Goal: Communication & Community: Answer question/provide support

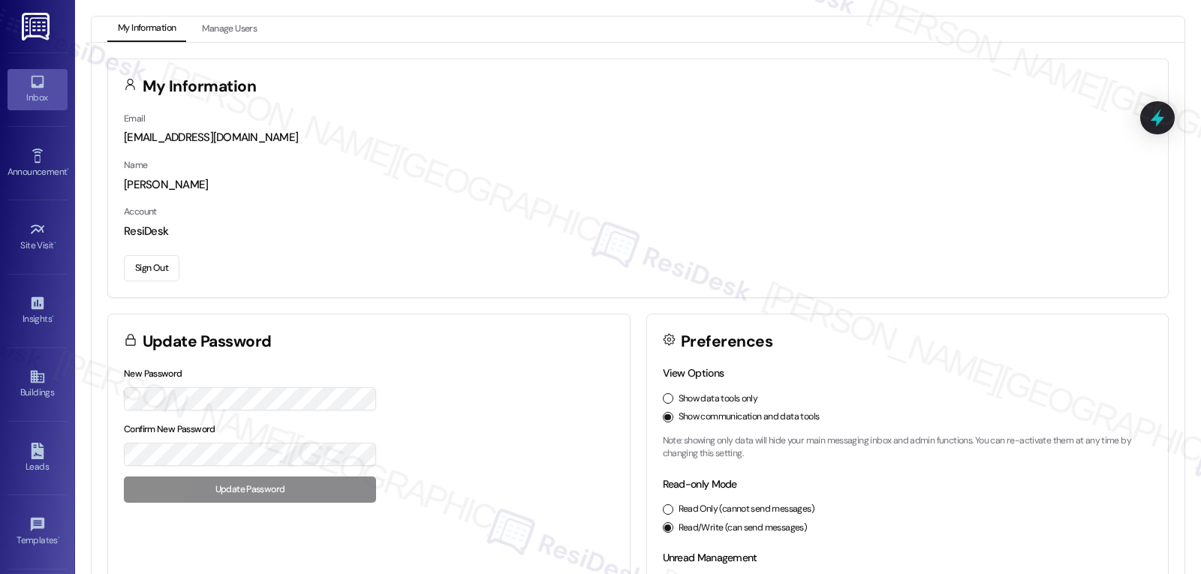
click at [38, 92] on div "Inbox" at bounding box center [37, 97] width 75 height 15
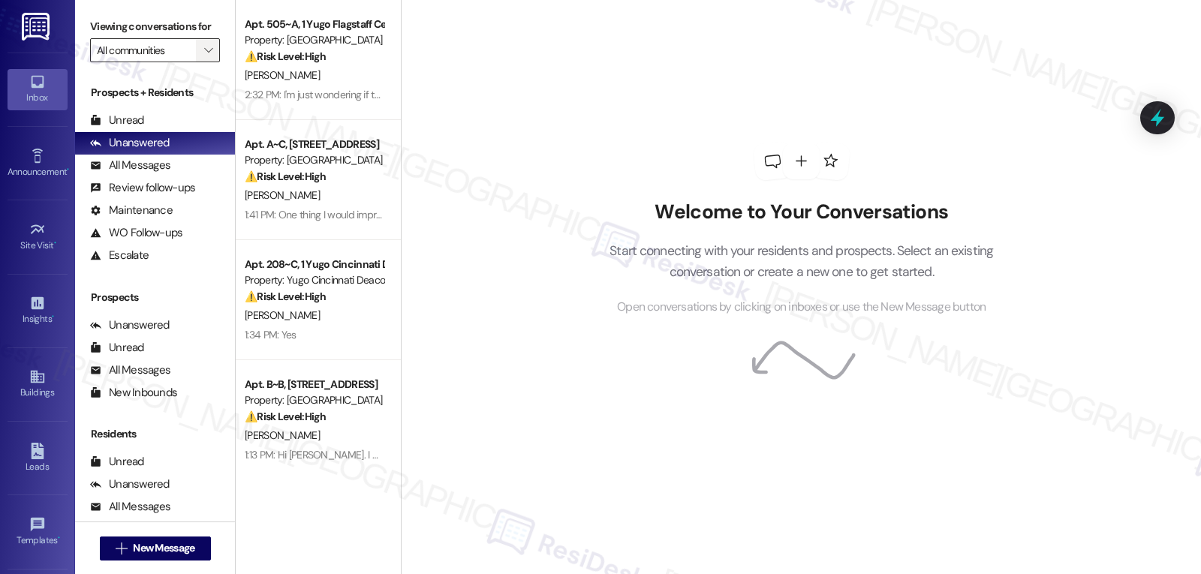
click at [201, 62] on span "" at bounding box center [208, 50] width 14 height 24
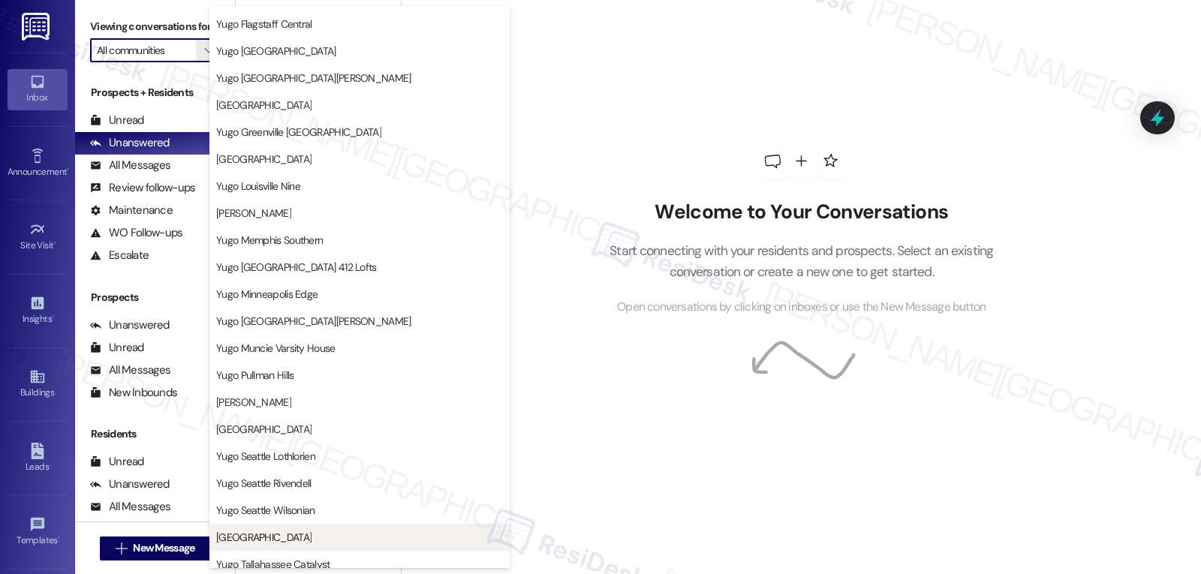
scroll to position [601, 0]
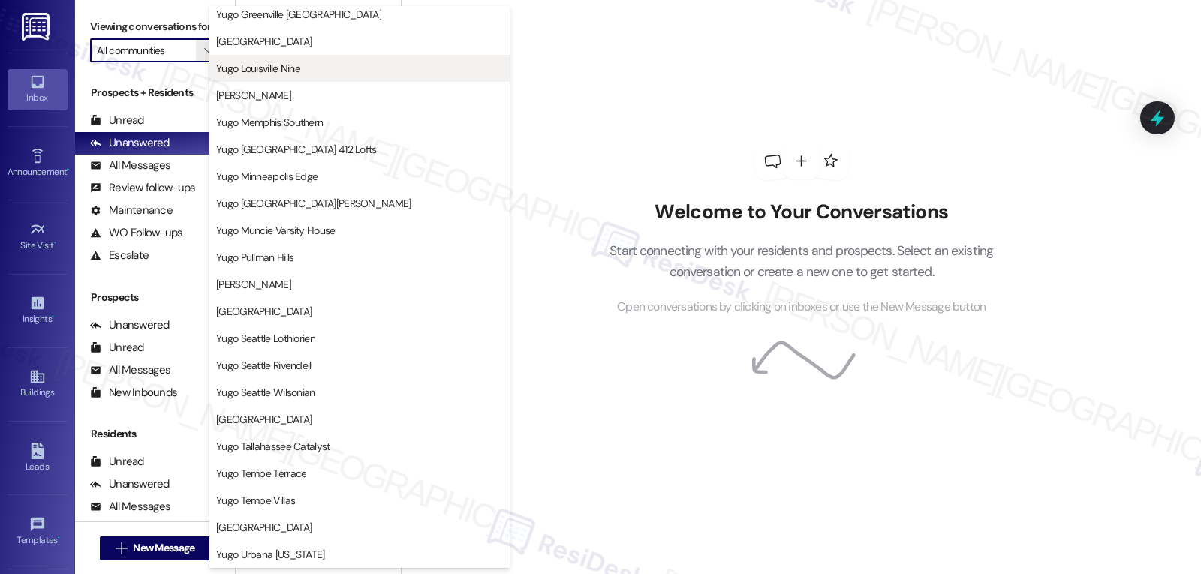
click at [311, 76] on button "Yugo Louisville Nine" at bounding box center [359, 68] width 300 height 27
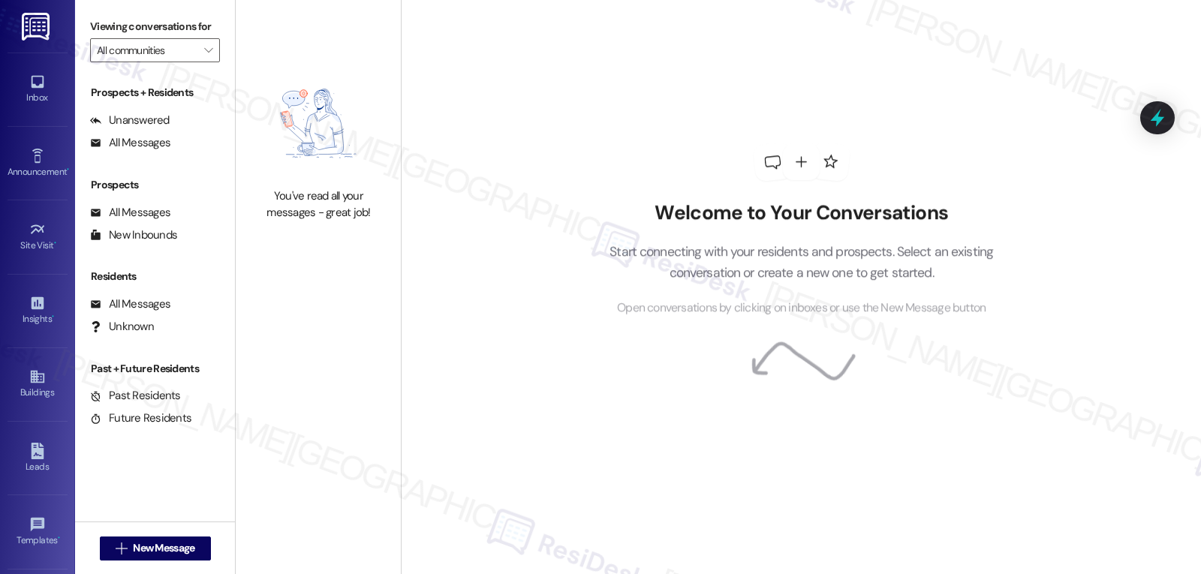
type input "Yugo Louisville Nine"
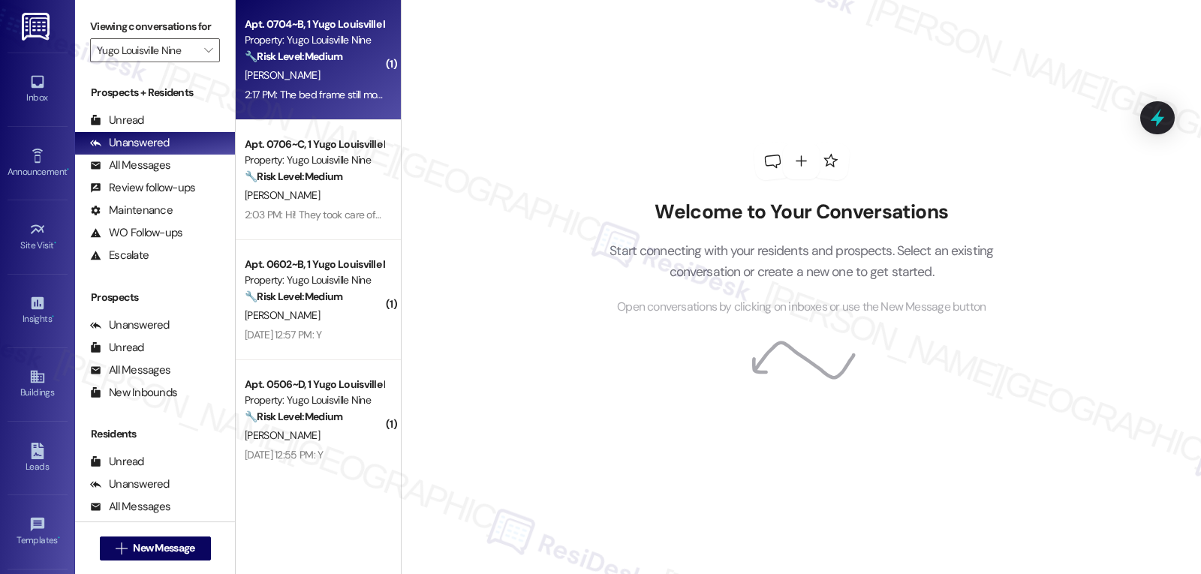
click at [302, 104] on div "2:17 PM: The bed frame still moves a lot it makes a lot of noise even just sitt…" at bounding box center [314, 95] width 142 height 19
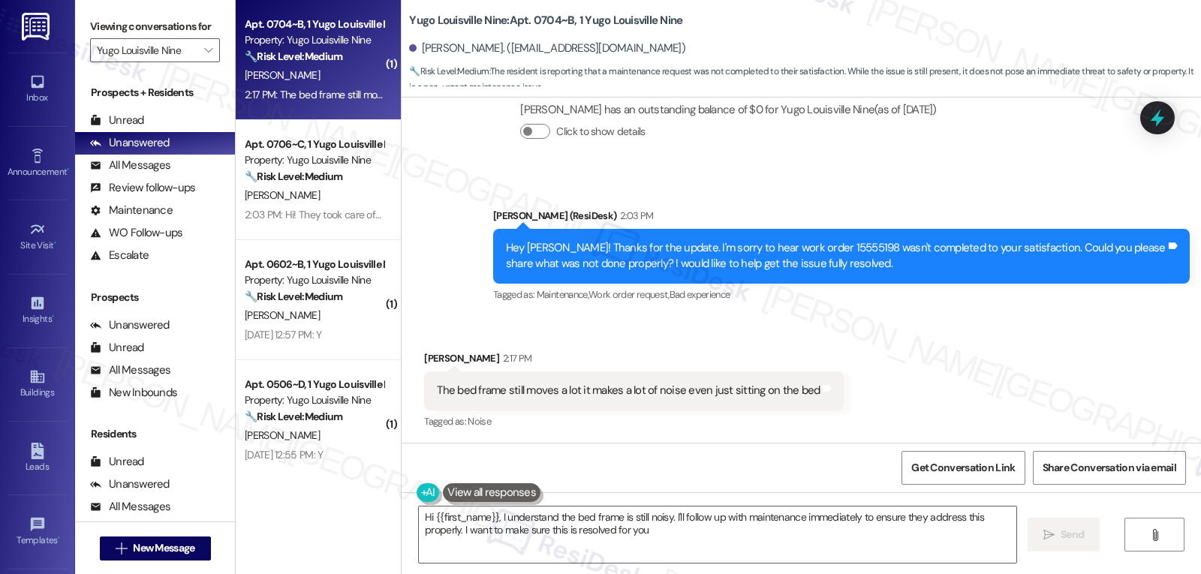
scroll to position [462, 0]
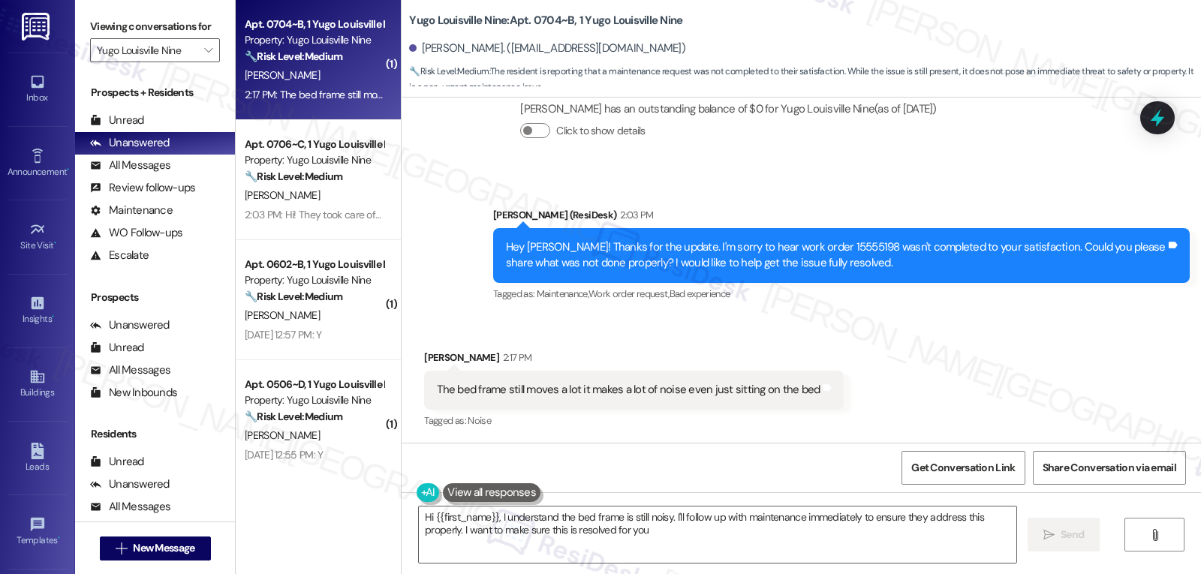
type textarea "Hi {{first_name}}, I understand the bed frame is still noisy. I'll follow up wi…"
click at [1161, 118] on icon at bounding box center [1158, 118] width 18 height 23
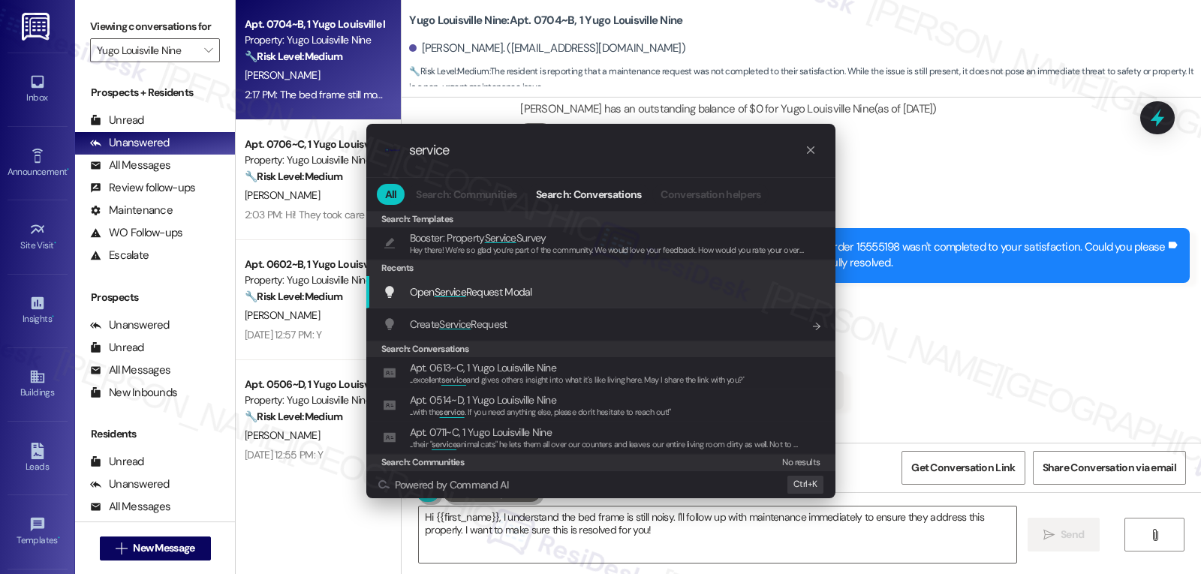
type input "service"
click at [492, 297] on span "Open Service Request Modal" at bounding box center [471, 292] width 122 height 14
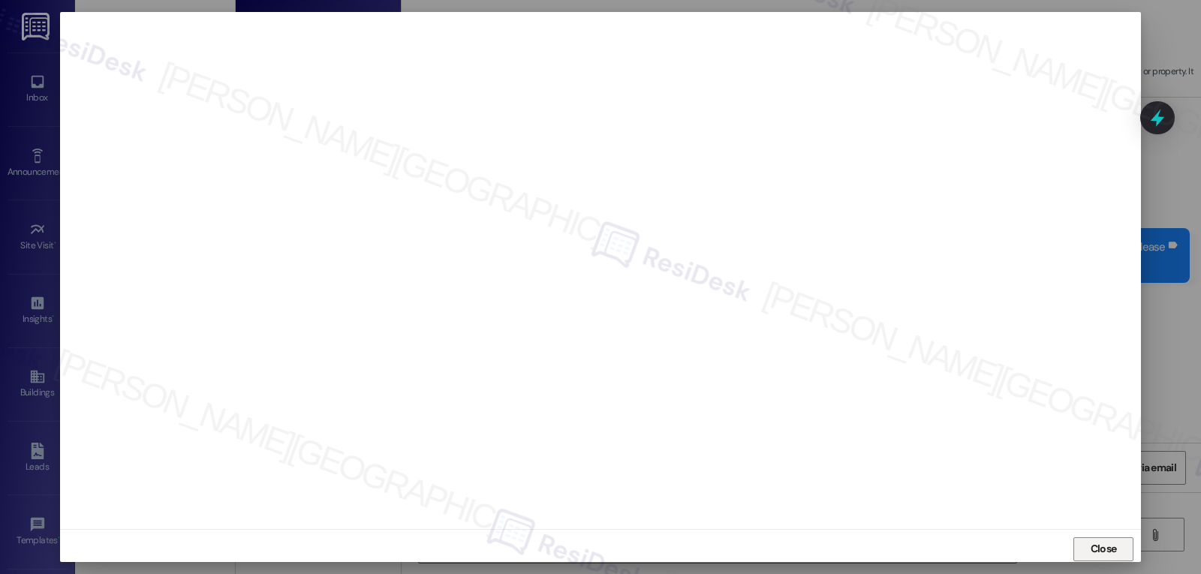
click at [1084, 551] on button "Close" at bounding box center [1104, 550] width 60 height 24
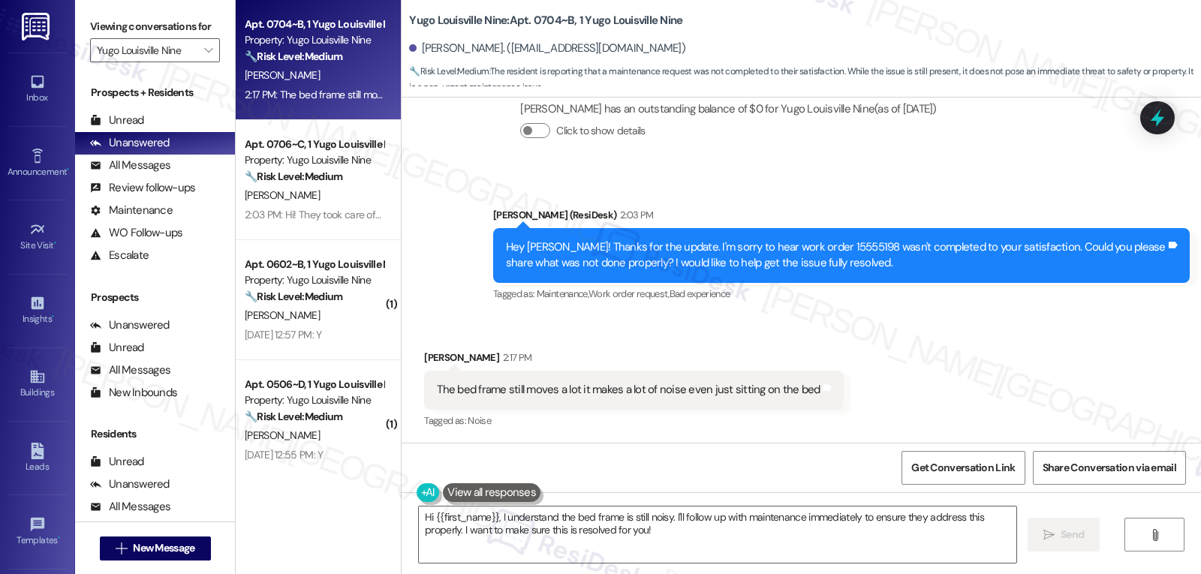
scroll to position [462, 0]
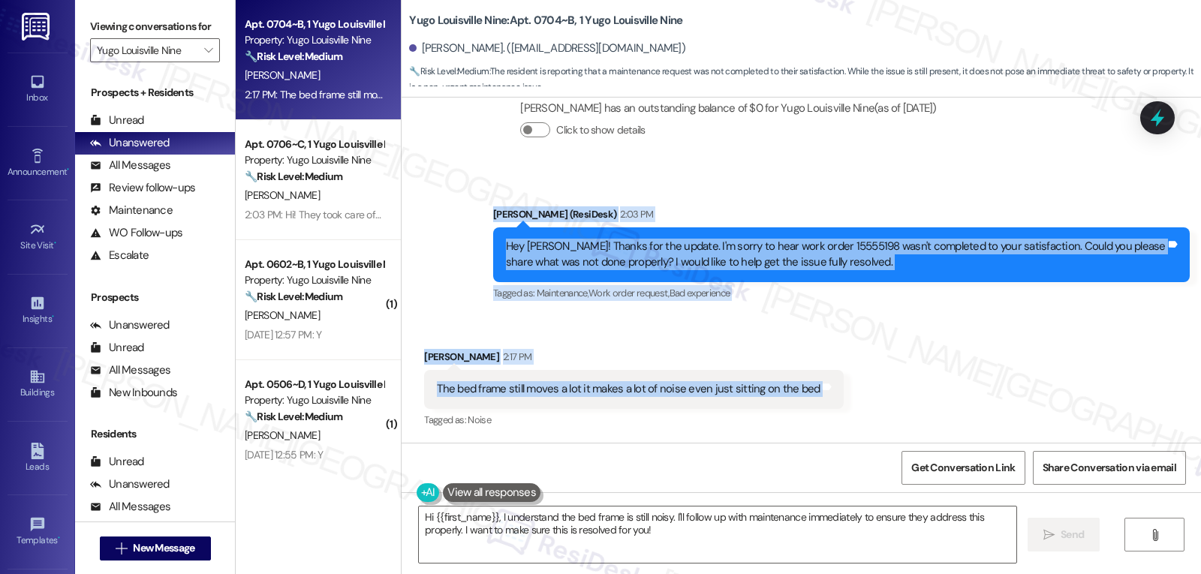
drag, startPoint x: 480, startPoint y: 218, endPoint x: 821, endPoint y: 392, distance: 382.4
click at [821, 392] on div "WO Lease started Aug 14, 2025 at 8:00 PM Show details Survey, sent via SMS Resi…" at bounding box center [802, 270] width 800 height 345
copy div "Sarah (ResiDesk) 2:03 PM Hey Anavi! Thanks for the update. I'm sorry to hear wo…"
click at [641, 538] on textarea "Hi {{first_name}}, I understand the bed frame is still noisy. I'll follow up wi…" at bounding box center [718, 535] width 598 height 56
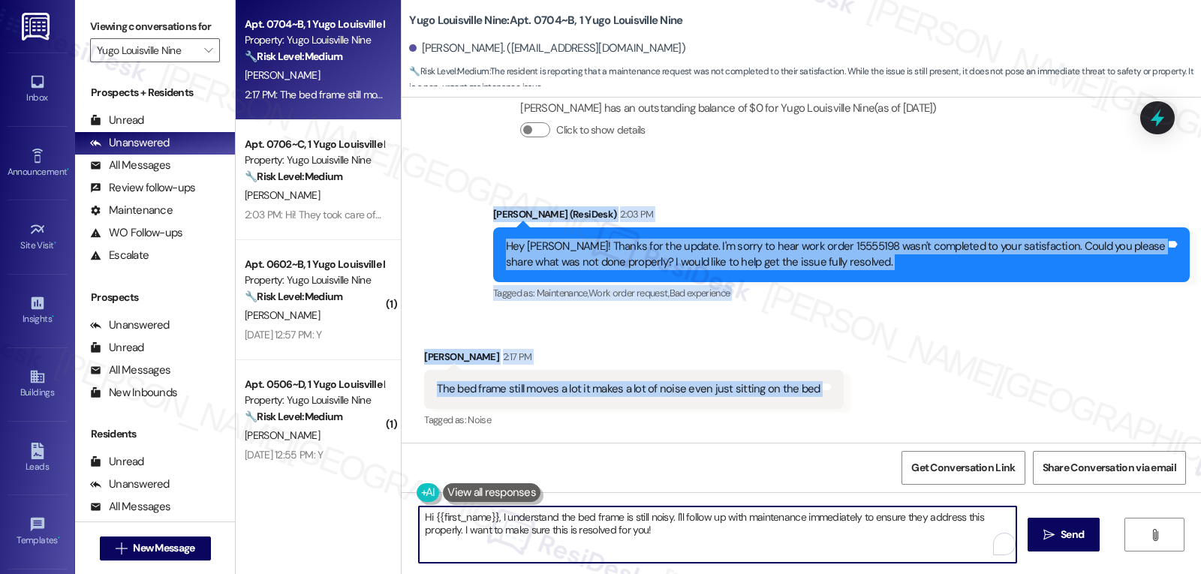
paste textarea "Thanks for clarifying, Anavi! I’m sorry the bed frame is still moving and makin…"
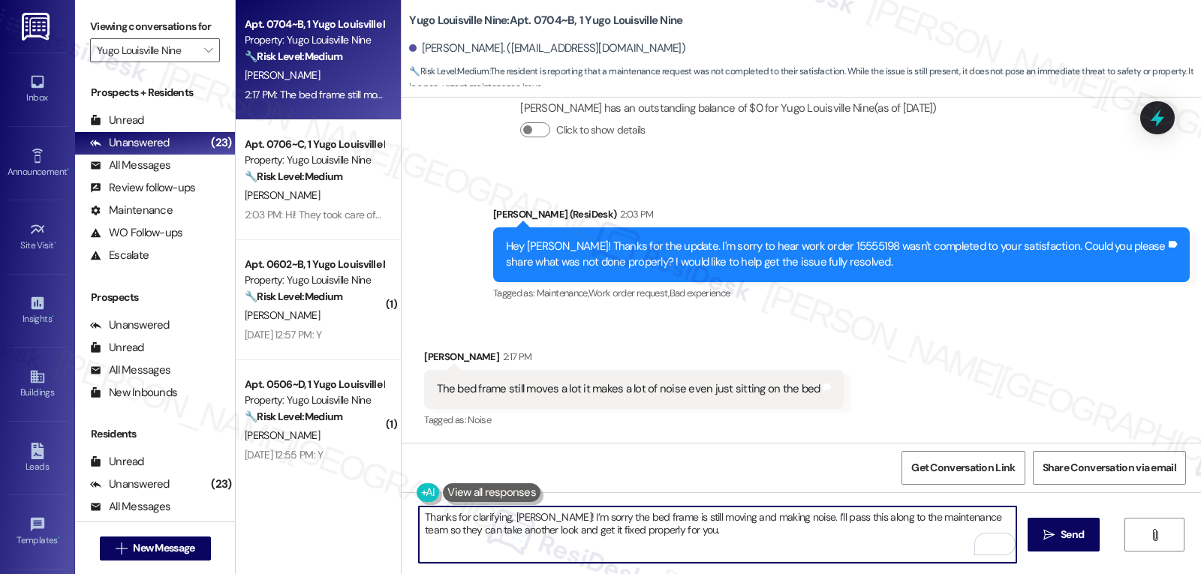
drag, startPoint x: 776, startPoint y: 520, endPoint x: 827, endPoint y: 560, distance: 64.1
click at [827, 560] on textarea "Thanks for clarifying, Anavi! I’m sorry the bed frame is still moving and makin…" at bounding box center [718, 535] width 598 height 56
type textarea "Thanks for clarifying, Anavi! I’m sorry the bed frame is still moving and makin…"
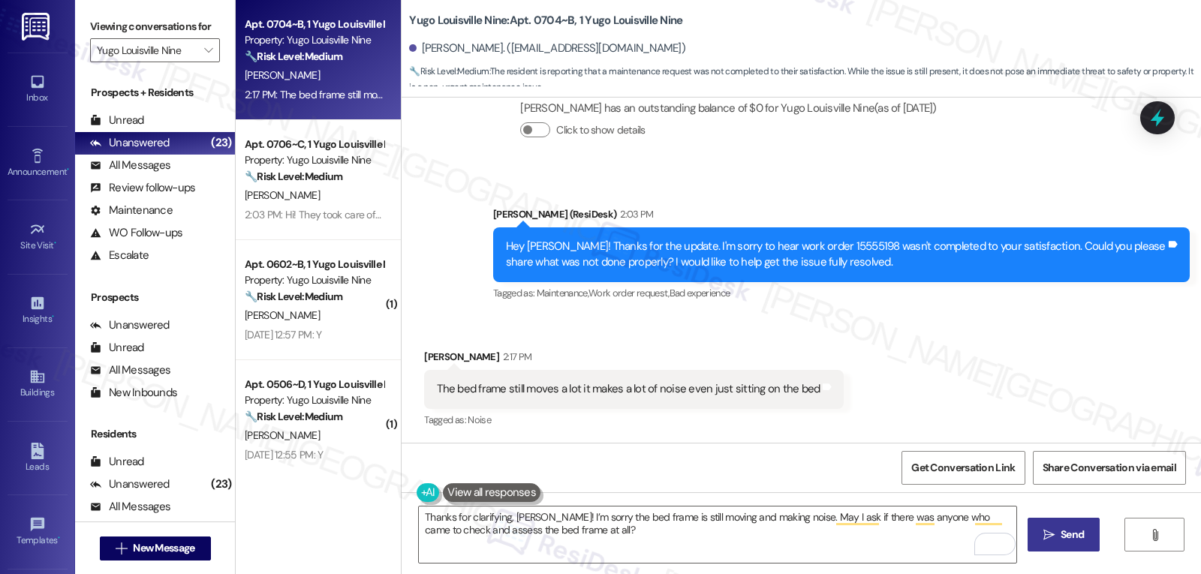
click at [1058, 538] on span "Send" at bounding box center [1072, 535] width 29 height 16
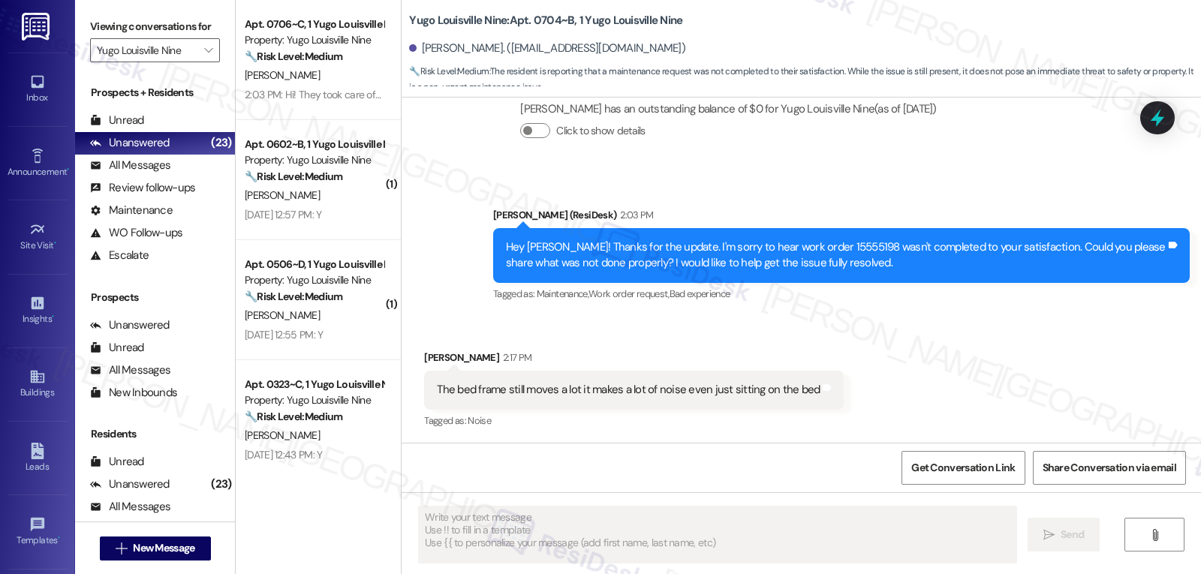
scroll to position [583, 0]
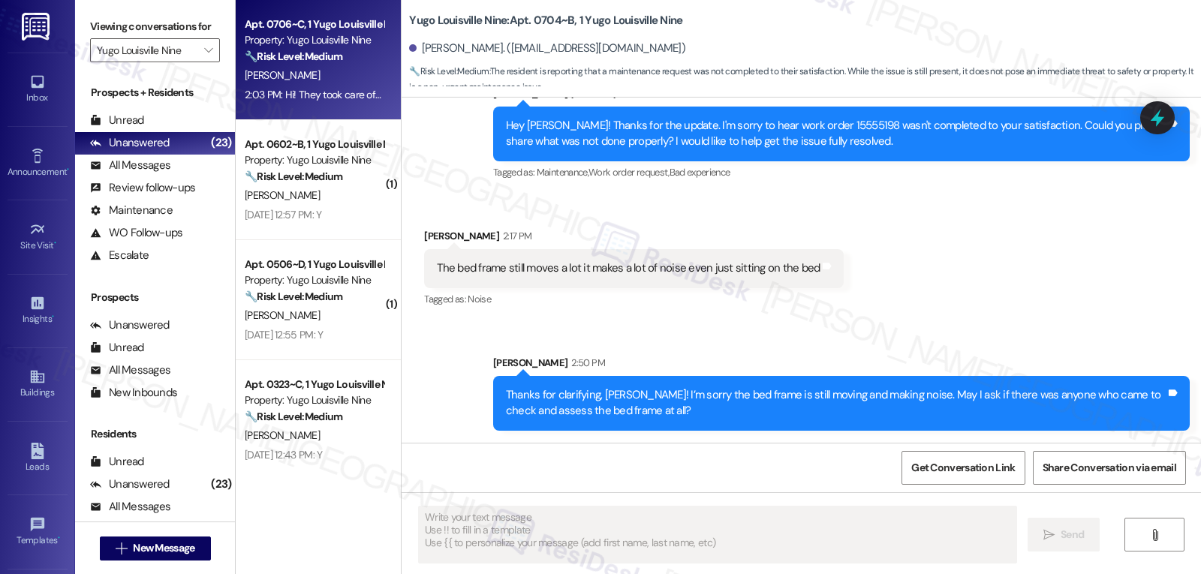
click at [303, 88] on div "2:03 PM: Hi! They took care of it this morning after I put in a separate work o…" at bounding box center [420, 95] width 350 height 14
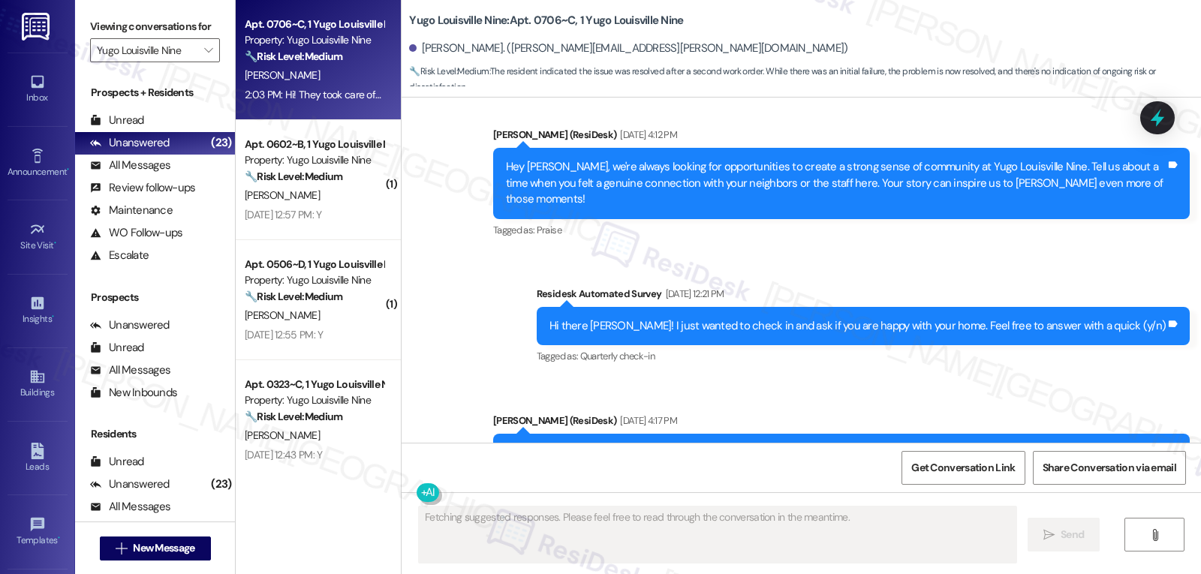
scroll to position [462, 0]
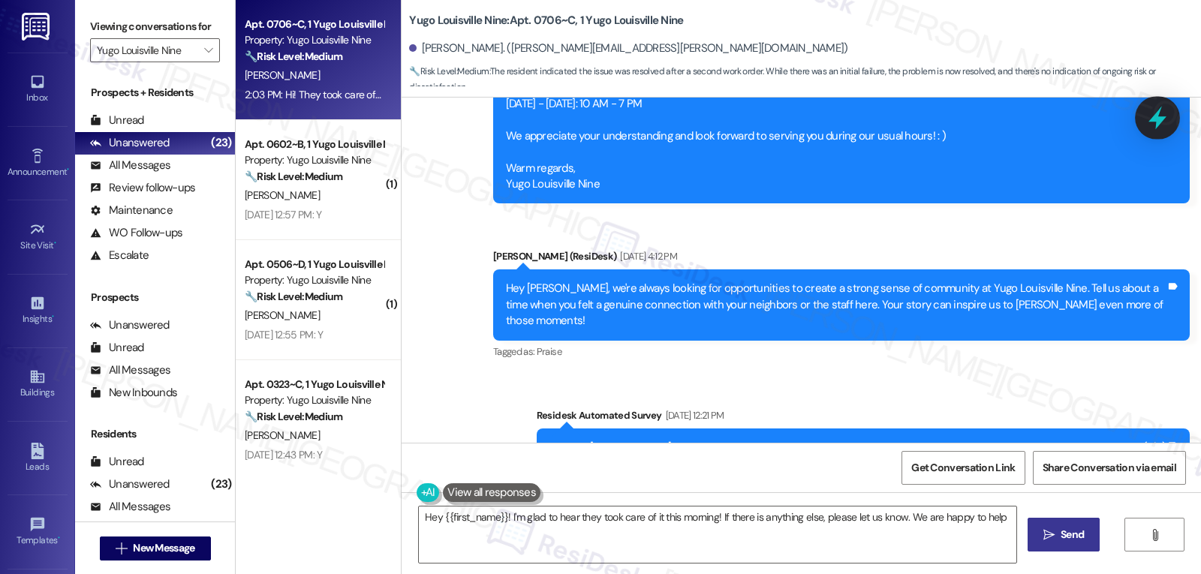
type textarea "Hey {{first_name}}! I'm glad to hear they took care of it this morning! If ther…"
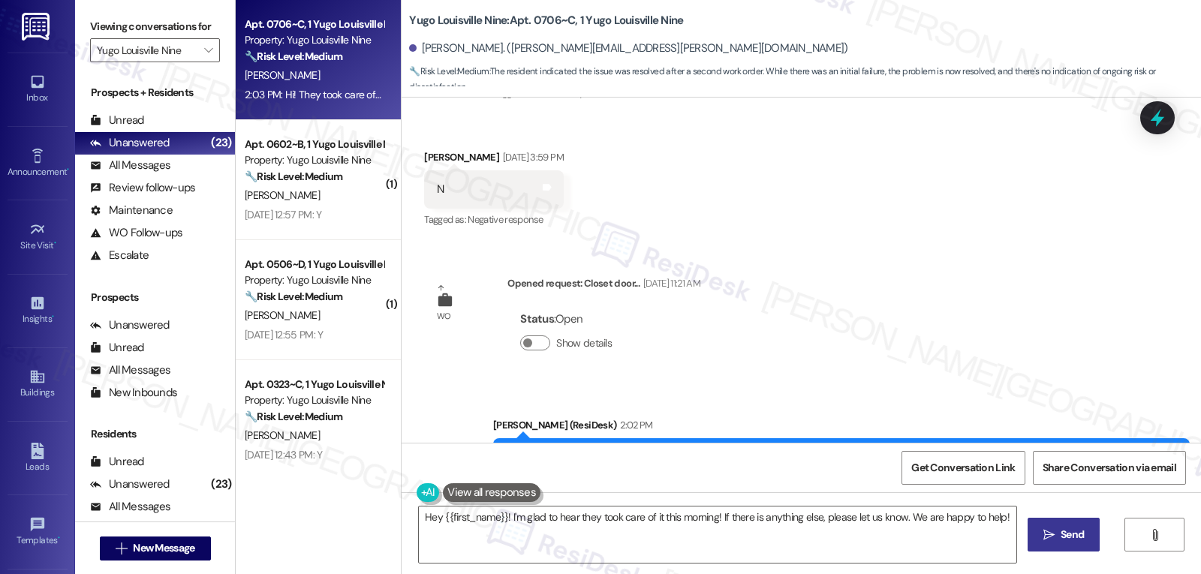
scroll to position [1842, 0]
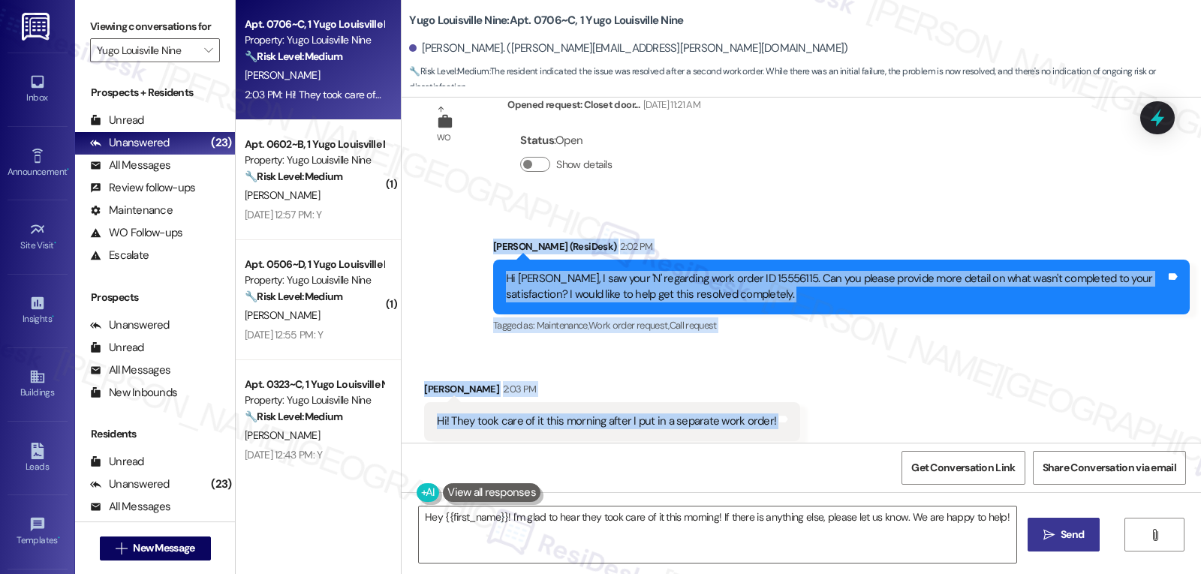
drag, startPoint x: 479, startPoint y: 217, endPoint x: 875, endPoint y: 391, distance: 432.3
click at [875, 391] on div "Survey, sent via SMS Residesk Automated Survey Nov 07, 2024 at 12:18 PM Hi Hars…" at bounding box center [802, 270] width 800 height 345
copy div "Sarah (ResiDesk) 2:02 PM Hi Harshith, I saw your 'N' regarding work order ID 15…"
click at [1162, 122] on icon at bounding box center [1158, 118] width 18 height 23
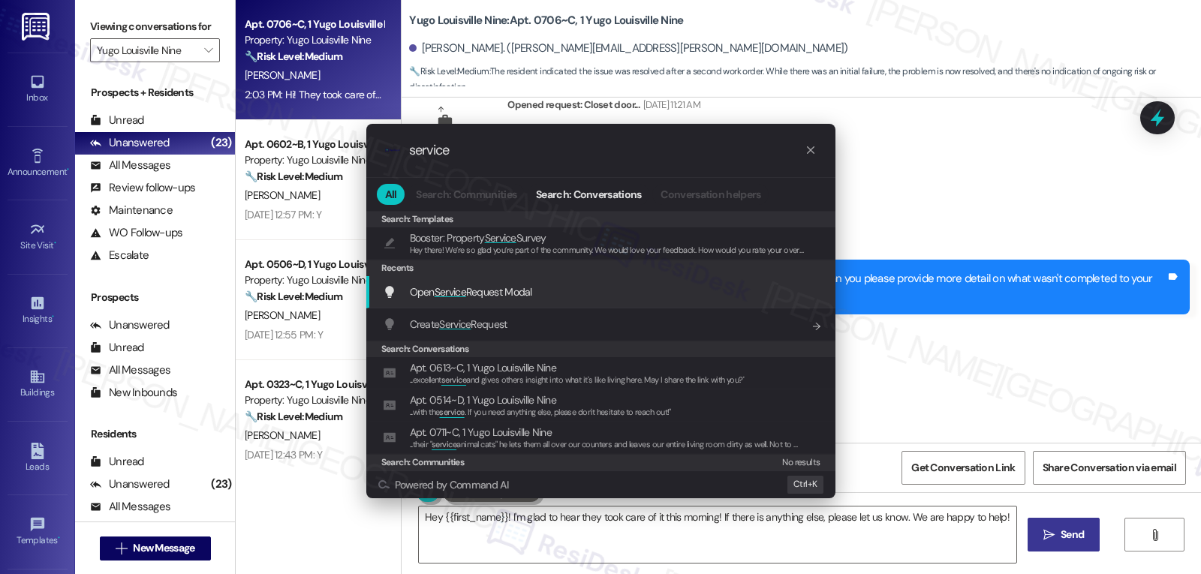
click at [520, 300] on span "Open Service Request Modal" at bounding box center [471, 292] width 122 height 17
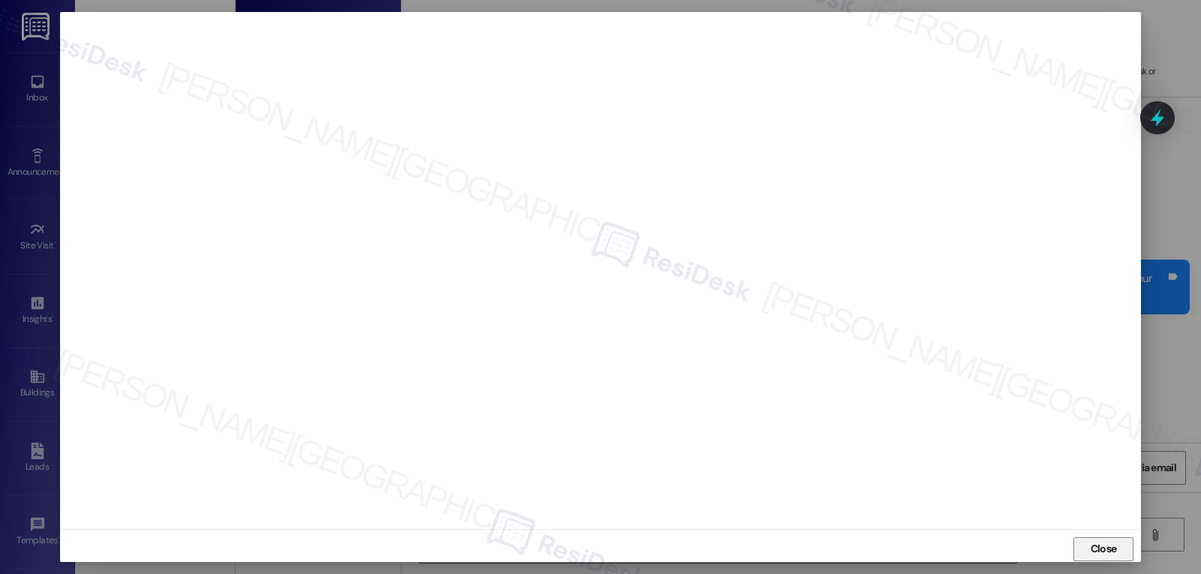
click at [1111, 550] on span "Close" at bounding box center [1104, 549] width 26 height 16
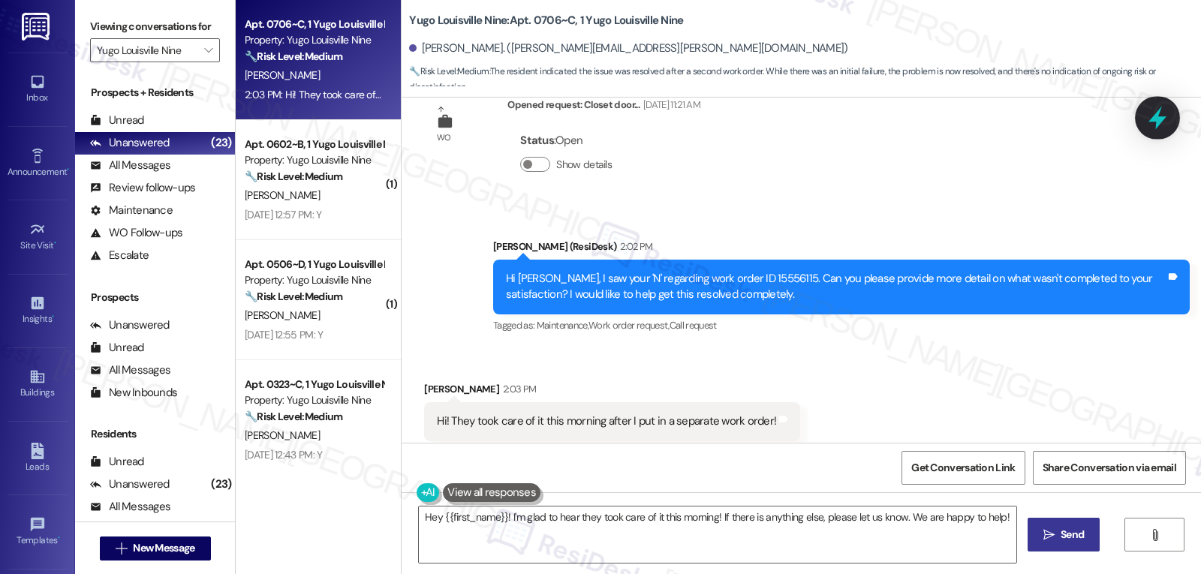
click at [1161, 119] on icon at bounding box center [1158, 118] width 18 height 23
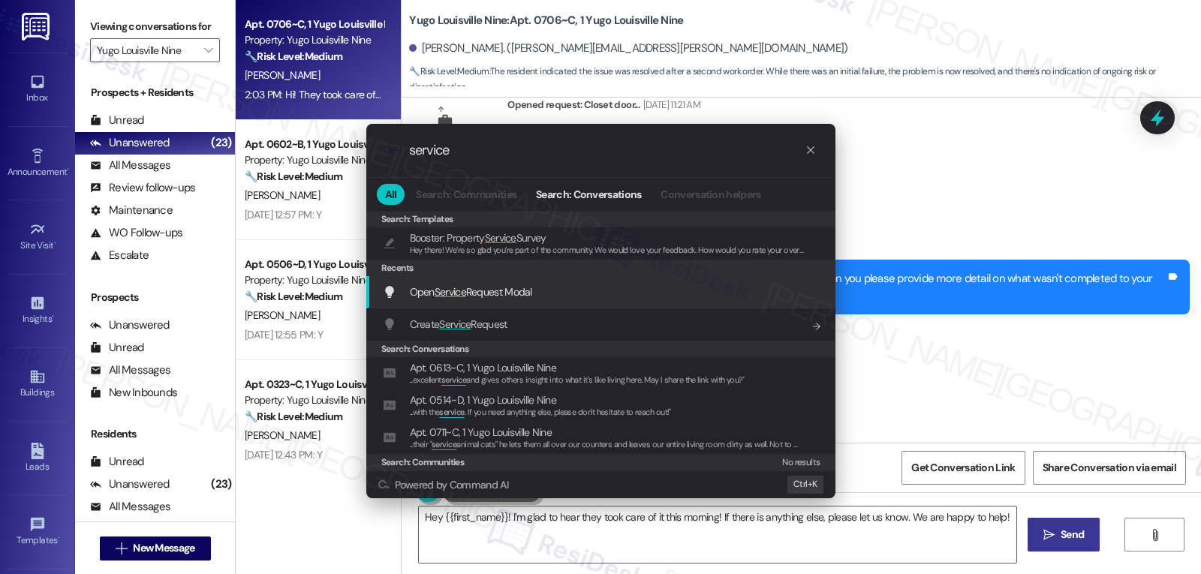
type input "service"
click at [454, 303] on div "Open Service Request Modal Add shortcut" at bounding box center [600, 292] width 469 height 32
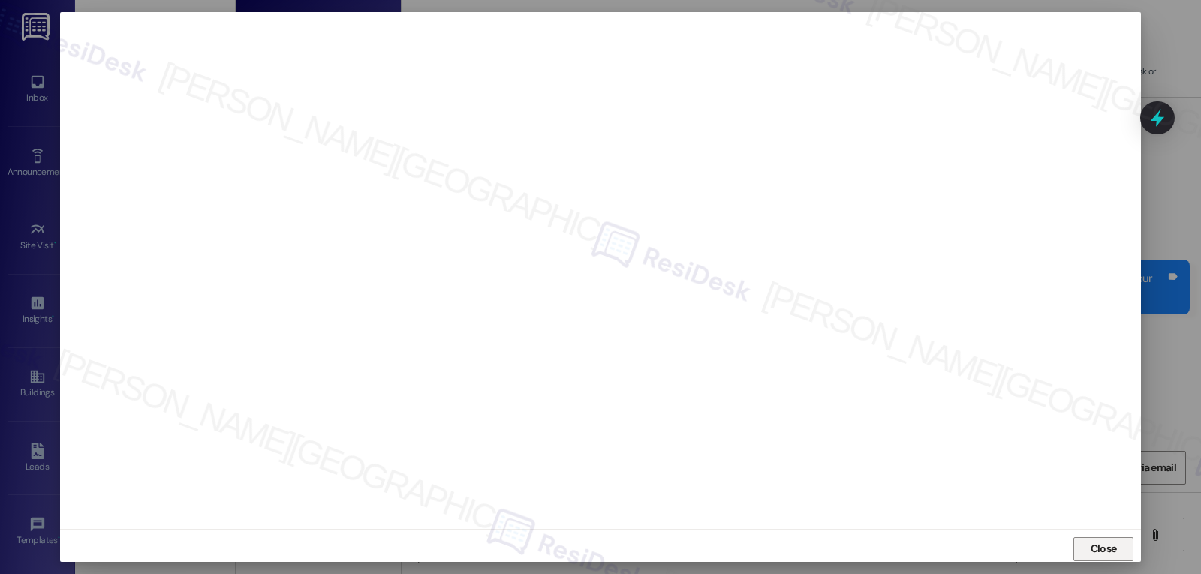
click at [1102, 551] on span "Close" at bounding box center [1104, 549] width 26 height 16
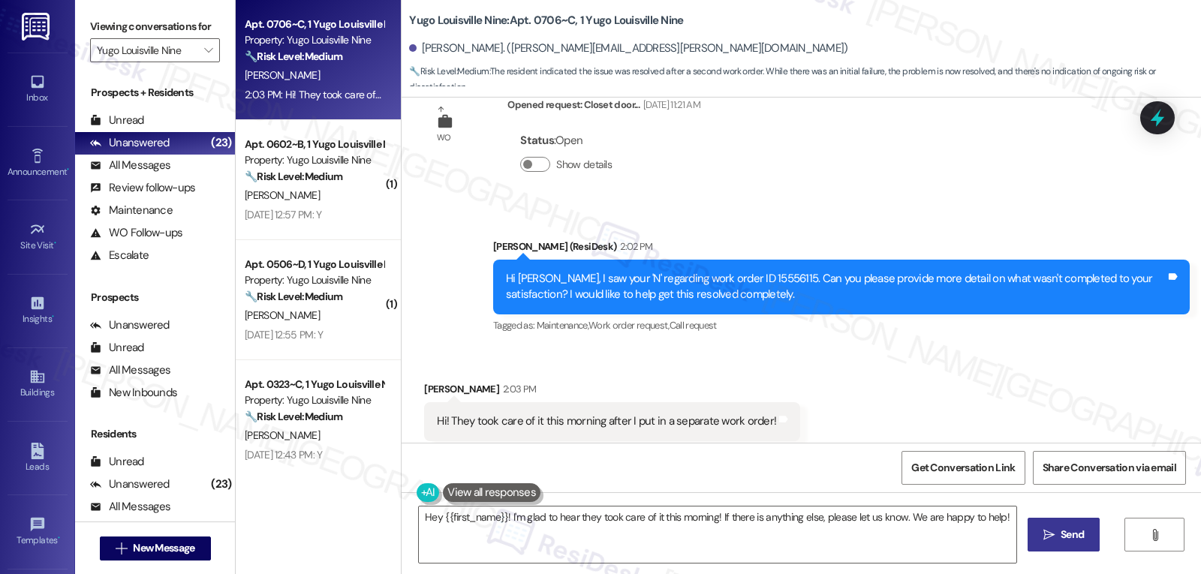
click at [437, 381] on div "Harshith Jella 2:03 PM" at bounding box center [612, 391] width 376 height 21
copy div "Harshith"
click at [636, 535] on textarea "Hey {{first_name}}! I'm glad to hear they took care of it this morning! If ther…" at bounding box center [718, 535] width 598 height 56
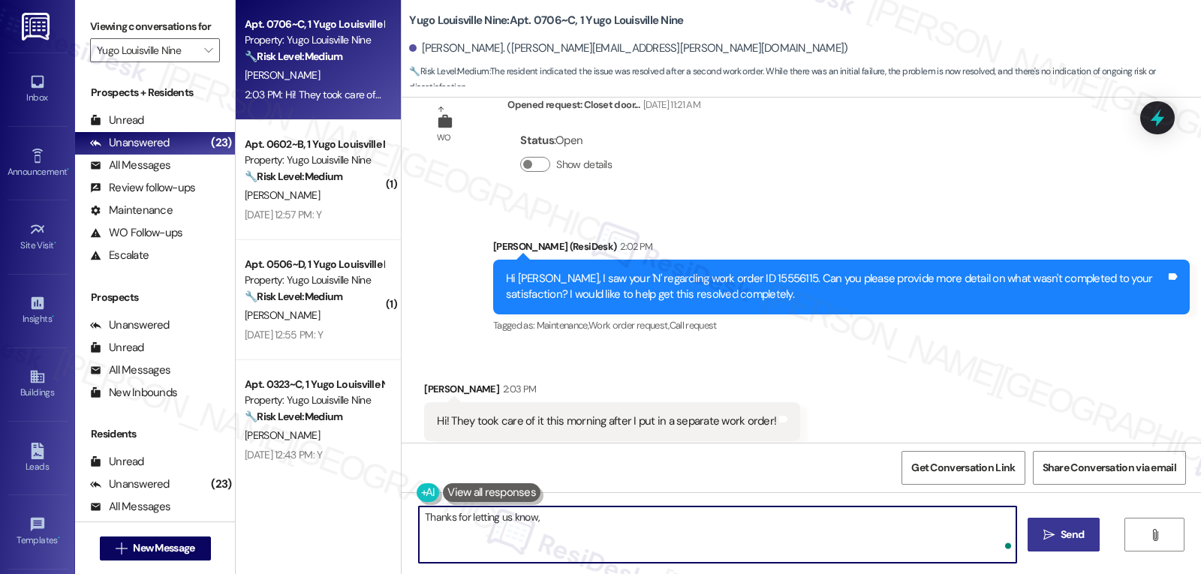
paste textarea "Harshith"
type textarea "Thanks for letting us know, Harshith! We're glad that it has been taken care of…"
click at [1048, 535] on icon "" at bounding box center [1049, 535] width 11 height 12
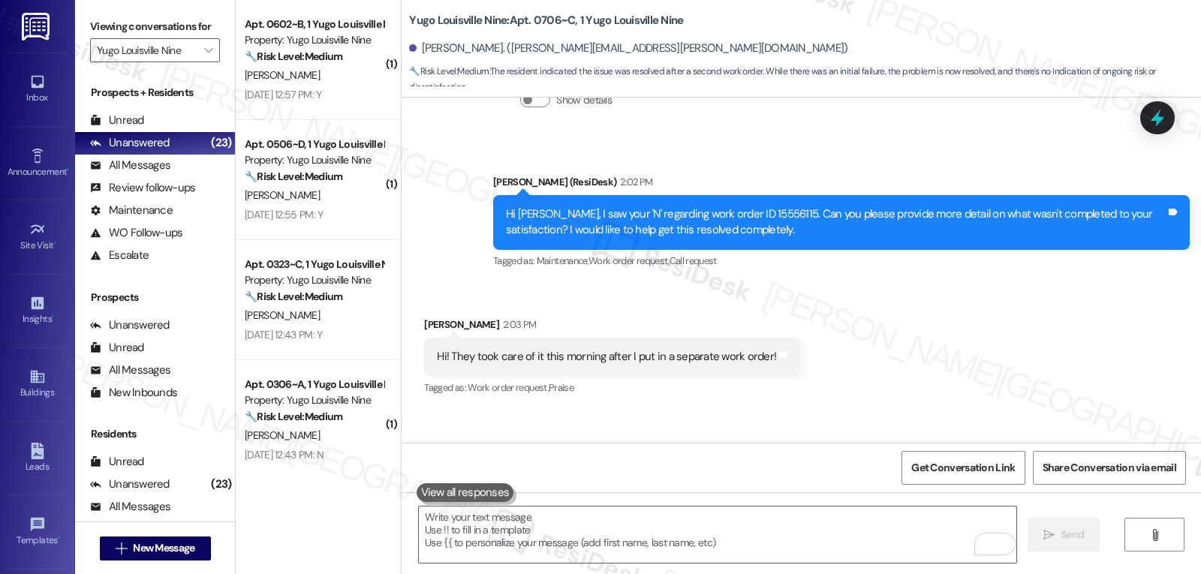
scroll to position [1962, 0]
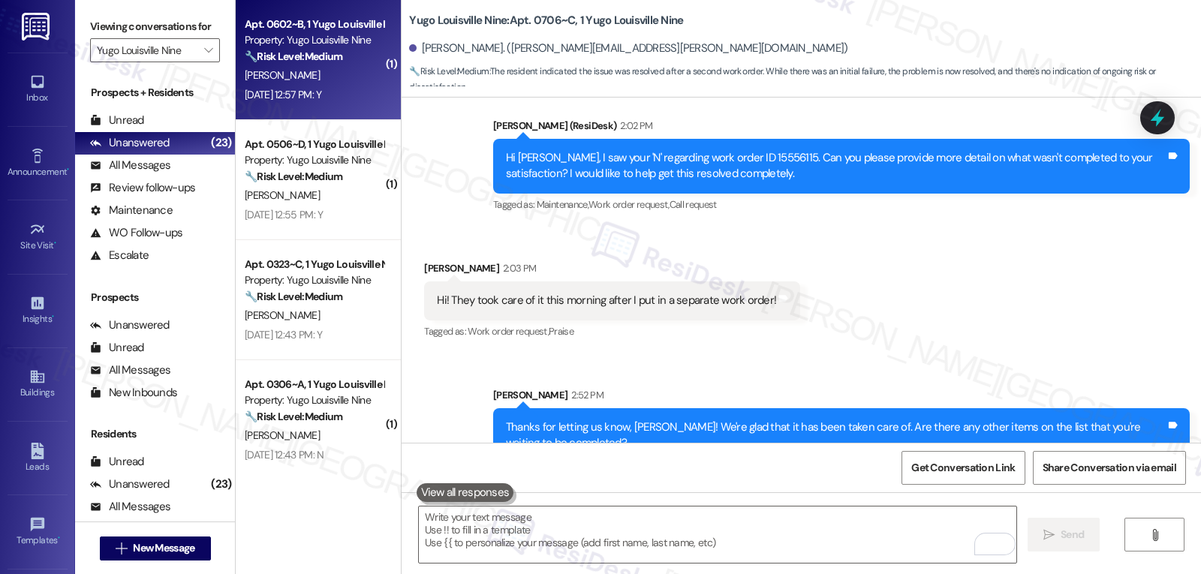
click at [327, 72] on div "M. Jones" at bounding box center [314, 75] width 142 height 19
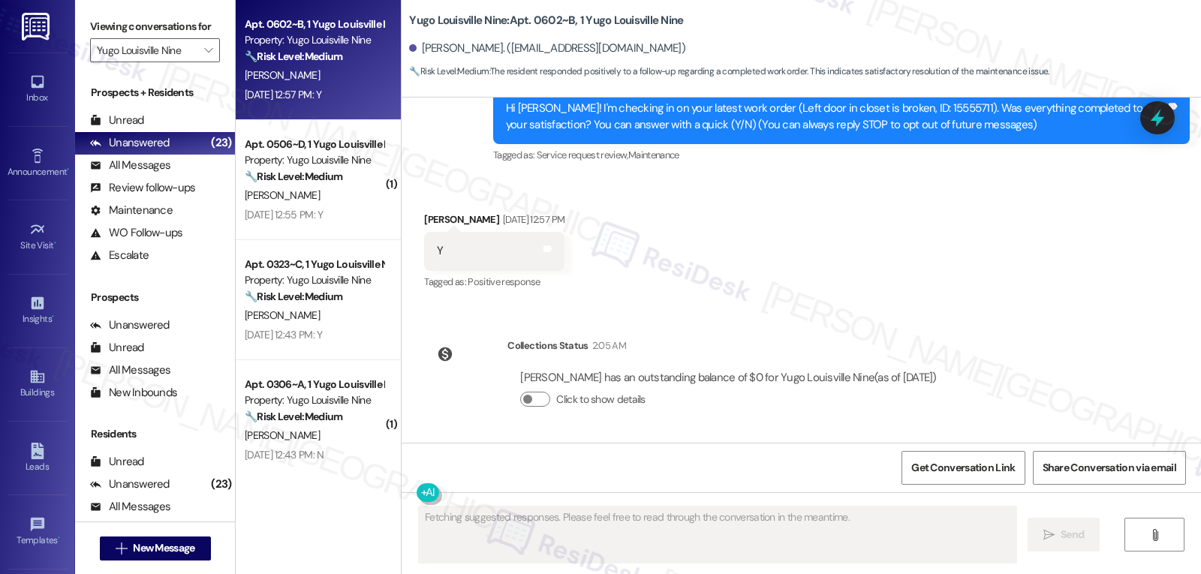
scroll to position [43, 0]
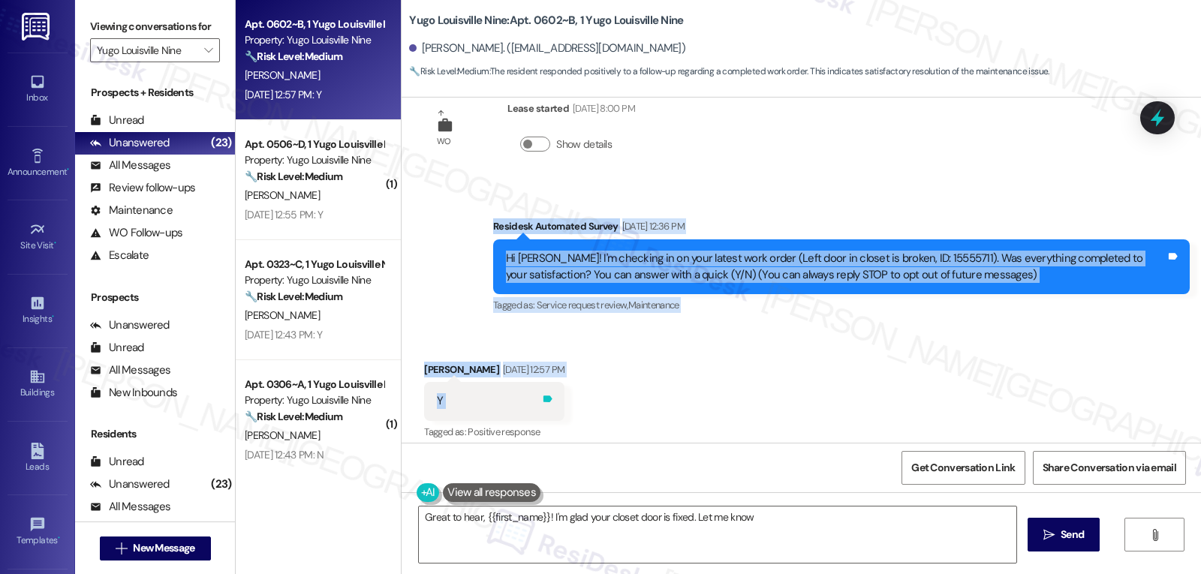
drag, startPoint x: 477, startPoint y: 227, endPoint x: 565, endPoint y: 399, distance: 192.0
click at [565, 399] on div "WO Lease started Aug 14, 2025 at 8:00 PM Show details Survey, sent via SMS Resi…" at bounding box center [802, 270] width 800 height 345
copy div "Residesk Automated Survey Aug 22, 2025 at 12:36 PM Hi Matthew! I'm checking in …"
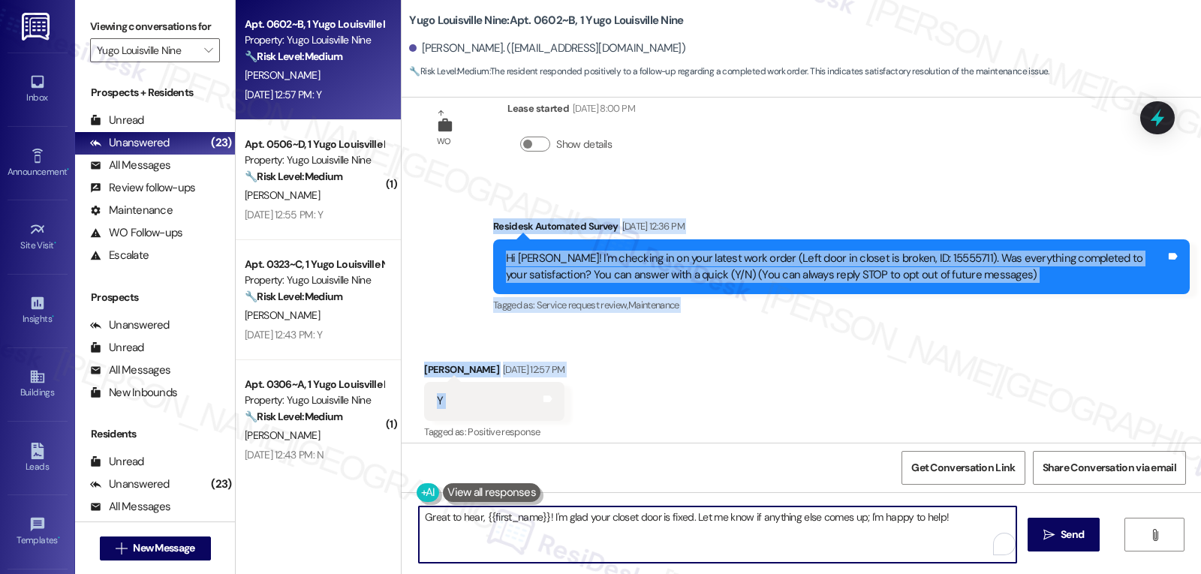
drag, startPoint x: 855, startPoint y: 519, endPoint x: 1217, endPoint y: 553, distance: 363.4
click at [1200, 553] on html "Inbox Go to Inbox Announcement • Send A Text Announcement Site Visit • Go to Si…" at bounding box center [600, 287] width 1201 height 574
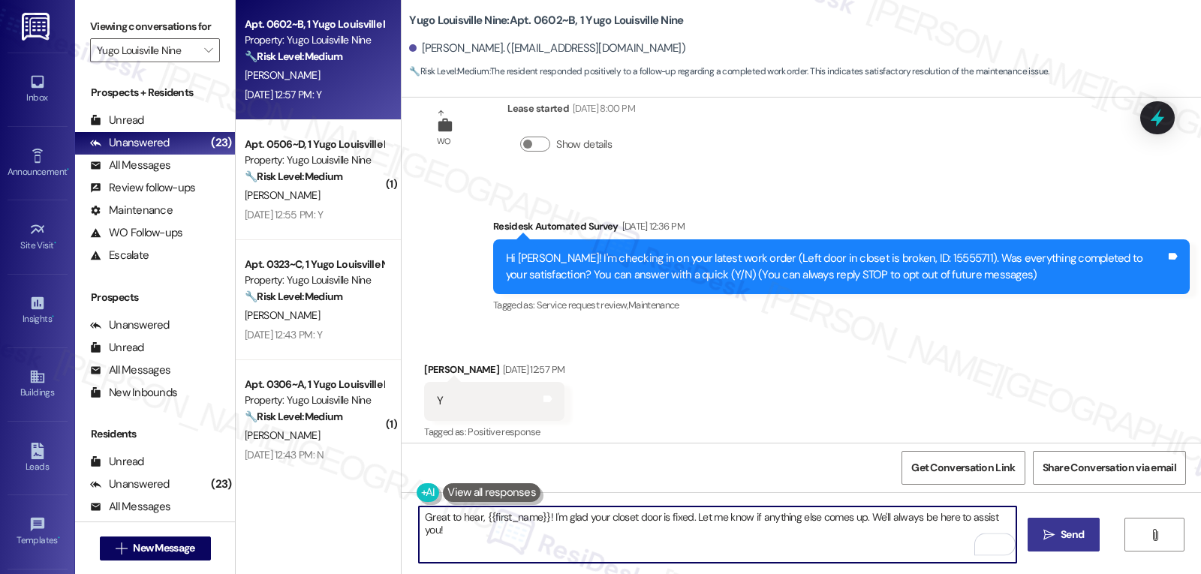
type textarea "Great to hear, {{first_name}}! I'm glad your closet door is fixed. Let me know …"
click at [1047, 529] on icon "" at bounding box center [1049, 535] width 11 height 12
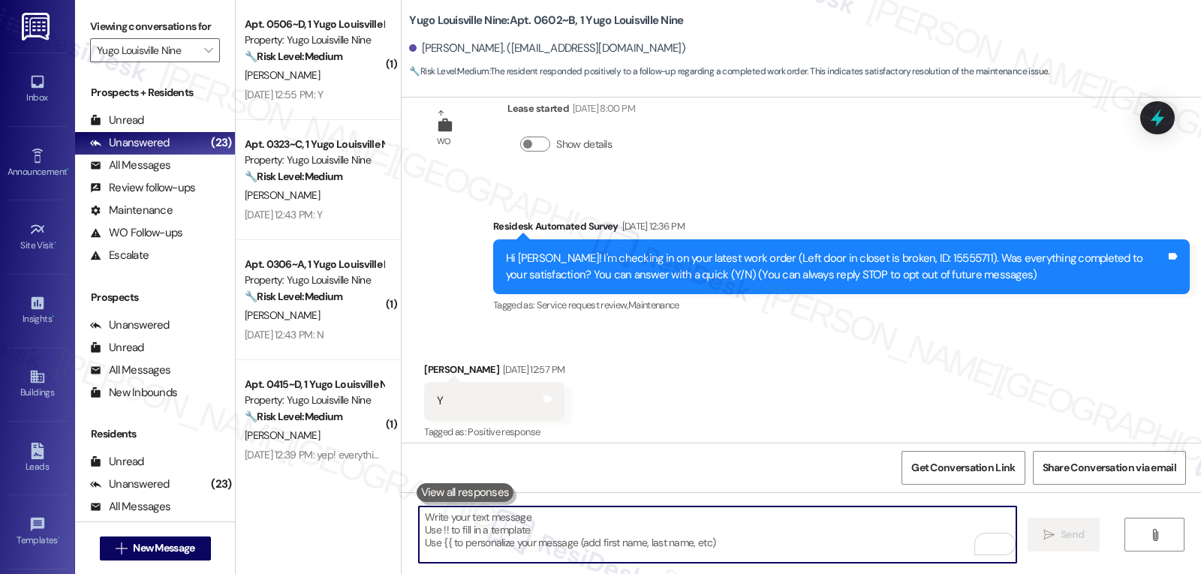
click at [615, 514] on textarea "To enrich screen reader interactions, please activate Accessibility in Grammarl…" at bounding box center [718, 535] width 598 height 56
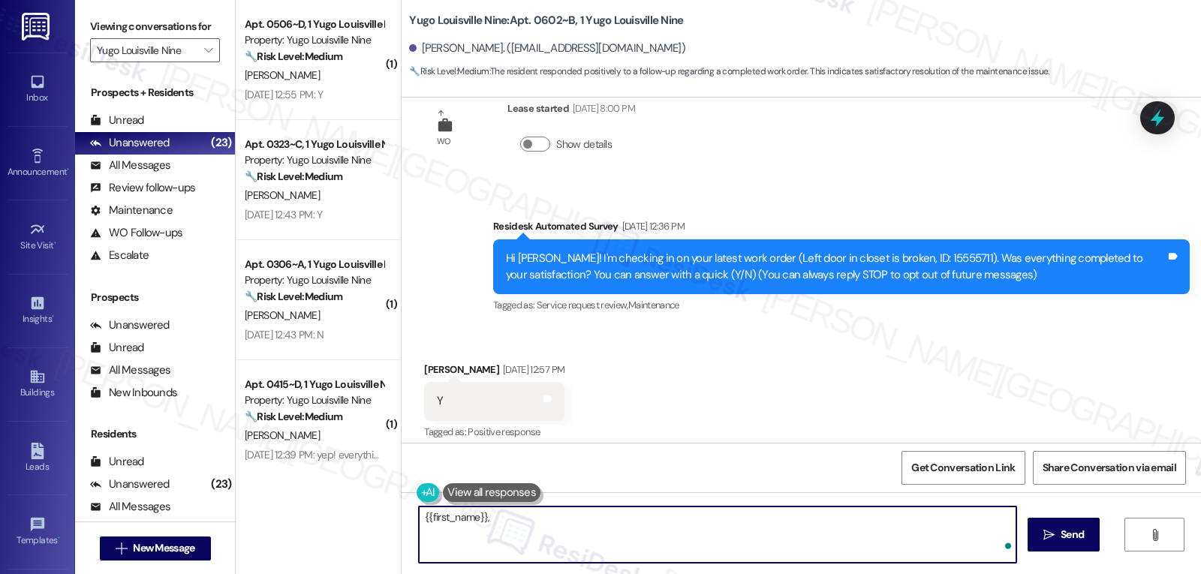
paste textarea "I’d love to know—has your experience at {{property}} been what you expected? Yo…"
type textarea "{{first_name}}, I’d love to know—has your experience at {{property}} been what …"
click at [1050, 538] on icon "" at bounding box center [1049, 535] width 11 height 12
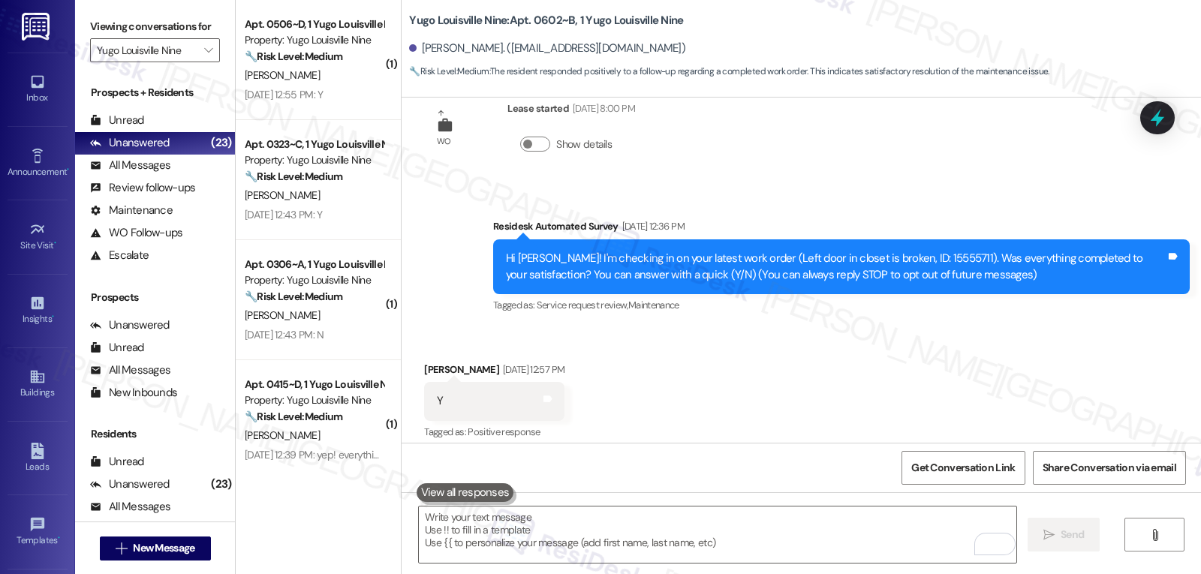
scroll to position [402, 0]
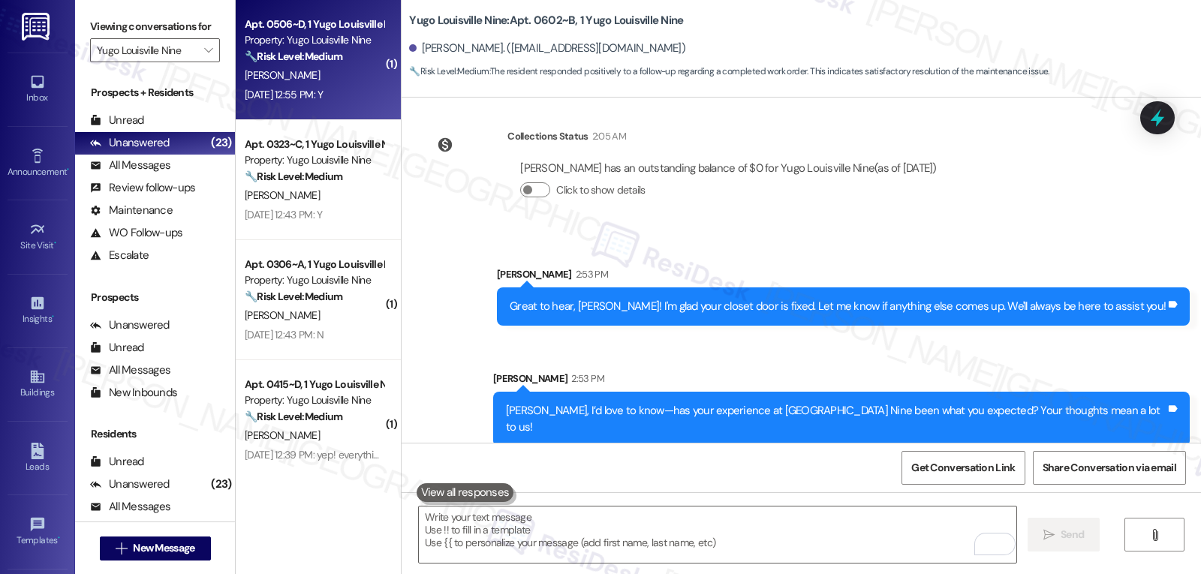
click at [327, 68] on div "A. Mygatt" at bounding box center [314, 75] width 142 height 19
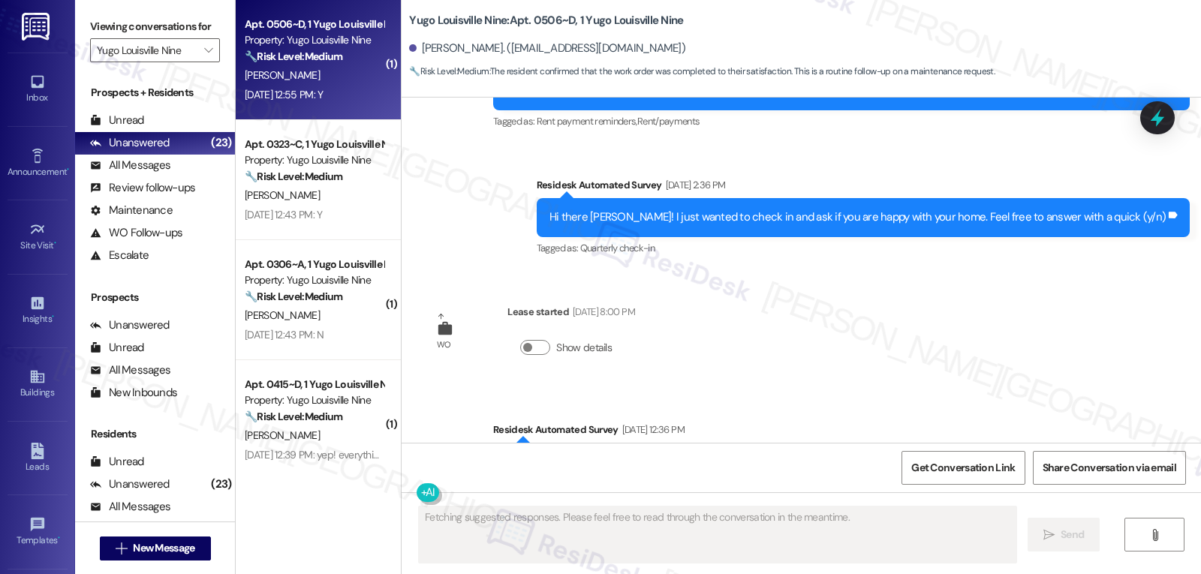
scroll to position [2113, 0]
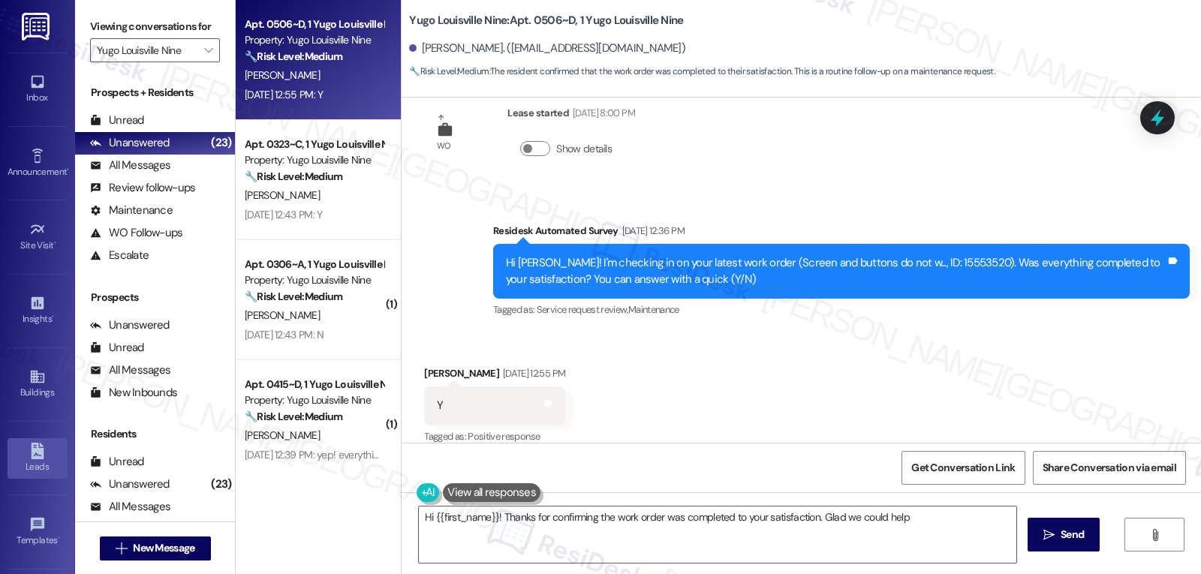
type textarea "Hi {{first_name}}! Thanks for confirming the work order was completed to your s…"
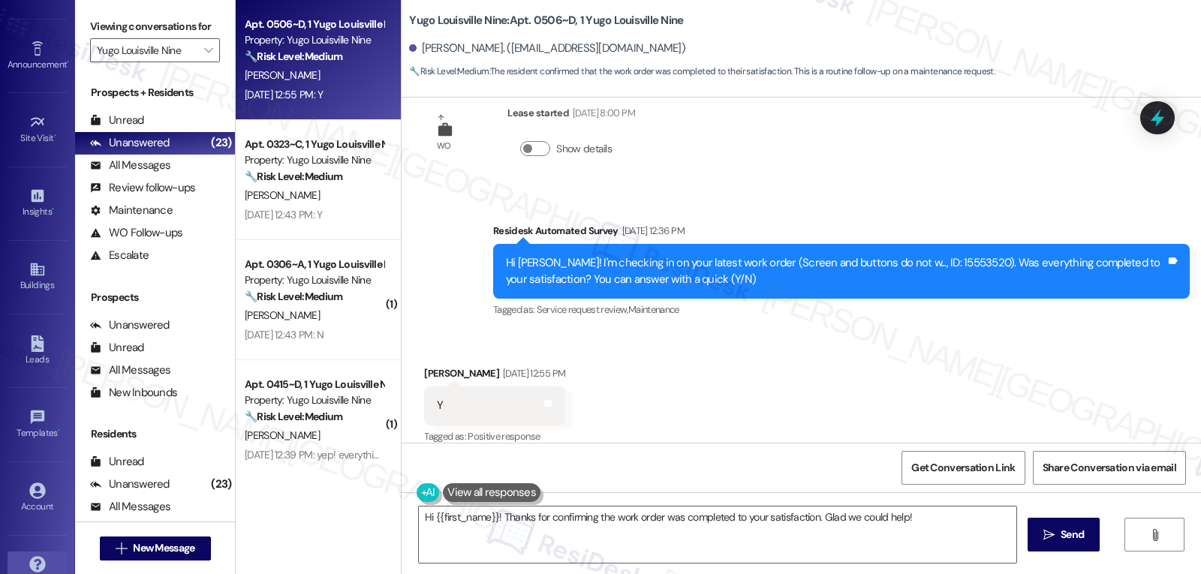
scroll to position [142, 0]
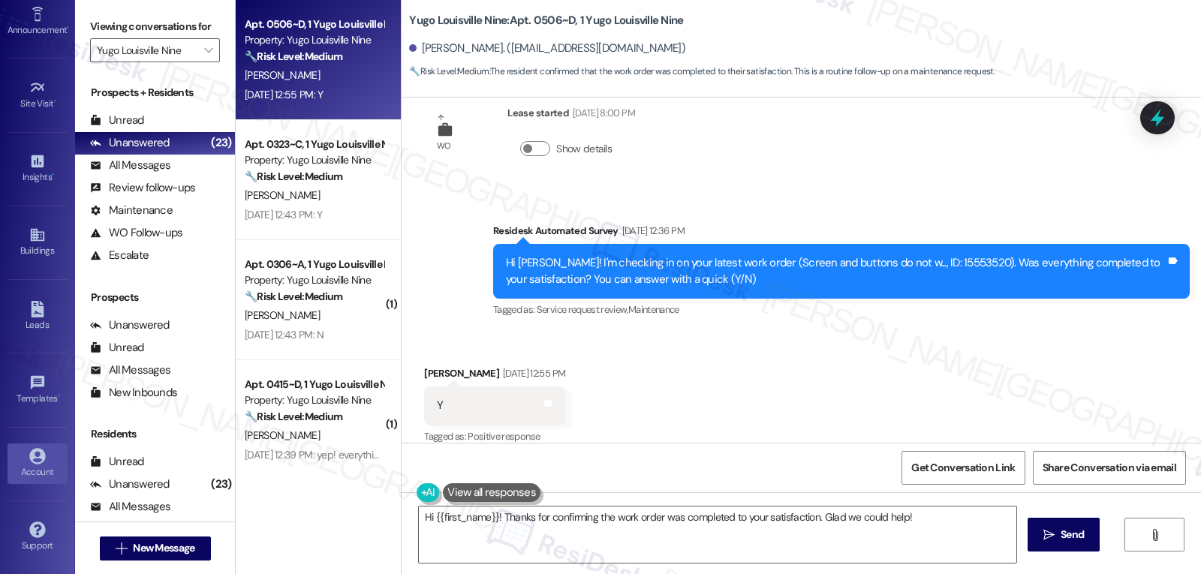
click at [21, 453] on link "Account" at bounding box center [38, 464] width 60 height 41
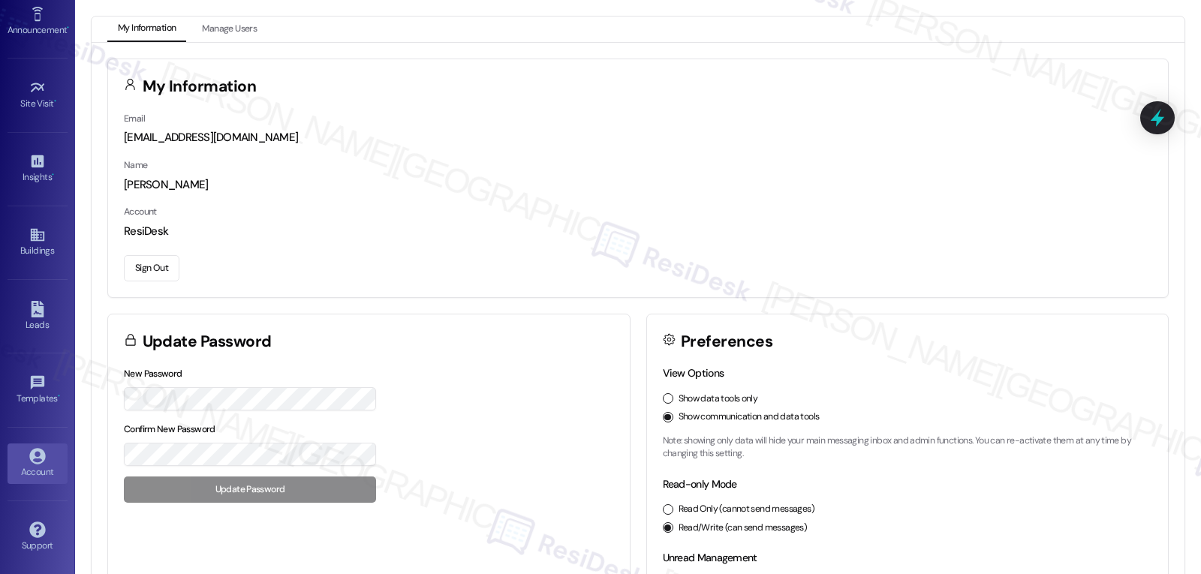
click at [145, 270] on button "Sign Out" at bounding box center [152, 268] width 56 height 26
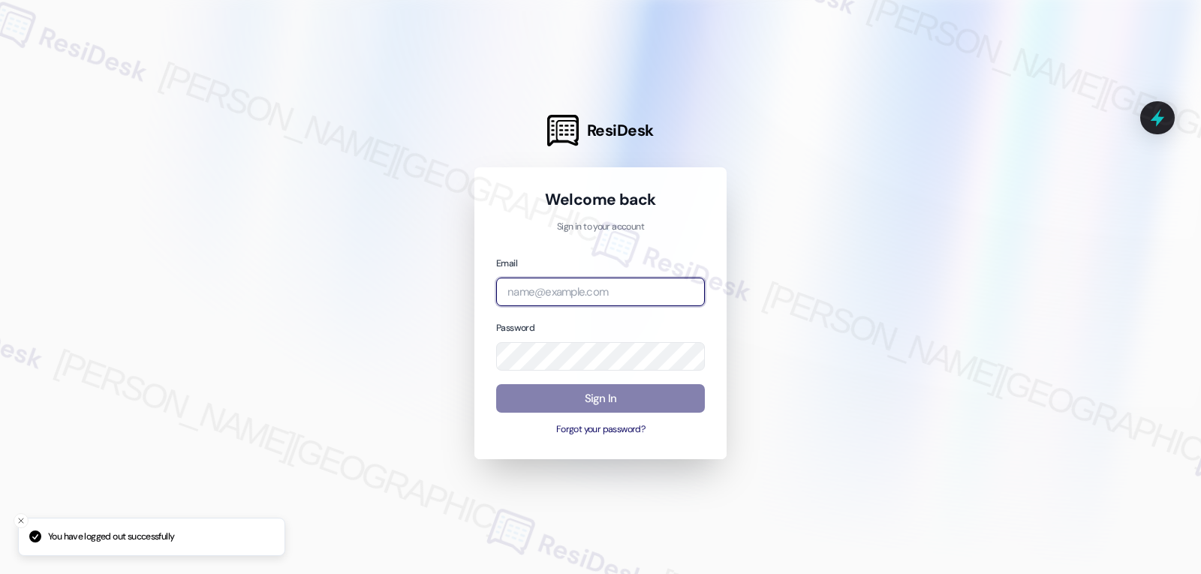
click at [571, 290] on input "email" at bounding box center [600, 292] width 209 height 29
click at [572, 294] on input "email" at bounding box center [600, 292] width 209 height 29
paste input "automated-surveys-gsa-jomar.punay@gsa.com"
type input "automated-surveys-gsa-jomar.punay@gsa.com"
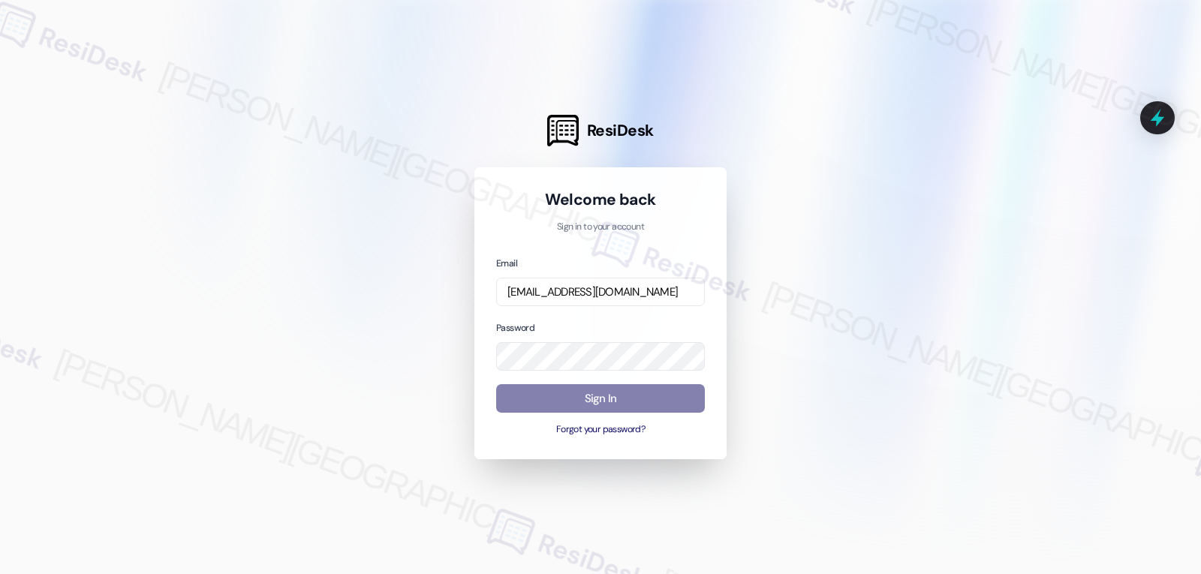
scroll to position [0, 0]
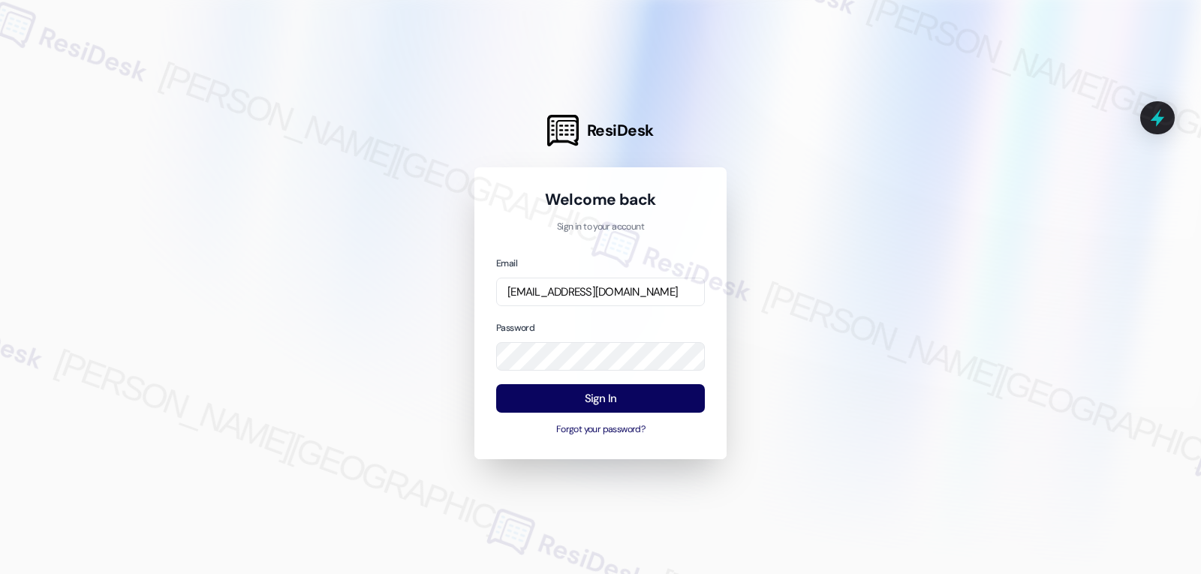
click at [828, 363] on div at bounding box center [600, 287] width 1201 height 574
click at [629, 407] on button "Sign In" at bounding box center [600, 398] width 209 height 29
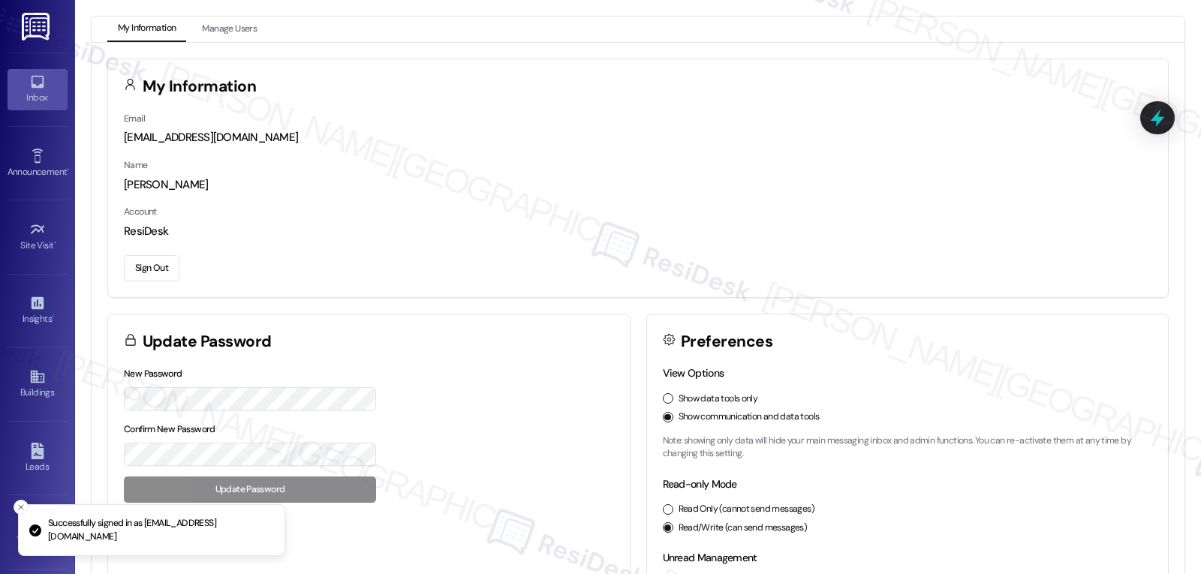
click at [21, 89] on link "Inbox" at bounding box center [38, 89] width 60 height 41
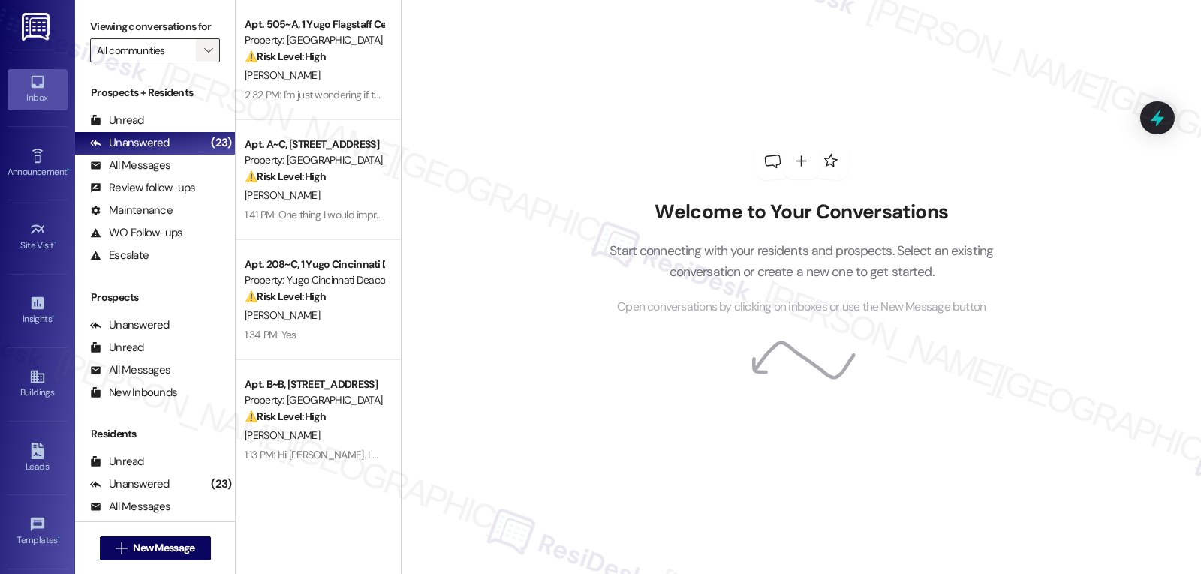
click at [202, 62] on span "" at bounding box center [208, 50] width 14 height 24
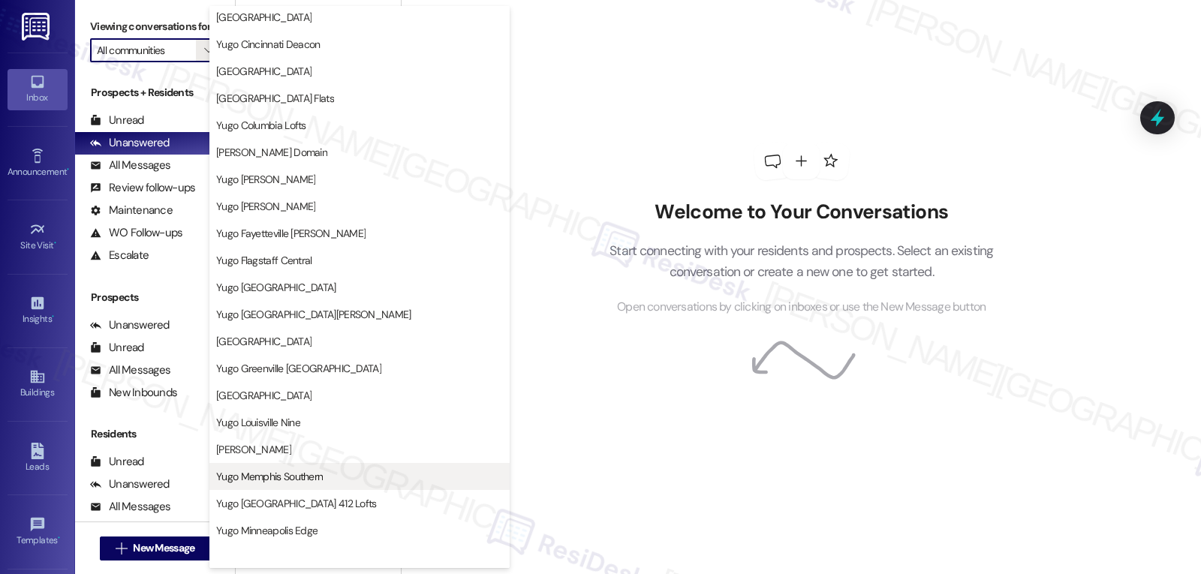
scroll to position [450, 0]
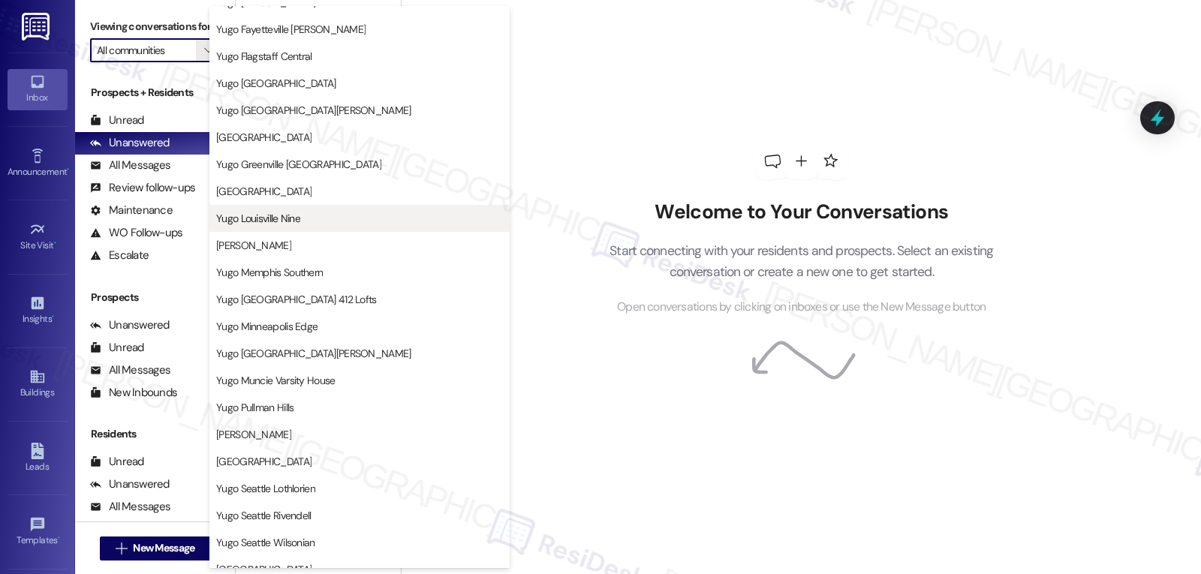
click at [294, 225] on span "Yugo Louisville Nine" at bounding box center [258, 218] width 84 height 15
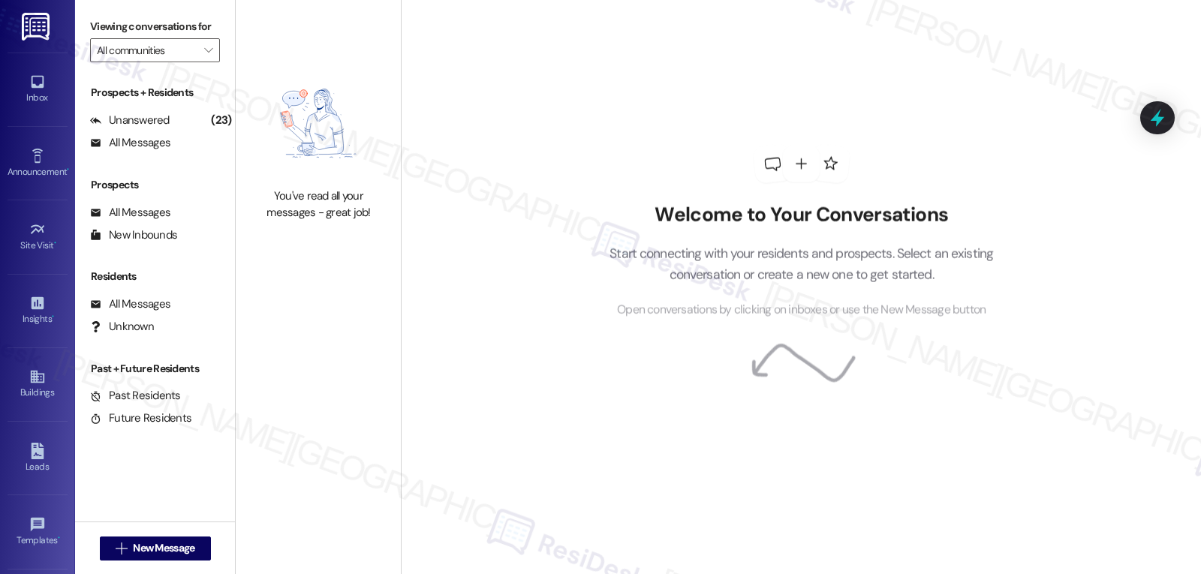
type input "Yugo Louisville Nine"
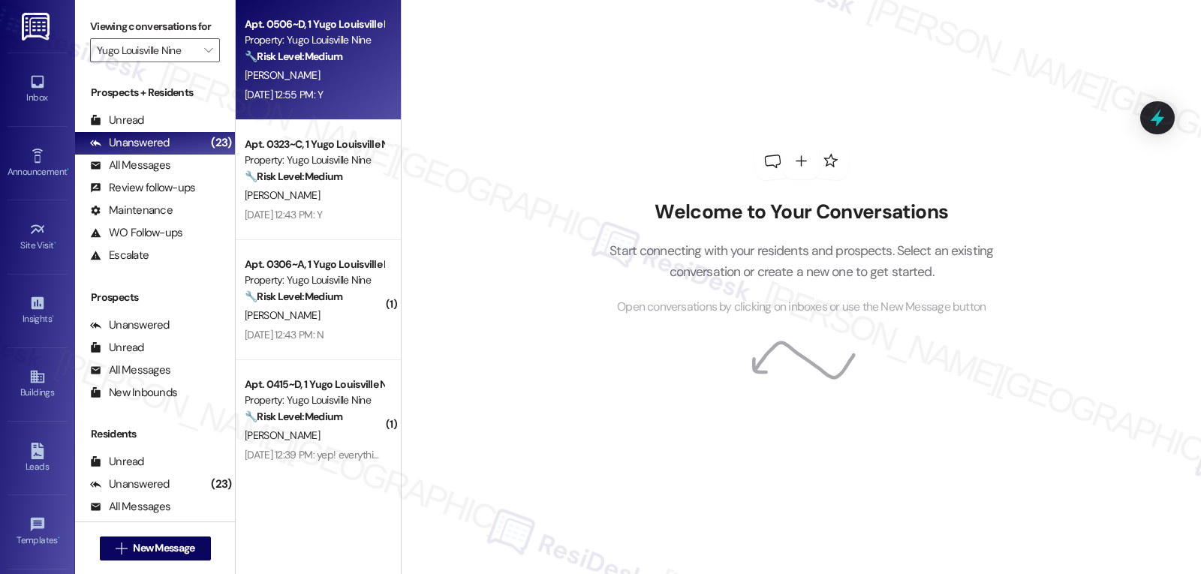
click at [333, 74] on div "A. Mygatt" at bounding box center [314, 75] width 142 height 19
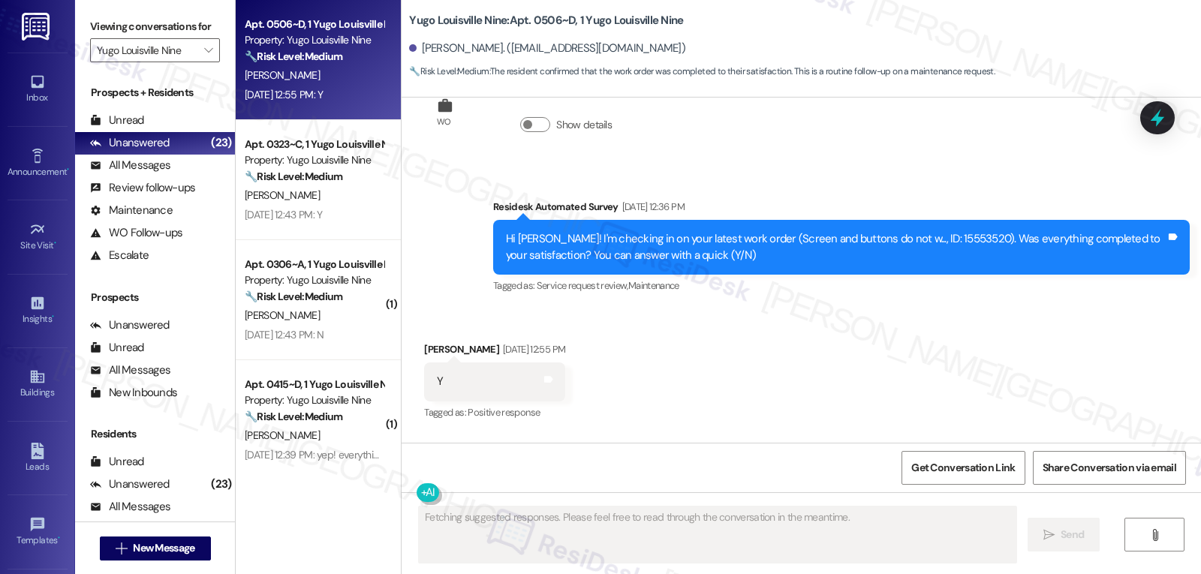
scroll to position [2101, 0]
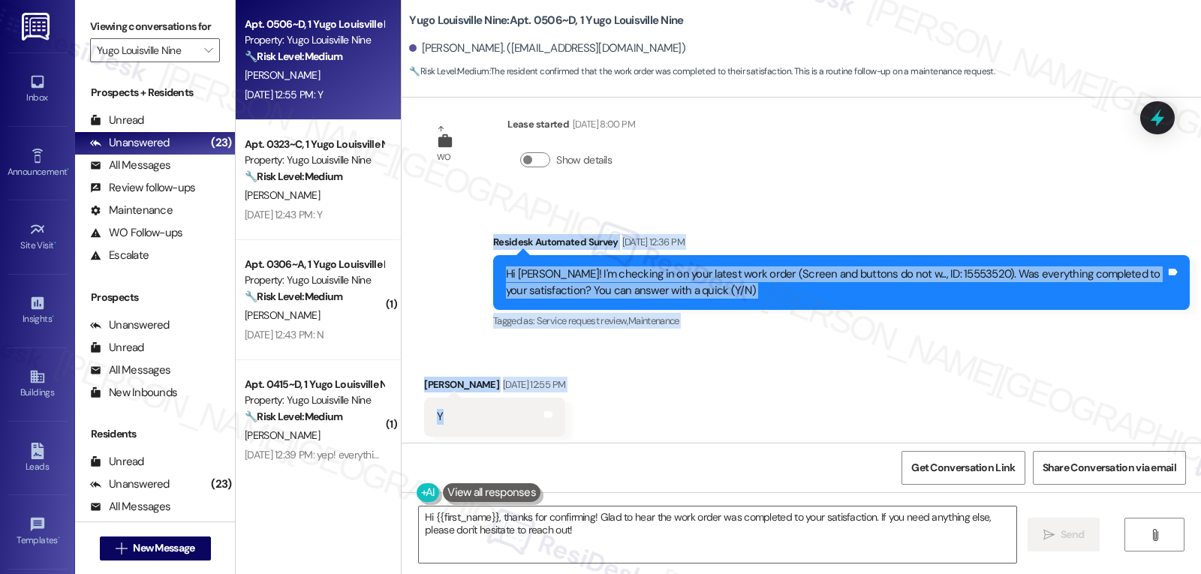
drag, startPoint x: 478, startPoint y: 226, endPoint x: 505, endPoint y: 396, distance: 172.5
click at [495, 397] on div "Survey, sent via SMS Residesk Automated Survey Nov 07, 2024 at 12:26 PM Hi Ayde…" at bounding box center [802, 270] width 800 height 345
copy div "Residesk Automated Survey Aug 22, 2025 at 12:36 PM Hi Ayden! I'm checking in on…"
click at [671, 541] on textarea "Hi {{first_name}}, thanks for confirming! Glad to hear the work order was compl…" at bounding box center [718, 535] width 598 height 56
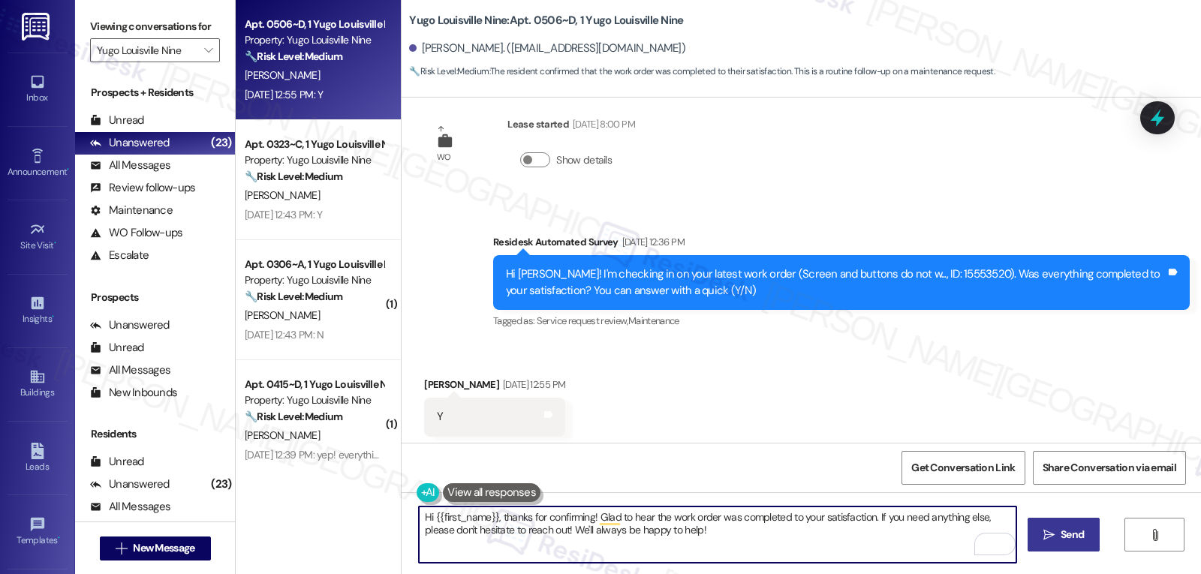
type textarea "Hi {{first_name}}, thanks for confirming! Glad to hear the work order was compl…"
click at [1035, 540] on button " Send" at bounding box center [1064, 535] width 73 height 34
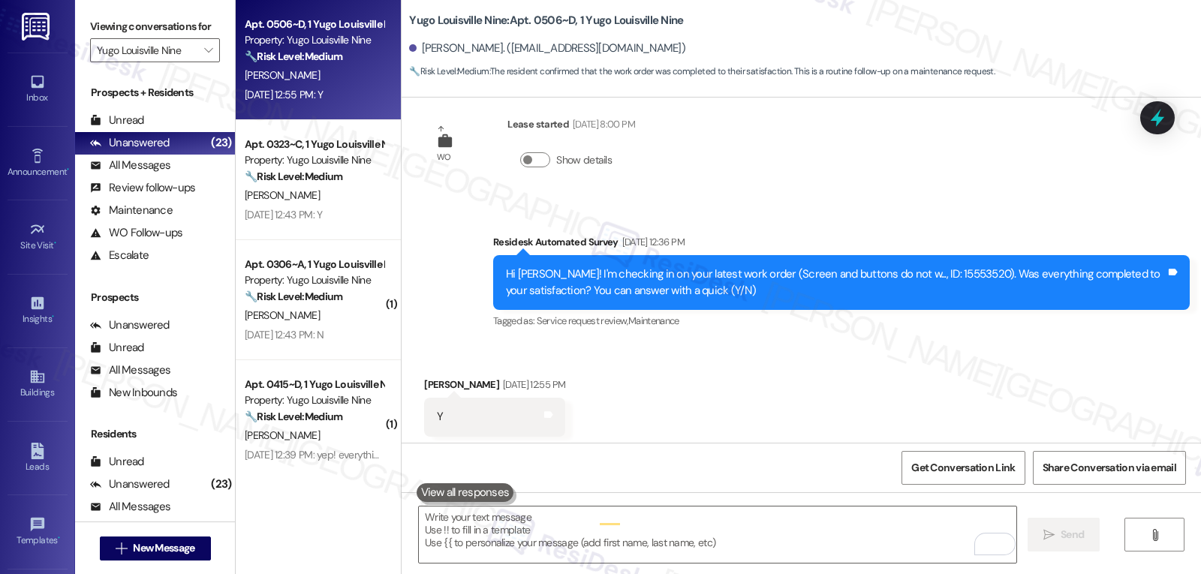
scroll to position [2113, 0]
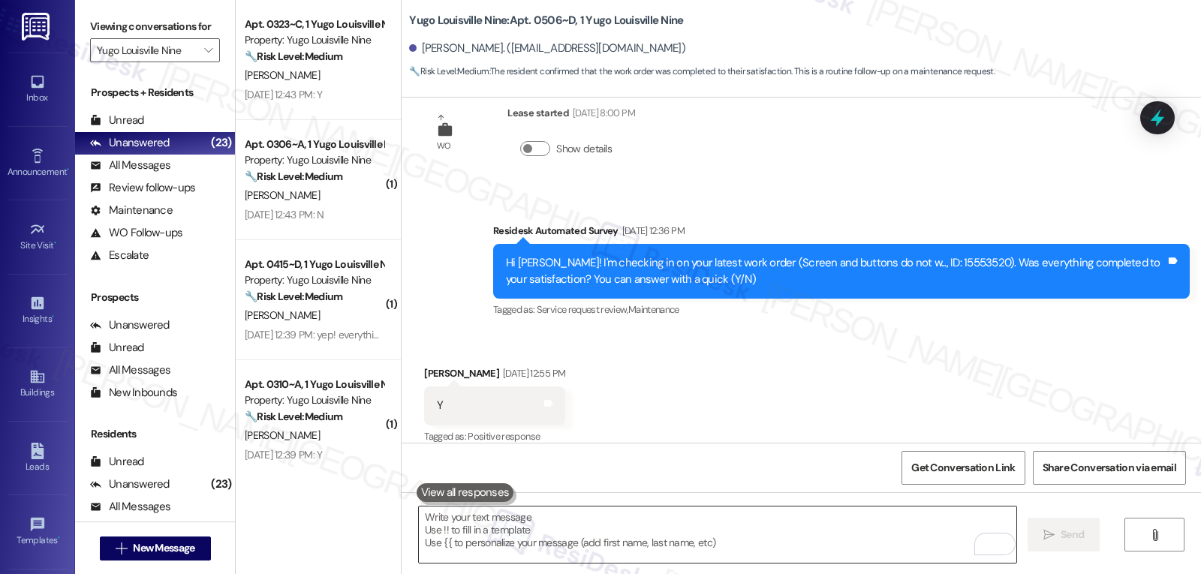
click at [747, 532] on textarea "To enrich screen reader interactions, please activate Accessibility in Grammarl…" at bounding box center [718, 535] width 598 height 56
paste textarea "how are things going at {{property}}? Has it been everything you were looking f…"
type textarea "how are things going at {{property}}? Has it been everything you were looking f…"
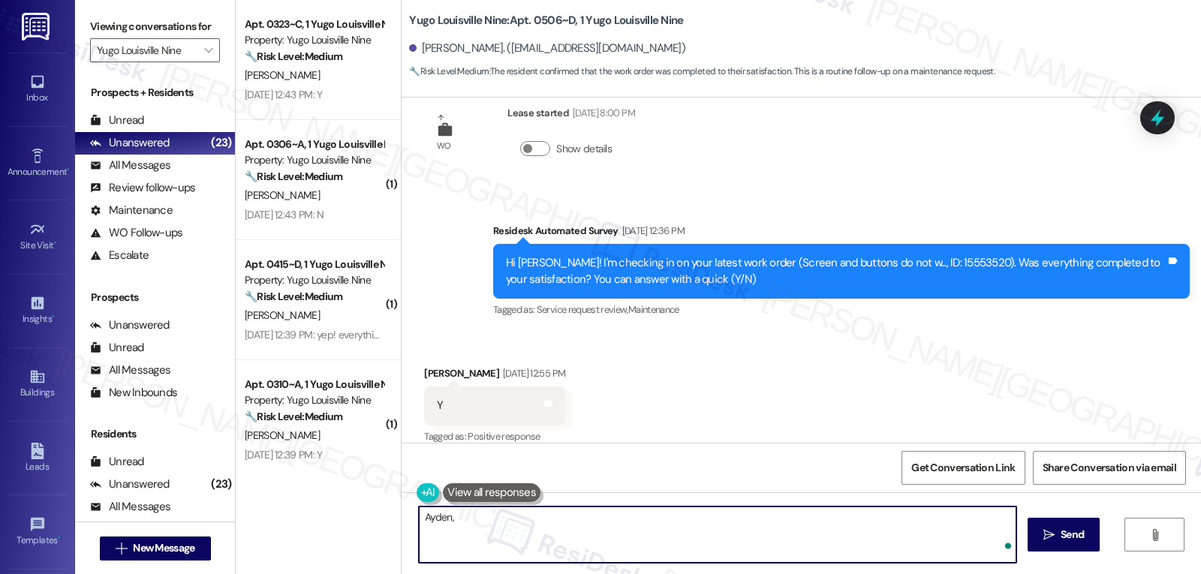
paste textarea "how are things going at {{property}}? Has it been everything you were looking f…"
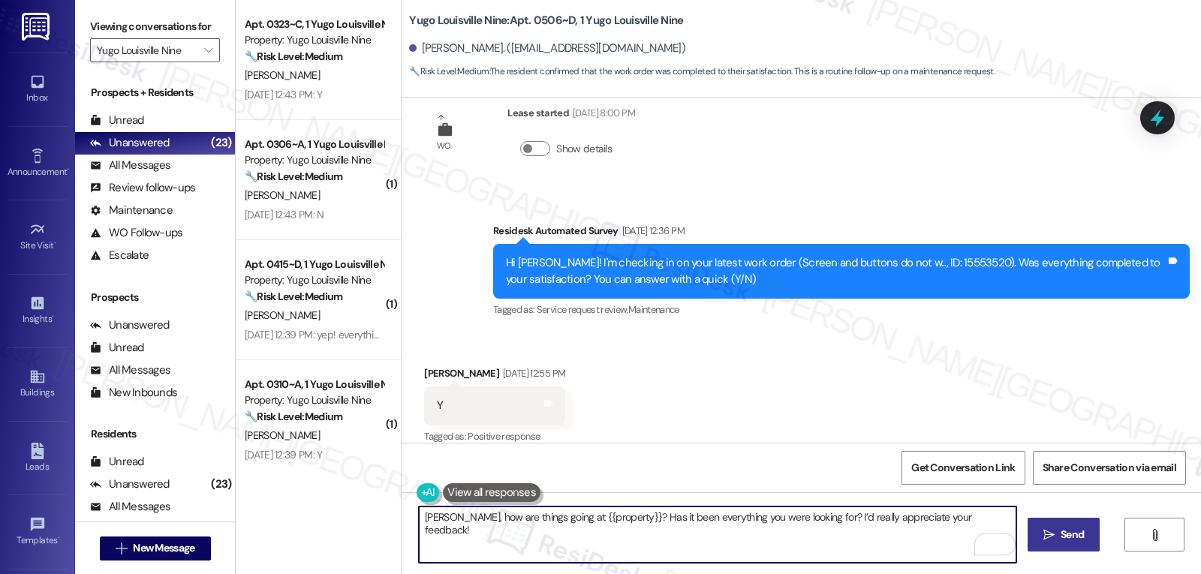
type textarea "Ayden, how are things going at {{property}}? Has it been everything you were lo…"
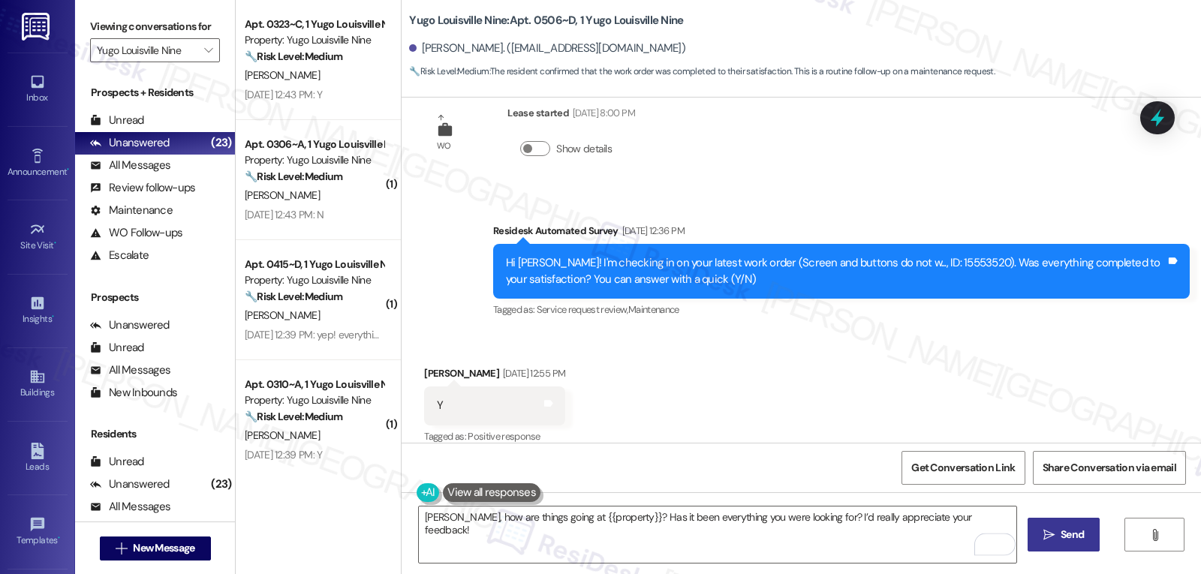
click at [1086, 541] on button " Send" at bounding box center [1064, 535] width 73 height 34
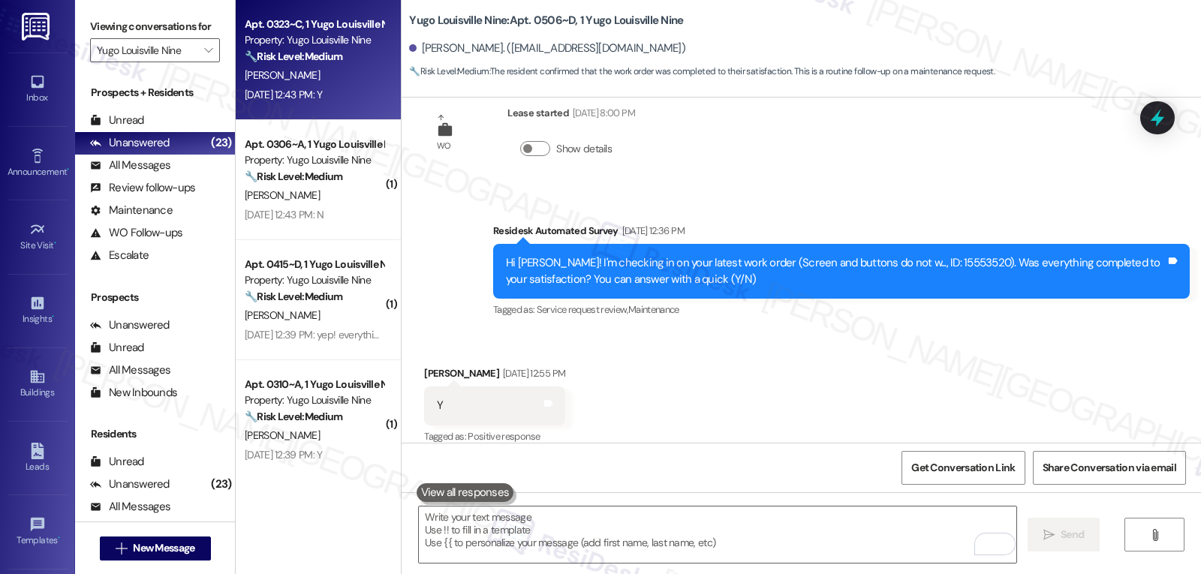
click at [326, 64] on div "🔧 Risk Level: Medium The message is a follow-up on a completed work order, and …" at bounding box center [314, 57] width 139 height 16
type textarea "Fetching suggested responses. Please feel free to read through the conversation…"
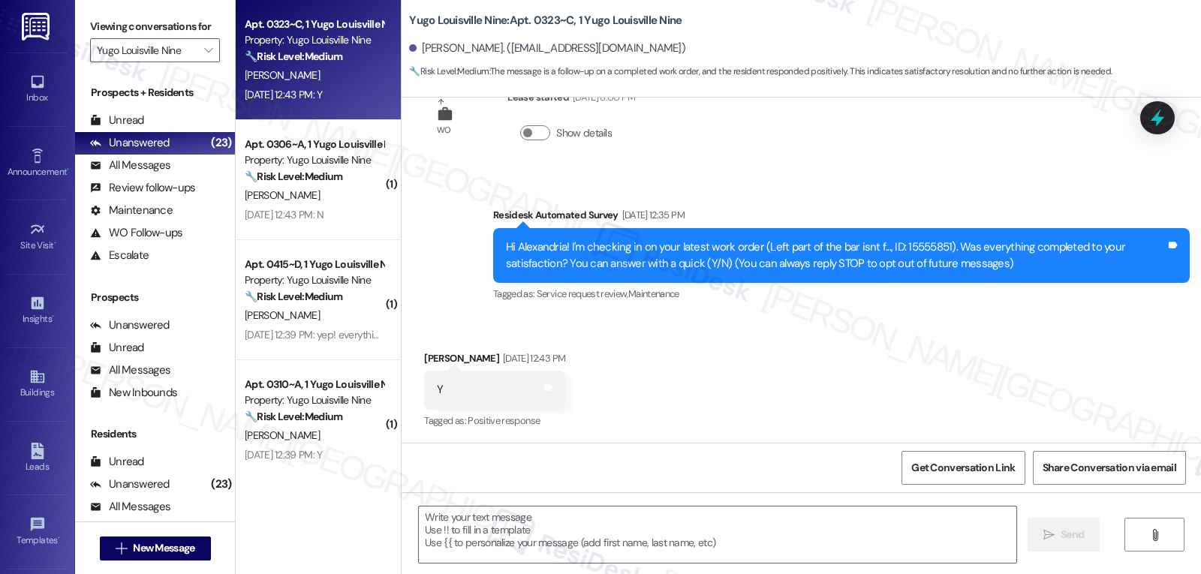
type textarea "Fetching suggested responses. Please feel free to read through the conversation…"
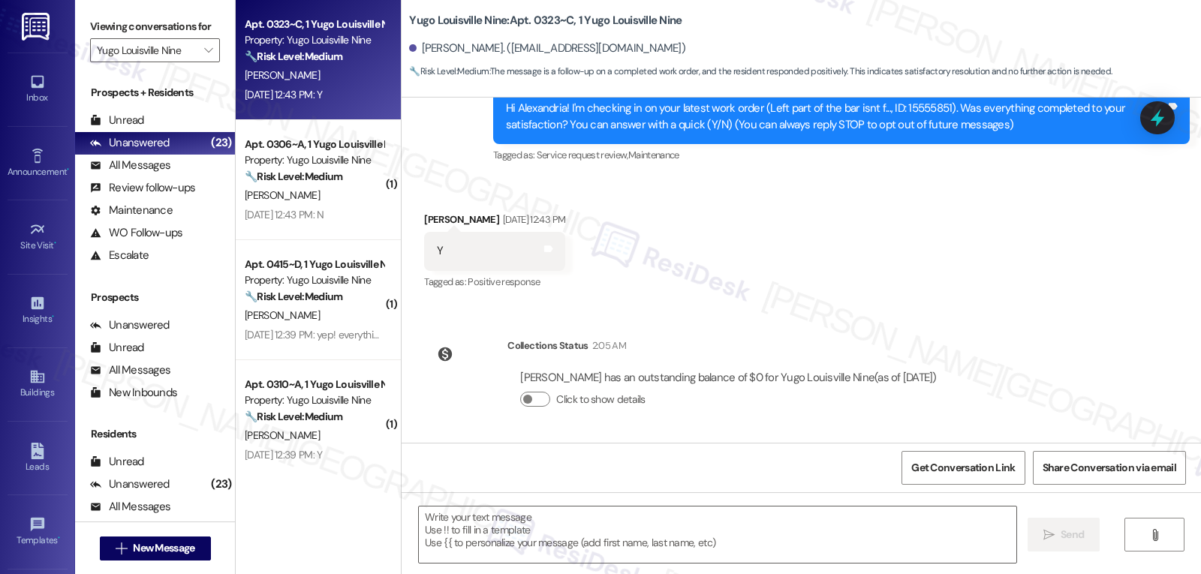
scroll to position [43, 0]
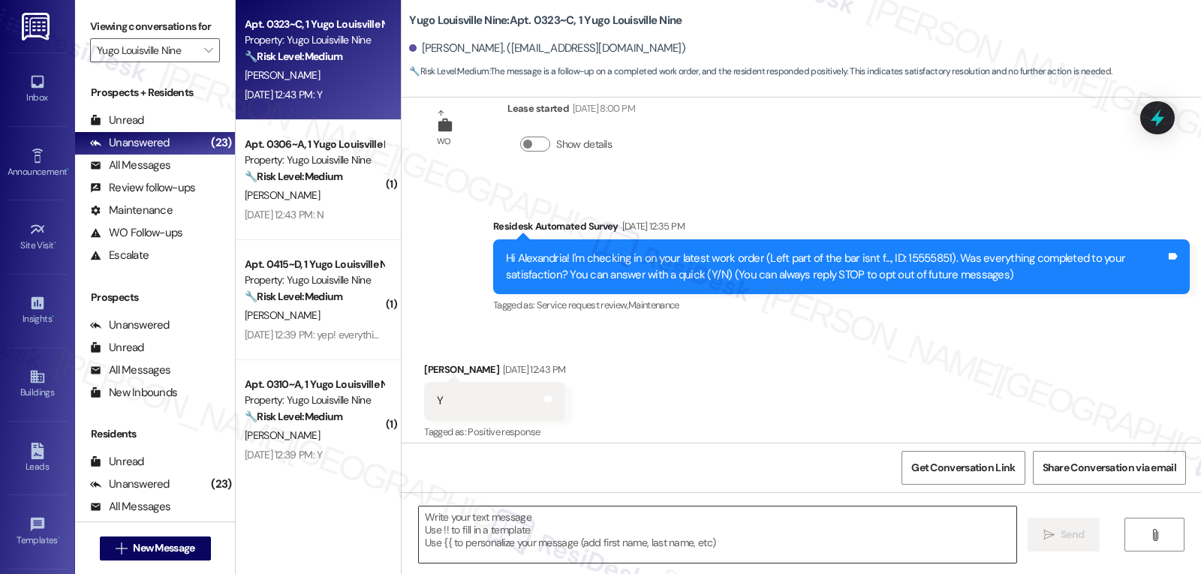
click at [541, 542] on textarea at bounding box center [718, 535] width 598 height 56
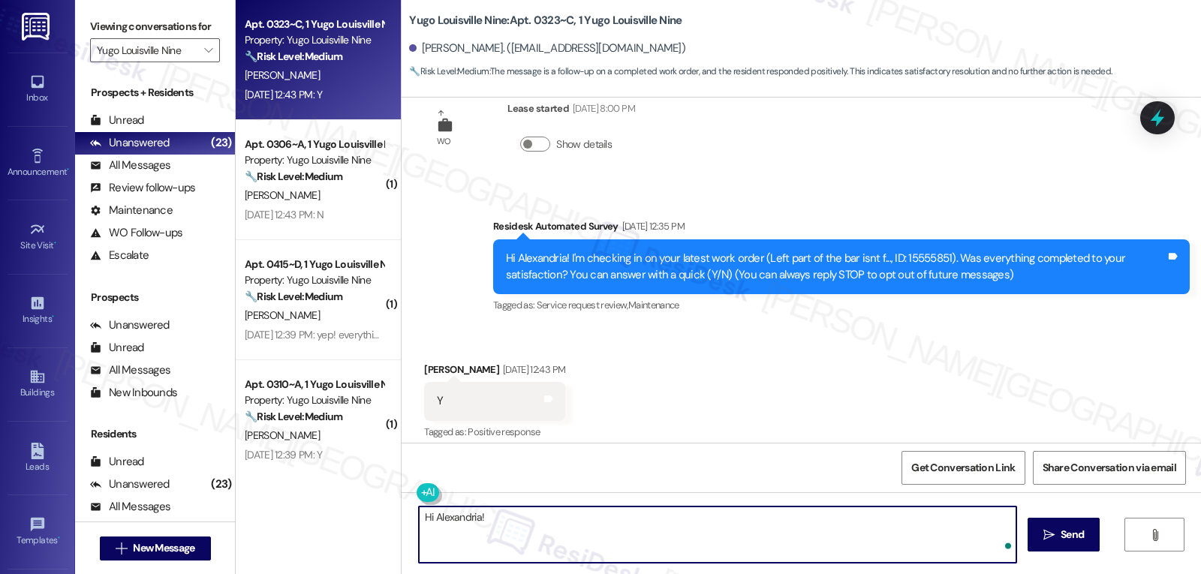
paste textarea "thank you for confirming! I’m glad to hear your work order was completed to you…"
click at [565, 532] on textarea "Hi Alexandria! Thank you for confirming! I’m glad to hear your work order was c…" at bounding box center [718, 535] width 598 height 56
click at [734, 521] on textarea "Hi Alexandria! Thank you for confirming! I’m glad to hear your work order was c…" at bounding box center [718, 535] width 598 height 56
click at [737, 532] on textarea "Hi Alexandria! Thank you for confirming! I’m glad to hear your work order was c…" at bounding box center [718, 535] width 598 height 56
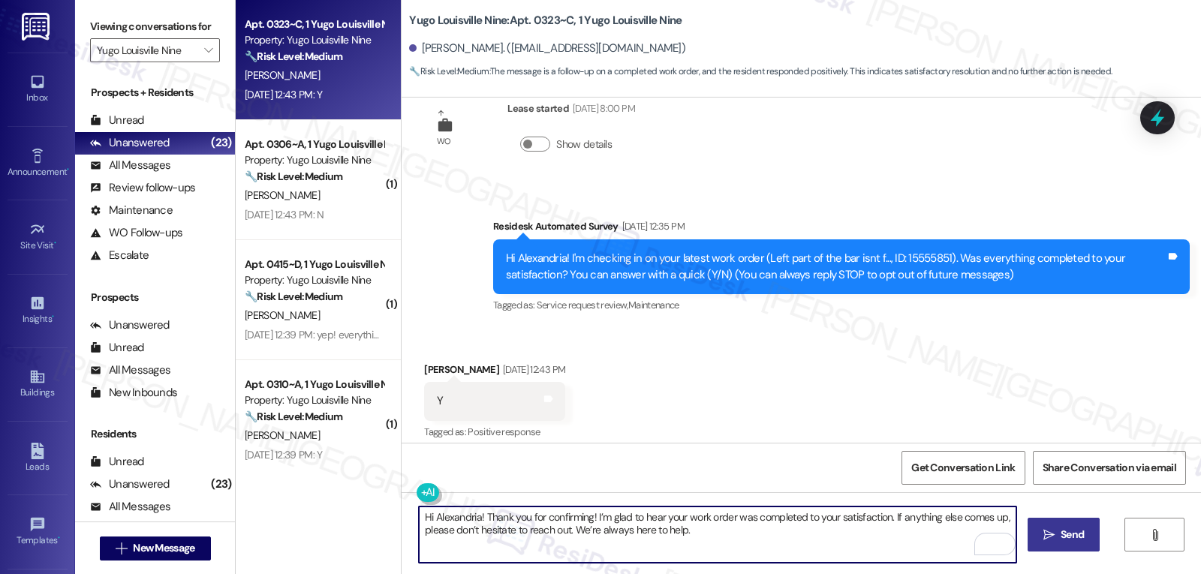
type textarea "Hi Alexandria! Thank you for confirming! I’m glad to hear your work order was c…"
click at [1066, 528] on span "Send" at bounding box center [1072, 535] width 23 height 16
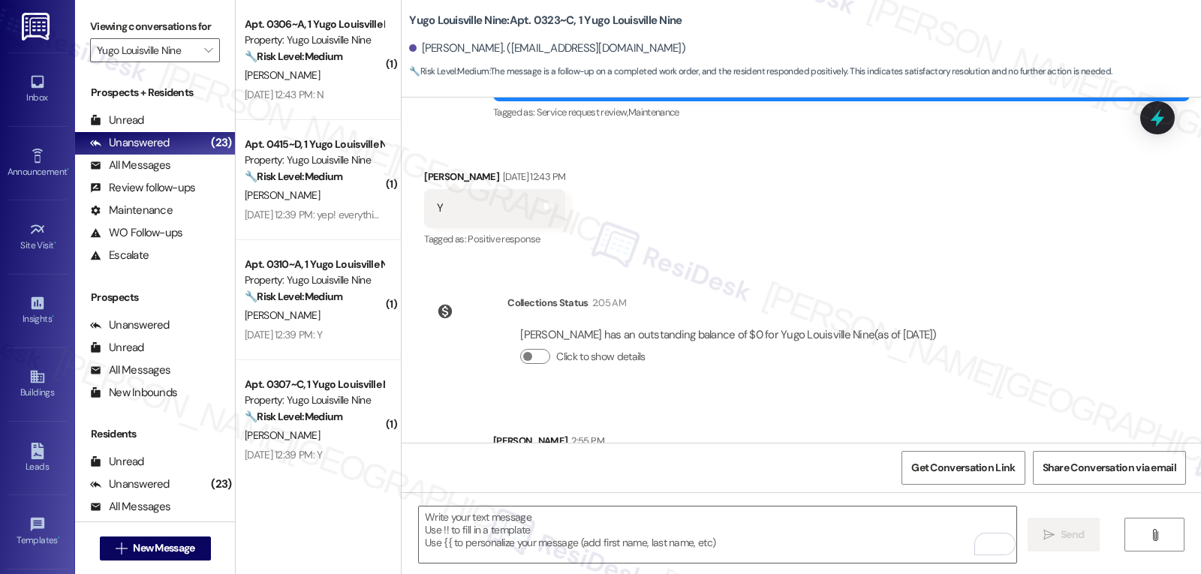
scroll to position [314, 0]
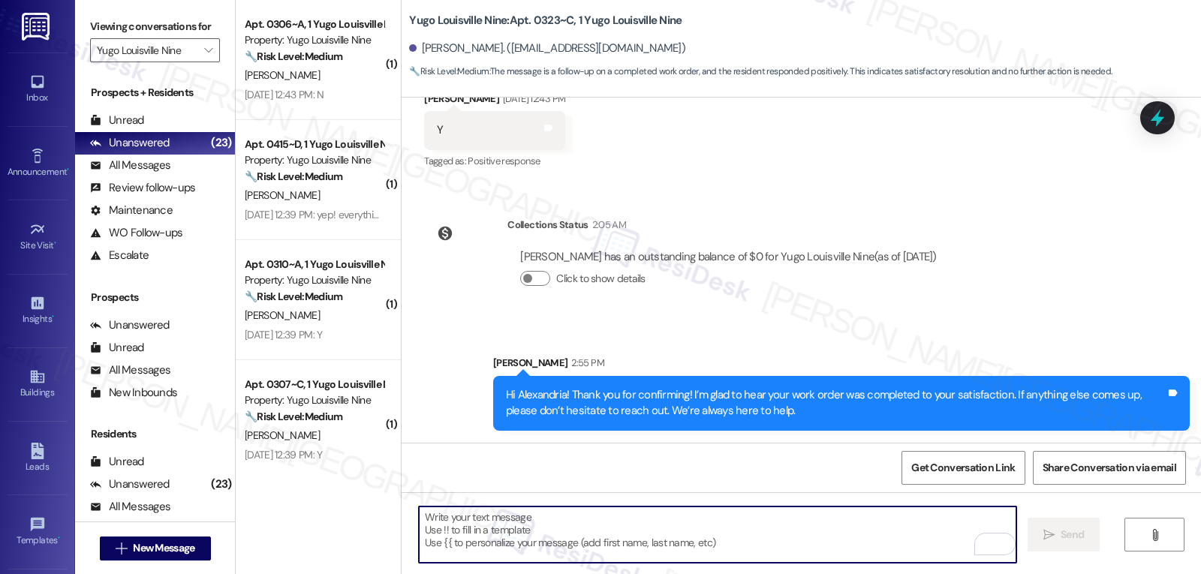
click at [754, 546] on textarea "To enrich screen reader interactions, please activate Accessibility in Grammarl…" at bounding box center [718, 535] width 598 height 56
paste textarea "Hi {{first_name}}! Hope you’ve been settling in well at {{property}}. Has every…"
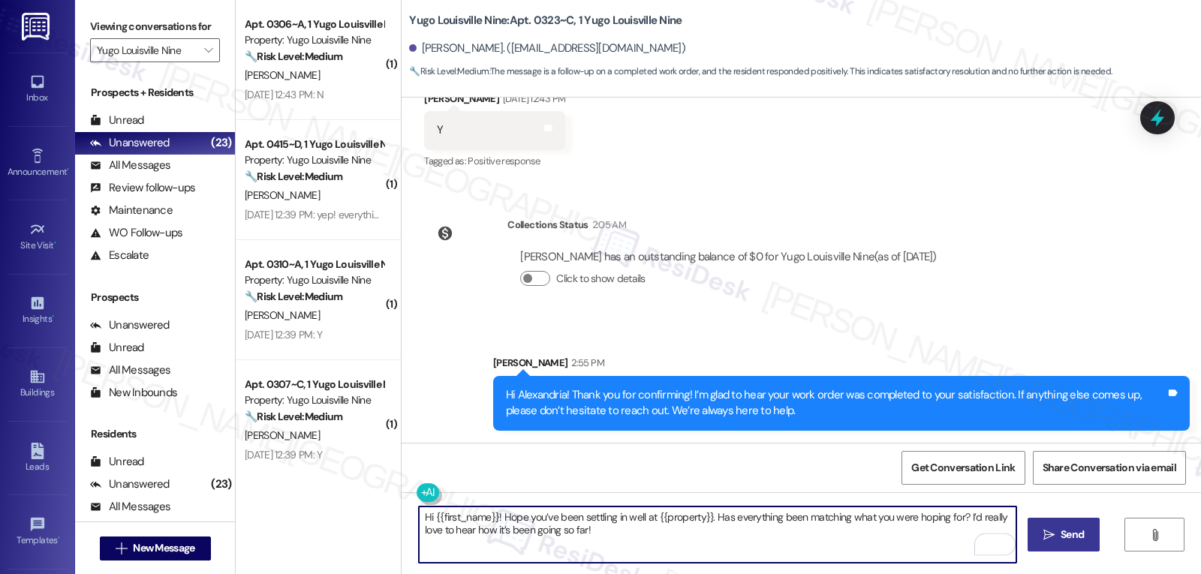
click at [492, 514] on textarea "Hi {{first_name}}! Hope you’ve been settling in well at {{property}}. Has every…" at bounding box center [718, 535] width 598 height 56
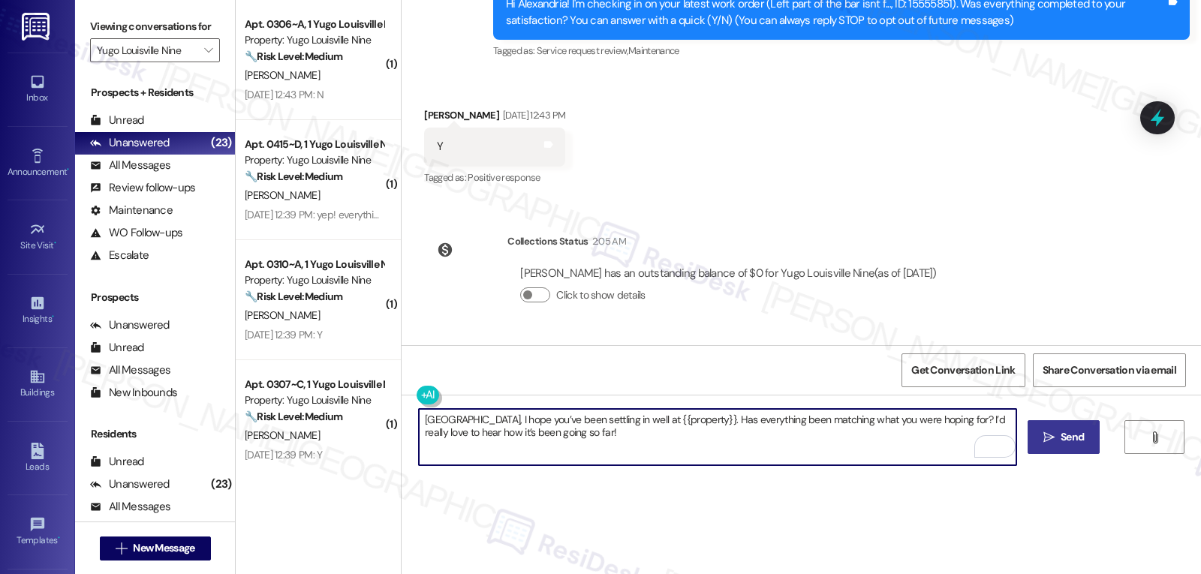
scroll to position [164, 0]
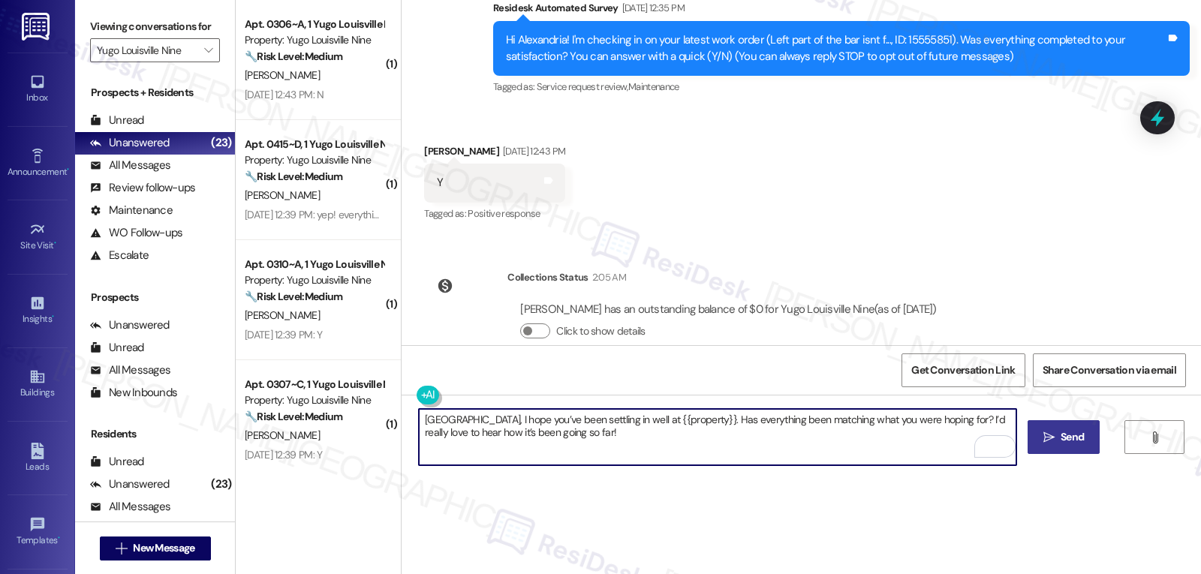
click at [626, 433] on textarea "Alexandria, I hope you’ve been settling in well at {{property}}. Has everything…" at bounding box center [718, 437] width 598 height 56
type textarea "Alexandria, I hope you’ve been settling in well at {{property}}. Has everything…"
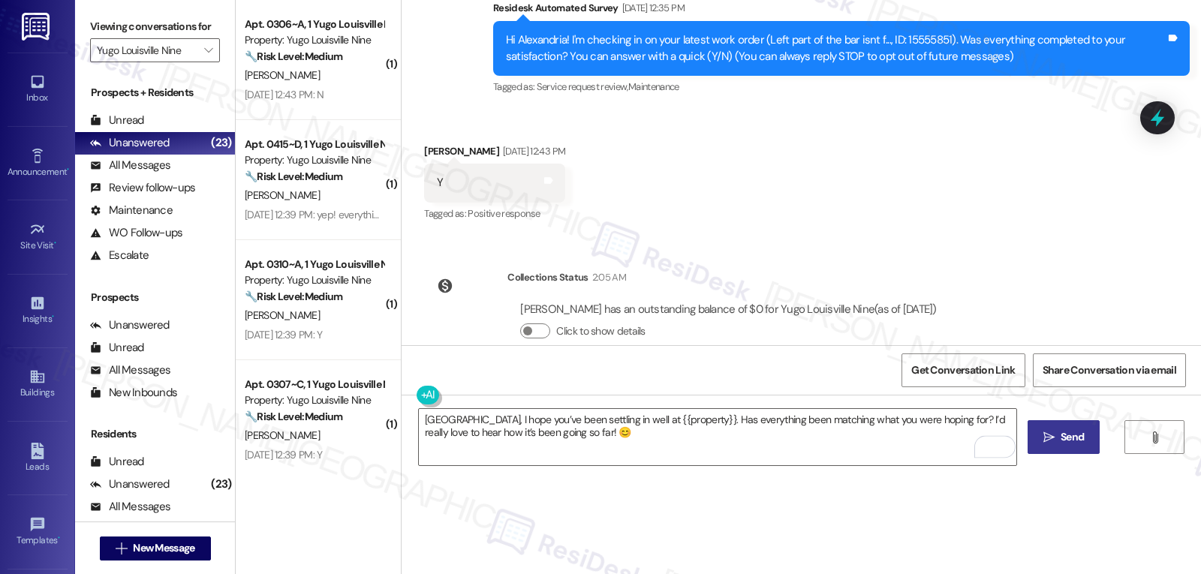
click at [1098, 432] on button " Send" at bounding box center [1064, 437] width 73 height 34
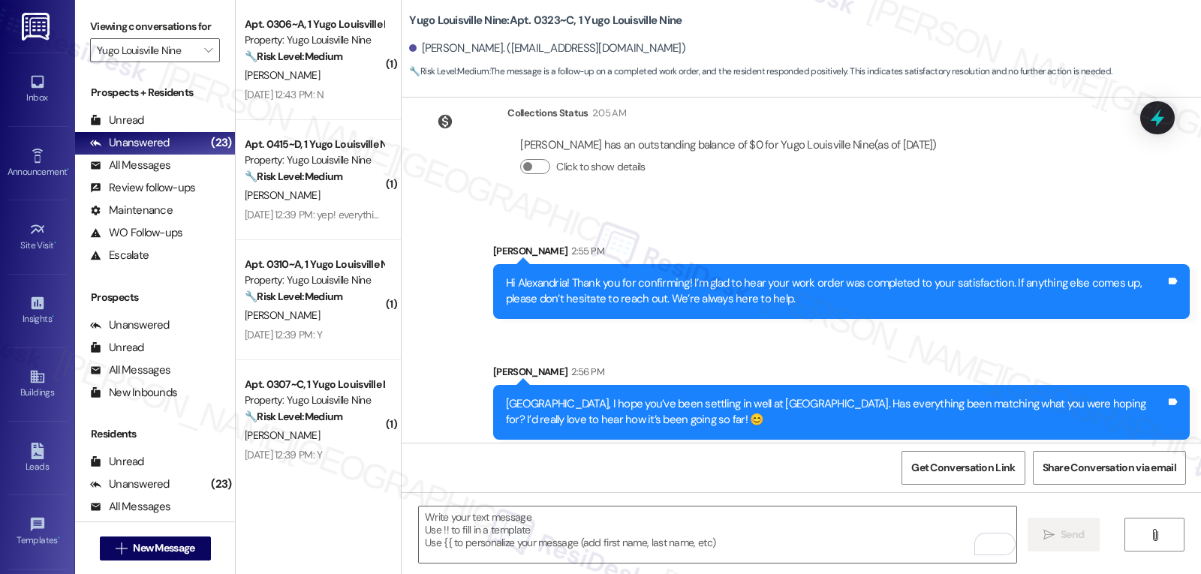
scroll to position [435, 0]
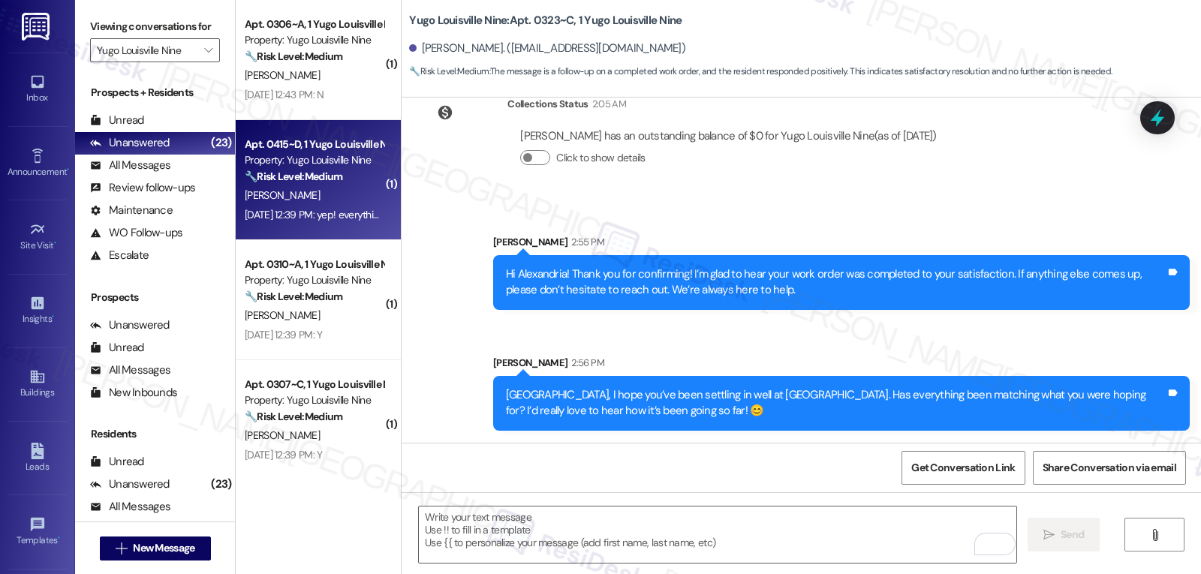
click at [322, 212] on div "Aug 22, 2025 at 12:39 PM: yep! everything is good now Aug 22, 2025 at 12:39 PM:…" at bounding box center [342, 215] width 194 height 14
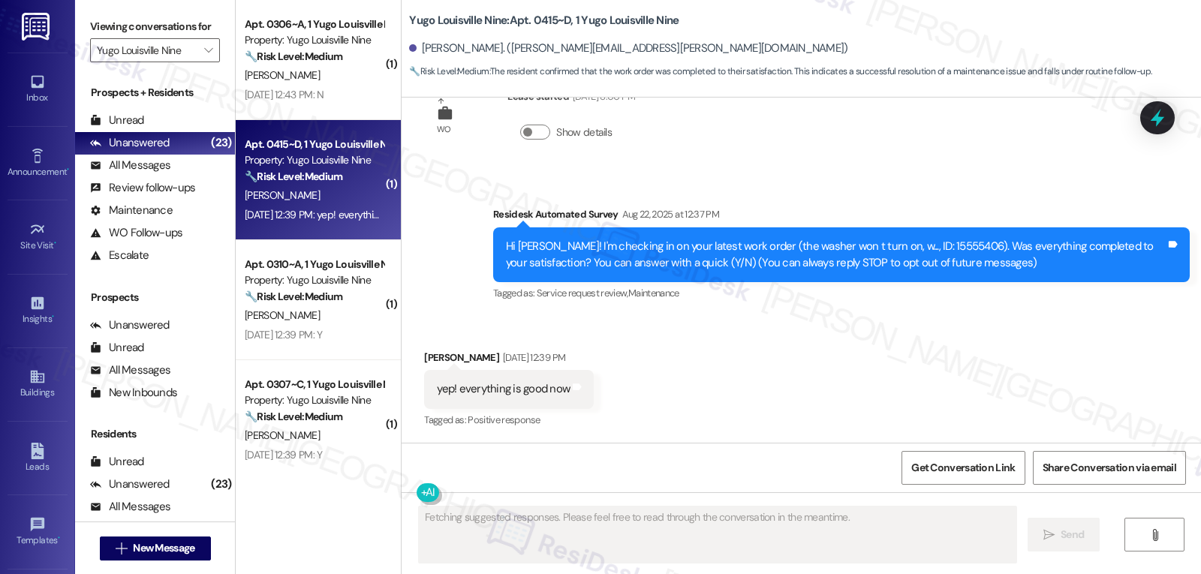
scroll to position [54, 0]
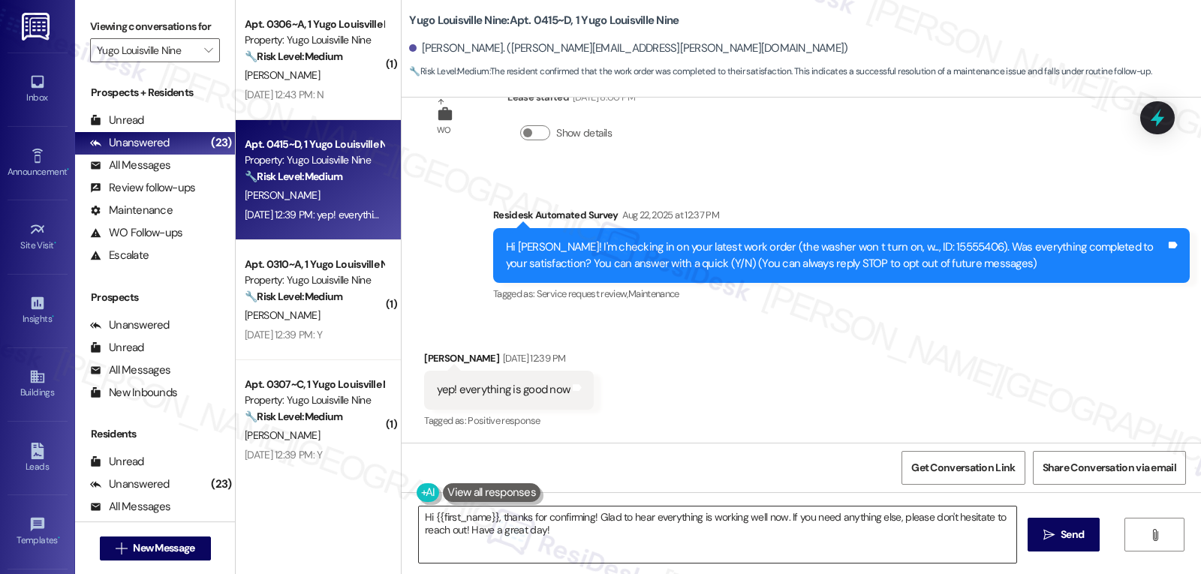
click at [617, 542] on textarea "Hi {{first_name}}, thanks for confirming! Glad to hear everything is working we…" at bounding box center [718, 535] width 598 height 56
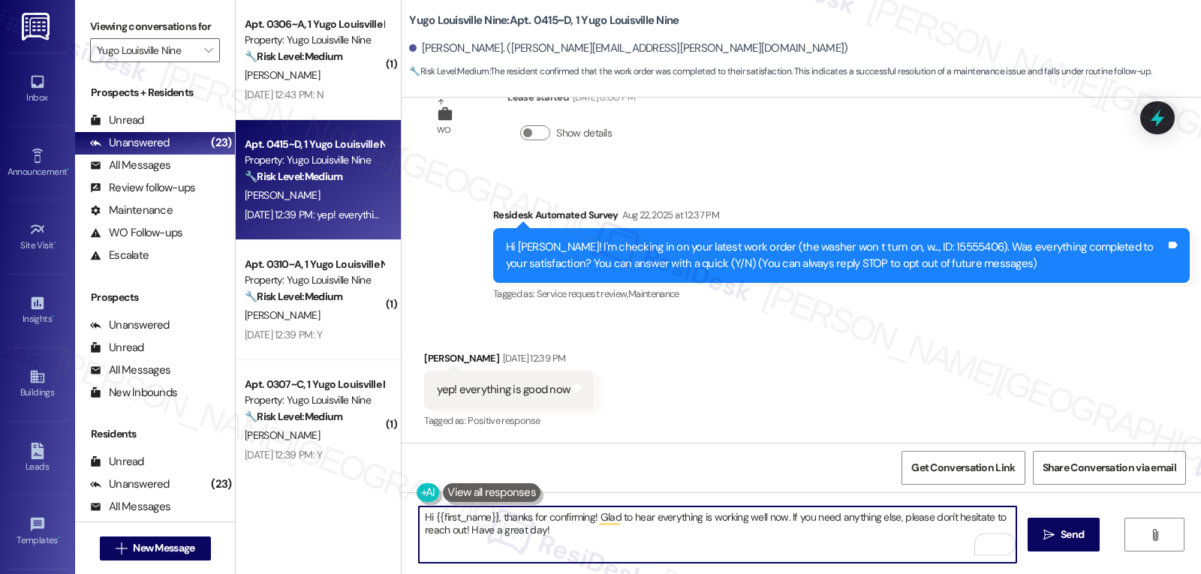
drag, startPoint x: 617, startPoint y: 539, endPoint x: 464, endPoint y: 537, distance: 153.2
click at [464, 537] on textarea "Hi {{first_name}}, thanks for confirming! Glad to hear everything is working we…" at bounding box center [718, 535] width 598 height 56
type textarea "Hi {{first_name}}, thanks for confirming! Glad to hear everything is working we…"
click at [631, 543] on textarea "Hi {{first_name}}, thanks for confirming! Glad to hear everything is working we…" at bounding box center [718, 535] width 598 height 56
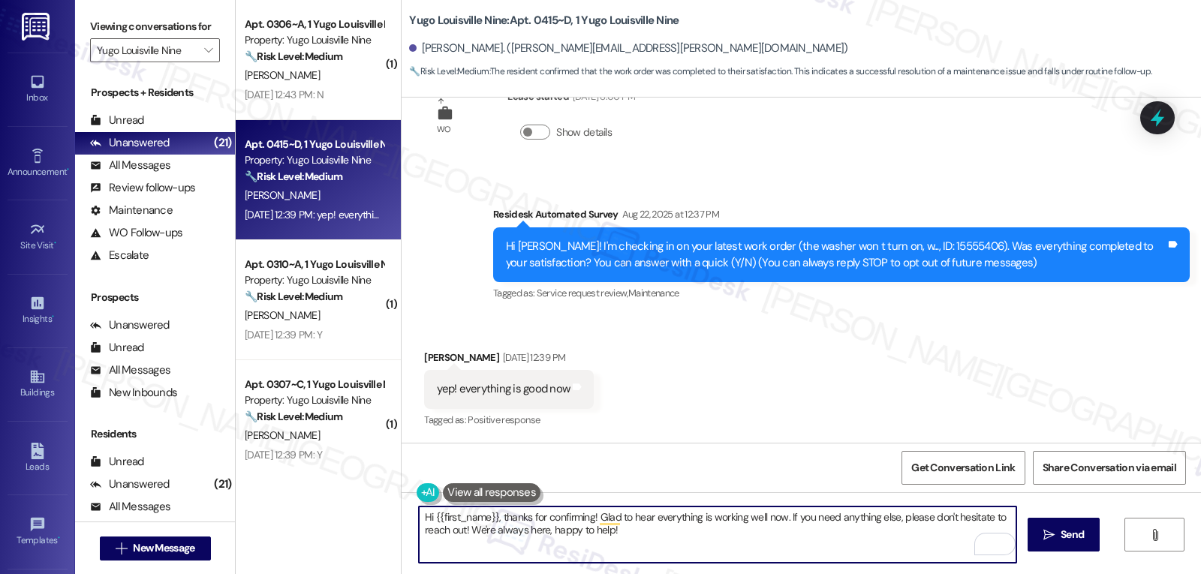
click at [1071, 542] on span "Send" at bounding box center [1072, 535] width 23 height 16
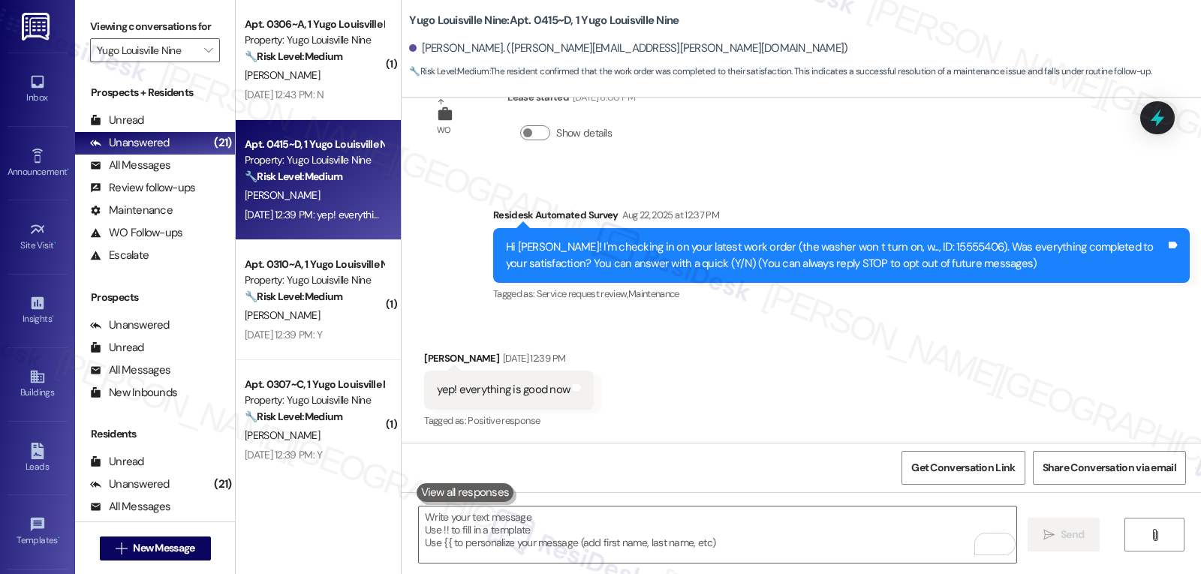
scroll to position [176, 0]
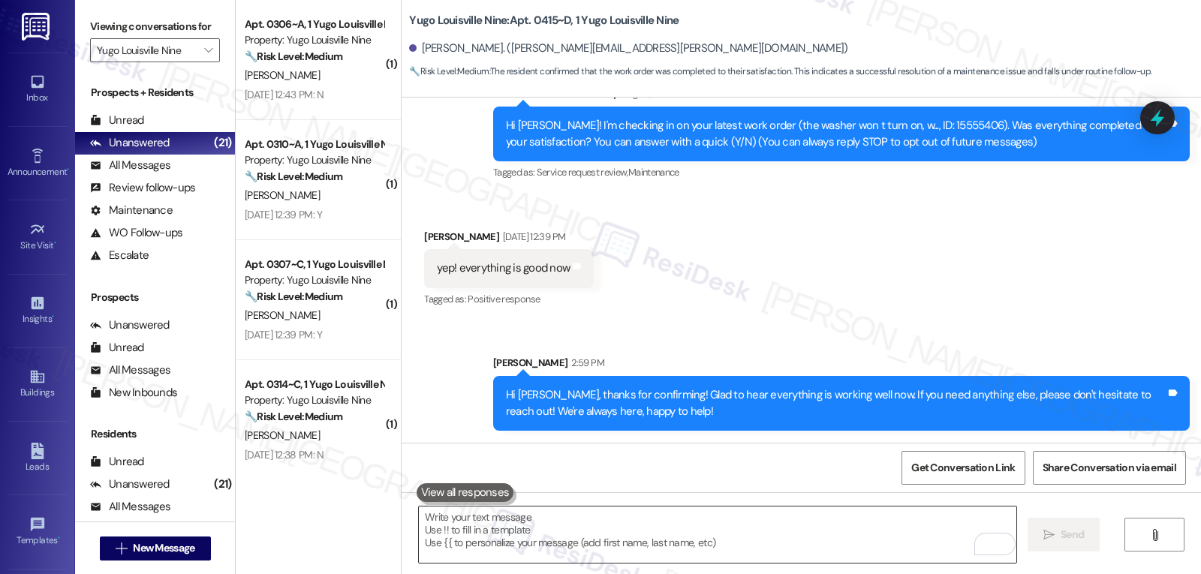
click at [544, 525] on textarea "To enrich screen reader interactions, please activate Accessibility in Grammarl…" at bounding box center [718, 535] width 598 height 56
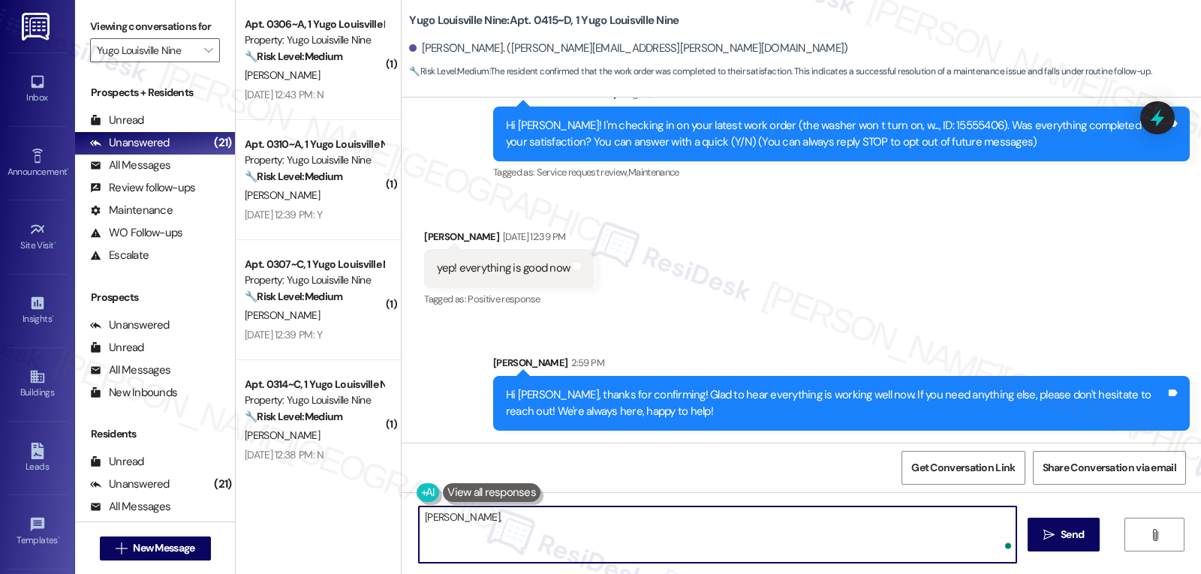
paste textarea "just curious—has {{property}} been everything you hoped for? I’d love to hear y…"
type textarea "Nina, just curious—has {{property}} been everything you hoped for? I’d love to …"
click at [1082, 542] on span "Send" at bounding box center [1072, 535] width 23 height 16
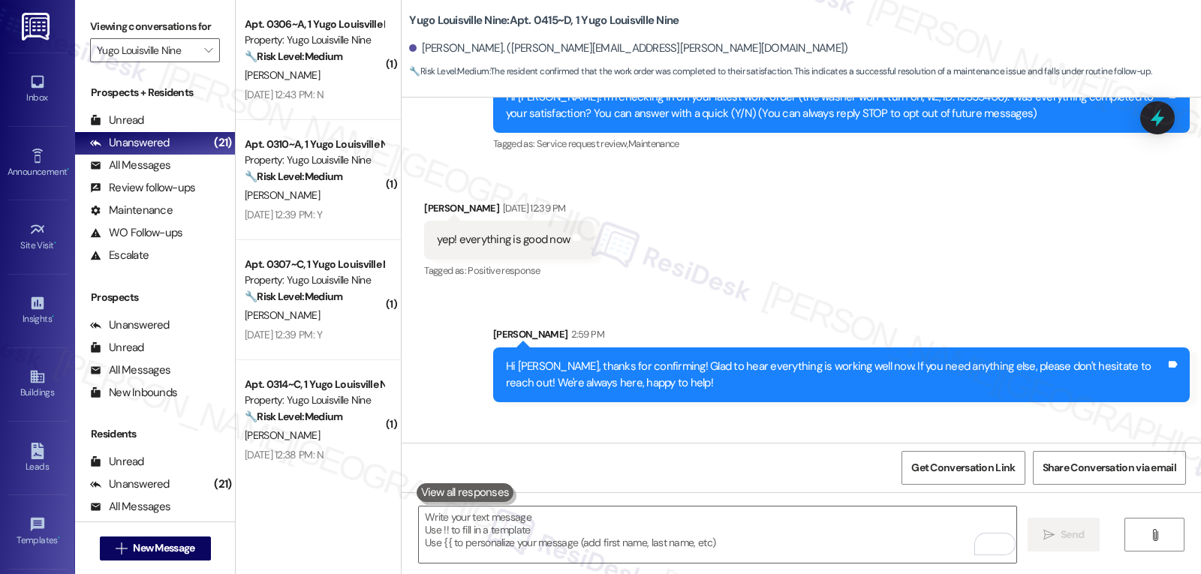
scroll to position [280, 0]
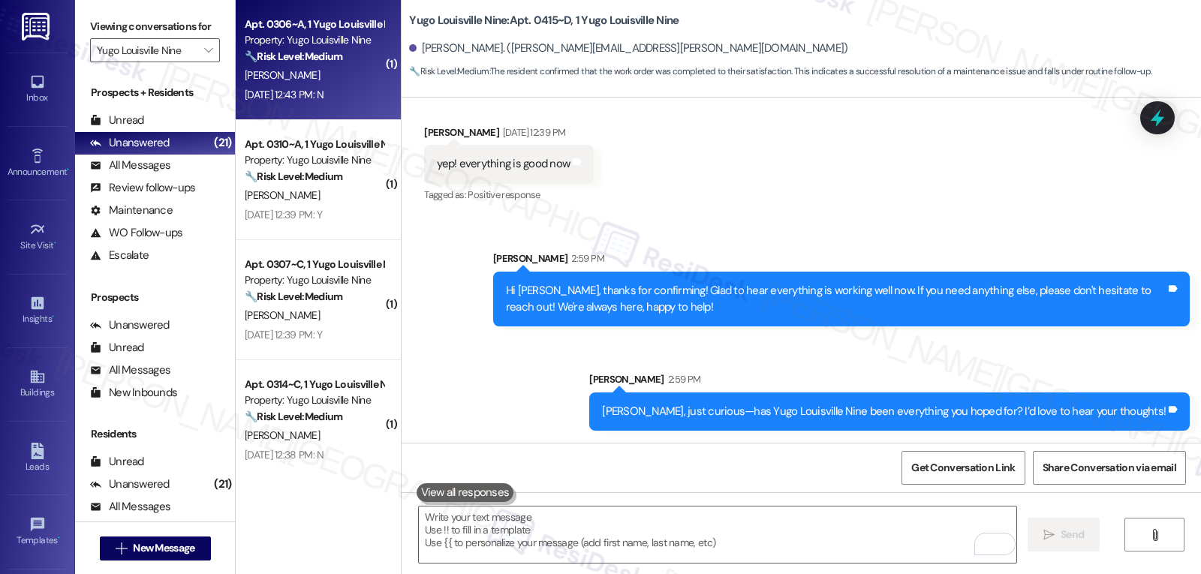
click at [327, 83] on div "I. Mendoza" at bounding box center [314, 75] width 142 height 19
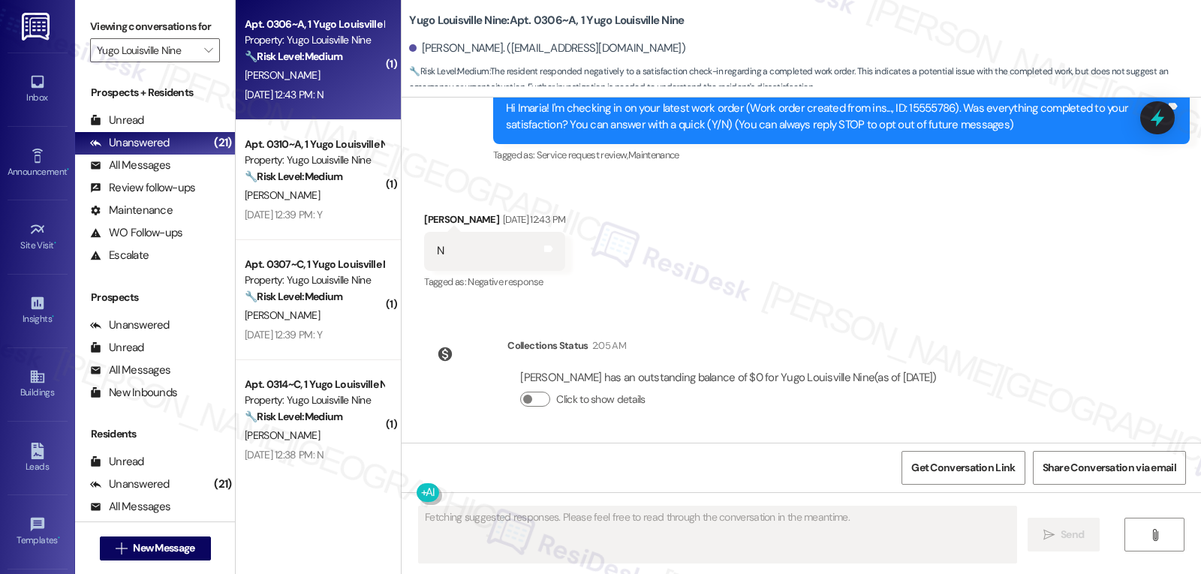
scroll to position [54, 0]
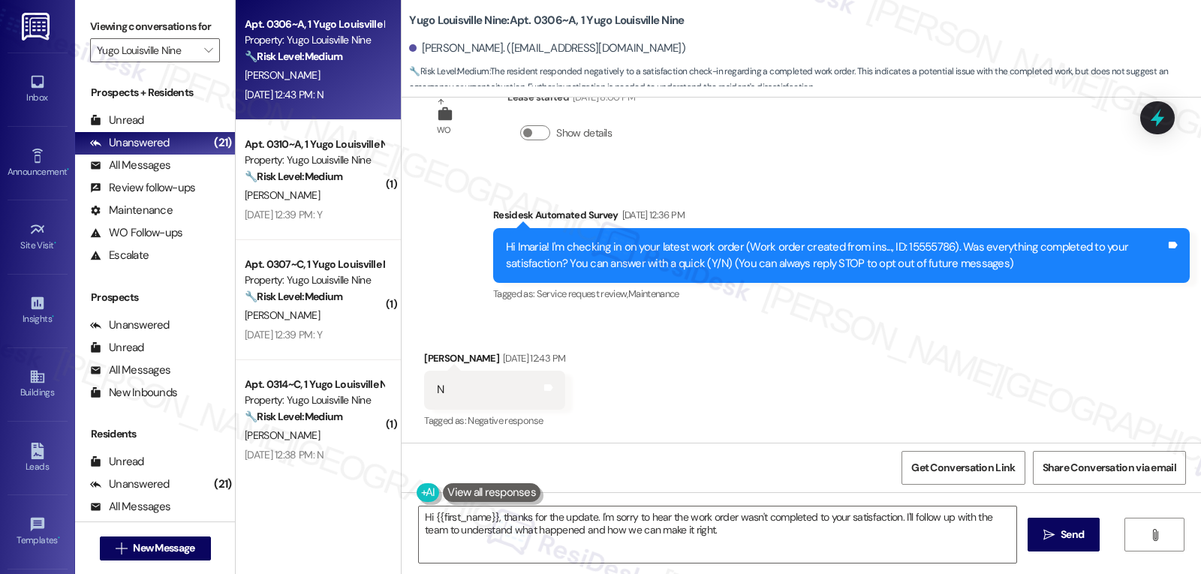
click at [498, 495] on button at bounding box center [492, 492] width 98 height 19
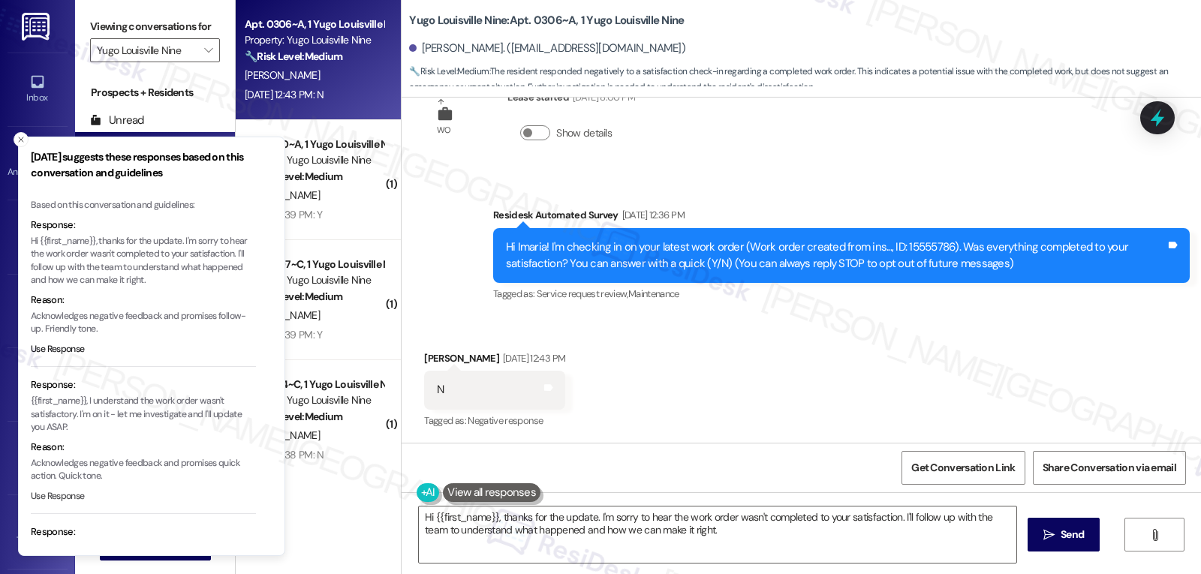
click at [49, 492] on button "Use Response" at bounding box center [58, 497] width 54 height 14
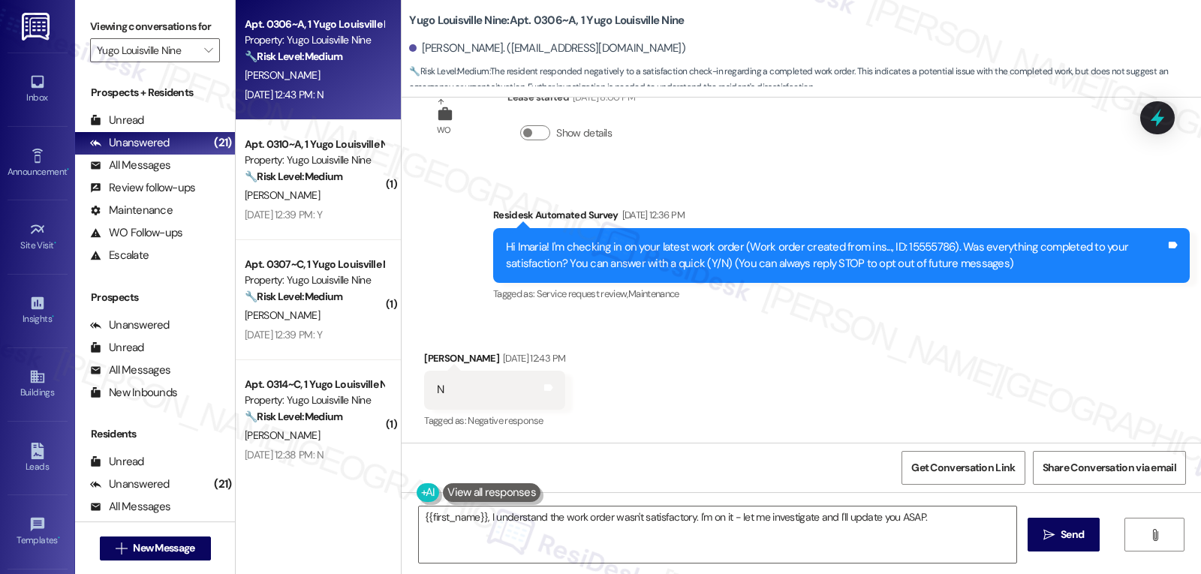
click at [483, 498] on button at bounding box center [492, 492] width 98 height 19
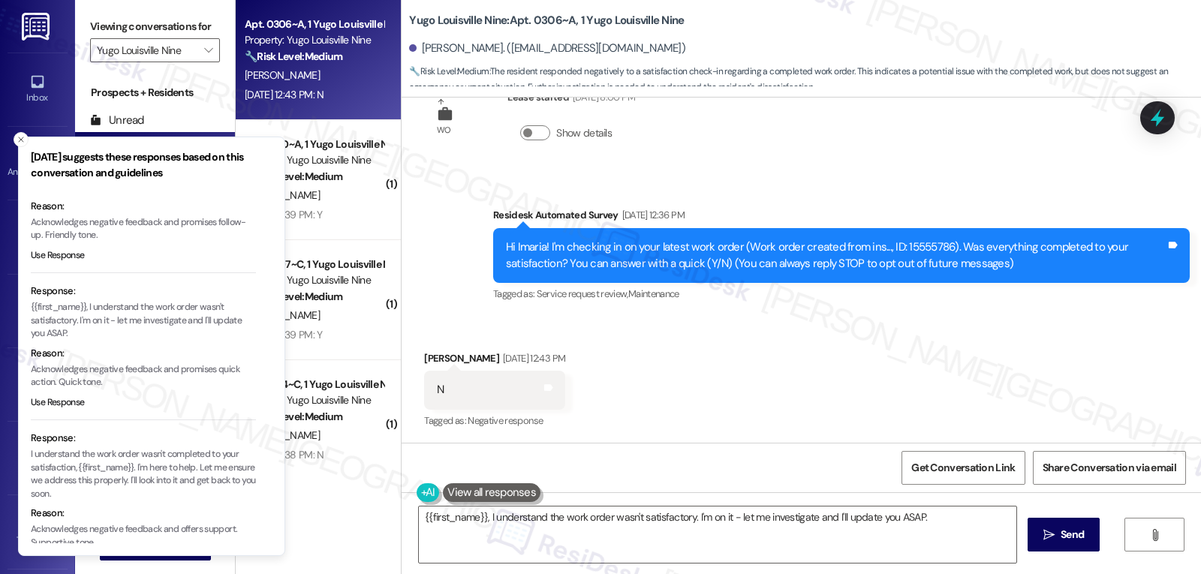
scroll to position [131, 0]
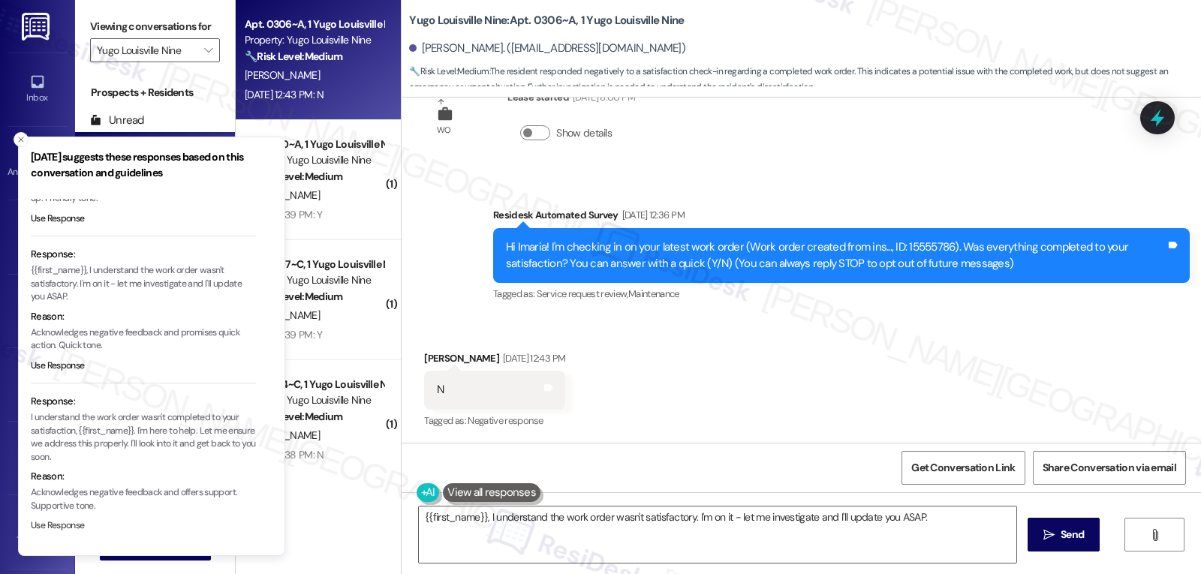
click at [59, 526] on button "Use Response" at bounding box center [58, 527] width 54 height 14
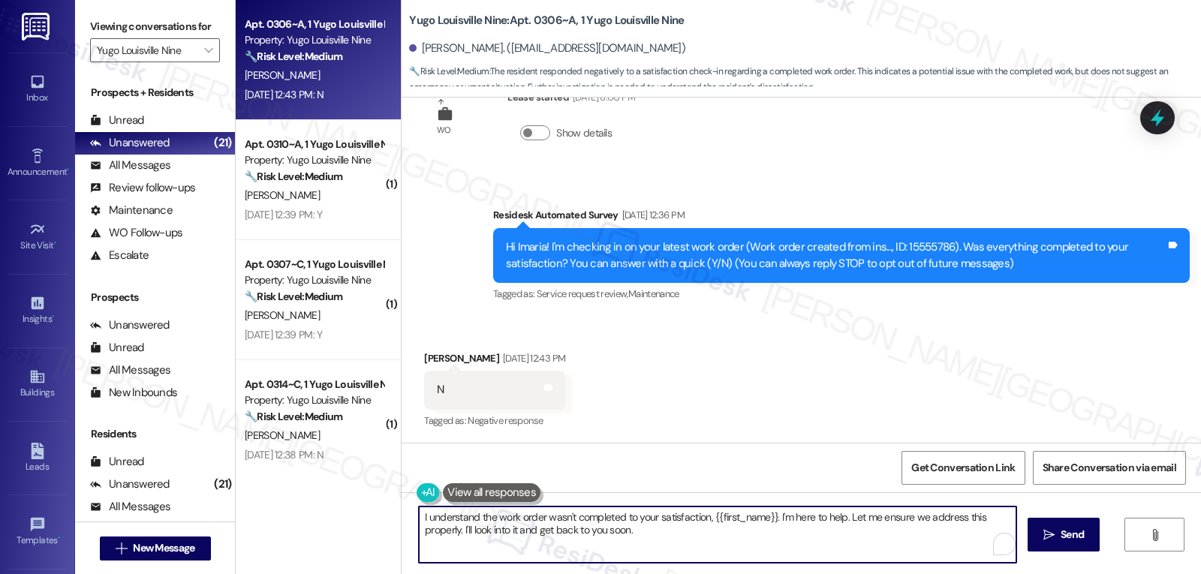
drag, startPoint x: 788, startPoint y: 518, endPoint x: 982, endPoint y: 610, distance: 214.9
click at [982, 574] on html "Inbox Go to Inbox Announcement • Send A Text Announcement Site Visit • Go to Si…" at bounding box center [600, 287] width 1201 height 574
type textarea "I understand the work order wasn't completed to your satisfaction, {{first_name…"
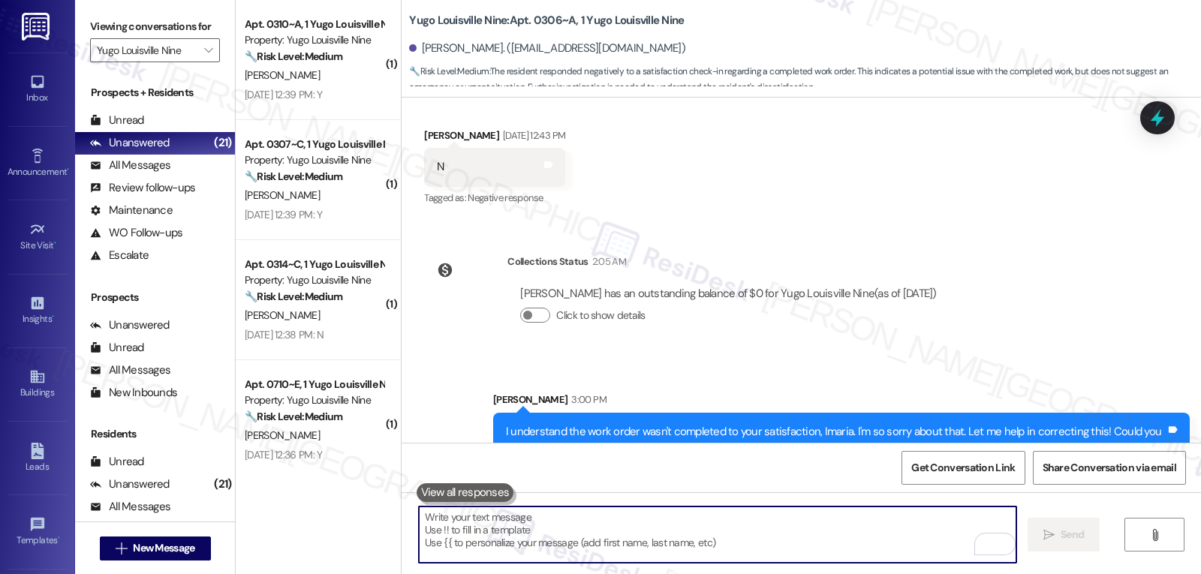
scroll to position [314, 0]
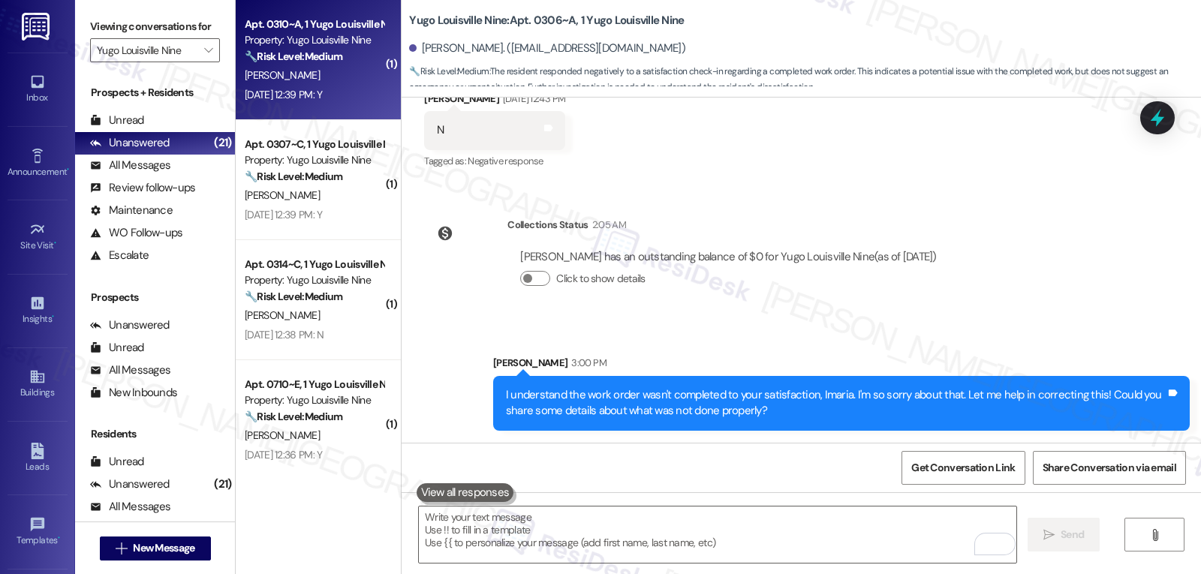
click at [276, 46] on div "Property: Yugo Louisville Nine" at bounding box center [314, 40] width 139 height 16
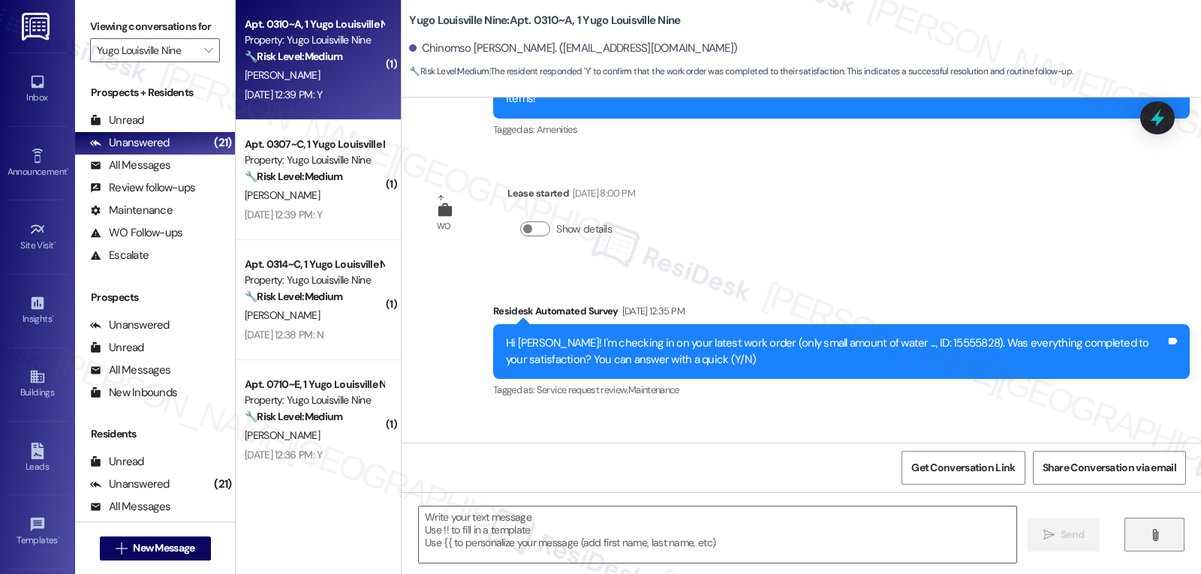
type textarea "Fetching suggested responses. Please feel free to read through the conversation…"
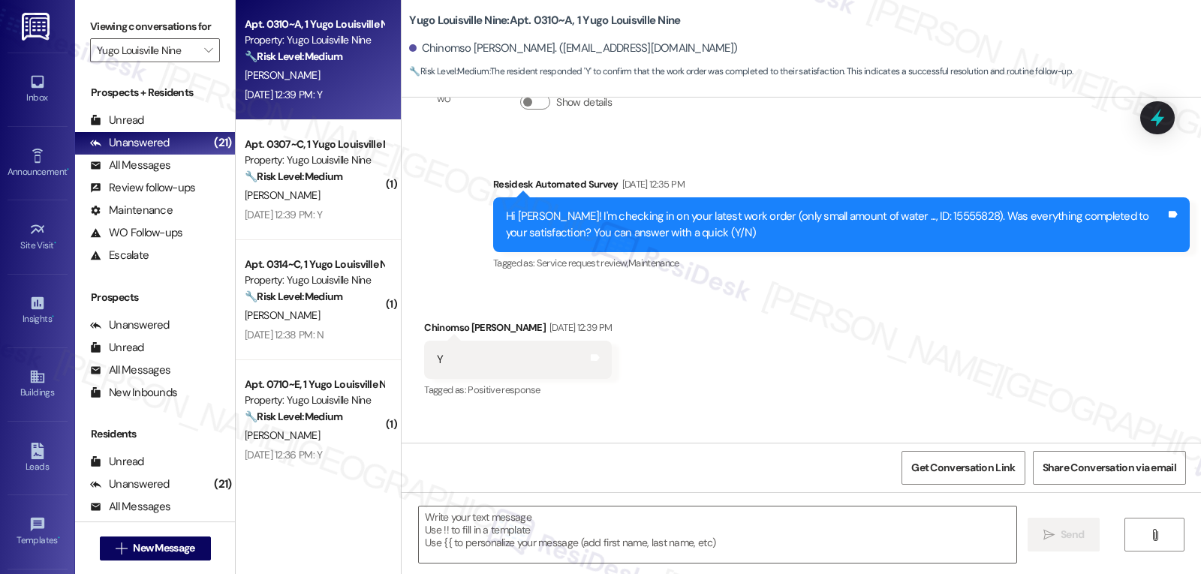
scroll to position [429, 0]
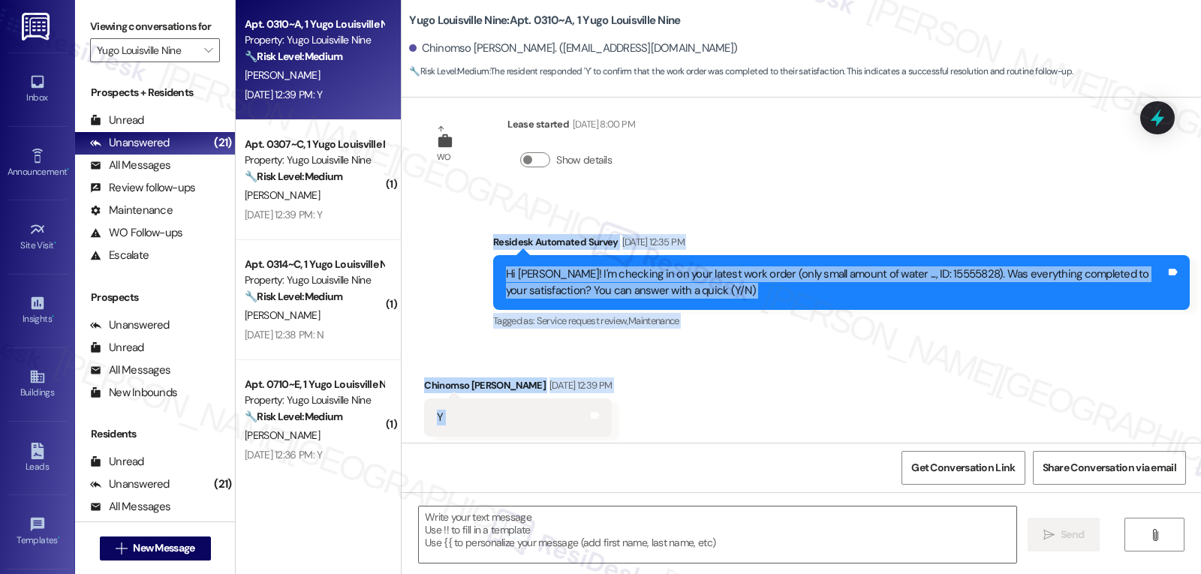
drag, startPoint x: 481, startPoint y: 230, endPoint x: 540, endPoint y: 410, distance: 189.5
click at [540, 410] on div "Sent via SMS Sarah (ResiDesk) Jul 25, 2025 at 7:33 PM Hi Chinomso! We’re so exc…" at bounding box center [802, 270] width 800 height 345
copy div "Residesk Automated Survey Aug 22, 2025 at 12:35 PM Hi Chinomso! I'm checking in…"
click at [492, 540] on textarea at bounding box center [718, 535] width 598 height 56
paste textarea "Hi Chinomso, thank you for confirming! I’m glad your work order was completed t…"
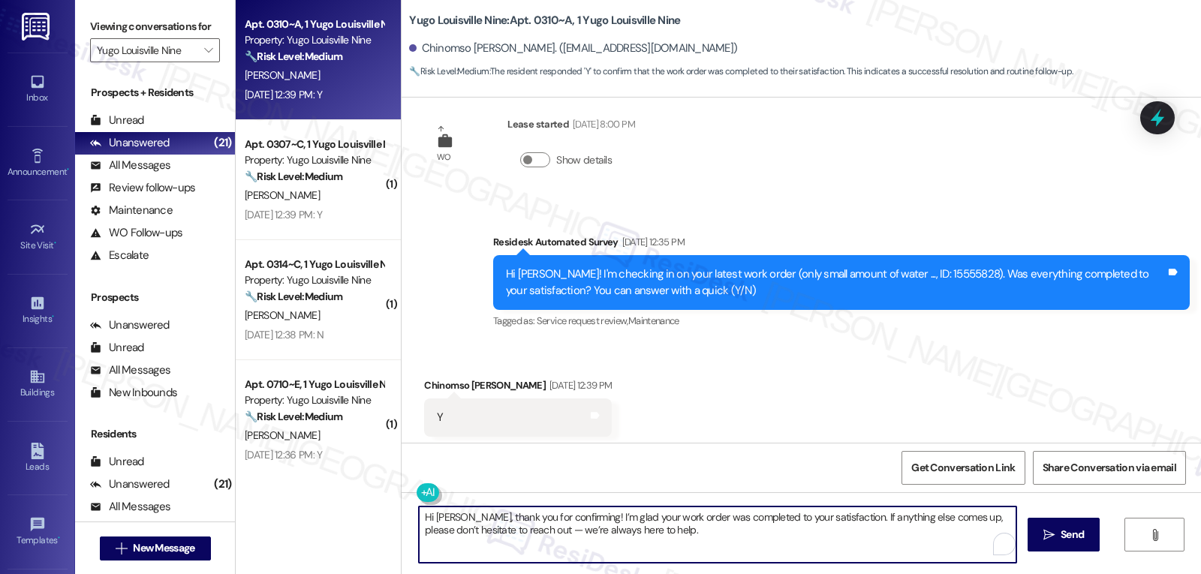
click at [540, 535] on textarea "Hi Chinomso, thank you for confirming! I’m glad your work order was completed t…" at bounding box center [718, 535] width 598 height 56
click at [729, 539] on textarea "Hi Chinomso, thank you for confirming! I’m glad your work order was completed t…" at bounding box center [718, 535] width 598 height 56
type textarea "Hi Chinomso, thank you for confirming! I’m glad your work order was completed t…"
click at [1059, 538] on span "Send" at bounding box center [1072, 535] width 29 height 16
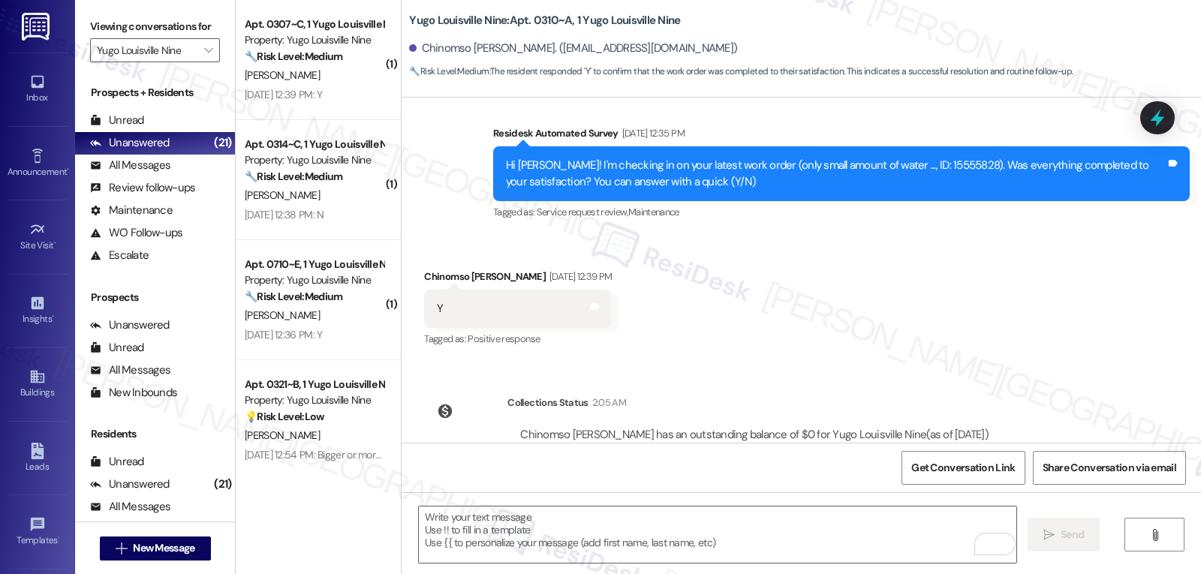
scroll to position [700, 0]
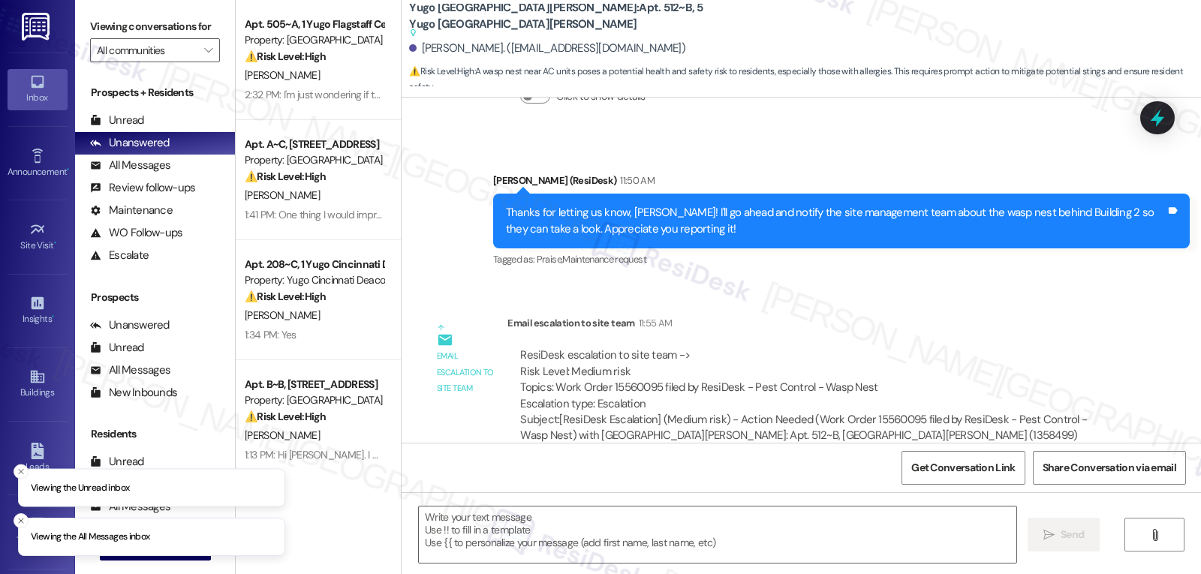
scroll to position [1611, 0]
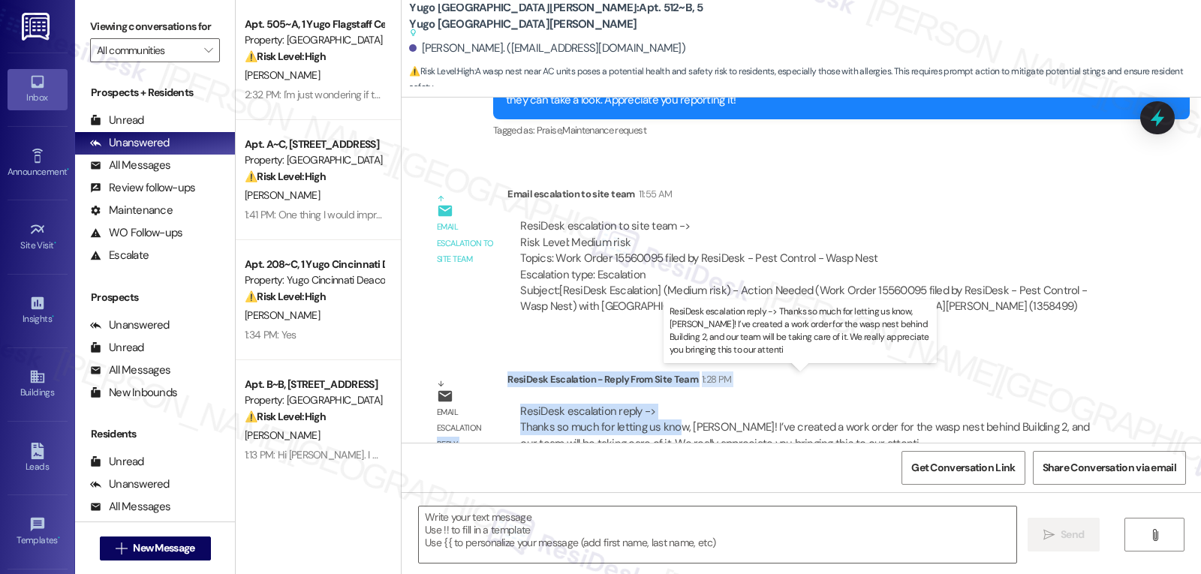
drag, startPoint x: 500, startPoint y: 393, endPoint x: 668, endPoint y: 400, distance: 168.3
click at [668, 400] on div "Email escalation reply ResiDesk Escalation - Reply From Site Team 1:28 PM ResiD…" at bounding box center [772, 417] width 719 height 114
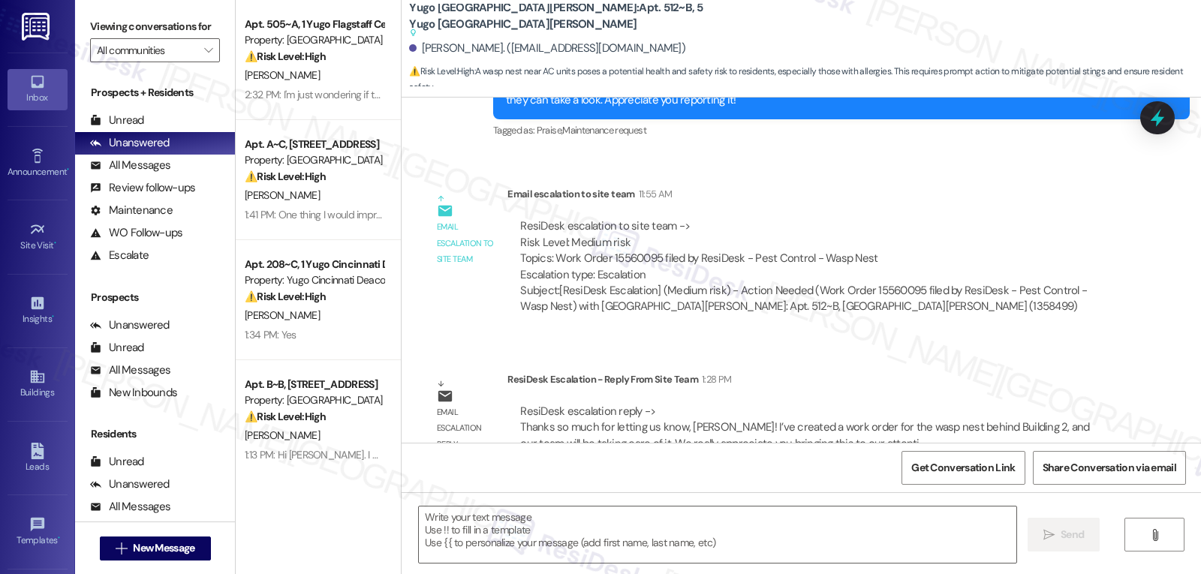
click at [773, 440] on div "Email escalation reply ResiDesk Escalation - Reply From Site Team 1:28 PM ResiD…" at bounding box center [772, 417] width 719 height 114
drag, startPoint x: 508, startPoint y: 394, endPoint x: 758, endPoint y: 401, distance: 250.1
click at [758, 404] on div "ResiDesk escalation reply -> Thanks so much for letting us know, Tobias! I’ve c…" at bounding box center [814, 428] width 591 height 48
click at [552, 413] on div "ResiDesk escalation reply -> Thanks so much for letting us know, Tobias! I’ve c…" at bounding box center [804, 427] width 569 height 47
click at [534, 538] on textarea at bounding box center [718, 535] width 598 height 56
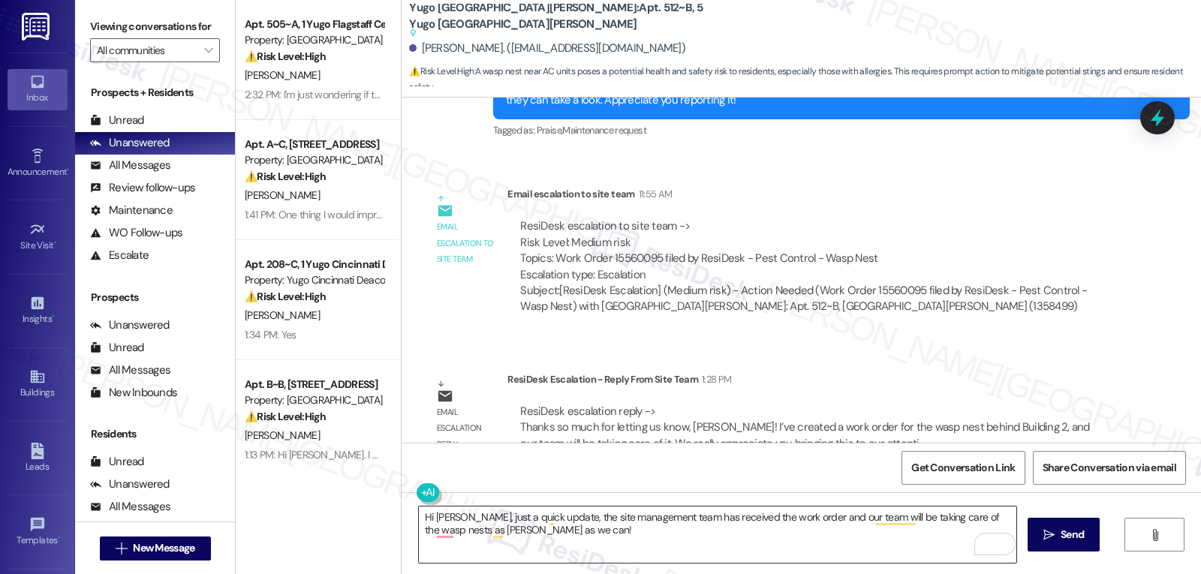
click at [779, 547] on textarea "Hi Tobias, just a quick update, the site management team has received the work …" at bounding box center [718, 535] width 598 height 56
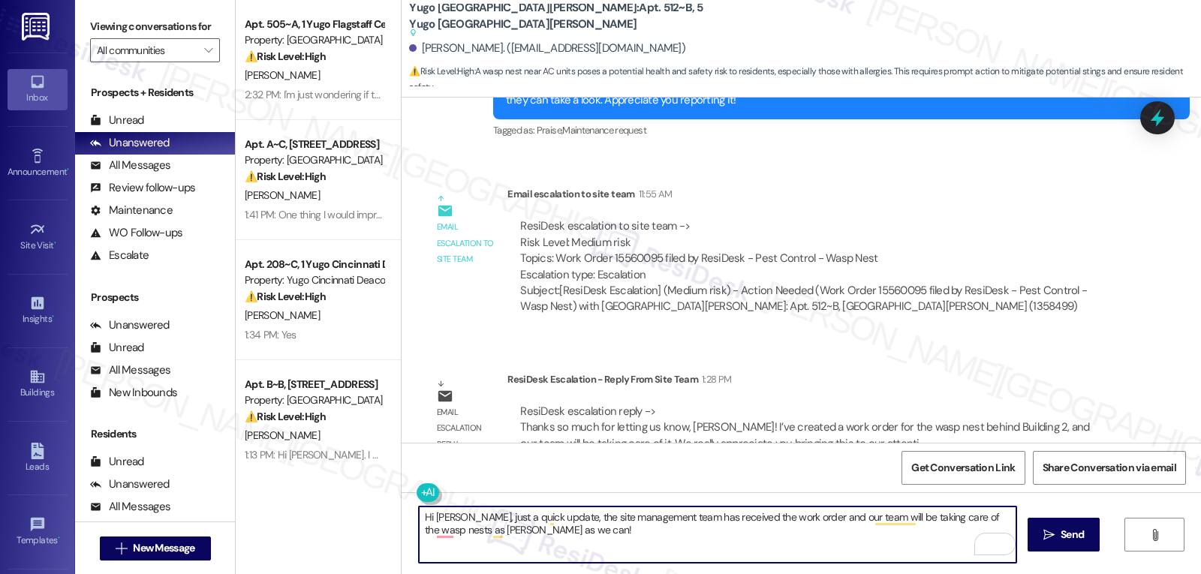
paste textarea "We really appreciate you bringing this to our attention and helping us keep the…"
type textarea "Hi Tobias, just a quick update, the site management team has received the work …"
click at [1051, 542] on span " Send" at bounding box center [1064, 535] width 47 height 16
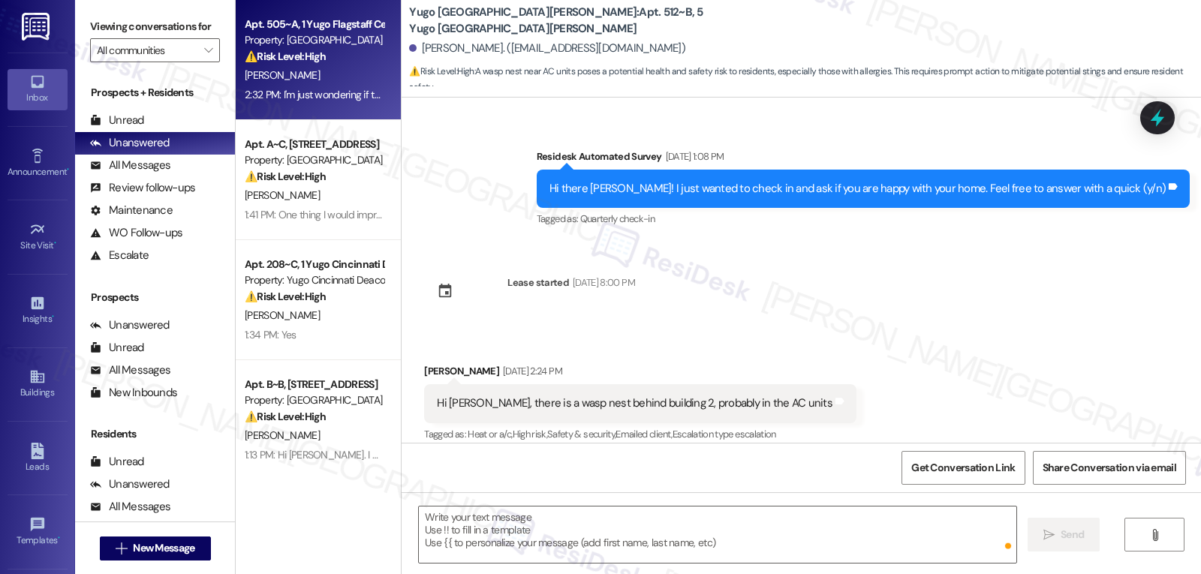
scroll to position [771, 0]
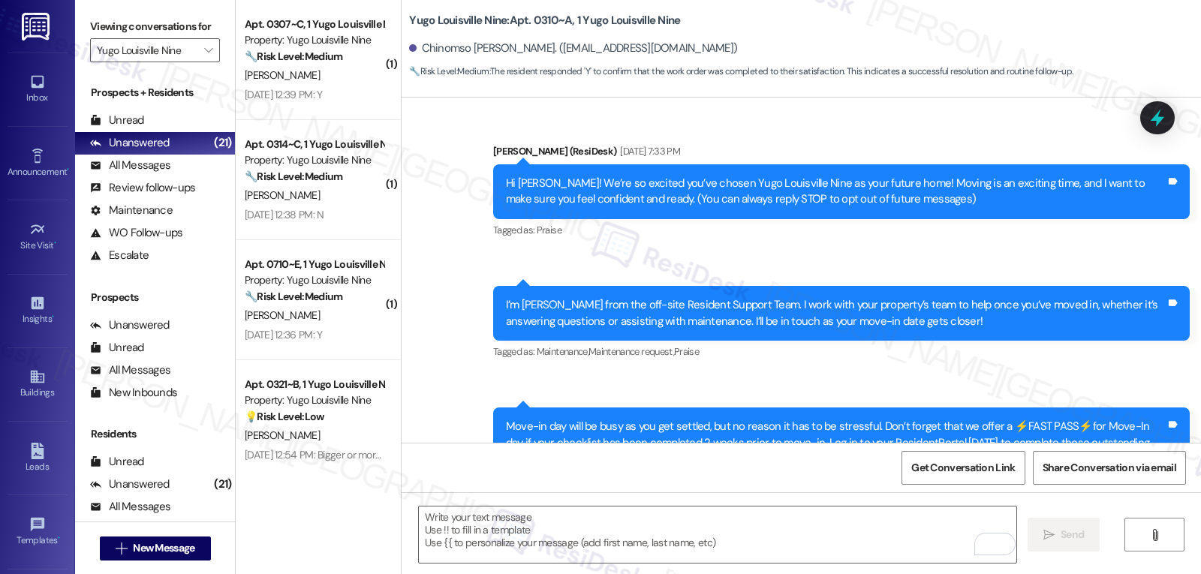
scroll to position [700, 0]
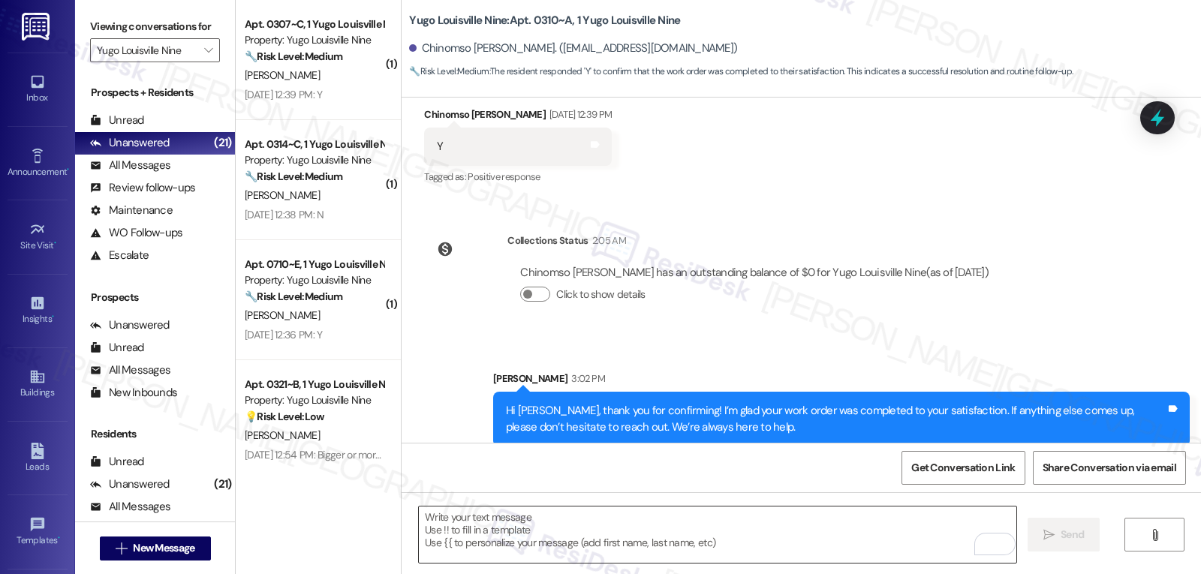
click at [526, 533] on textarea "To enrich screen reader interactions, please activate Accessibility in Grammarl…" at bounding box center [718, 535] width 598 height 56
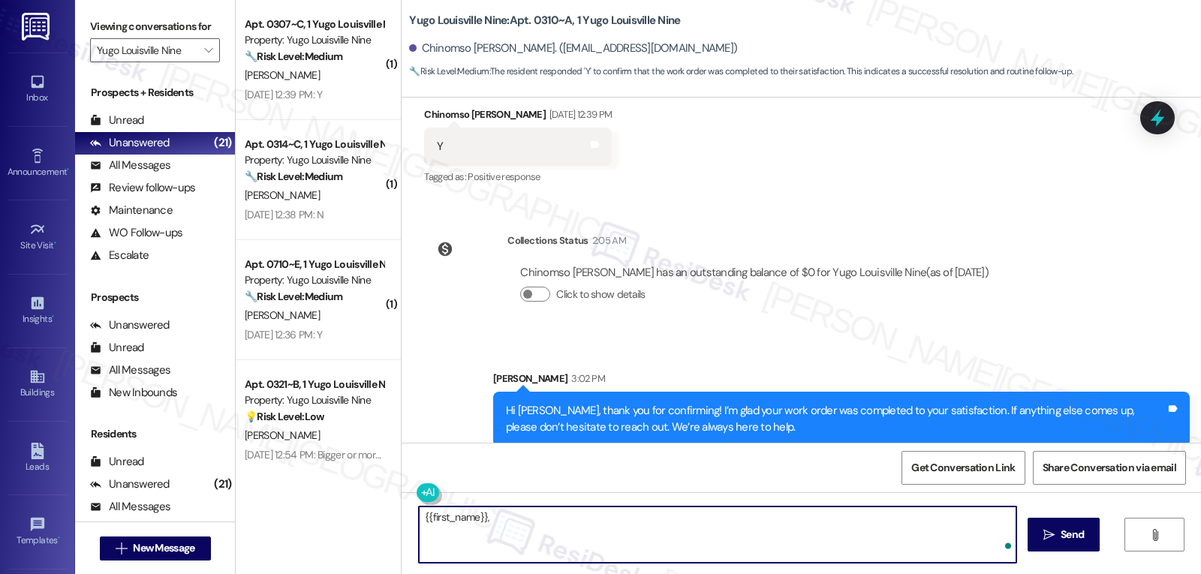
paste textarea "I hope you’re enjoying your time at {{property}}! Has it been meeting your expe…"
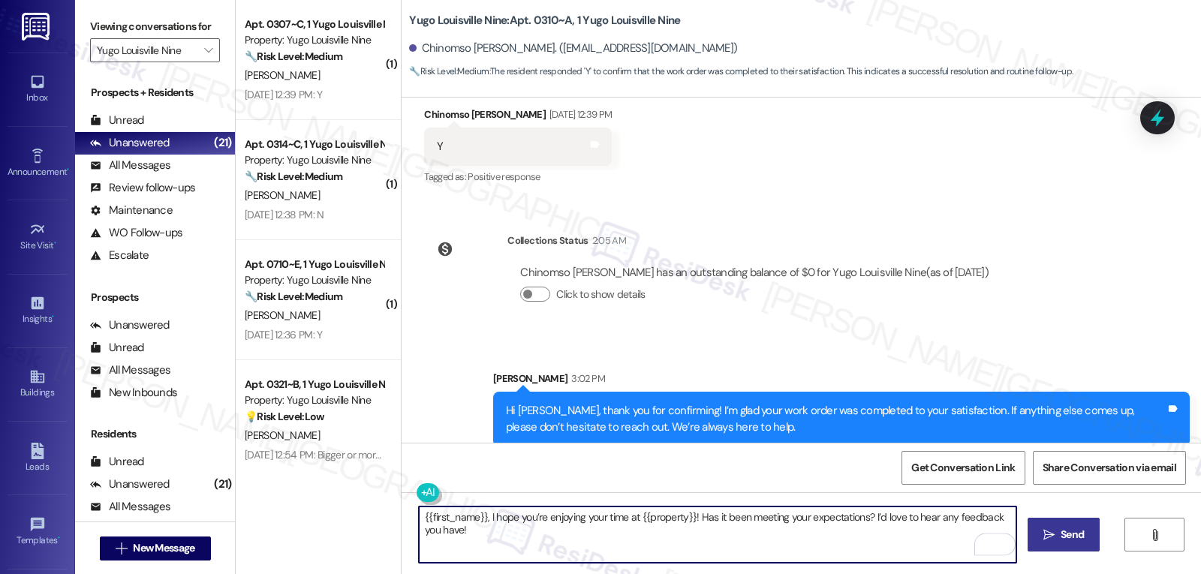
type textarea "{{first_name}}, I hope you’re enjoying your time at {{property}}! Has it been m…"
click at [1044, 535] on icon "" at bounding box center [1049, 535] width 11 height 12
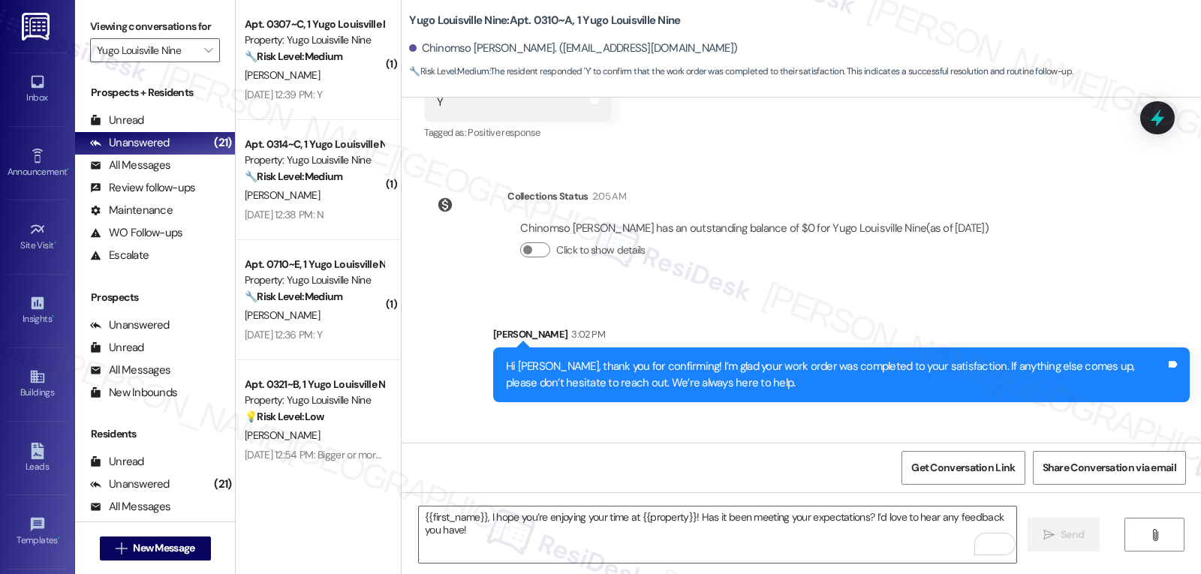
scroll to position [821, 0]
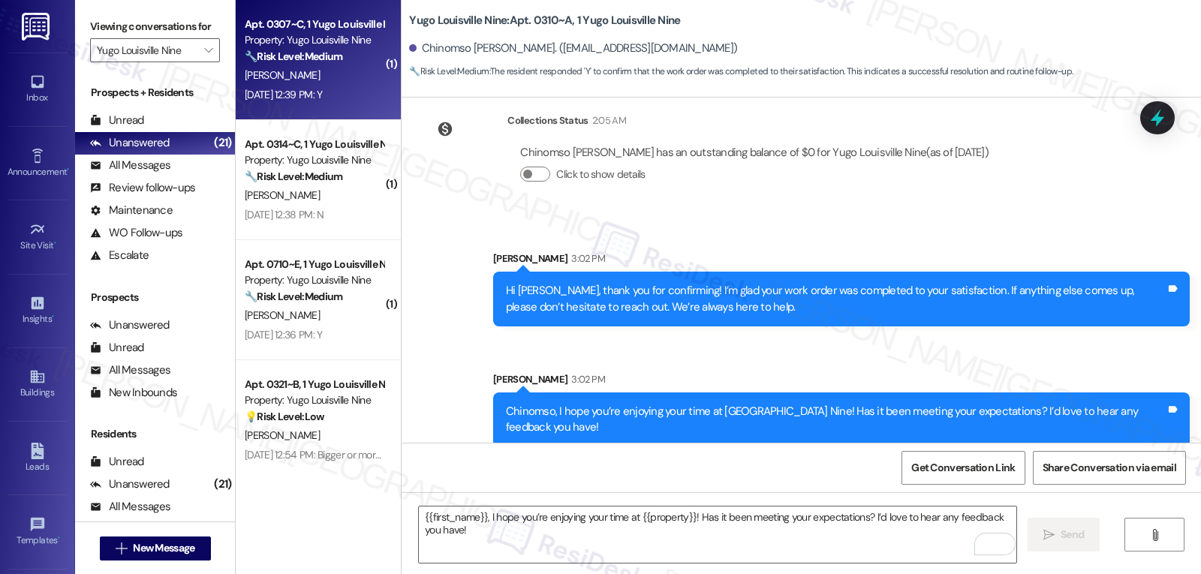
click at [346, 83] on div "[PERSON_NAME]" at bounding box center [314, 75] width 142 height 19
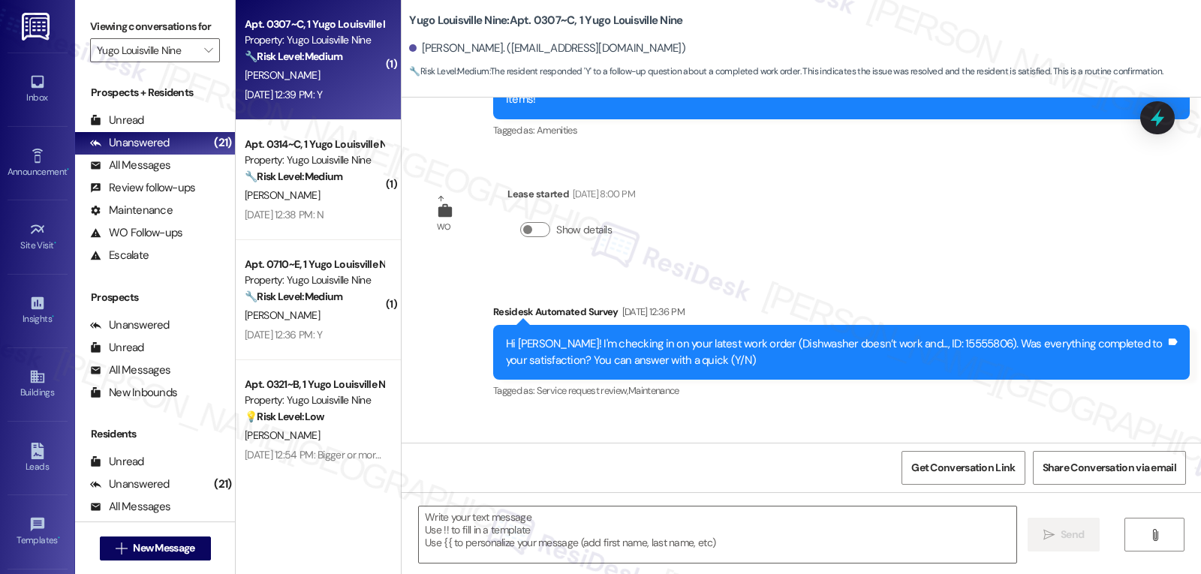
type textarea "Fetching suggested responses. Please feel free to read through the conversation…"
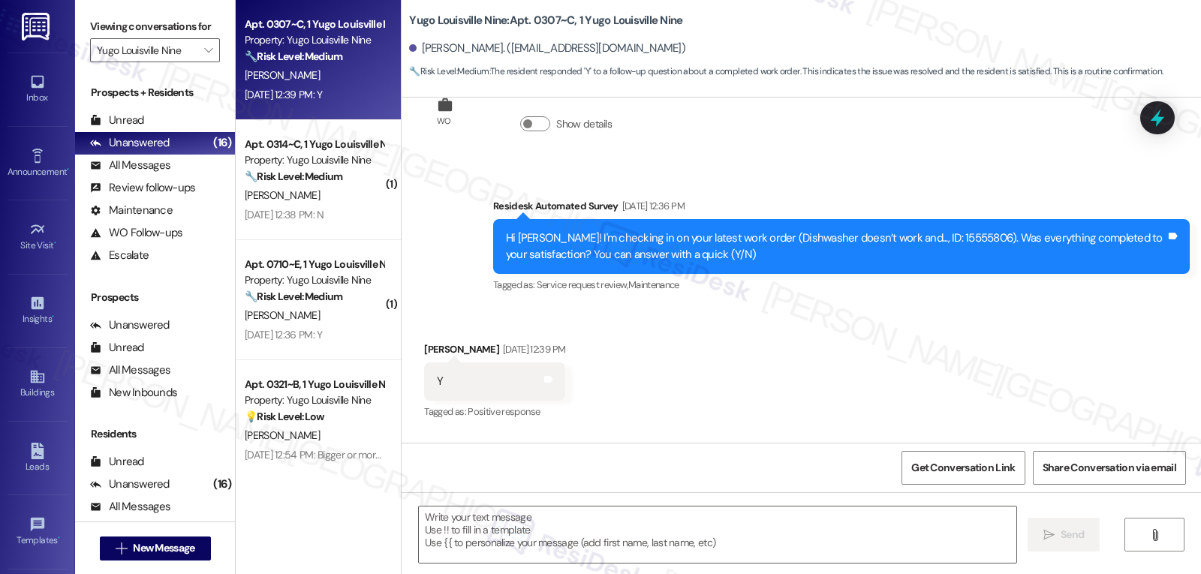
scroll to position [429, 0]
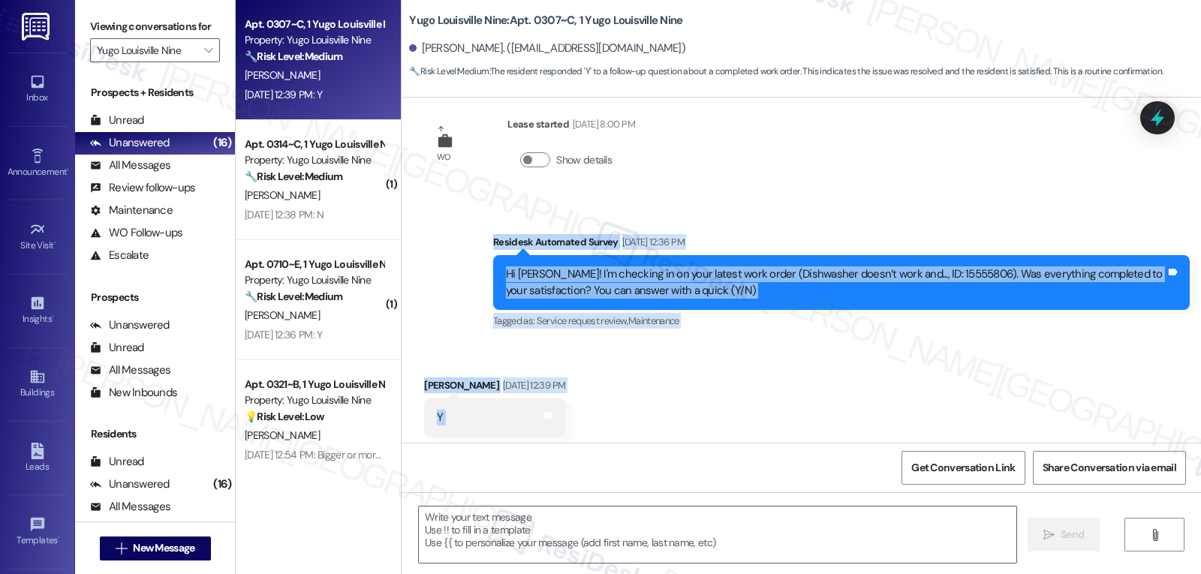
drag, startPoint x: 473, startPoint y: 226, endPoint x: 621, endPoint y: 399, distance: 227.4
click at [621, 399] on div "Sent via SMS [PERSON_NAME] (ResiDesk) [DATE] 7:26 PM Hi [PERSON_NAME]! We’re so…" at bounding box center [802, 270] width 800 height 345
copy div "Residesk Automated Survey [DATE] 12:36 PM Hi [PERSON_NAME]! I'm checking in on …"
click at [607, 526] on textarea at bounding box center [718, 535] width 598 height 56
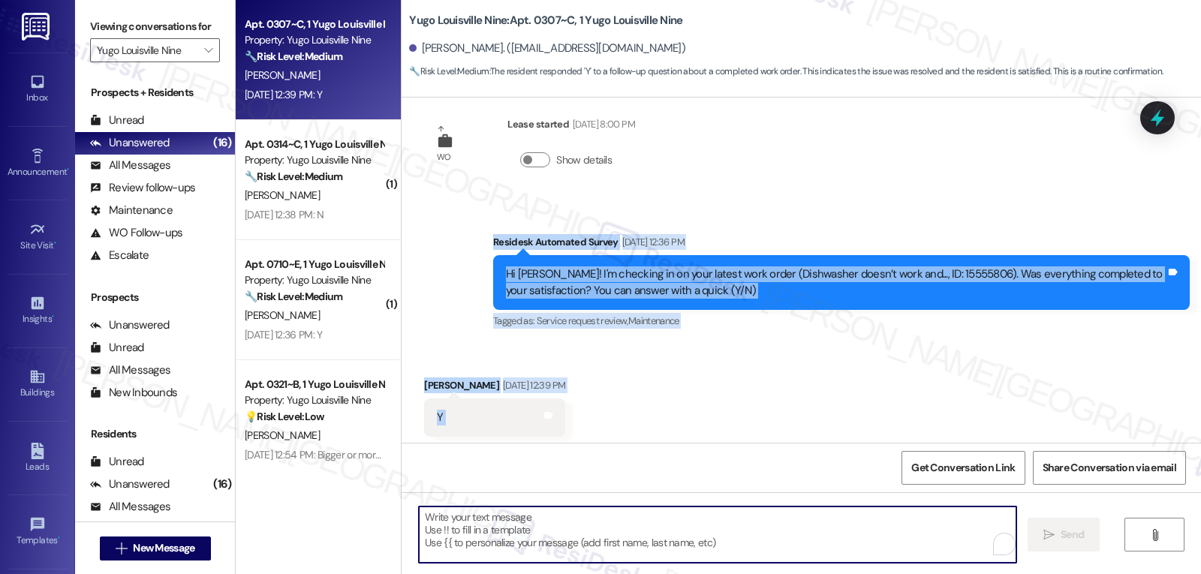
paste textarea "Hi [PERSON_NAME], thank you for confirming! I’m glad your work order was comple…"
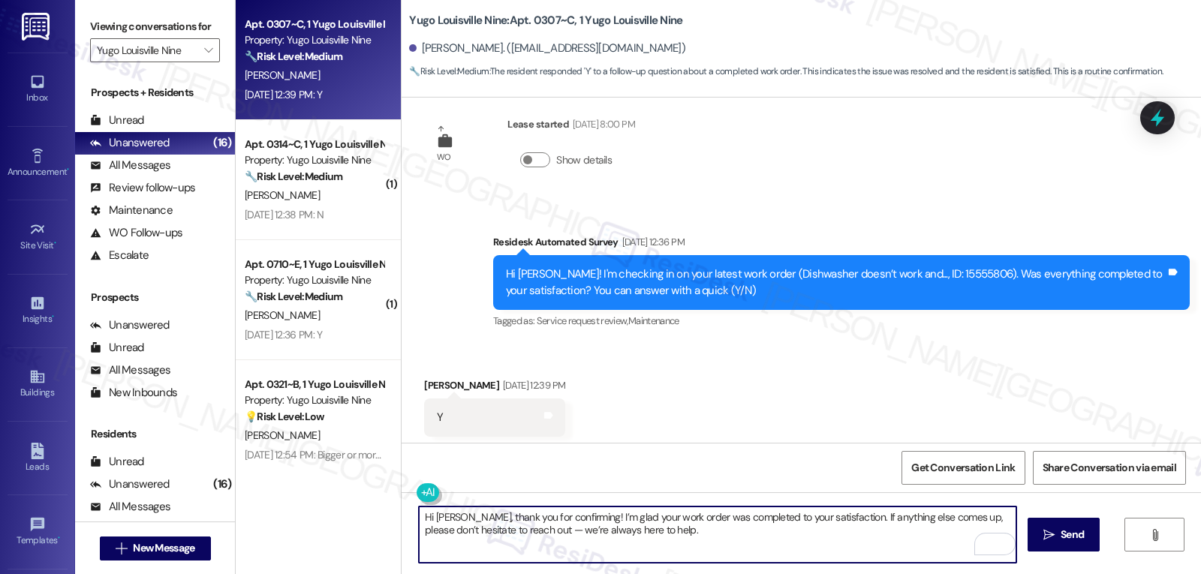
click at [517, 535] on textarea "Hi [PERSON_NAME], thank you for confirming! I’m glad your work order was comple…" at bounding box center [718, 535] width 598 height 56
click at [667, 541] on textarea "Hi [PERSON_NAME], thank you for confirming! I’m glad your work order was comple…" at bounding box center [718, 535] width 598 height 56
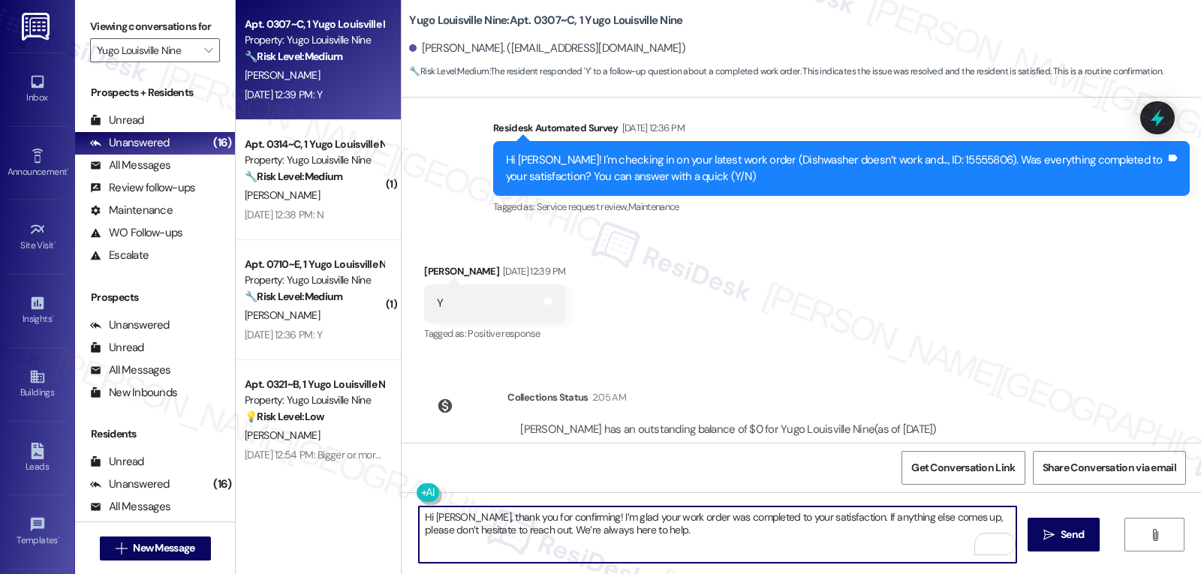
scroll to position [580, 0]
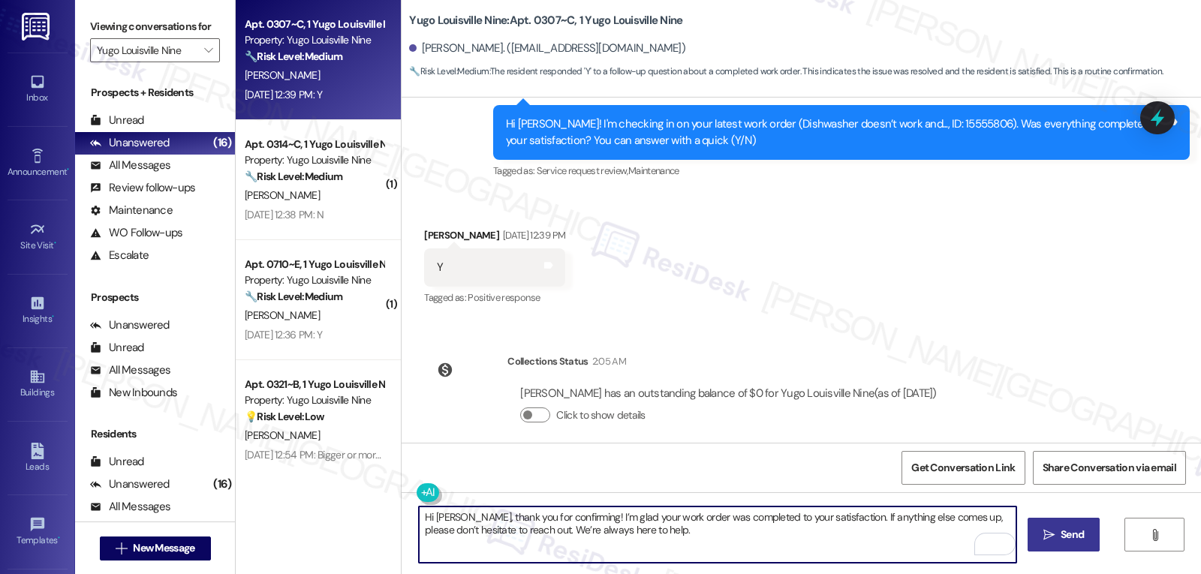
type textarea "Hi [PERSON_NAME], thank you for confirming! I’m glad your work order was comple…"
click at [1061, 532] on span "Send" at bounding box center [1072, 535] width 23 height 16
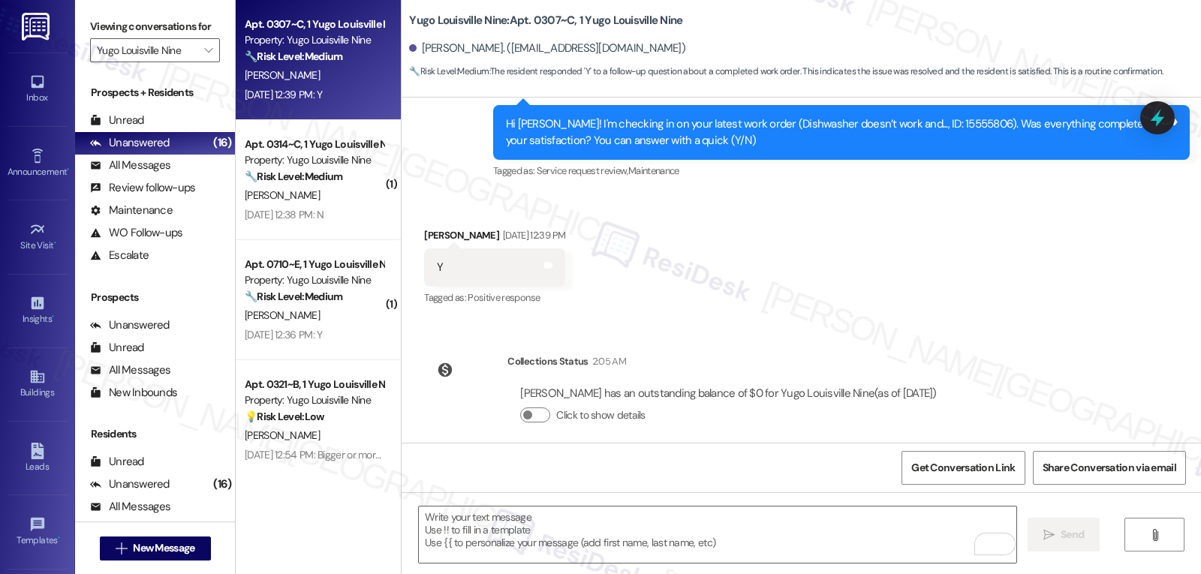
scroll to position [441, 0]
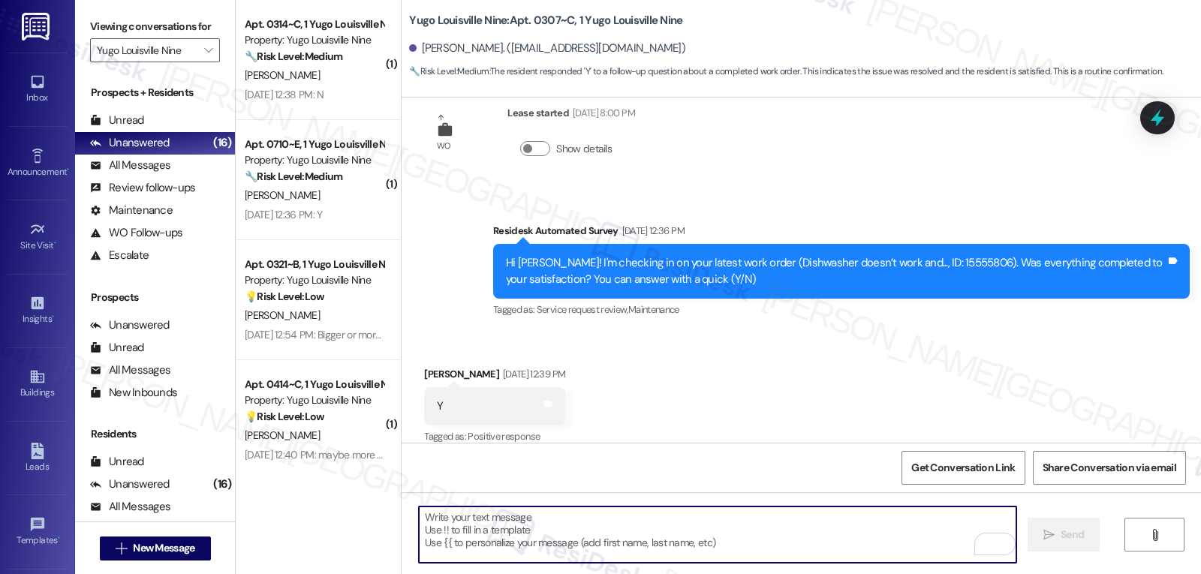
click at [562, 529] on textarea "To enrich screen reader interactions, please activate Accessibility in Grammarl…" at bounding box center [718, 535] width 598 height 56
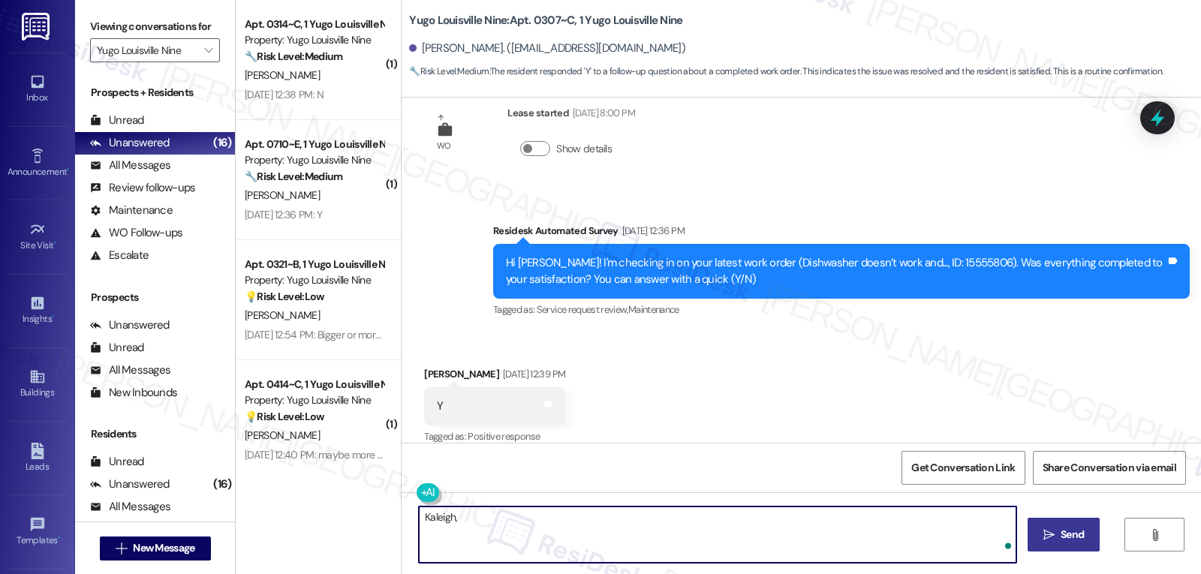
paste textarea "I’d love to know—has your experience at {{property}} been what you expected? Yo…"
type textarea "Kaleigh, I’d love to know—has your experience at {{property}} been what you exp…"
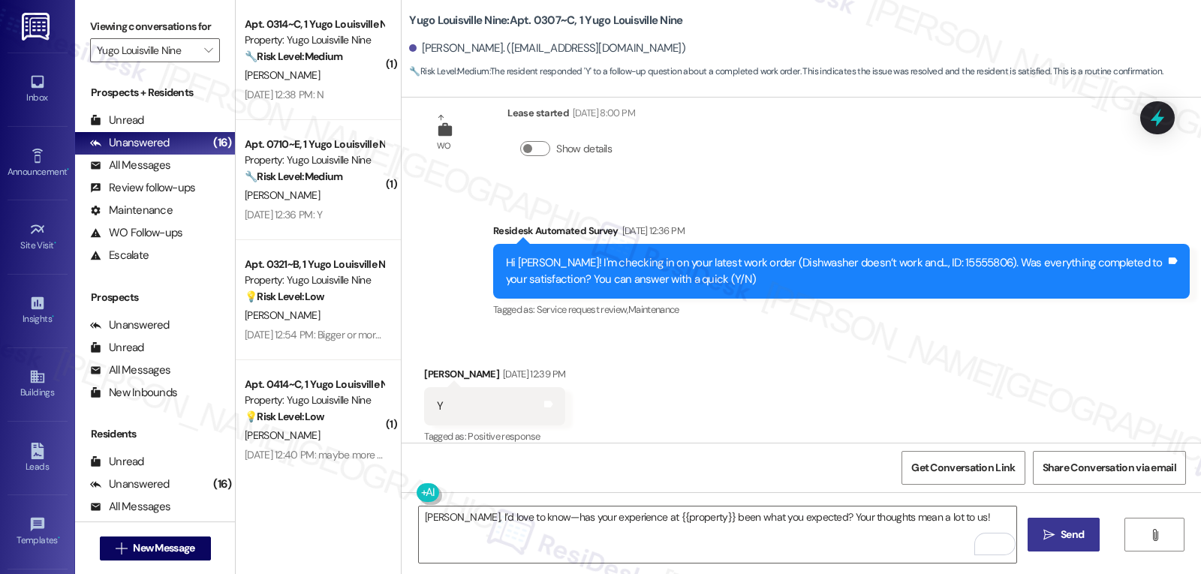
click at [1081, 539] on span "Send" at bounding box center [1072, 535] width 23 height 16
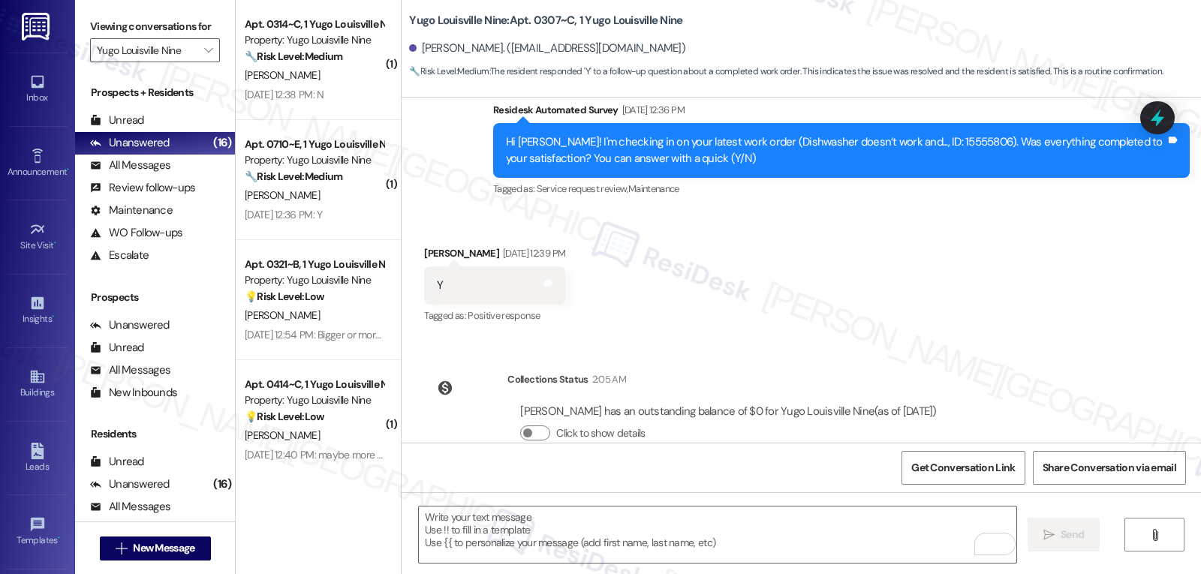
scroll to position [805, 0]
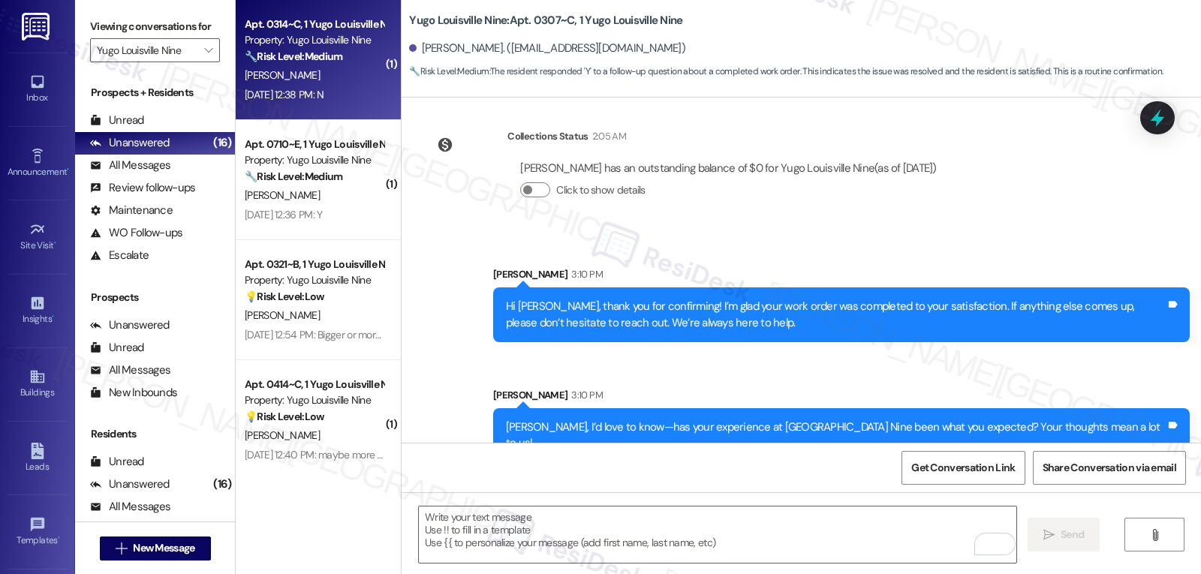
click at [335, 78] on div "R. Reddy" at bounding box center [314, 75] width 142 height 19
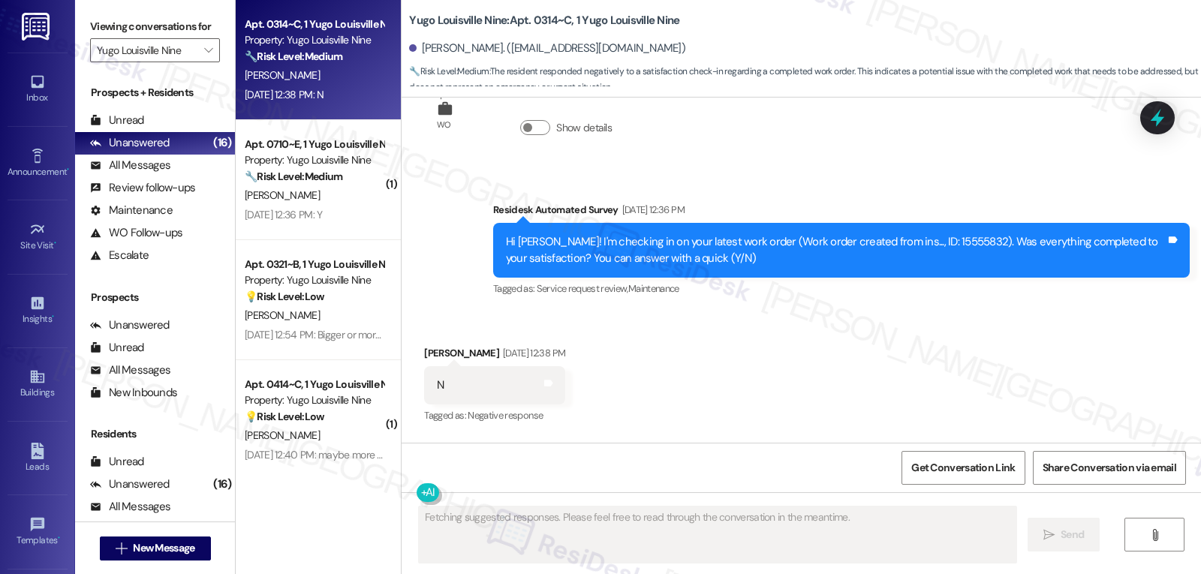
scroll to position [429, 0]
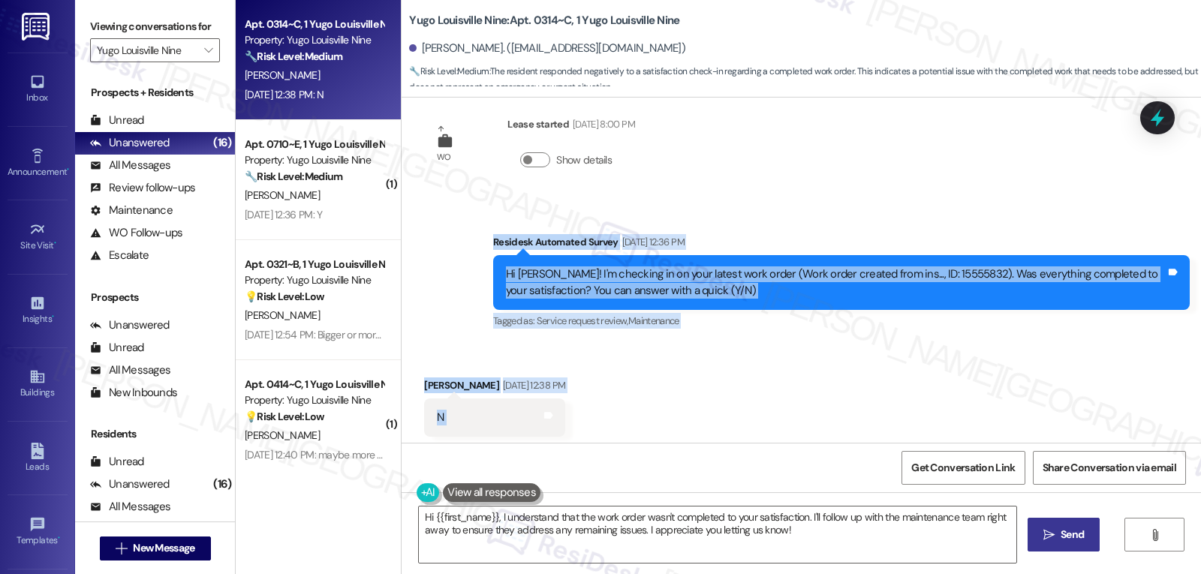
drag, startPoint x: 474, startPoint y: 227, endPoint x: 646, endPoint y: 396, distance: 241.5
click at [646, 396] on div "Sent via SMS Sarah (ResiDesk) Jul 25, 2025 at 7:48 PM Hi Riya! We’re so excited…" at bounding box center [802, 270] width 800 height 345
copy div "Residesk Automated Survey Aug 22, 2025 at 12:36 PM Hi Riya! I'm checking in on …"
click at [691, 532] on textarea "Hi {{first_name}}, I understand that the work order wasn't completed to your sa…" at bounding box center [718, 535] width 598 height 56
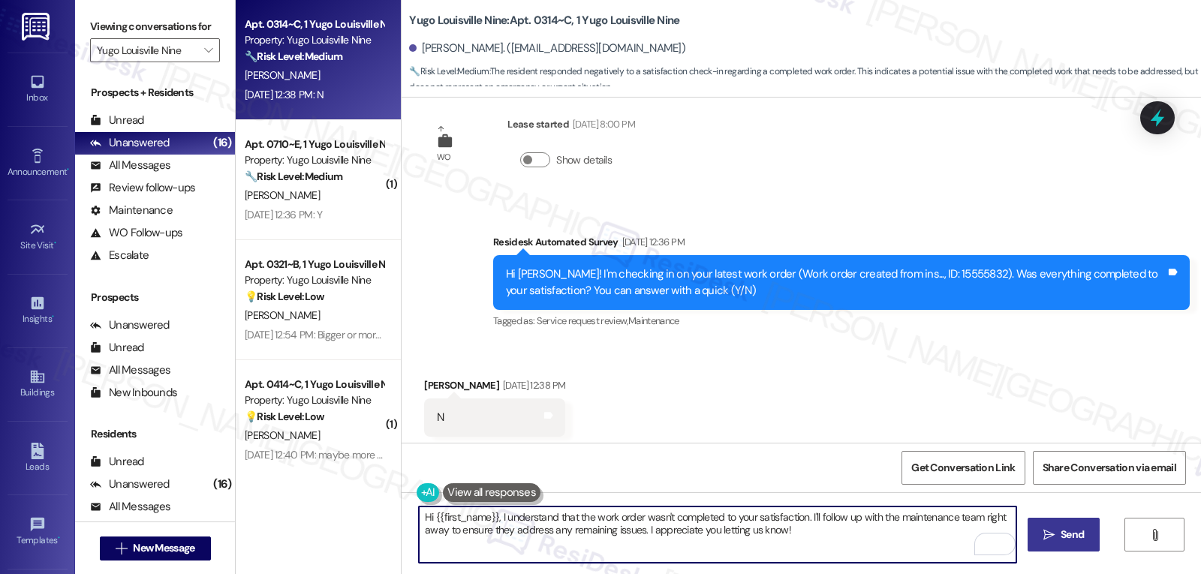
drag, startPoint x: 802, startPoint y: 517, endPoint x: 862, endPoint y: 598, distance: 100.9
click at [862, 574] on html "Inbox Go to Inbox Announcement • Send A Text Announcement Site Visit • Go to Si…" at bounding box center [600, 287] width 1201 height 574
type textarea "Hi {{first_name}}, I understand that the work order wasn't completed to your sa…"
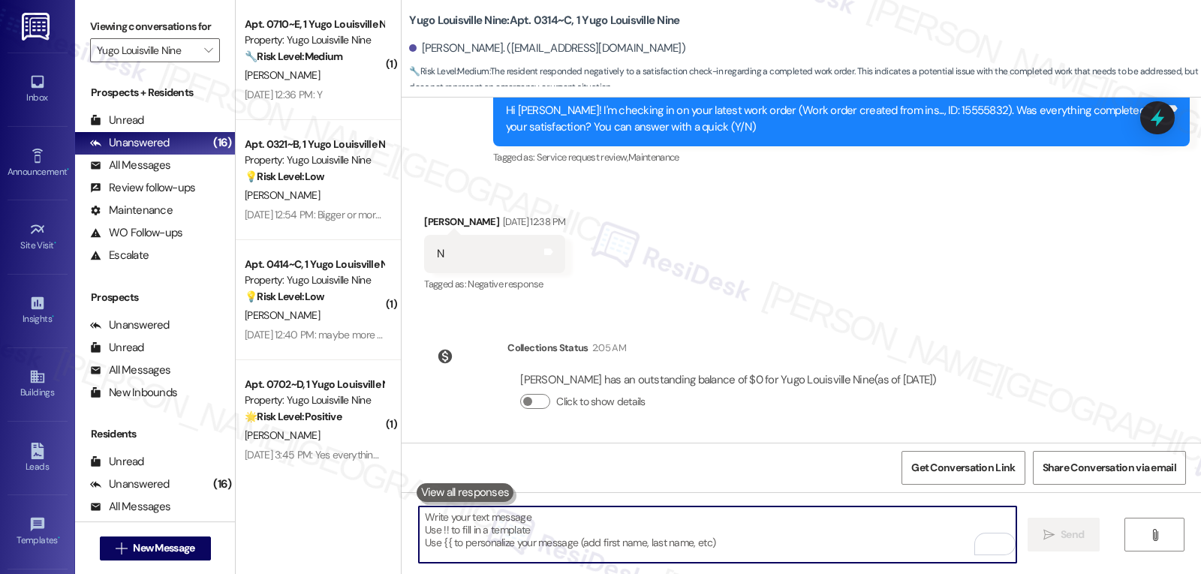
scroll to position [700, 0]
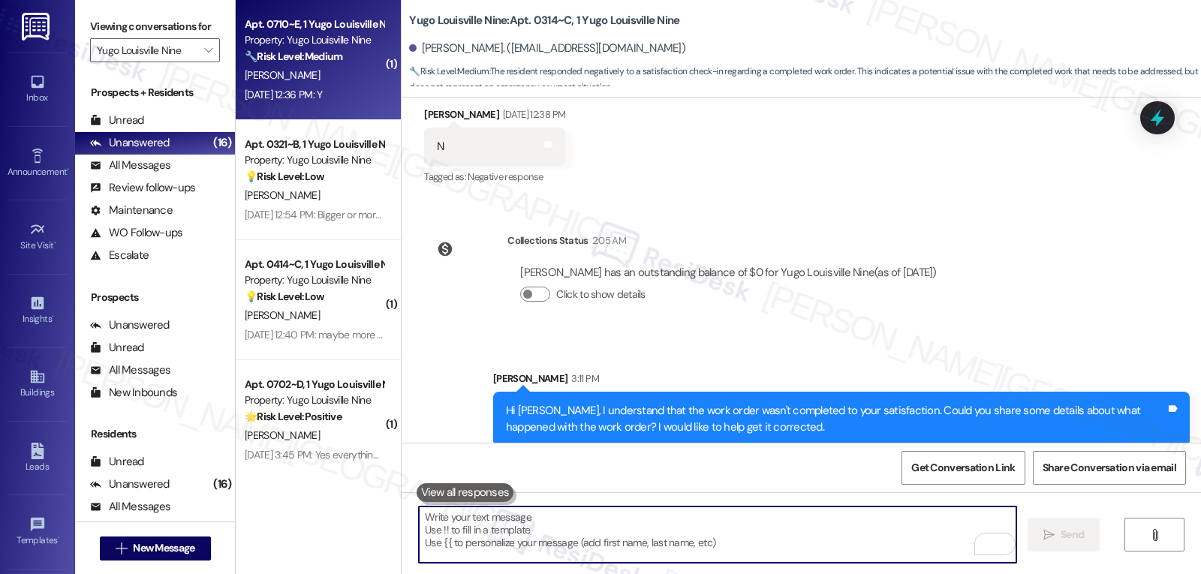
click at [294, 61] on strong "🔧 Risk Level: Medium" at bounding box center [294, 57] width 98 height 14
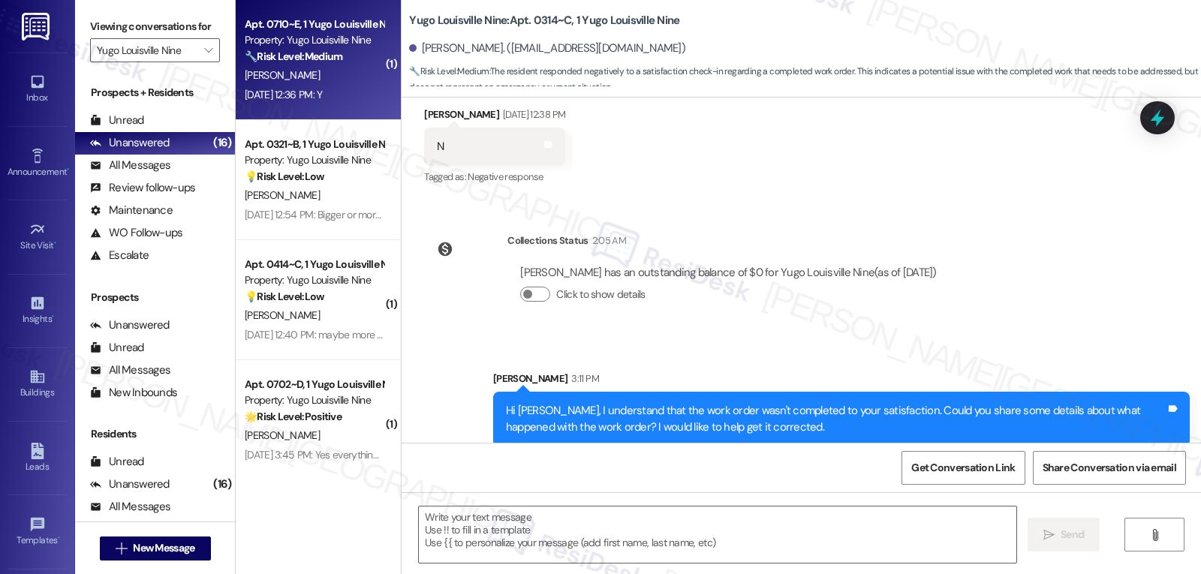
type textarea "Fetching suggested responses. Please feel free to read through the conversation…"
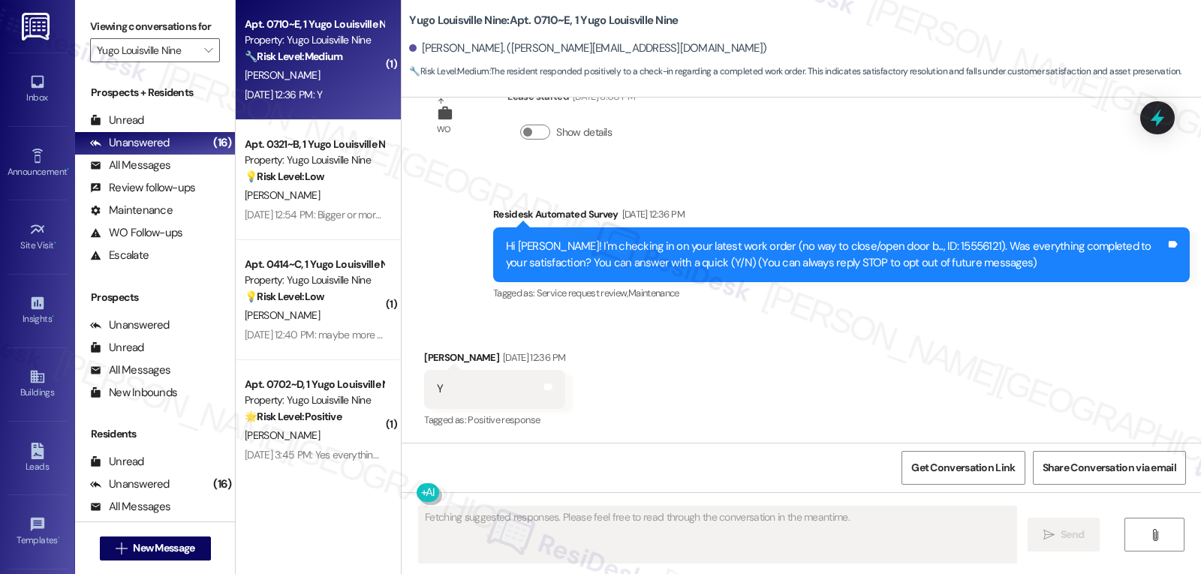
scroll to position [55, 0]
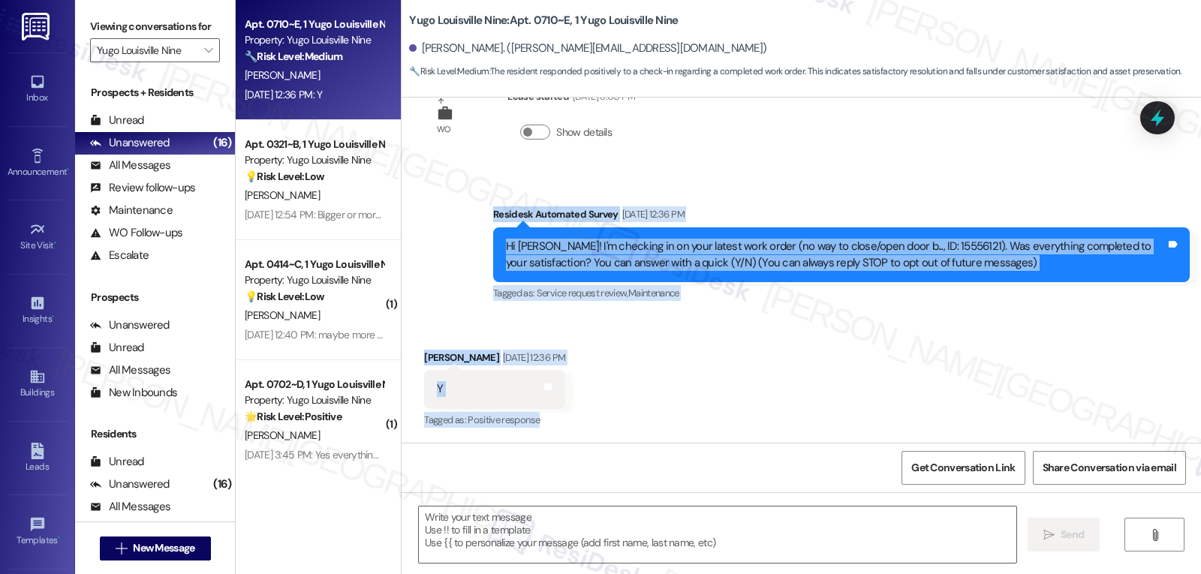
drag, startPoint x: 480, startPoint y: 216, endPoint x: 595, endPoint y: 411, distance: 225.8
click at [595, 411] on div "WO Lease started Aug 14, 2025 at 8:00 PM Show details Survey, sent via SMS Resi…" at bounding box center [802, 270] width 800 height 345
copy div "Residesk Automated Survey Aug 22, 2025 at 12:36 PM Hi Gregory! I'm checking in …"
click at [503, 544] on textarea at bounding box center [718, 535] width 598 height 56
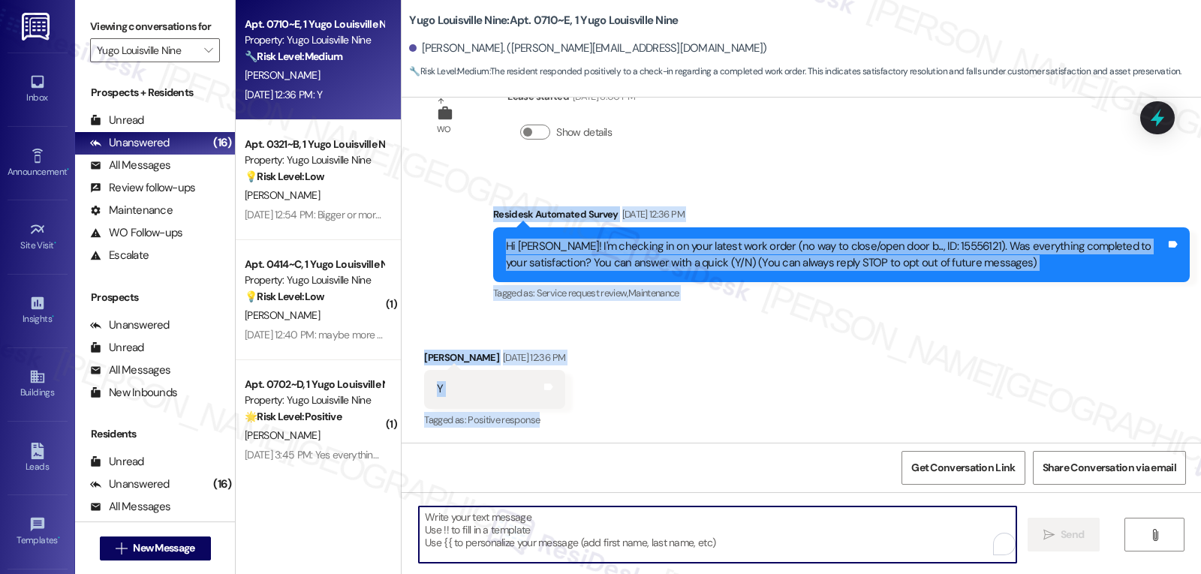
paste textarea "Thanks for confirming, Gregory! Glad to hear everything’s fixed up. If you need…"
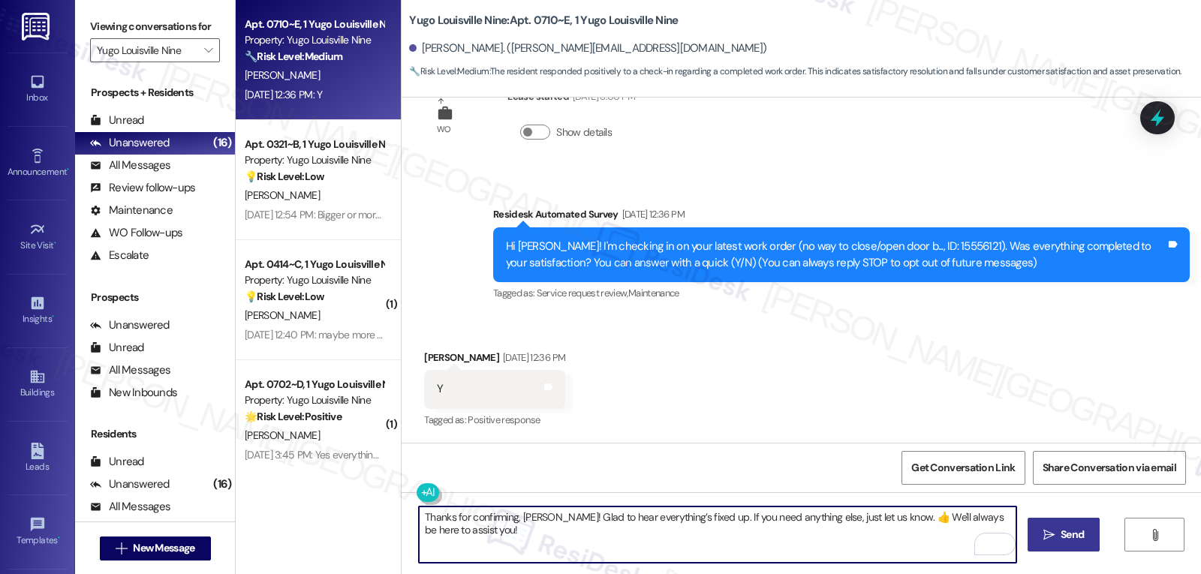
type textarea "Thanks for confirming, Gregory! Glad to hear everything’s fixed up. If you need…"
click at [1061, 531] on span "Send" at bounding box center [1072, 535] width 23 height 16
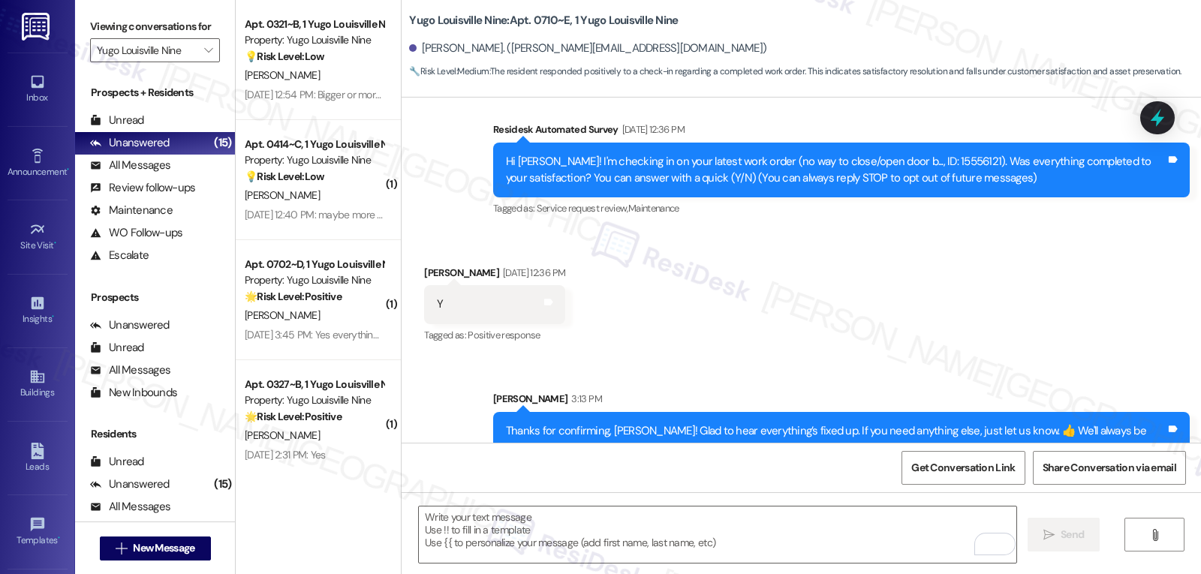
scroll to position [176, 0]
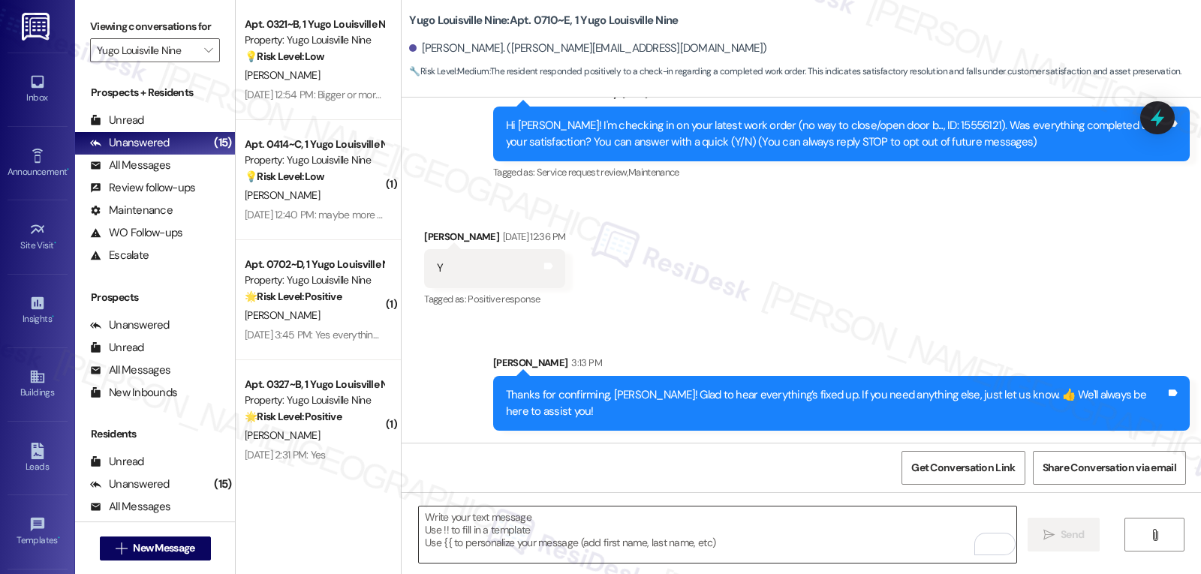
click at [493, 542] on textarea "To enrich screen reader interactions, please activate Accessibility in Grammarl…" at bounding box center [718, 535] width 598 height 56
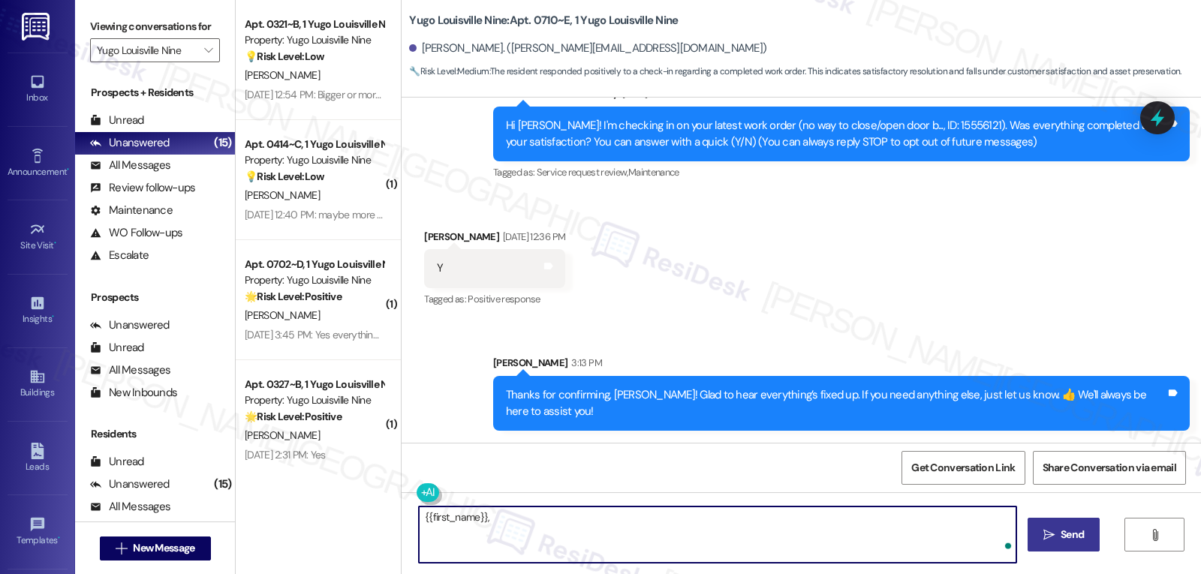
paste textarea "how are things going at {{property}}? Has it been everything you were looking f…"
type textarea "{{first_name}}, how are things going at {{property}}? Has it been everything yo…"
click at [1044, 541] on span " Send" at bounding box center [1064, 535] width 47 height 16
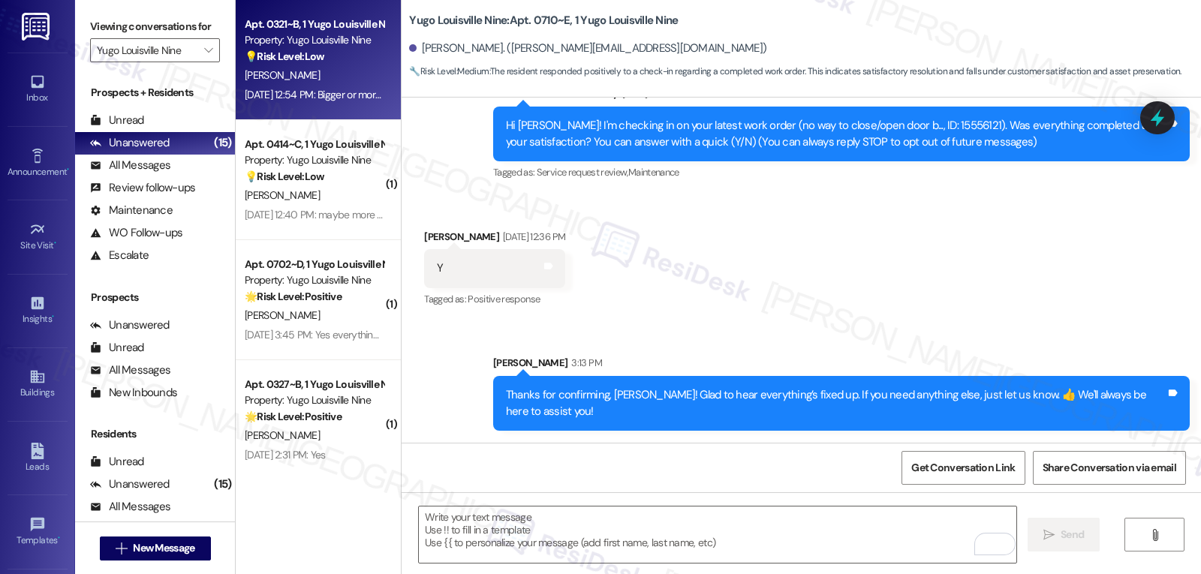
click at [321, 67] on div "V. Mcquillan" at bounding box center [314, 75] width 142 height 19
type textarea "Fetching suggested responses. Please feel free to read through the conversation…"
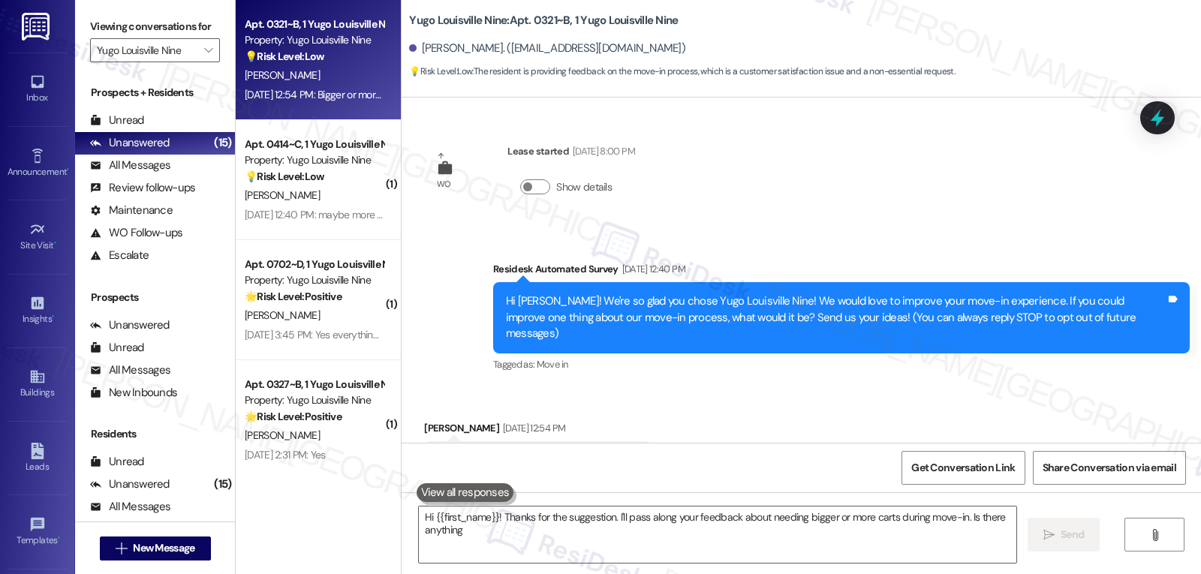
scroll to position [54, 0]
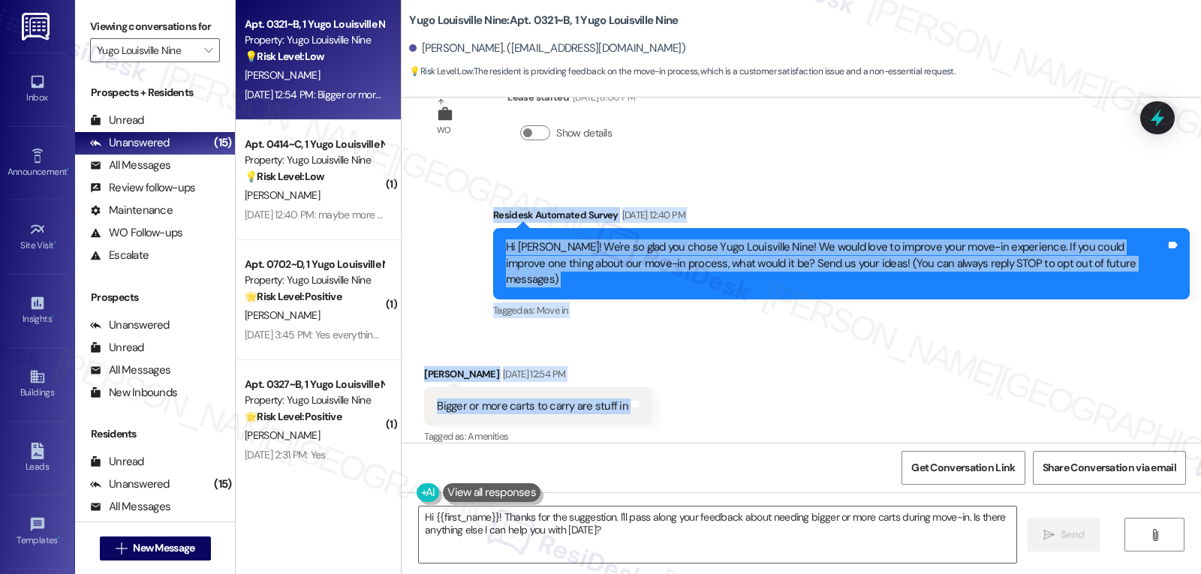
drag, startPoint x: 479, startPoint y: 217, endPoint x: 665, endPoint y: 396, distance: 258.0
click at [665, 396] on div "WO Lease started Aug 10, 2025 at 8:00 PM Show details Survey, sent via SMS Resi…" at bounding box center [802, 270] width 800 height 345
copy div "Residesk Automated Survey Aug 22, 2025 at 12:40 PM Hi Veronica! We're so glad y…"
click at [553, 527] on textarea "Hi {{first_name}}! Thanks for the suggestion. I'll pass along your feedback abo…" at bounding box center [718, 535] width 598 height 56
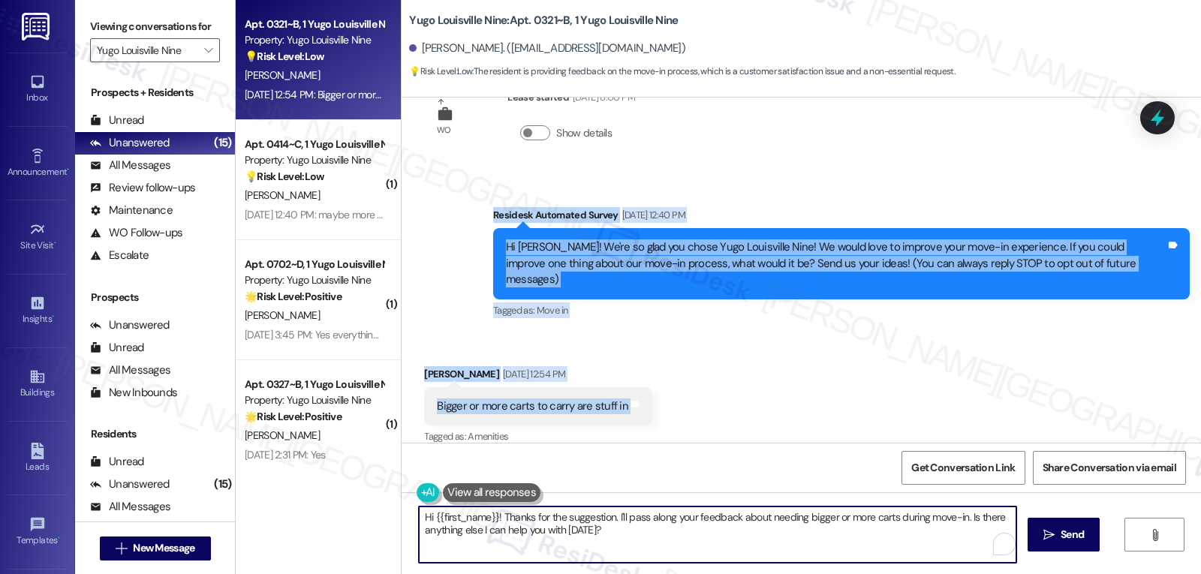
paste textarea "Thanks for sharing that, Veronica! Having more (or larger) carts would definite…"
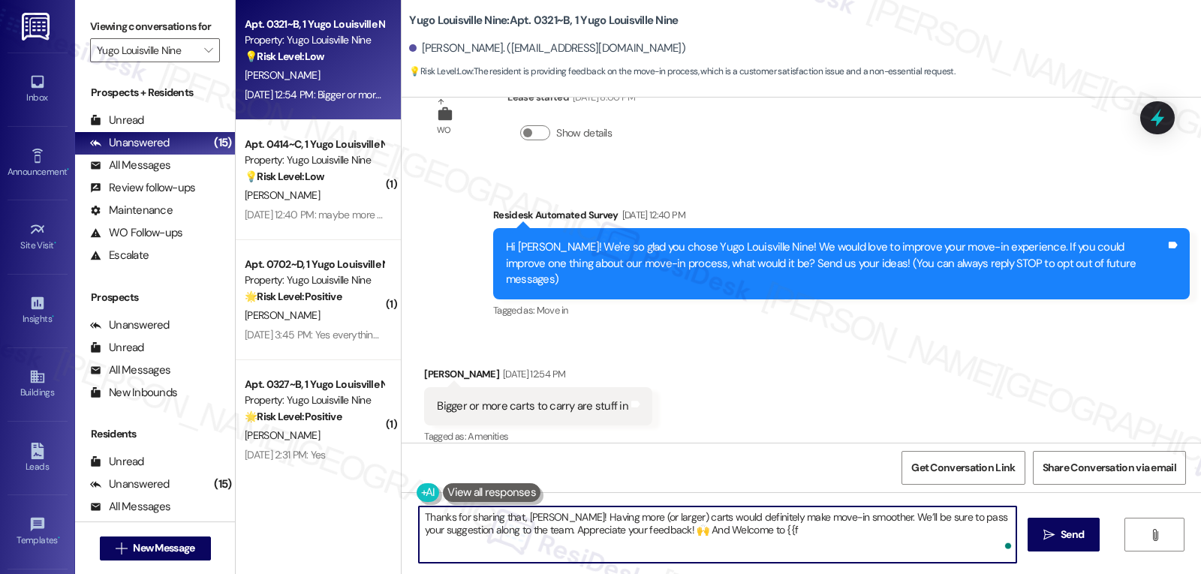
type textarea "Thanks for sharing that, Veronica! Having more (or larger) carts would definite…"
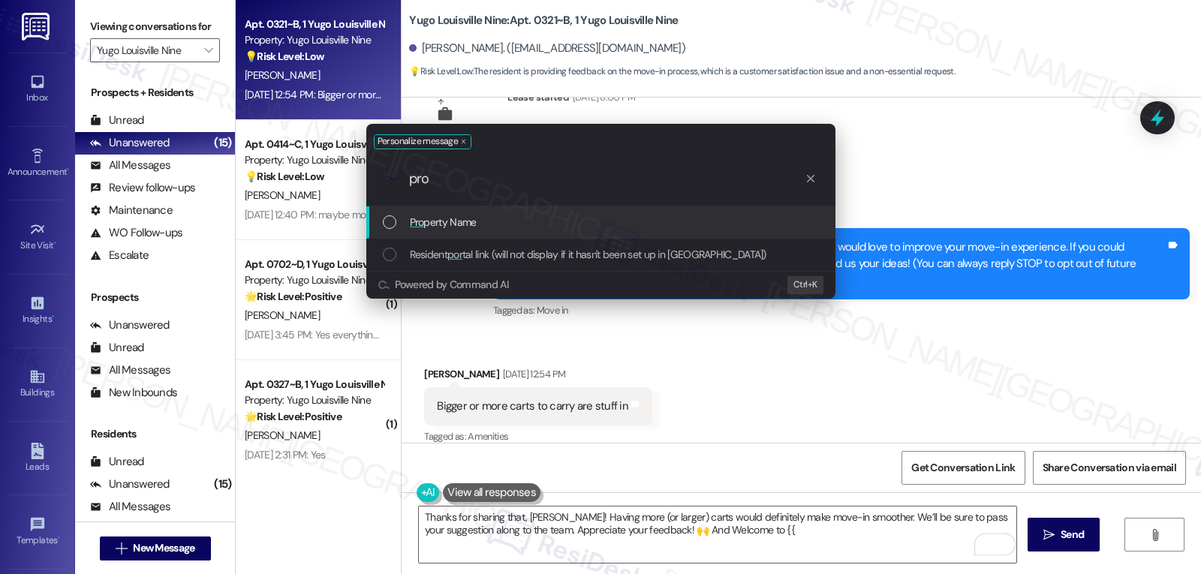
type input "pro"
click at [522, 225] on div "Pro perty Name" at bounding box center [602, 222] width 439 height 17
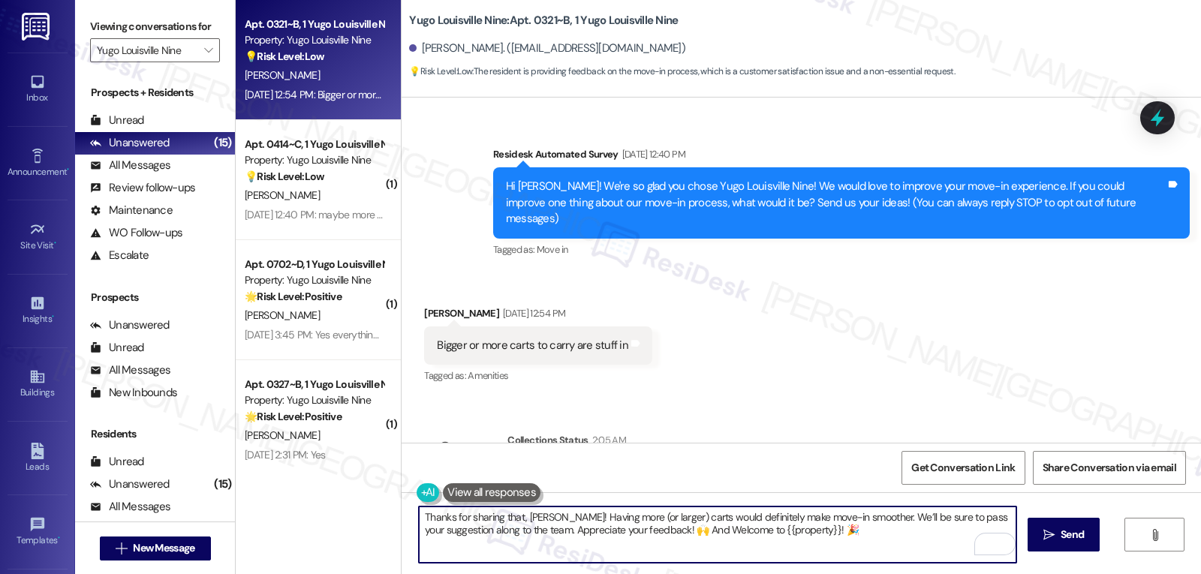
scroll to position [193, 0]
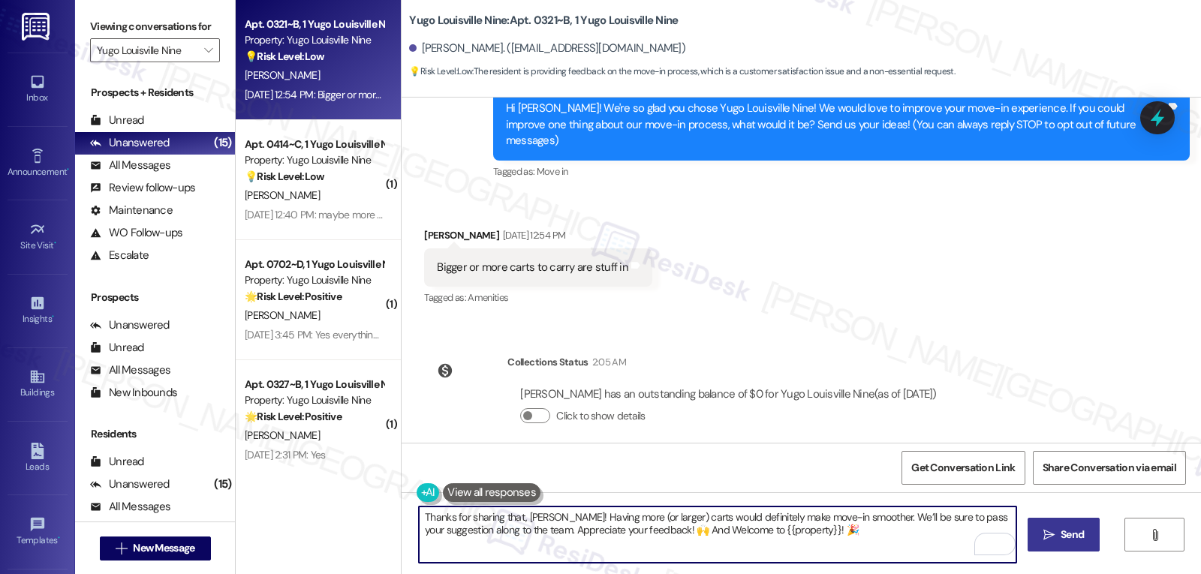
type textarea "Thanks for sharing that, Veronica! Having more (or larger) carts would definite…"
click at [1072, 538] on span "Send" at bounding box center [1072, 535] width 23 height 16
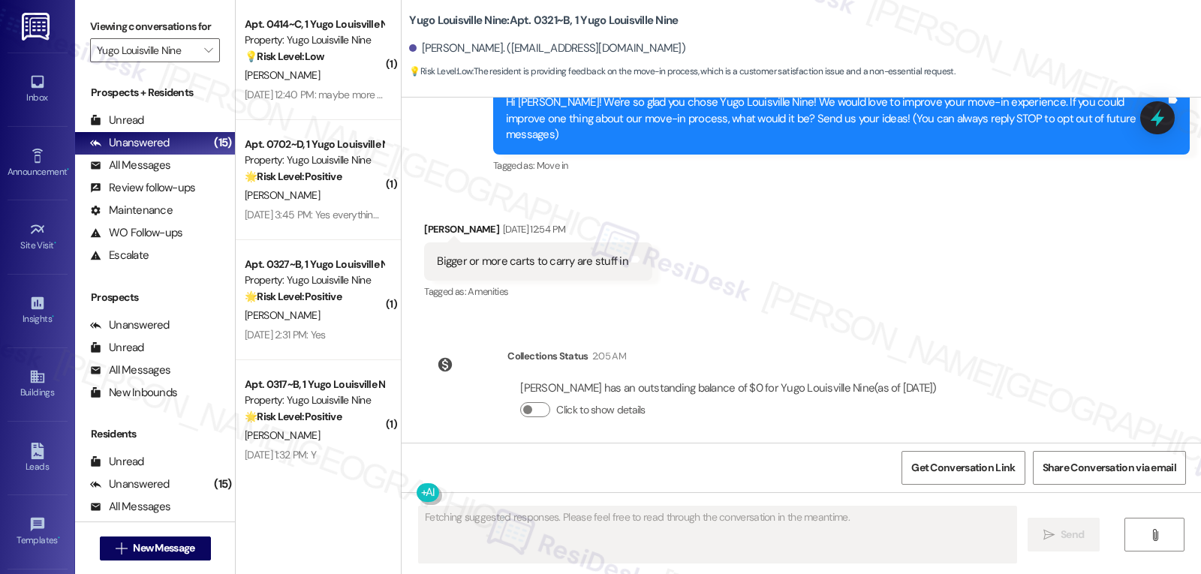
scroll to position [314, 0]
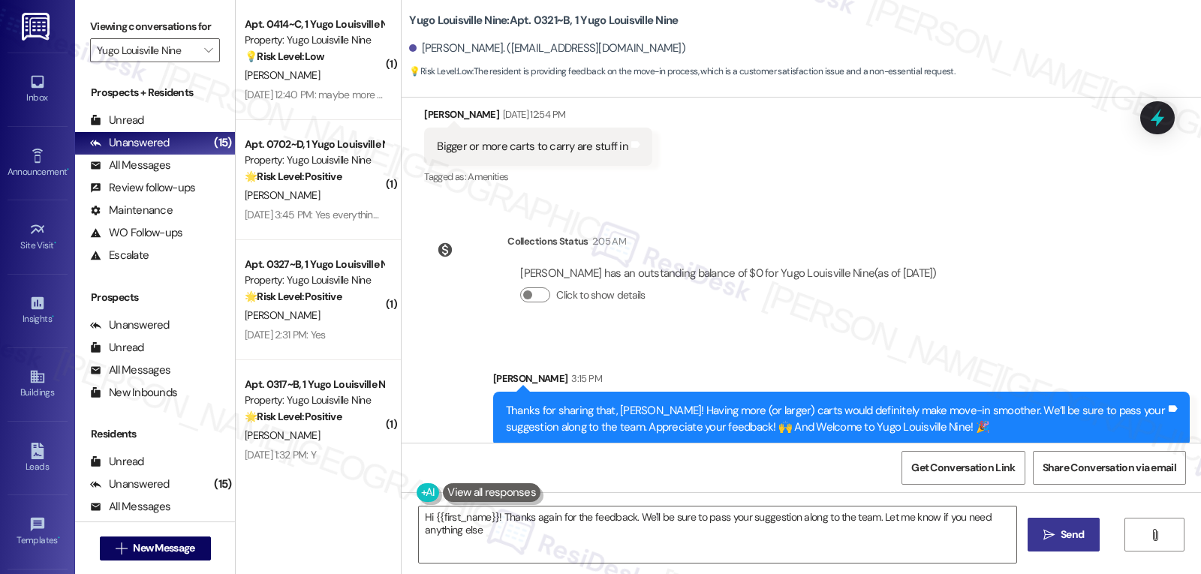
type textarea "Hi {{first_name}}! Thanks again for the feedback. We'll be sure to pass your su…"
click at [1158, 119] on icon at bounding box center [1158, 118] width 18 height 23
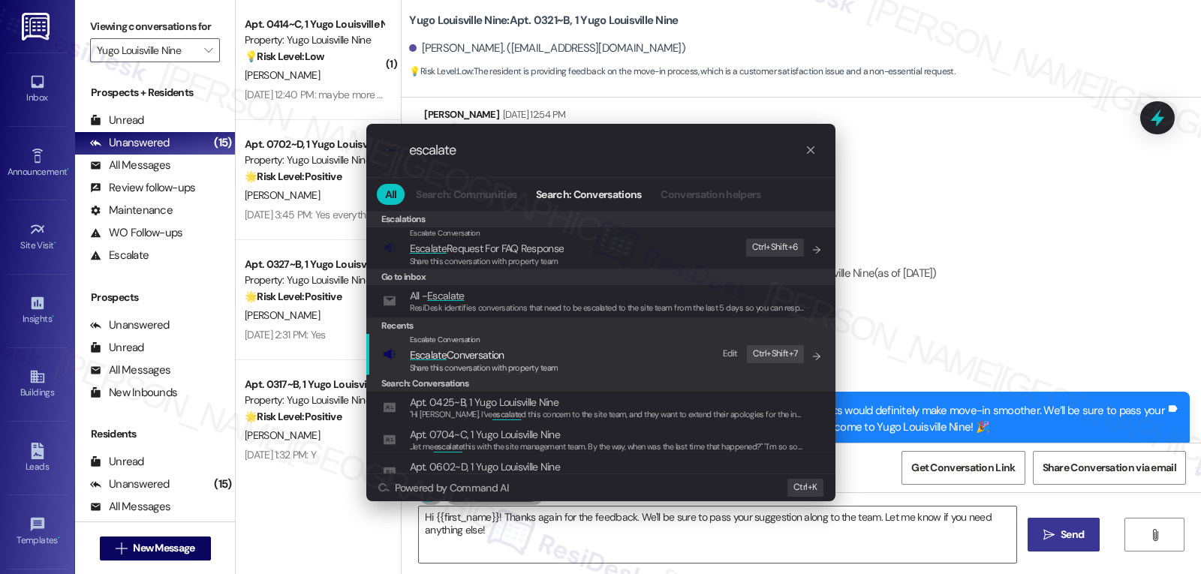
type input "escalate"
click at [532, 362] on div "Share this conversation with property team" at bounding box center [484, 369] width 149 height 14
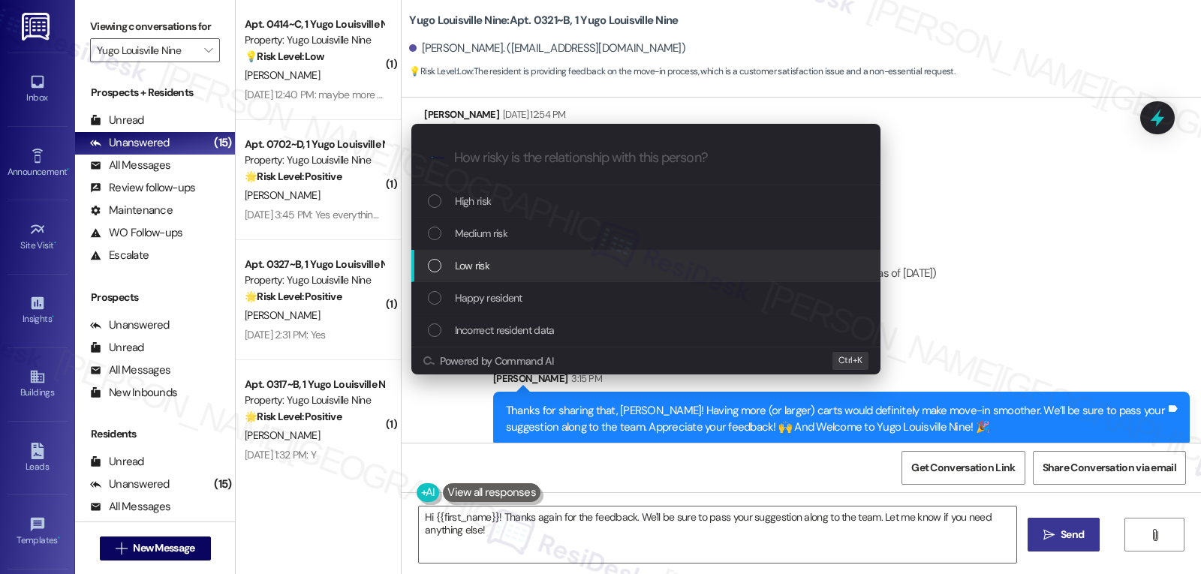
click at [517, 270] on div "Low risk" at bounding box center [647, 266] width 439 height 17
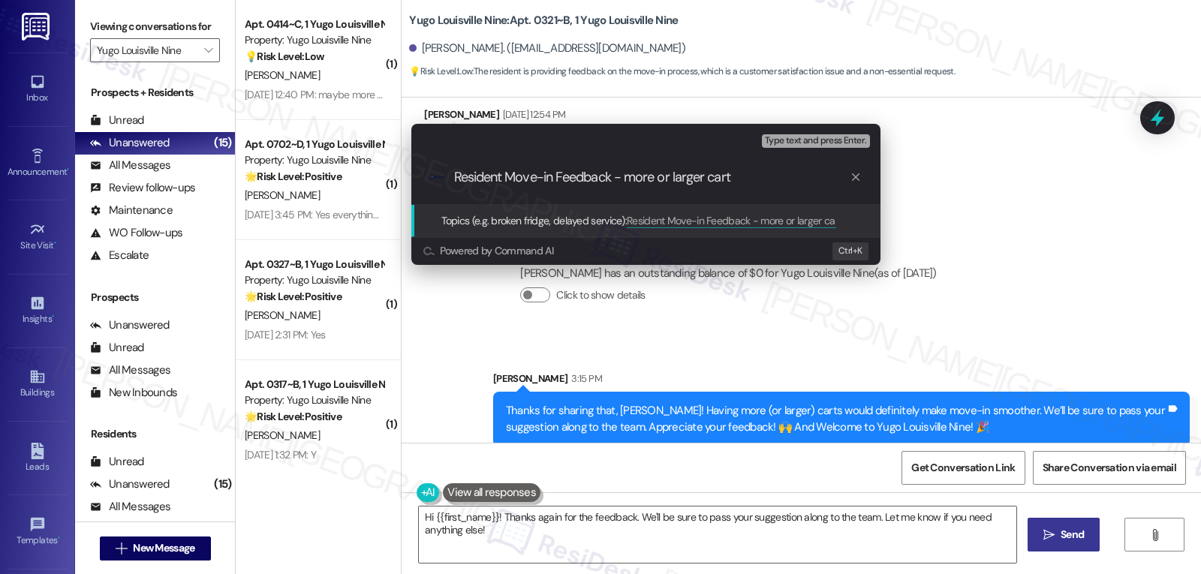
type input "Resident Move-in Feedback - more or larger carts"
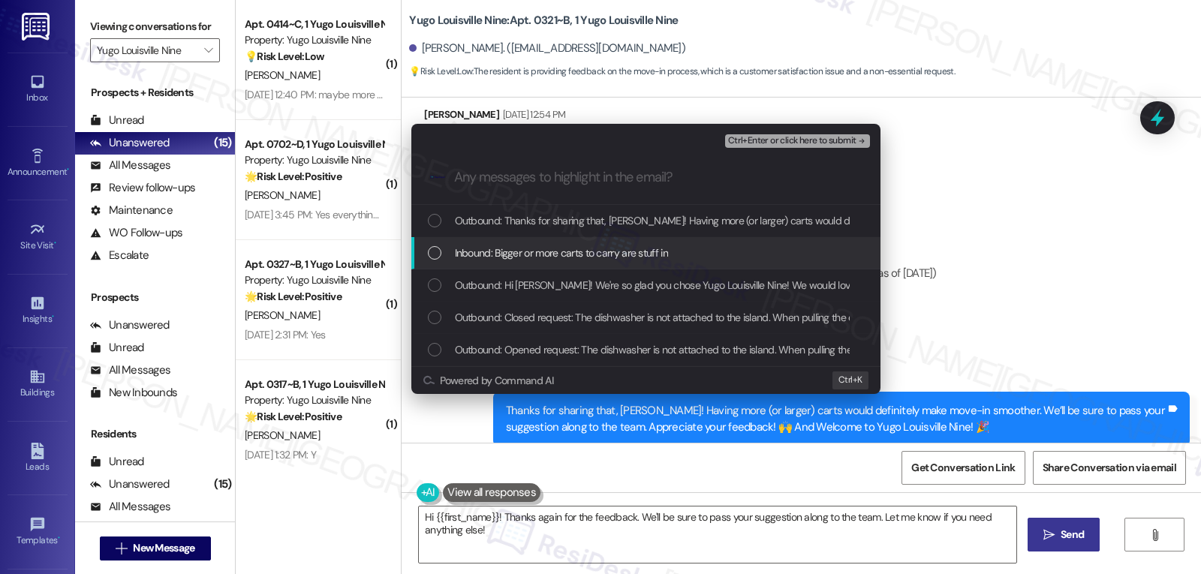
click at [655, 258] on span "Inbound: Bigger or more carts to carry are stuff in" at bounding box center [561, 253] width 213 height 17
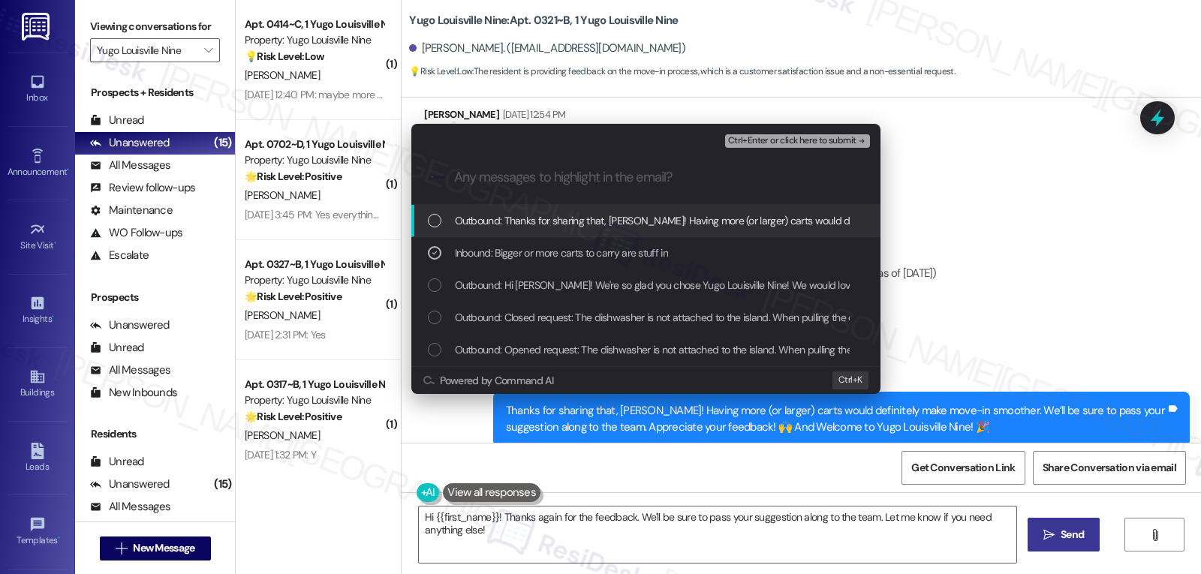
click at [847, 145] on span "Ctrl+Enter or click here to submit" at bounding box center [792, 141] width 128 height 11
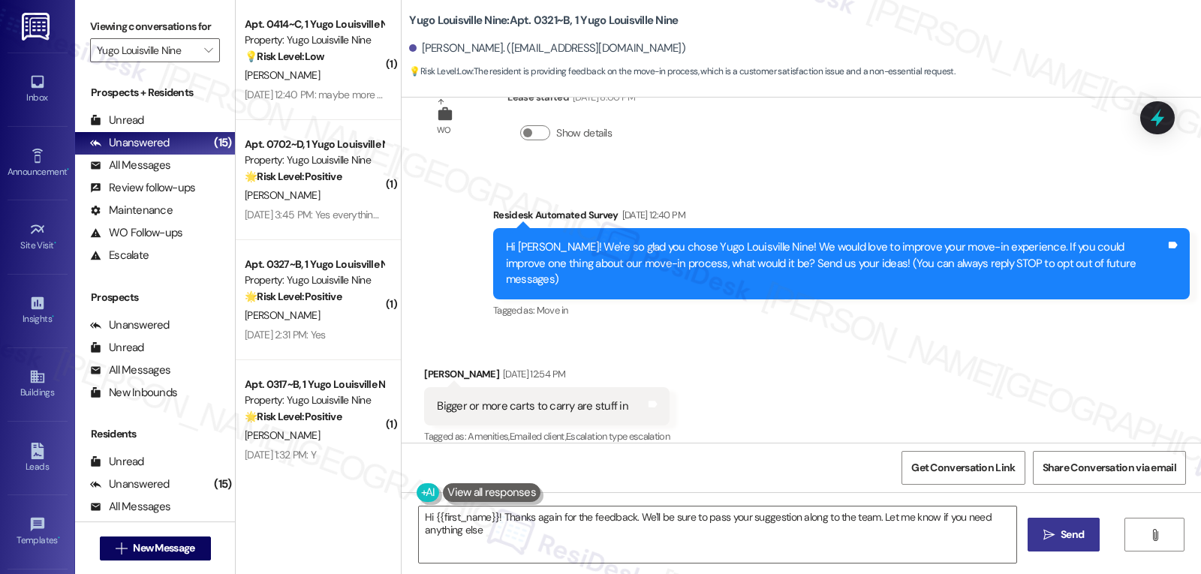
type textarea "Hi {{first_name}}! Thanks again for the feedback. We'll be sure to pass your su…"
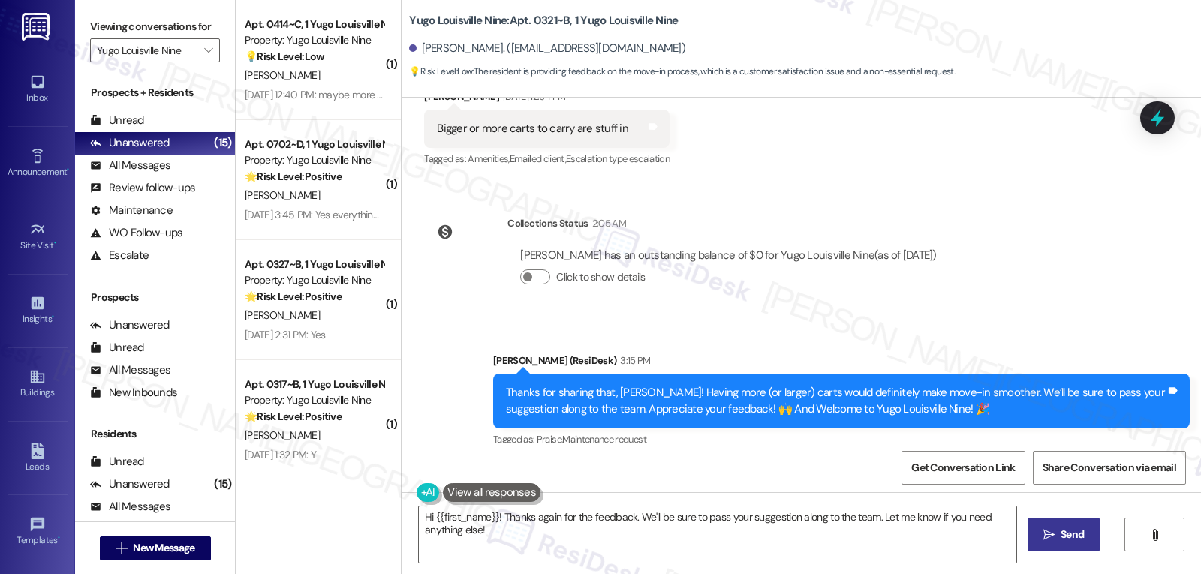
scroll to position [336, 0]
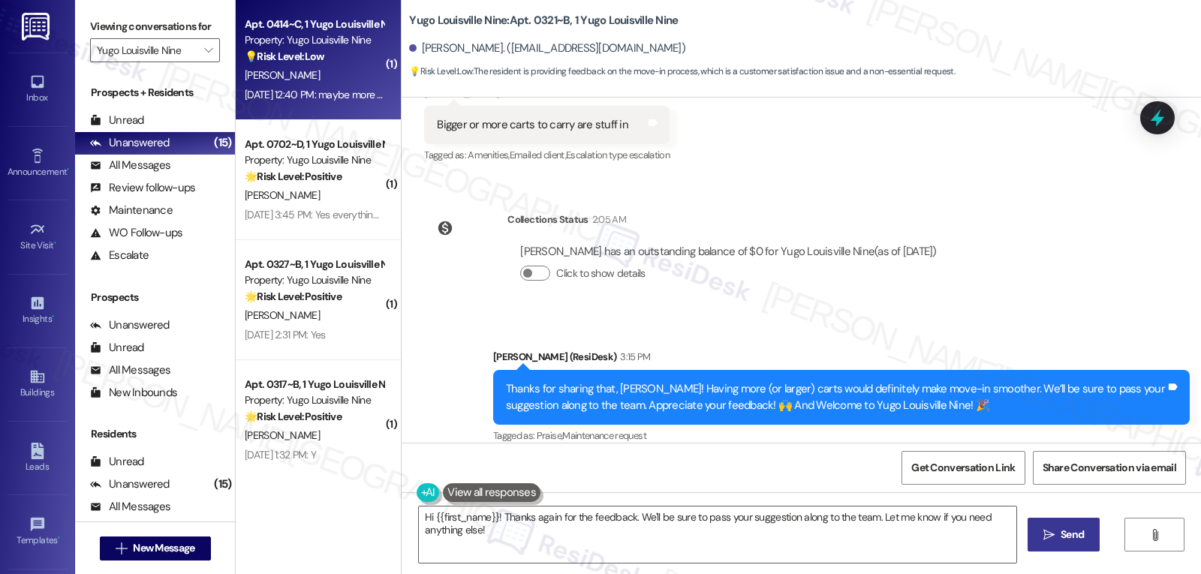
click at [278, 93] on div "Aug 22, 2025 at 12:40 PM: maybe more spaced out days for move in, everyone movi…" at bounding box center [610, 95] width 730 height 14
type textarea "Fetching suggested responses. Please feel free to read through the conversation…"
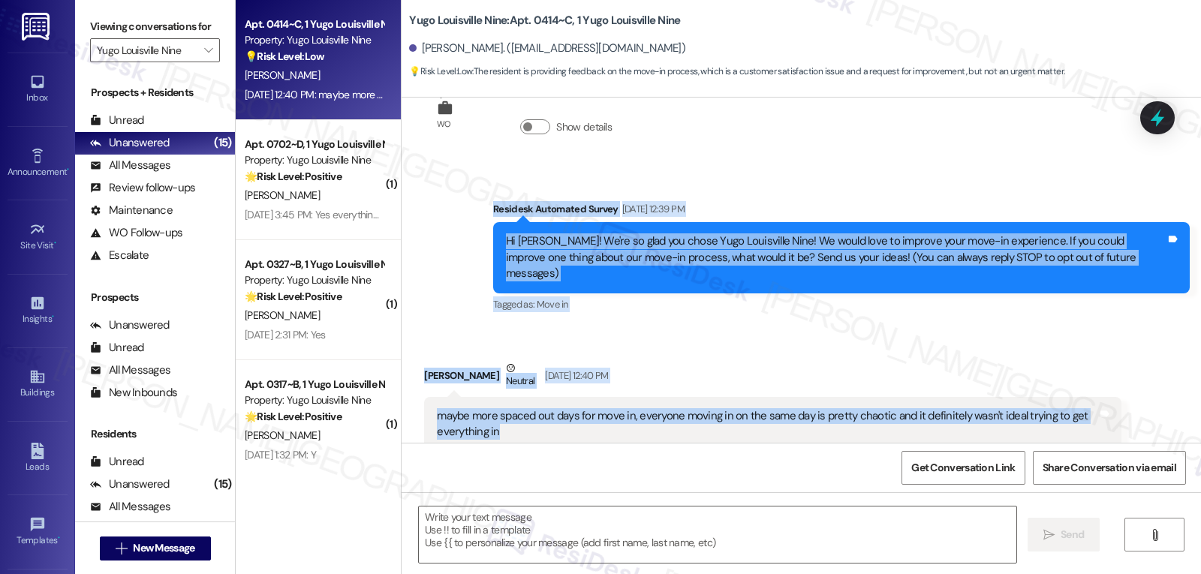
scroll to position [210, 0]
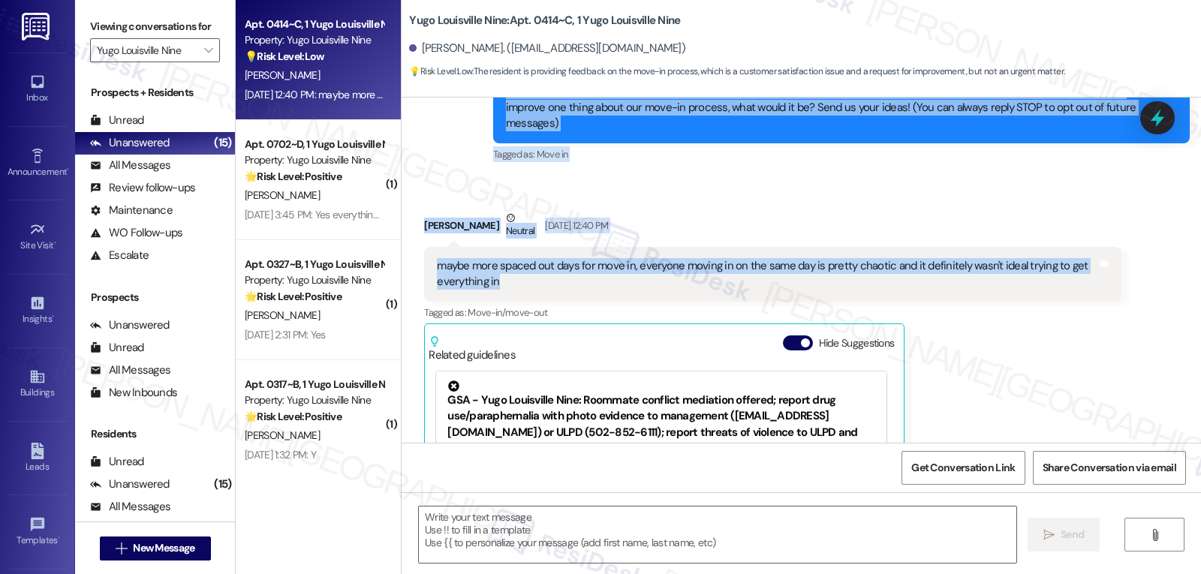
drag, startPoint x: 479, startPoint y: 209, endPoint x: 620, endPoint y: 276, distance: 156.5
click at [620, 276] on div "WO Lease started Aug 14, 2025 at 8:00 PM Show details Survey, sent via SMS Resi…" at bounding box center [802, 270] width 800 height 345
copy div "Residesk Automated Survey Aug 22, 2025 at 12:39 PM Hi Isaac! We're so glad you …"
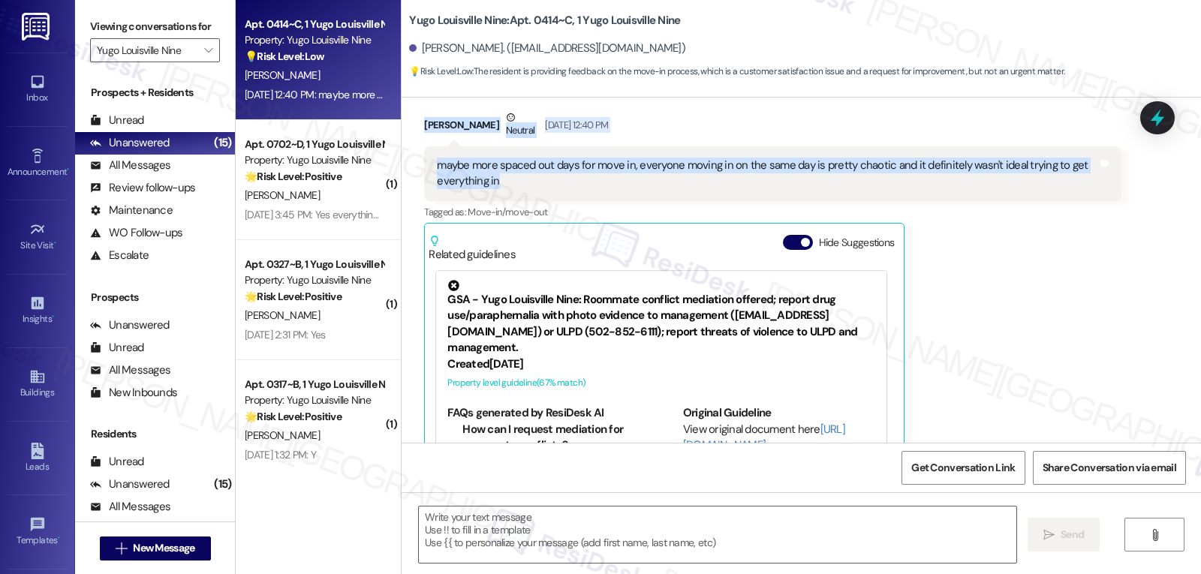
scroll to position [199, 0]
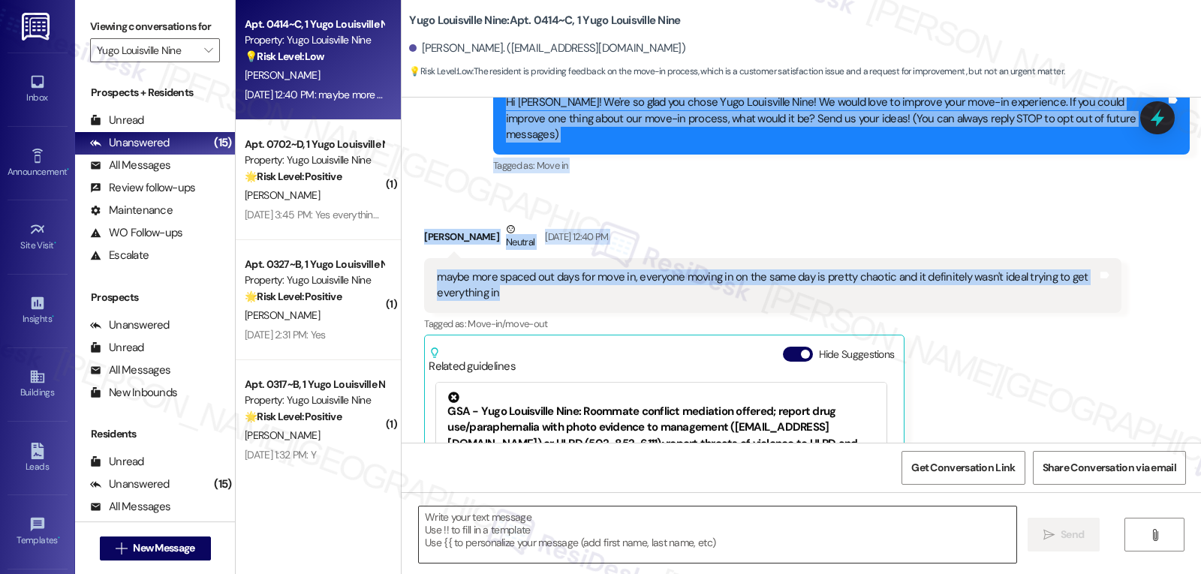
click at [767, 544] on textarea at bounding box center [718, 535] width 598 height 56
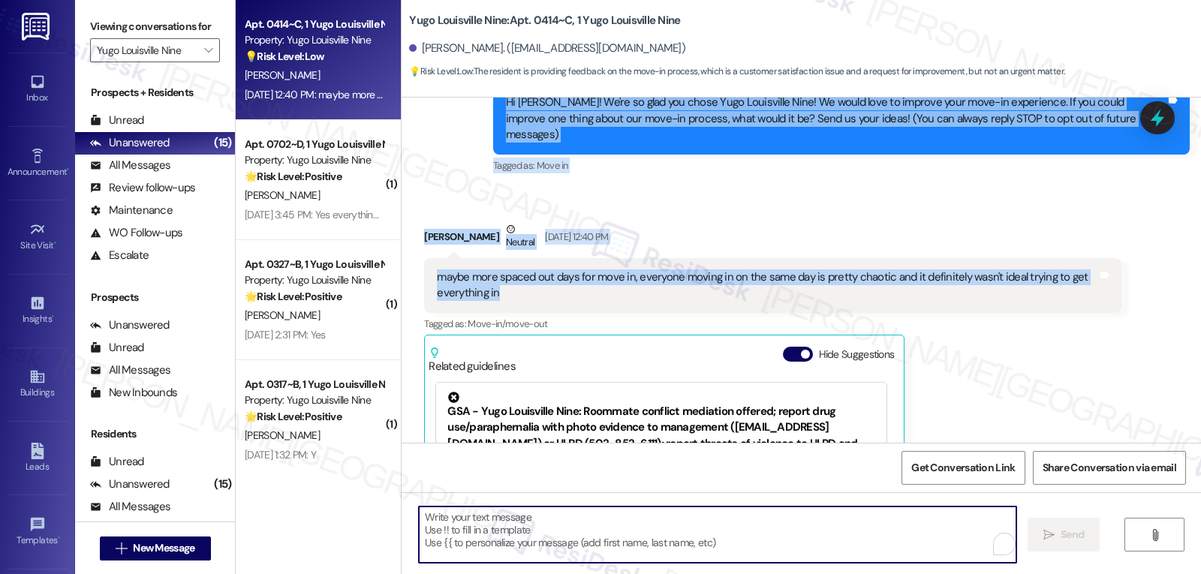
paste textarea "Hi Isaac, thank you for sharing your feedback. I understand how stressful it ca…"
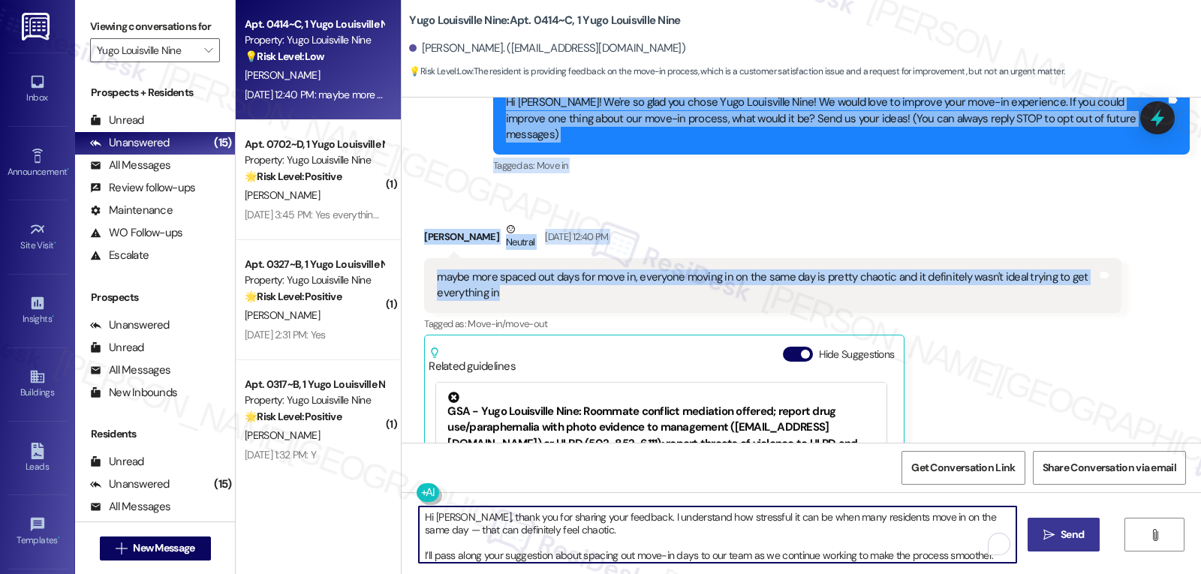
scroll to position [13, 0]
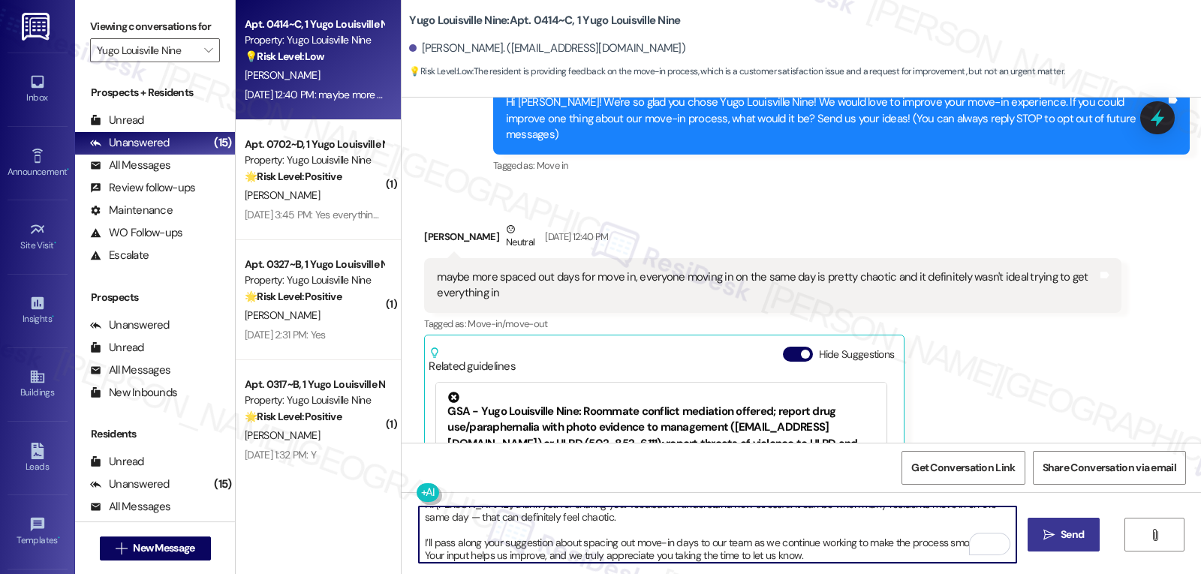
click at [621, 521] on textarea "Hi Isaac, thank you for sharing your feedback. I understand how stressful it ca…" at bounding box center [718, 535] width 598 height 56
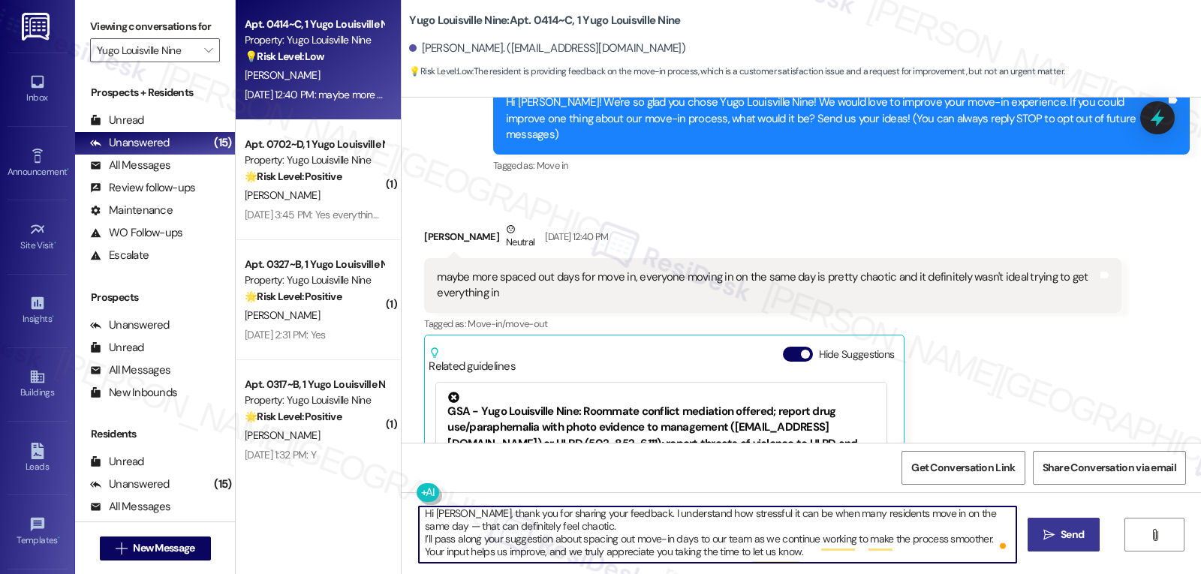
scroll to position [0, 0]
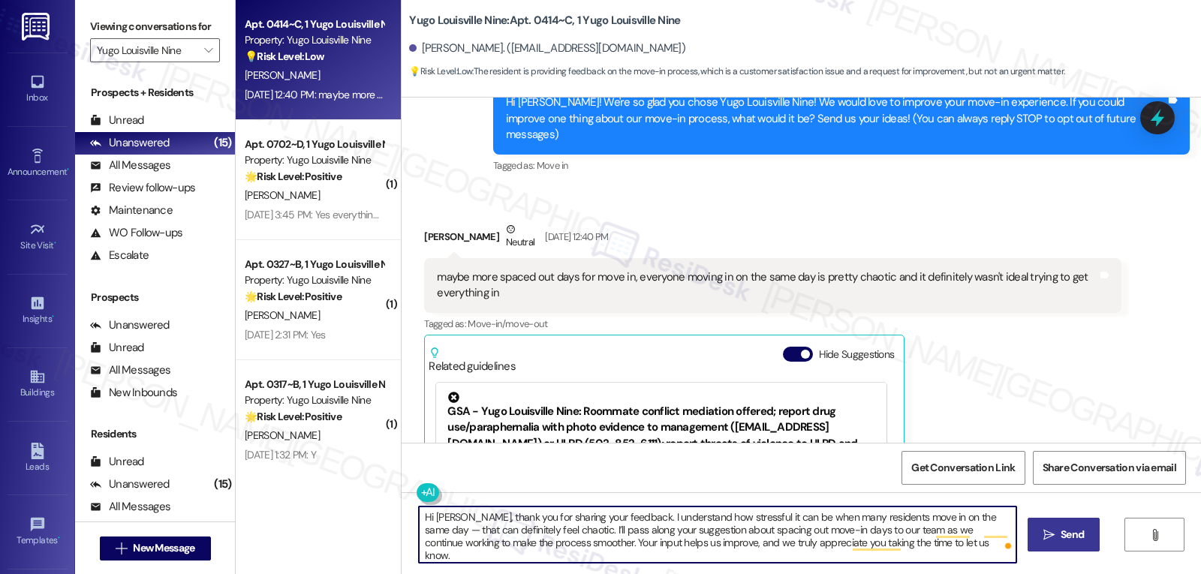
click at [933, 550] on textarea "Hi Isaac, thank you for sharing your feedback. I understand how stressful it ca…" at bounding box center [718, 535] width 598 height 56
click at [980, 518] on textarea "Hi Isaac, thank you for sharing your feedback. I understand how stressful it ca…" at bounding box center [718, 535] width 598 height 56
click at [941, 546] on textarea "Hi Isaac, thank you for sharing your feedback. I understand how stressful it ca…" at bounding box center [718, 535] width 598 height 56
type textarea "Hi Isaac, thank you for sharing your feedback. I understand how stressful it ca…"
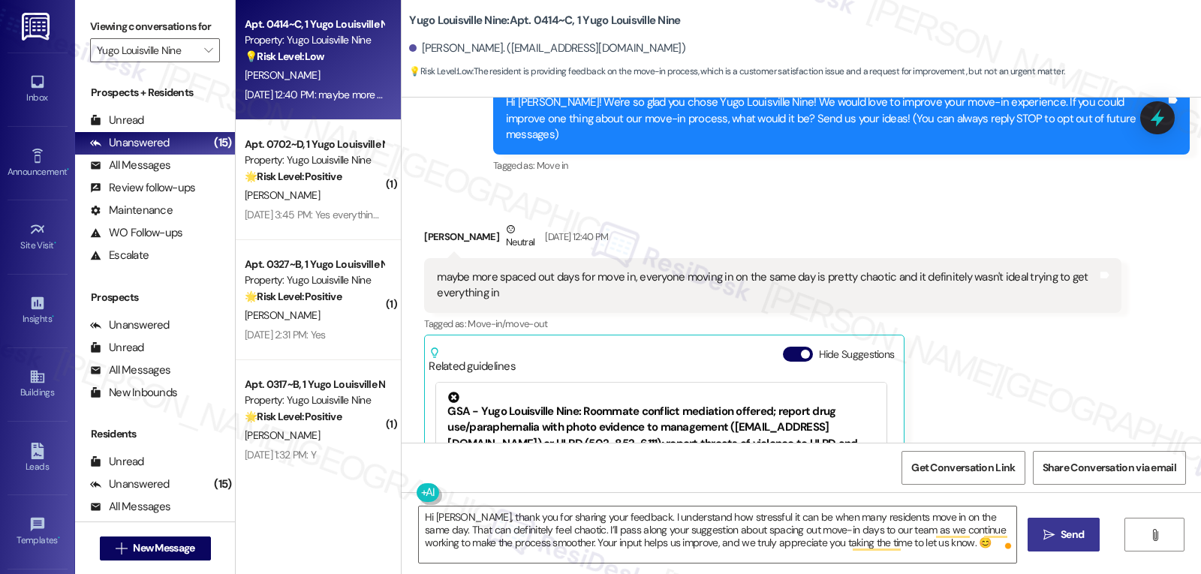
click at [1066, 549] on button " Send" at bounding box center [1064, 535] width 73 height 34
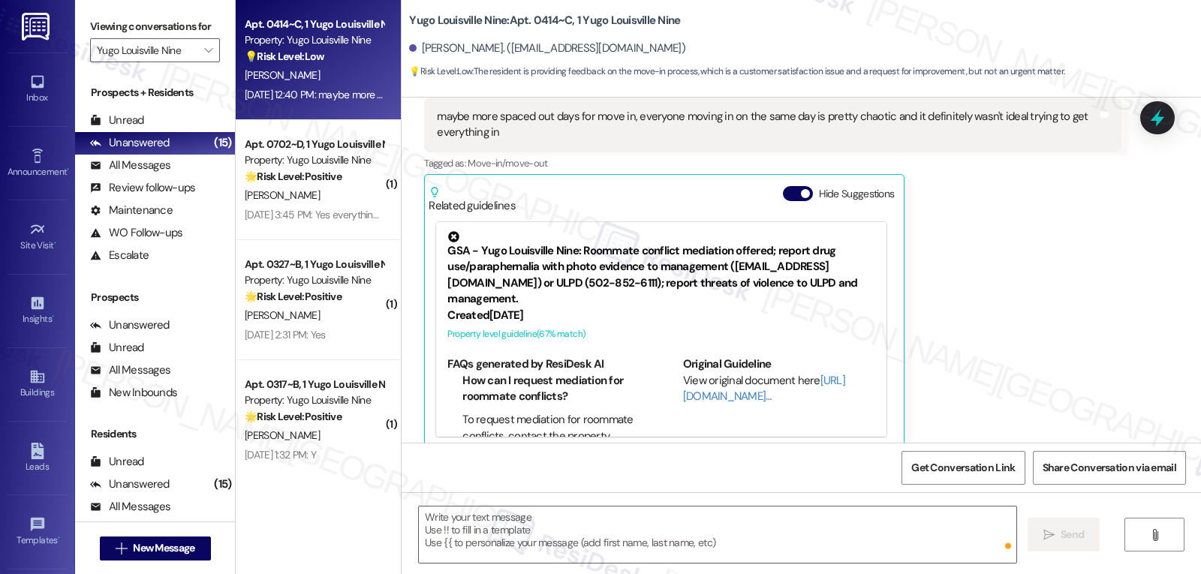
scroll to position [360, 0]
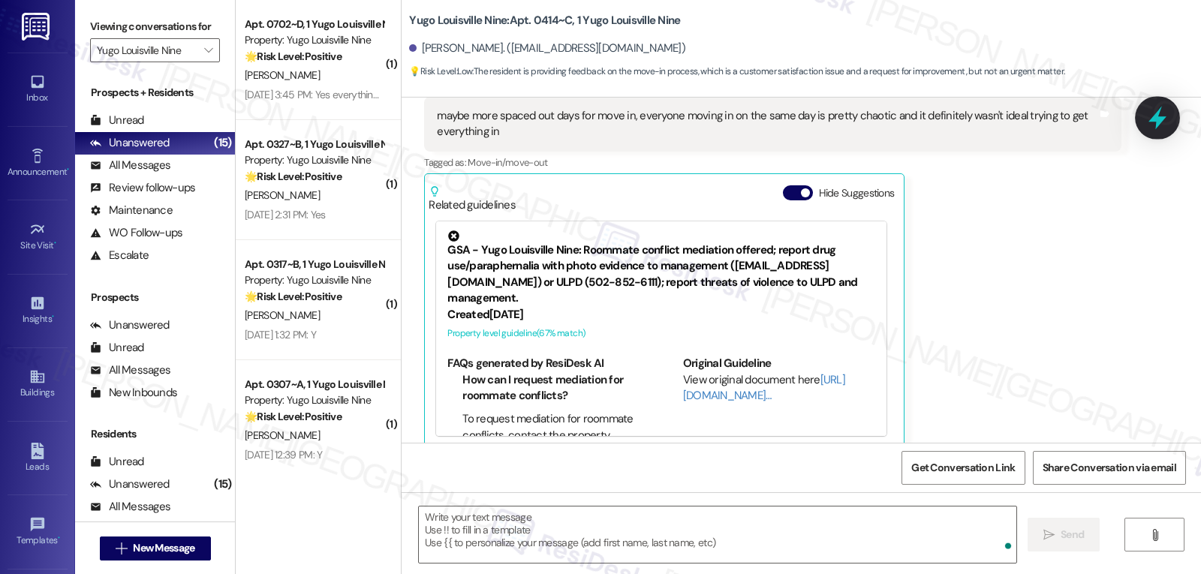
click at [1166, 113] on icon at bounding box center [1158, 118] width 26 height 26
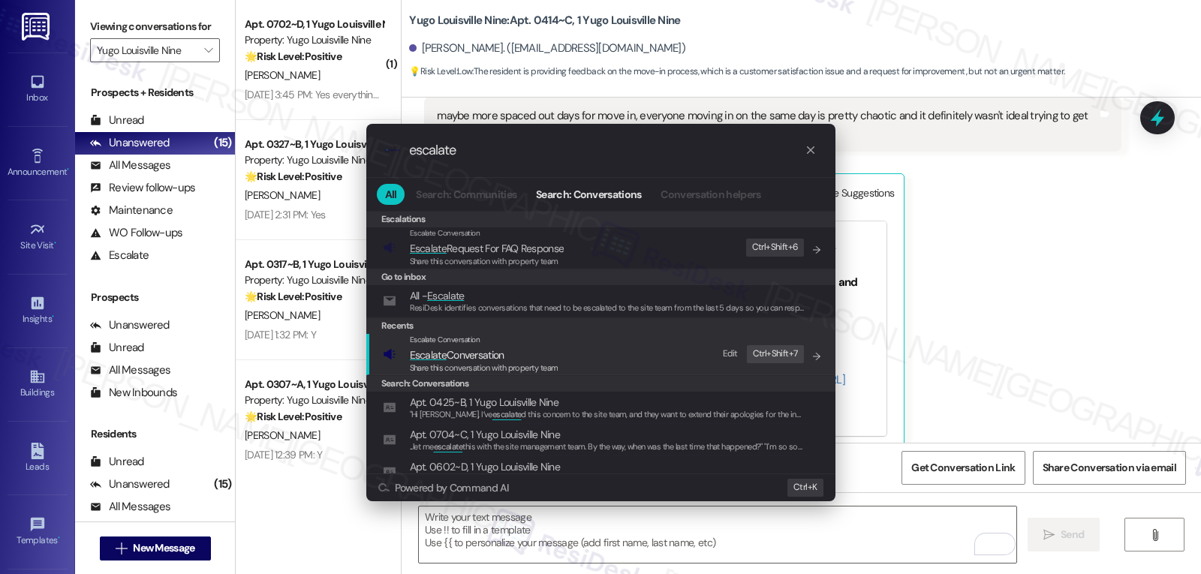
type input "escalate"
click at [512, 368] on span "Share this conversation with property team" at bounding box center [484, 368] width 149 height 11
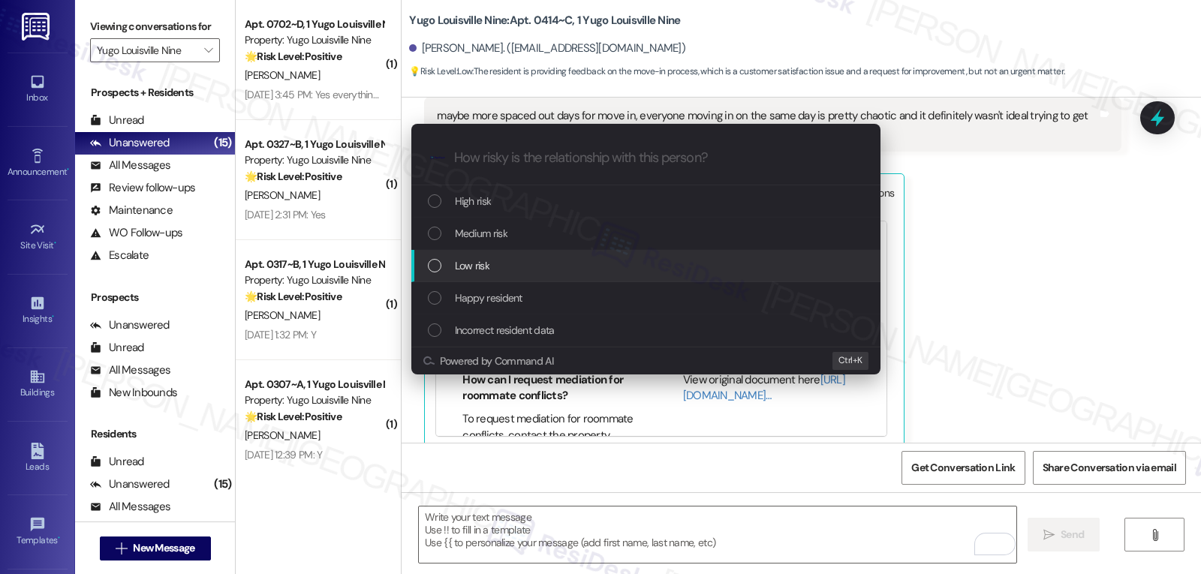
click at [491, 271] on div "Low risk" at bounding box center [647, 266] width 439 height 17
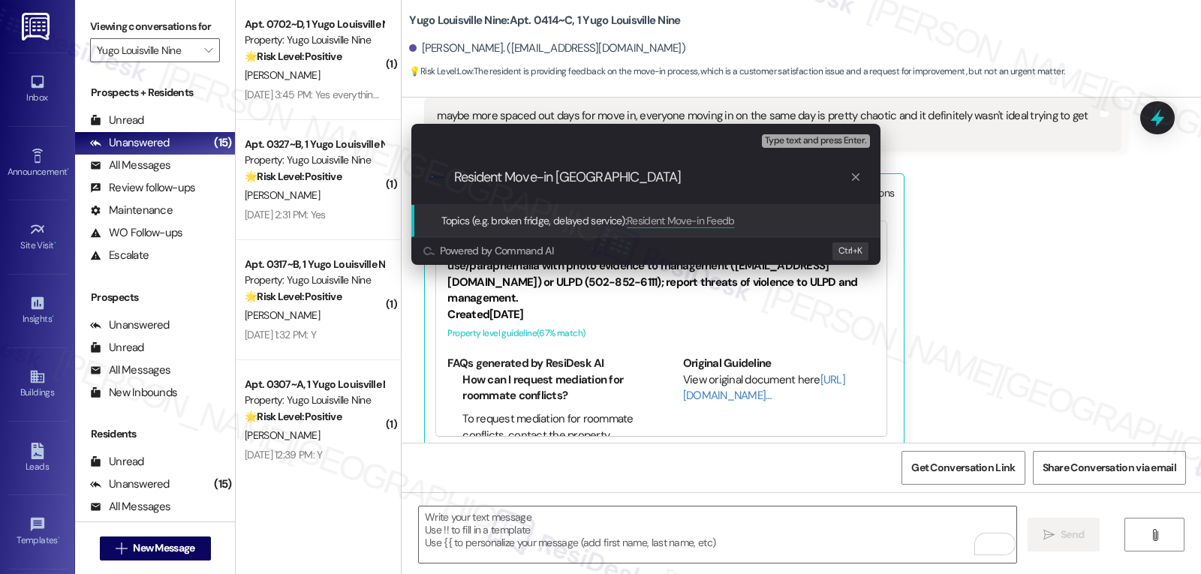
type input "Resident Move-in Feedback"
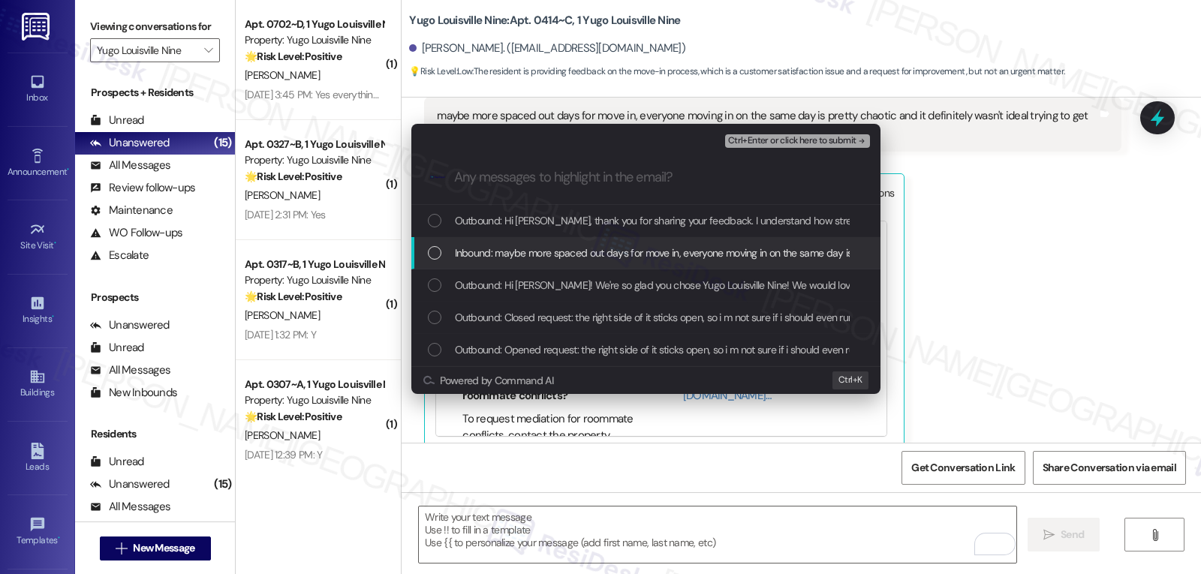
click at [509, 258] on span "Inbound: maybe more spaced out days for move in, everyone moving in on the same…" at bounding box center [803, 253] width 697 height 17
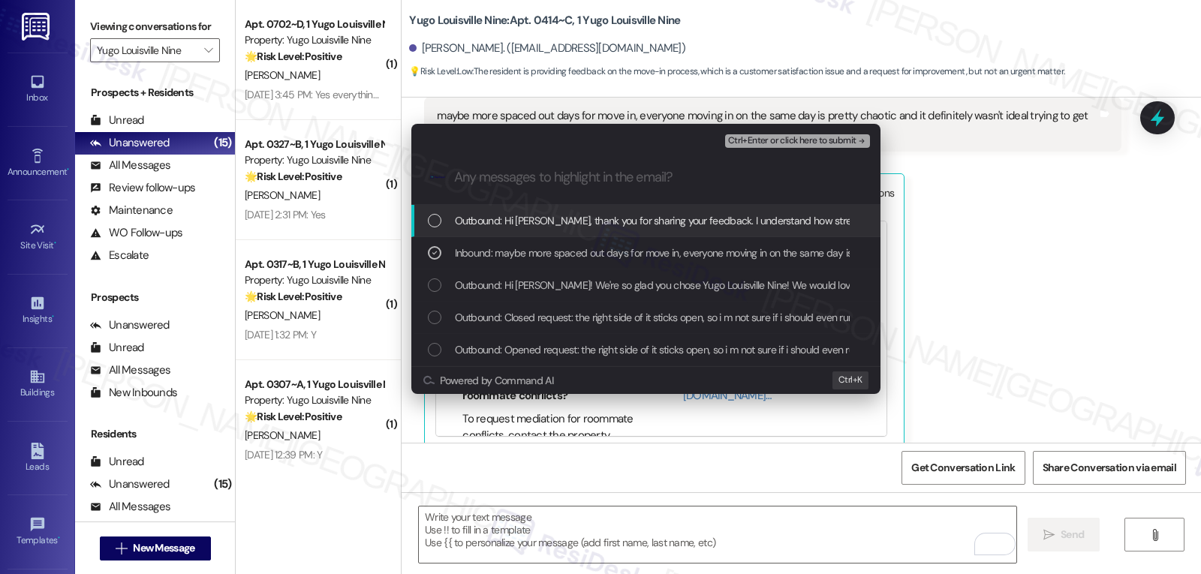
click at [823, 139] on span "Ctrl+Enter or click here to submit" at bounding box center [792, 141] width 128 height 11
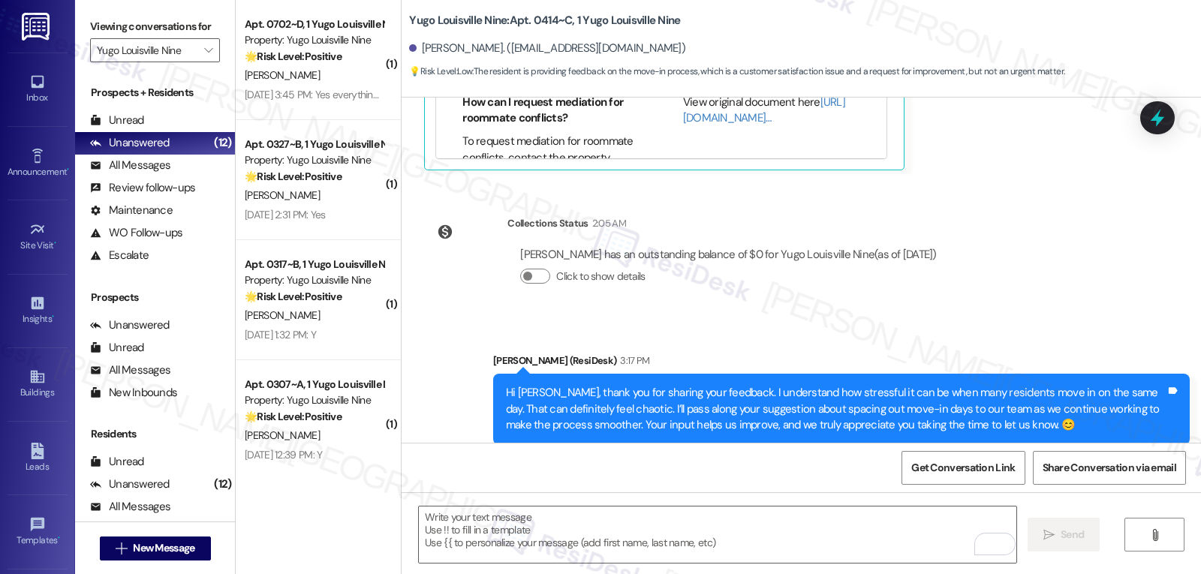
scroll to position [658, 0]
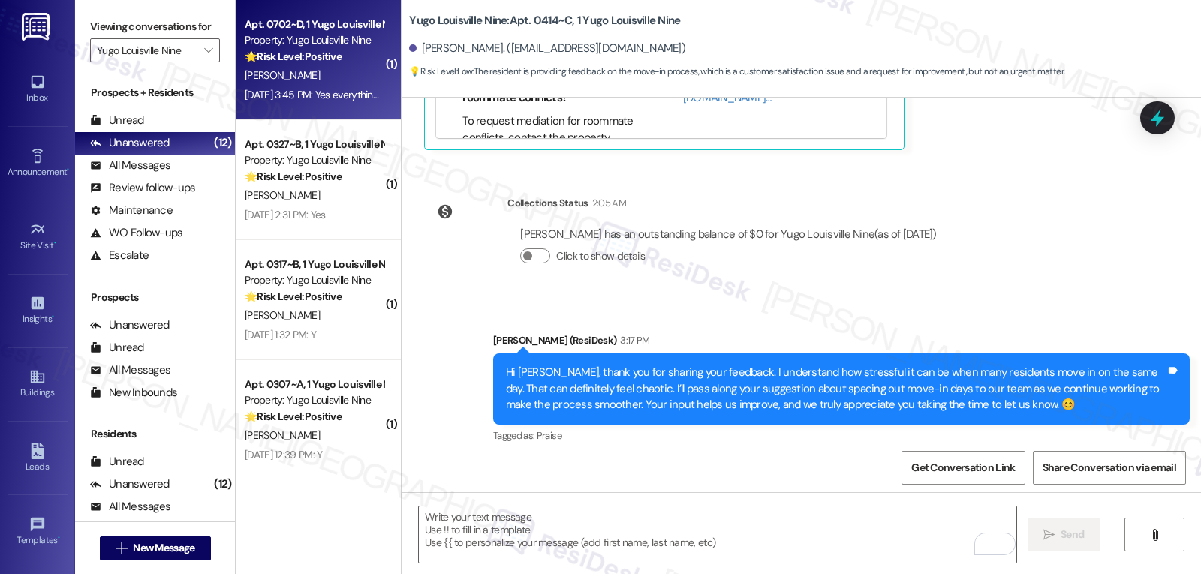
click at [336, 62] on div "🌟 Risk Level: Positive The message is a follow-up on a completed work order, an…" at bounding box center [314, 57] width 139 height 16
type textarea "Fetching suggested responses. Please feel free to read through the conversation…"
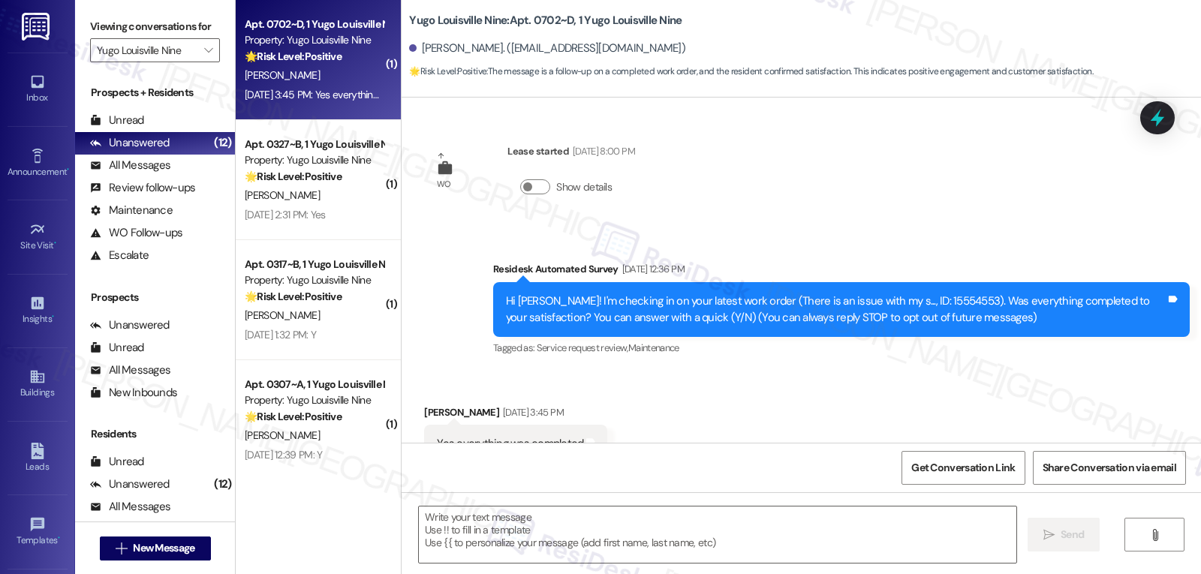
scroll to position [54, 0]
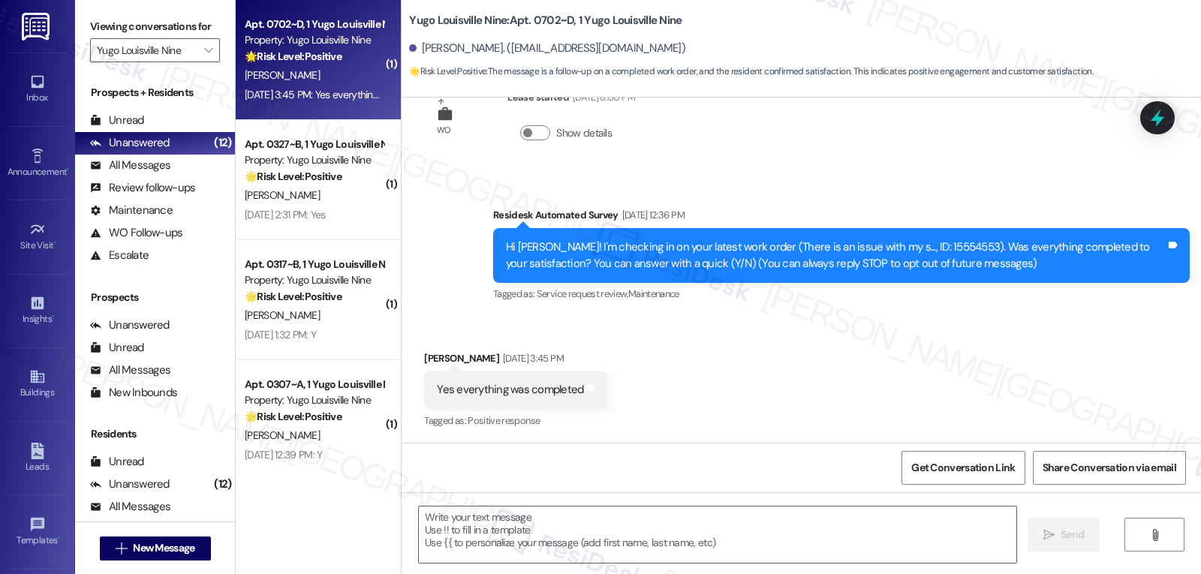
type textarea "Fetching suggested responses. Please feel free to read through the conversation…"
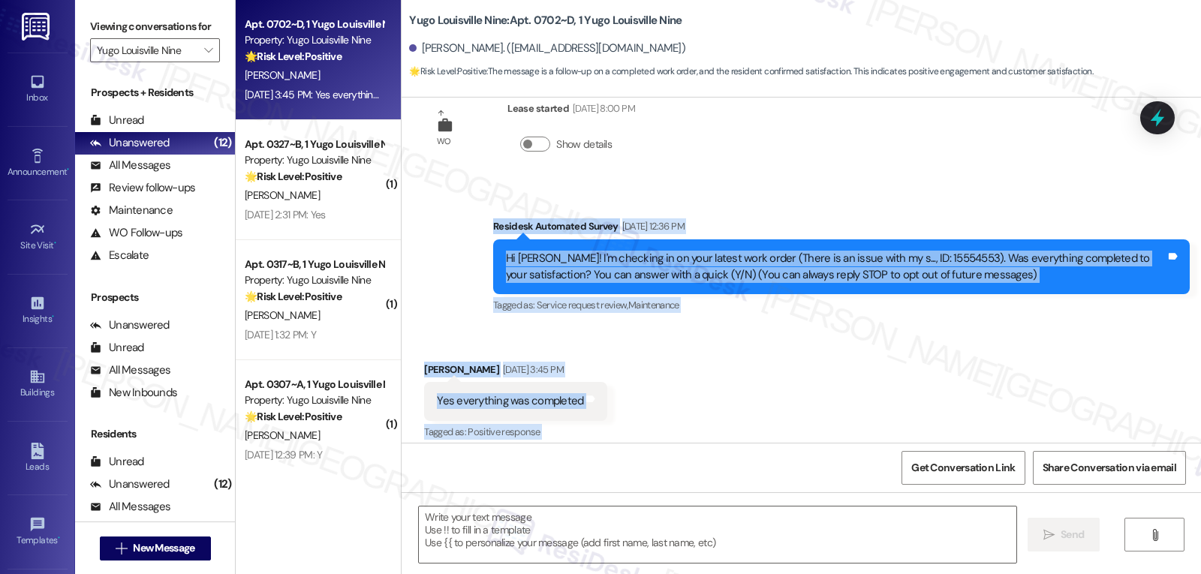
scroll to position [193, 0]
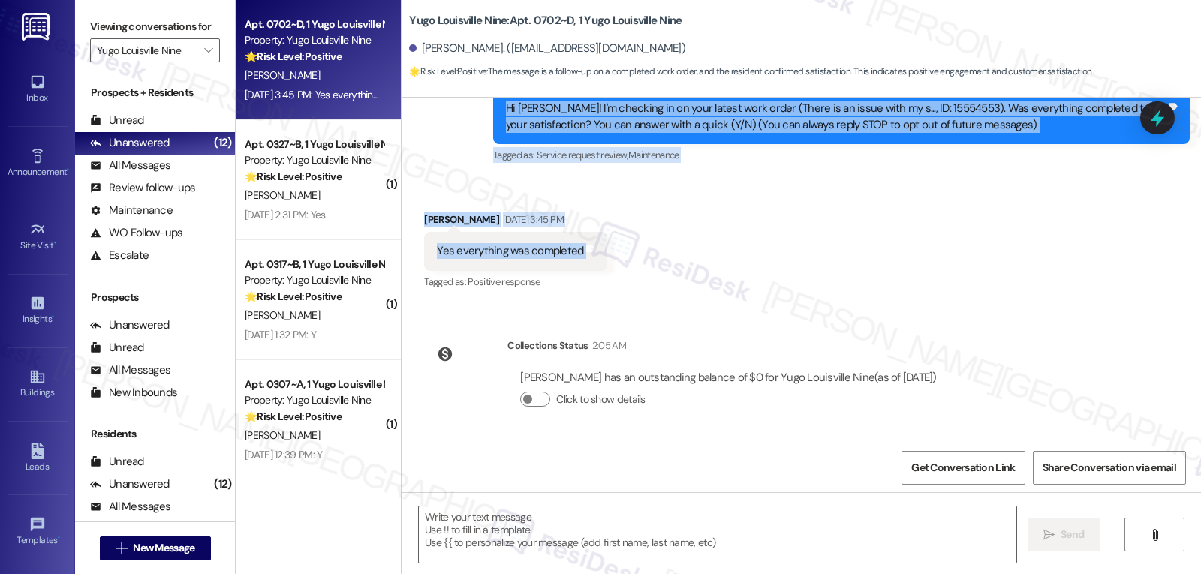
drag, startPoint x: 483, startPoint y: 227, endPoint x: 703, endPoint y: 256, distance: 222.7
click at [703, 256] on div "WO Lease started Aug 14, 2025 at 8:00 PM Show details Survey, sent via SMS Resi…" at bounding box center [802, 270] width 800 height 345
copy div "Residesk Automated Survey Aug 22, 2025 at 12:36 PM Hi Abigail! I'm checking in …"
click at [654, 543] on textarea at bounding box center [718, 535] width 598 height 56
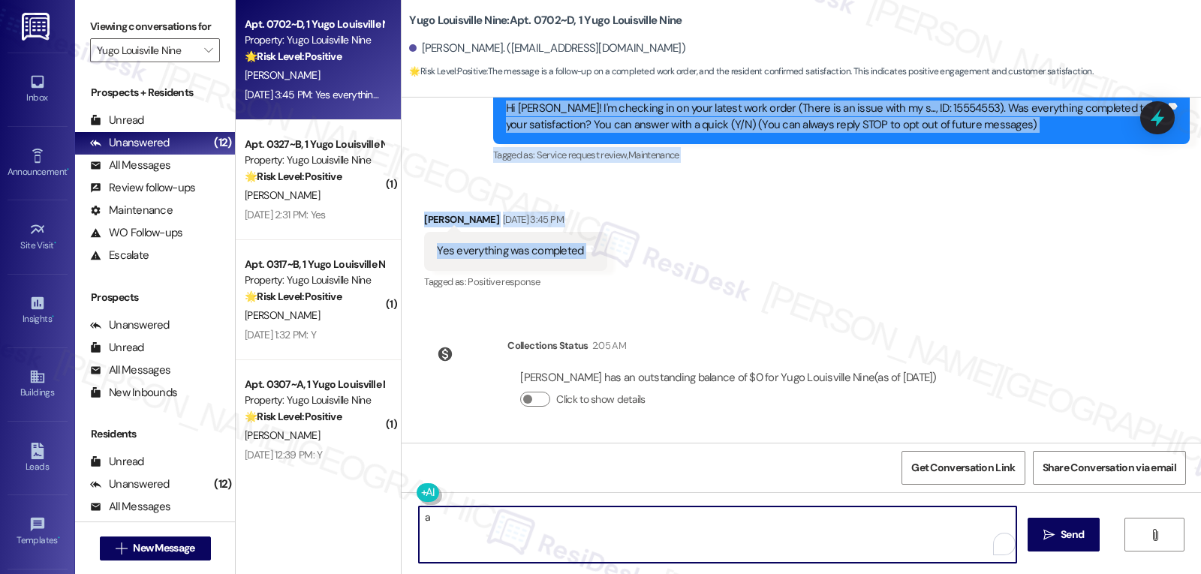
paste textarea "That’s great to hear, Abigail! Thanks for letting us know everything was comple…"
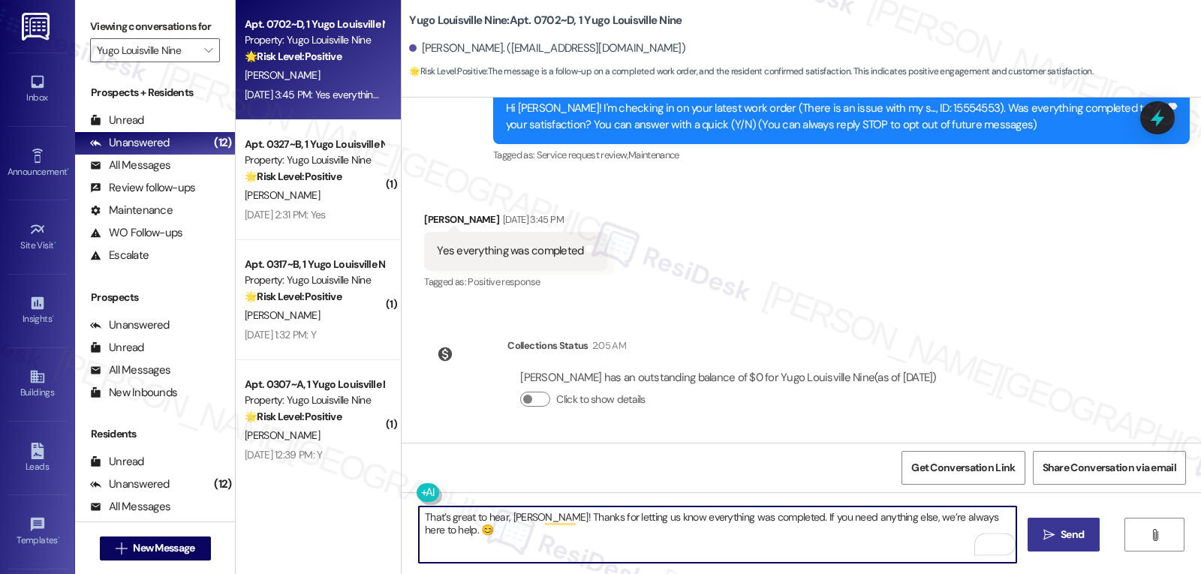
type textarea "That’s great to hear, Abigail! Thanks for letting us know everything was comple…"
click at [1073, 536] on span "Send" at bounding box center [1072, 535] width 23 height 16
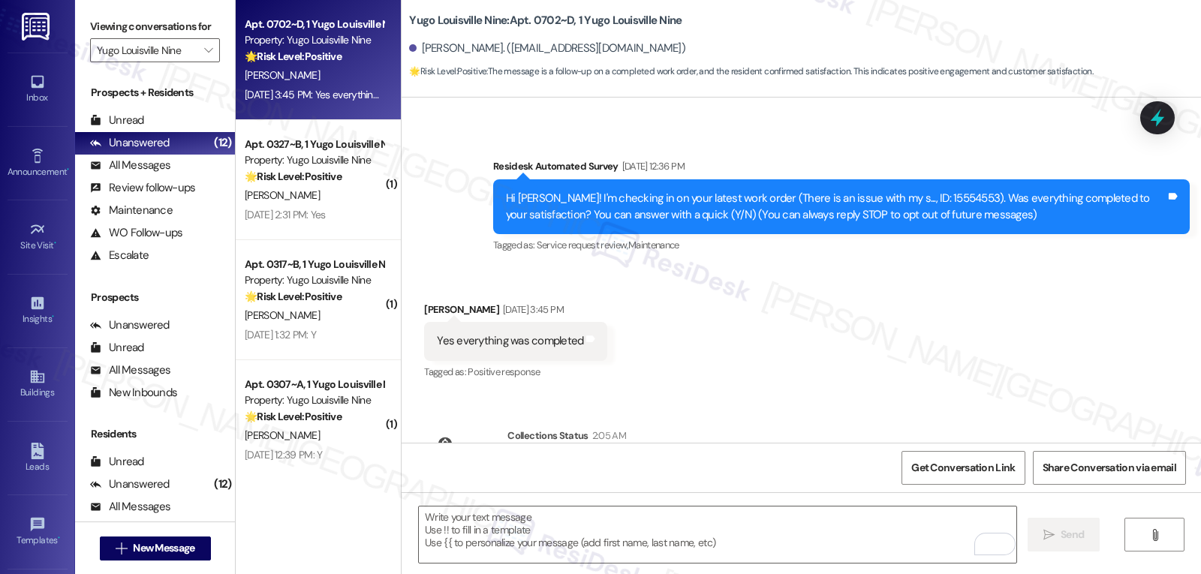
scroll to position [54, 0]
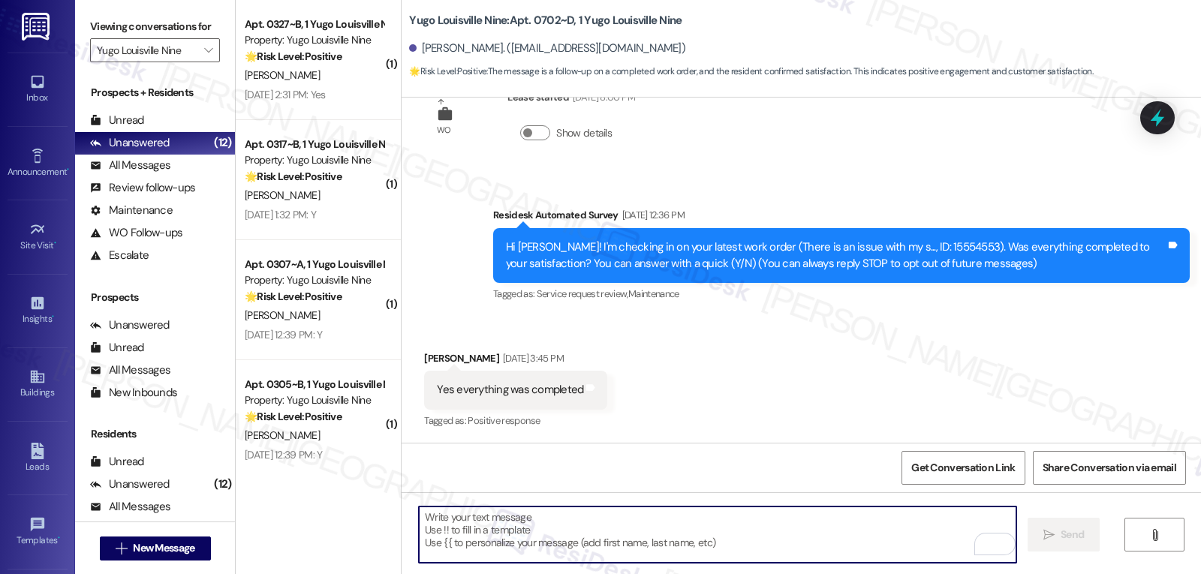
click at [507, 542] on textarea "To enrich screen reader interactions, please activate Accessibility in Grammarl…" at bounding box center [718, 535] width 598 height 56
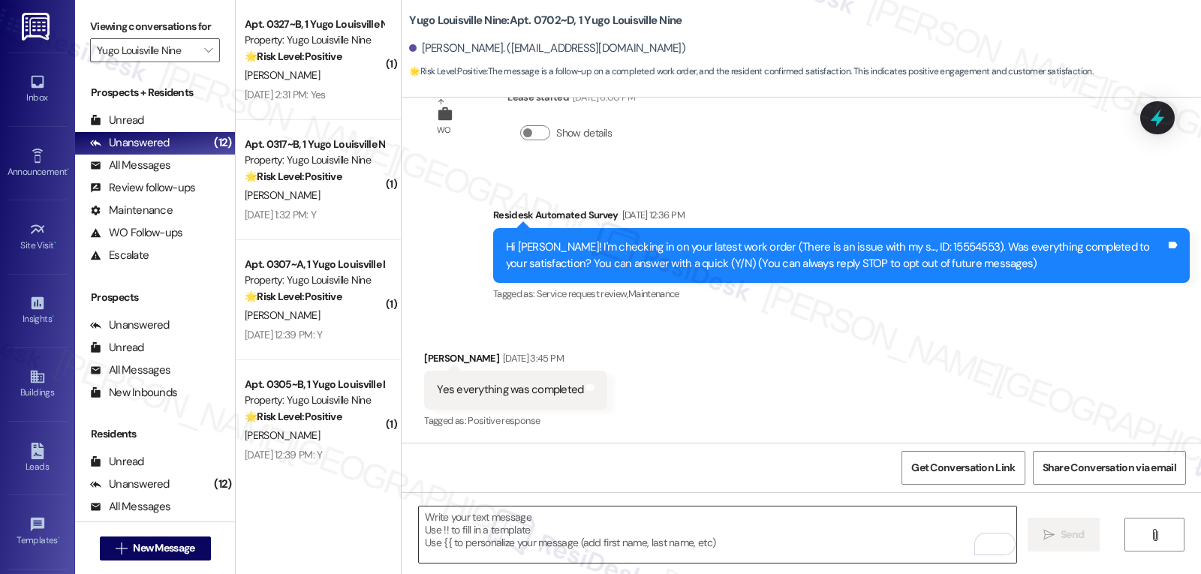
click at [790, 530] on textarea "To enrich screen reader interactions, please activate Accessibility in Grammarl…" at bounding box center [718, 535] width 598 height 56
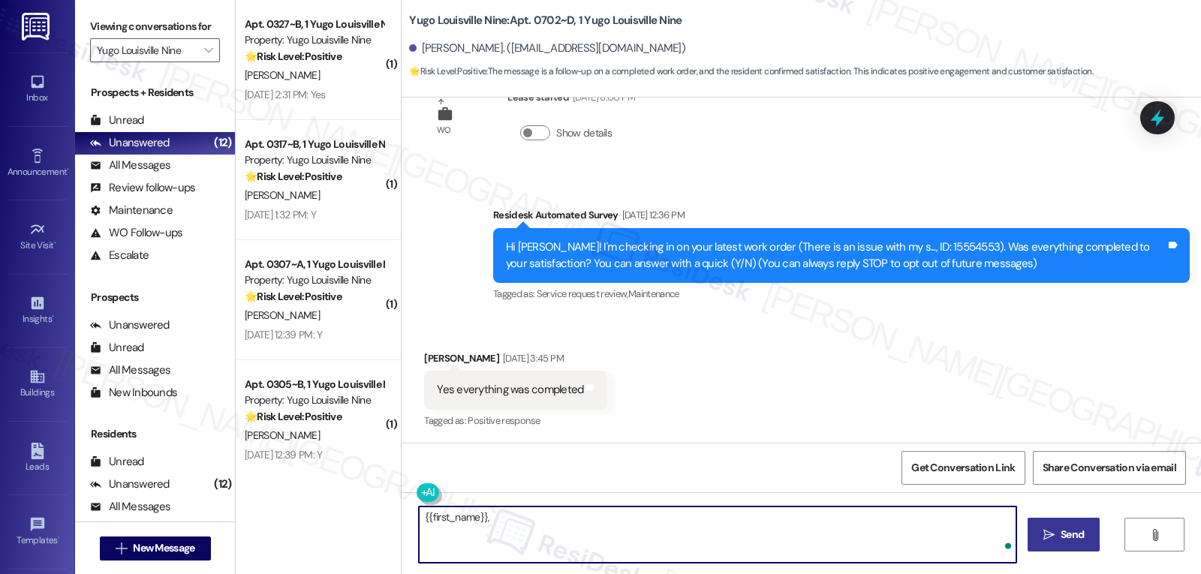
paste textarea "I hope you’ve been loving your time at {{property}}! Has it lived up to what yo…"
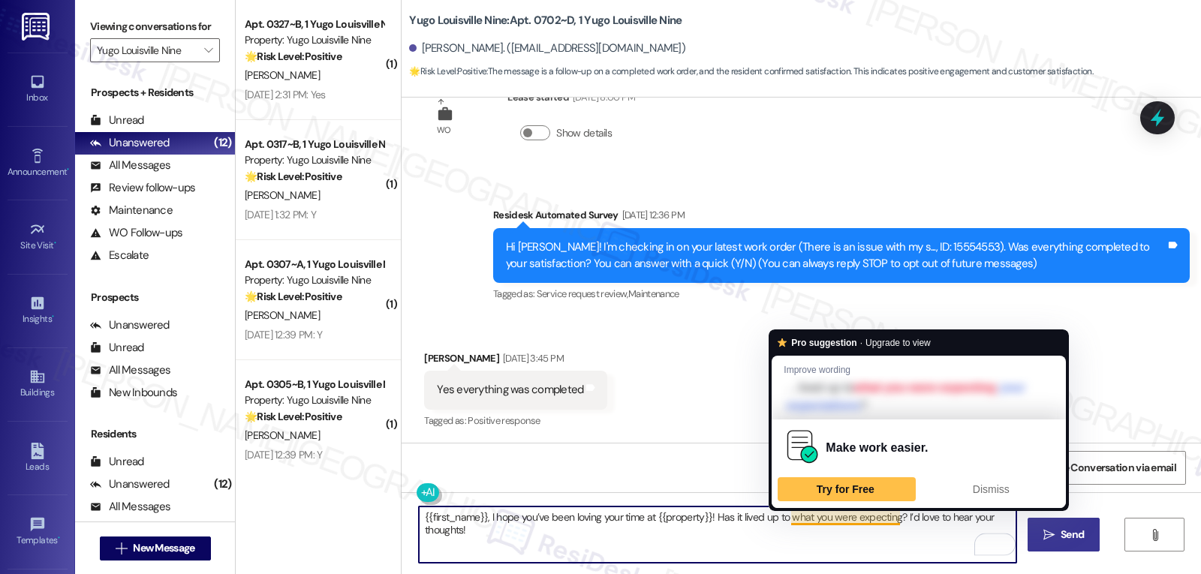
type textarea "{{first_name}}, I hope you’ve been loving your time at {{property}}! Has it liv…"
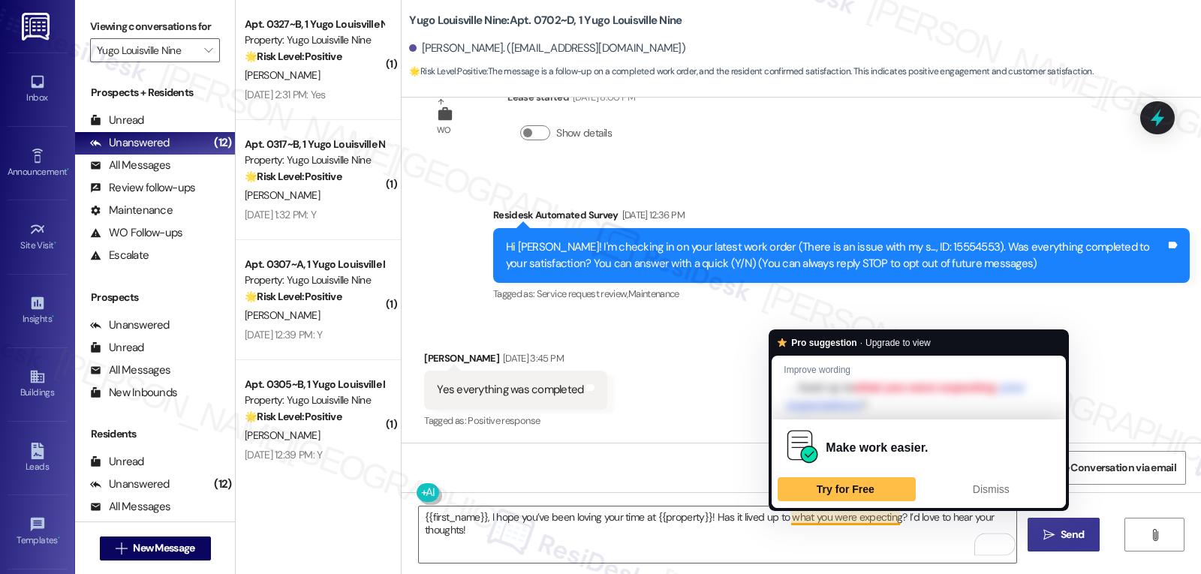
click at [1044, 523] on button " Send" at bounding box center [1064, 535] width 73 height 34
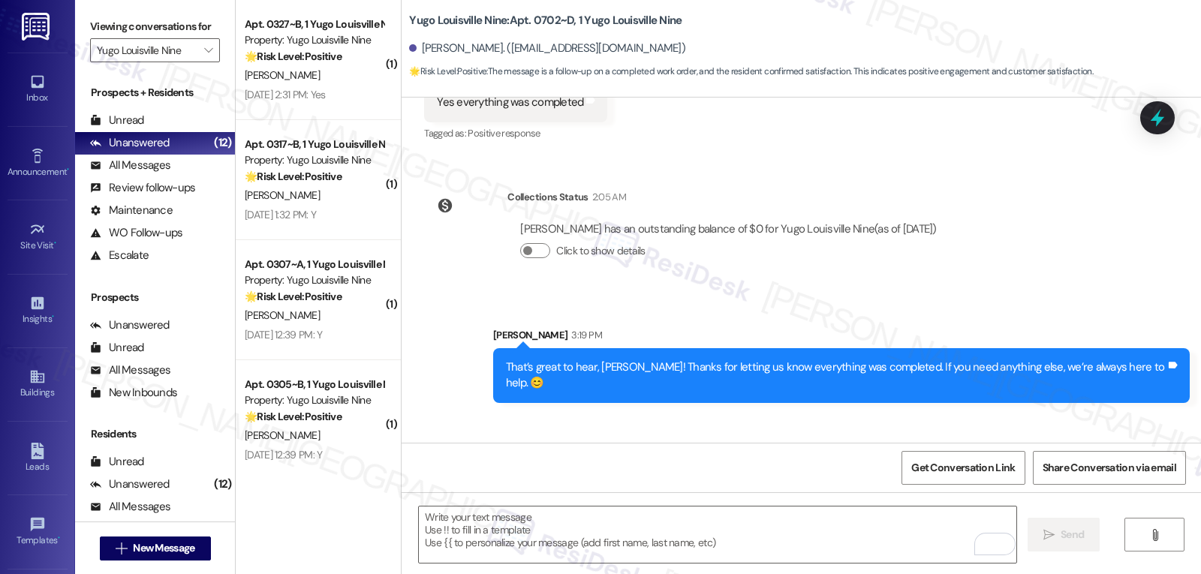
scroll to position [402, 0]
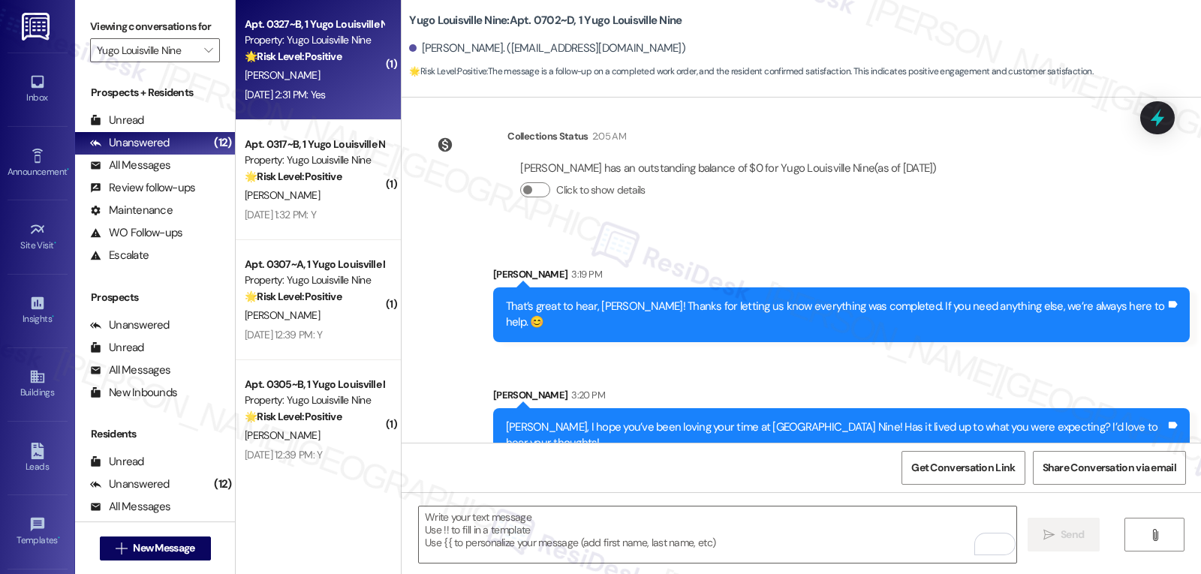
click at [303, 92] on div "Aug 22, 2025 at 2:31 PM: Yes Aug 22, 2025 at 2:31 PM: Yes" at bounding box center [285, 95] width 81 height 14
type textarea "Fetching suggested responses. Please feel free to read through the conversation…"
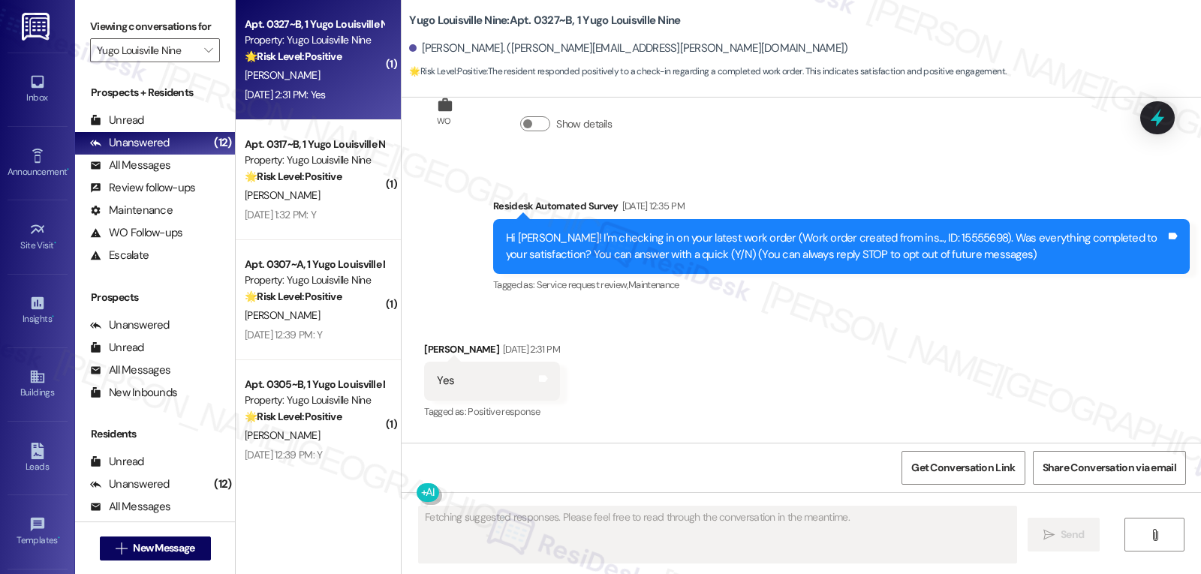
scroll to position [54, 0]
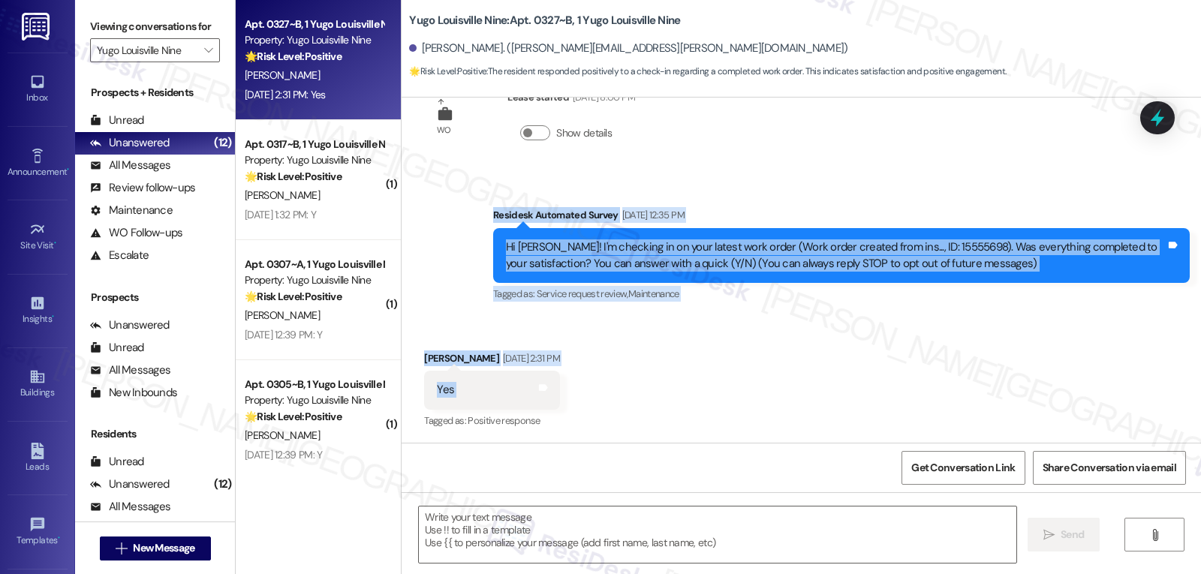
drag, startPoint x: 475, startPoint y: 215, endPoint x: 634, endPoint y: 396, distance: 241.5
click at [634, 396] on div "WO Lease started Aug 14, 2025 at 8:00 PM Show details Survey, sent via SMS Resi…" at bounding box center [802, 270] width 800 height 345
copy div "Residesk Automated Survey Aug 22, 2025 at 12:35 PM Hi Dominick! I'm checking in…"
click at [488, 519] on textarea at bounding box center [718, 535] width 598 height 56
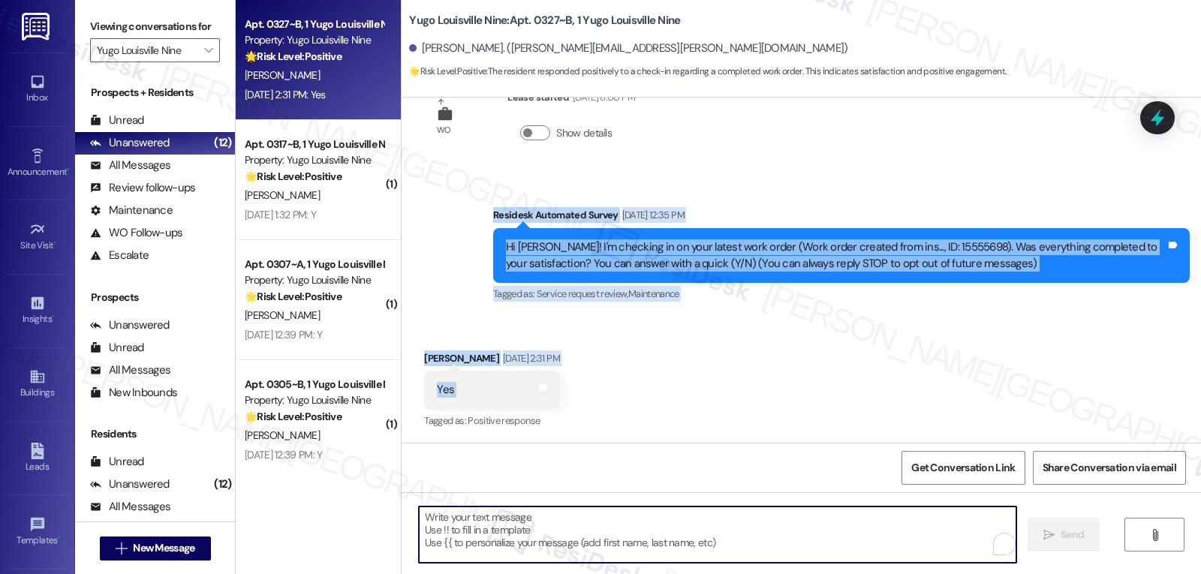
paste textarea "Thanks for confirming, Dominick! Glad everything’s all set. If anything else co…"
type textarea "Thanks for confirming, Dominick! Glad everything’s all set. If anything else co…"
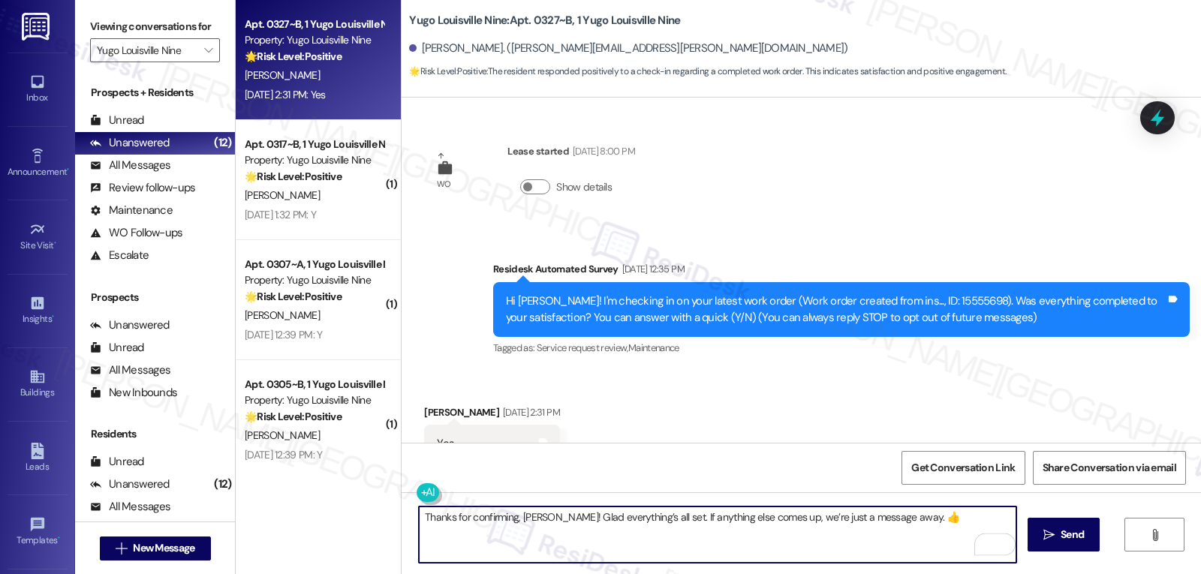
scroll to position [54, 0]
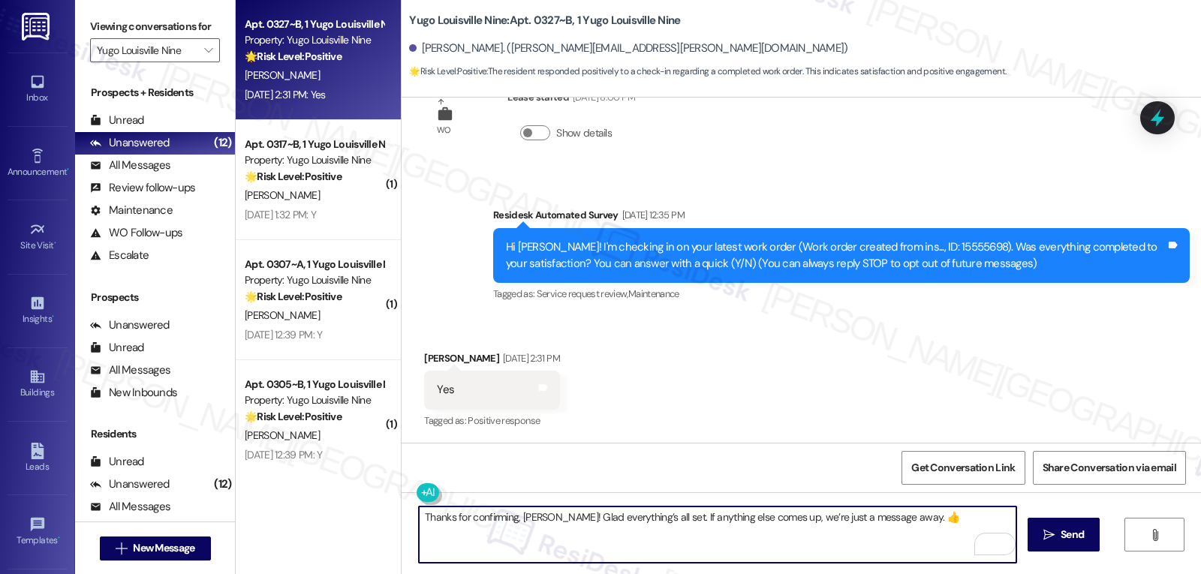
click at [780, 517] on textarea "Thanks for confirming, [PERSON_NAME]! Glad everything’s all set. If anything el…" at bounding box center [718, 535] width 598 height 56
click at [868, 538] on textarea "Thanks for confirming, Dominick! Glad everything’s all set. If anything else co…" at bounding box center [718, 535] width 598 height 56
type textarea "Thanks for confirming, Dominick! Glad everything’s all set. If anything else co…"
click at [1073, 529] on span "Send" at bounding box center [1072, 535] width 23 height 16
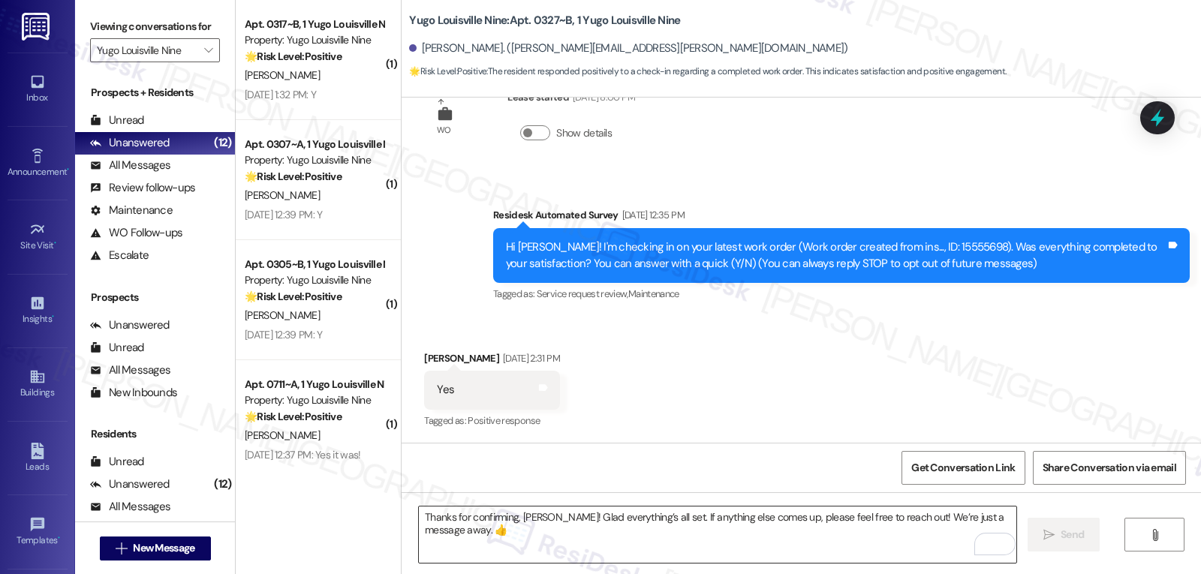
click at [600, 529] on textarea "Thanks for confirming, Dominick! Glad everything’s all set. If anything else co…" at bounding box center [718, 535] width 598 height 56
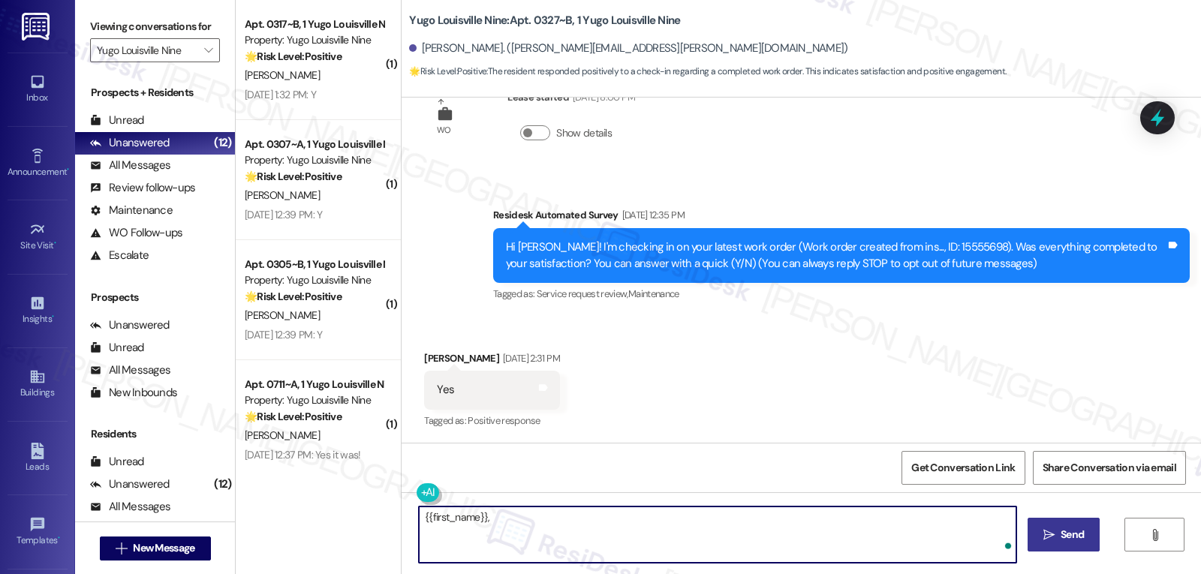
paste textarea "how’s everything going for you at {{property}}? Has it met your expectations so…"
type textarea "{{first_name}}, how’s everything going for you at {{property}}? Has it met your…"
click at [1082, 543] on span "Send" at bounding box center [1072, 535] width 23 height 16
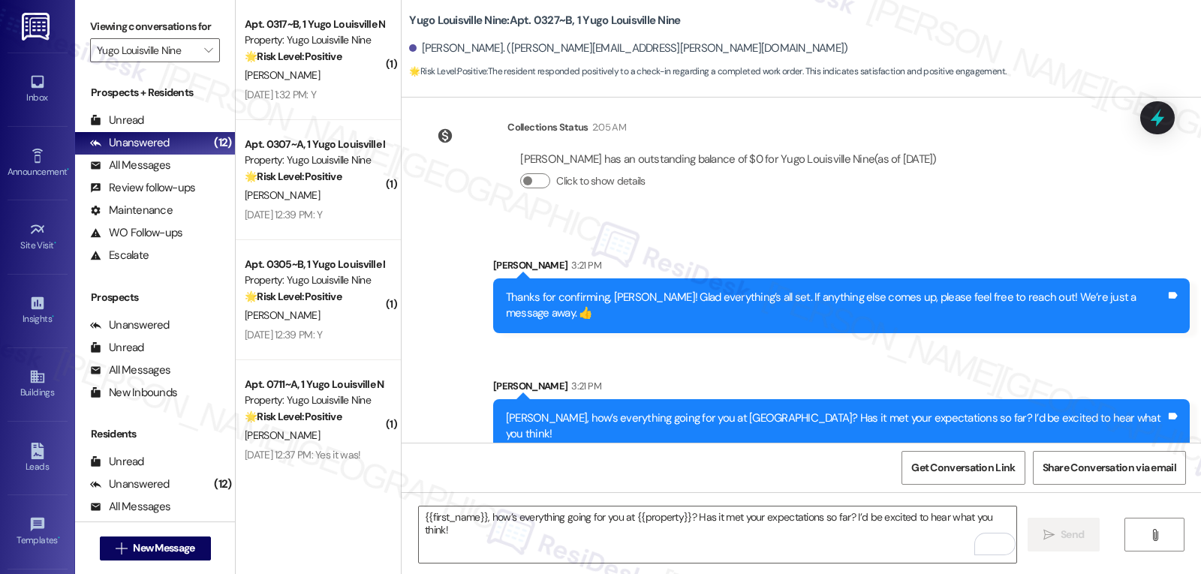
scroll to position [418, 0]
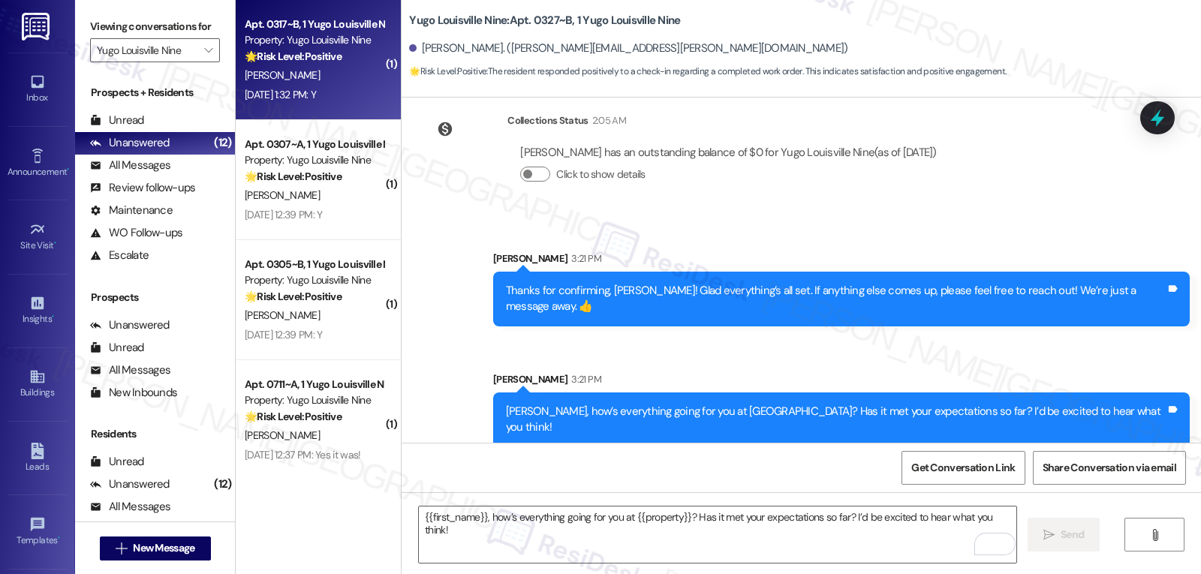
click at [316, 89] on div "Aug 22, 2025 at 1:32 PM: Y Aug 22, 2025 at 1:32 PM: Y" at bounding box center [280, 95] width 71 height 14
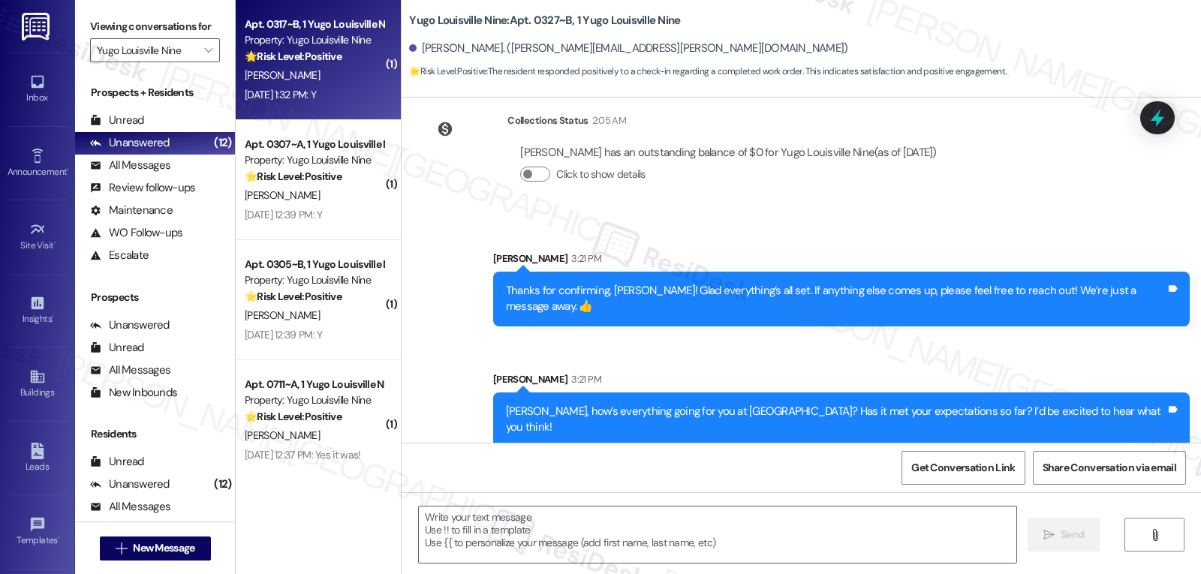
type textarea "Fetching suggested responses. Please feel free to read through the conversation…"
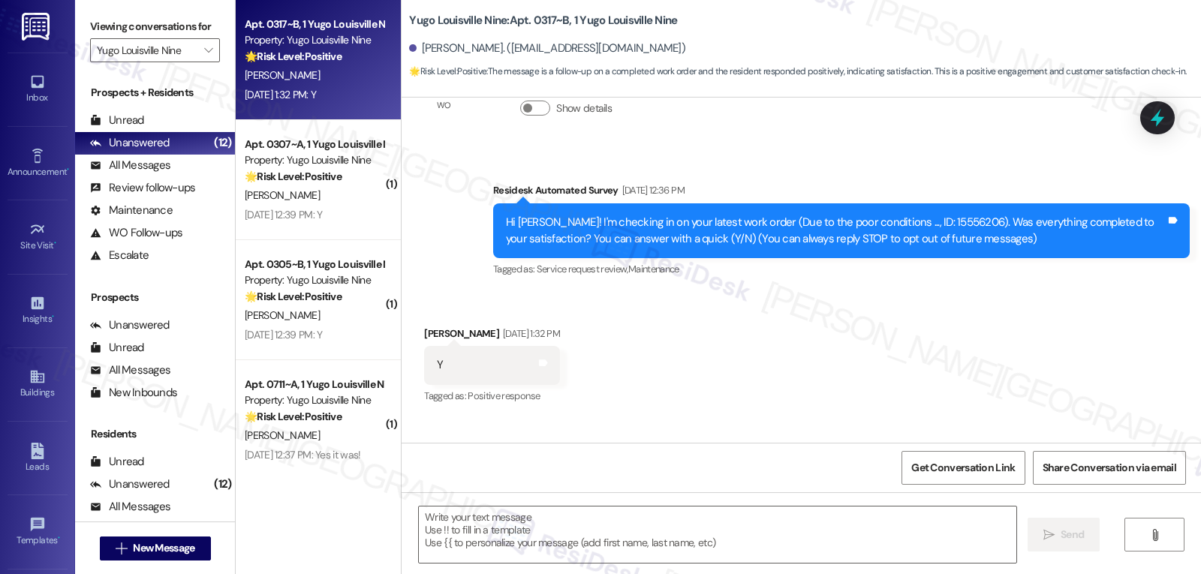
scroll to position [43, 0]
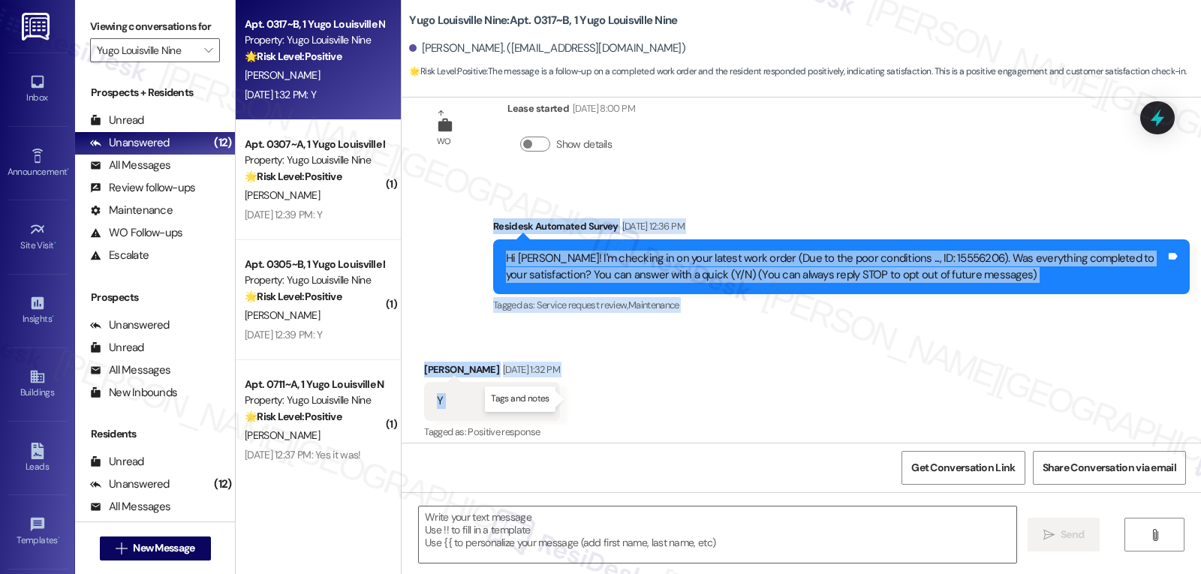
drag, startPoint x: 514, startPoint y: 270, endPoint x: 568, endPoint y: 403, distance: 143.5
click at [568, 403] on div "WO Lease started Aug 14, 2025 at 8:00 PM Show details Survey, sent via SMS Resi…" at bounding box center [802, 270] width 800 height 345
copy div "Residesk Automated Survey Aug 22, 2025 at 12:36 PM Hi Jacob! I'm checking in on…"
click at [694, 535] on textarea at bounding box center [718, 535] width 598 height 56
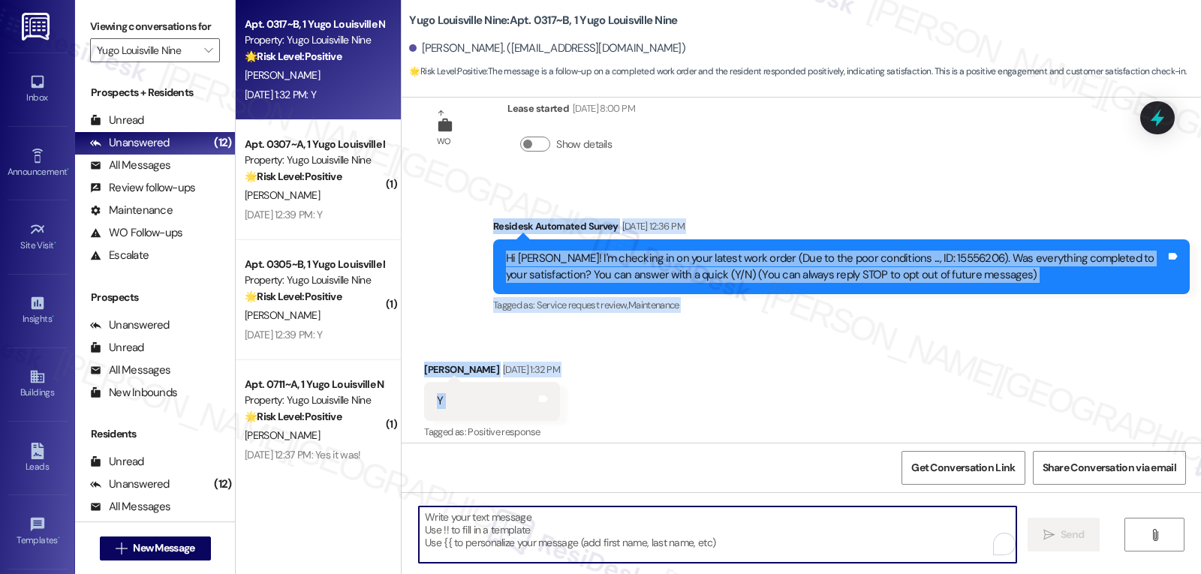
paste textarea "Hi Jacob, thank you for confirming! I’m glad your work order was completed to y…"
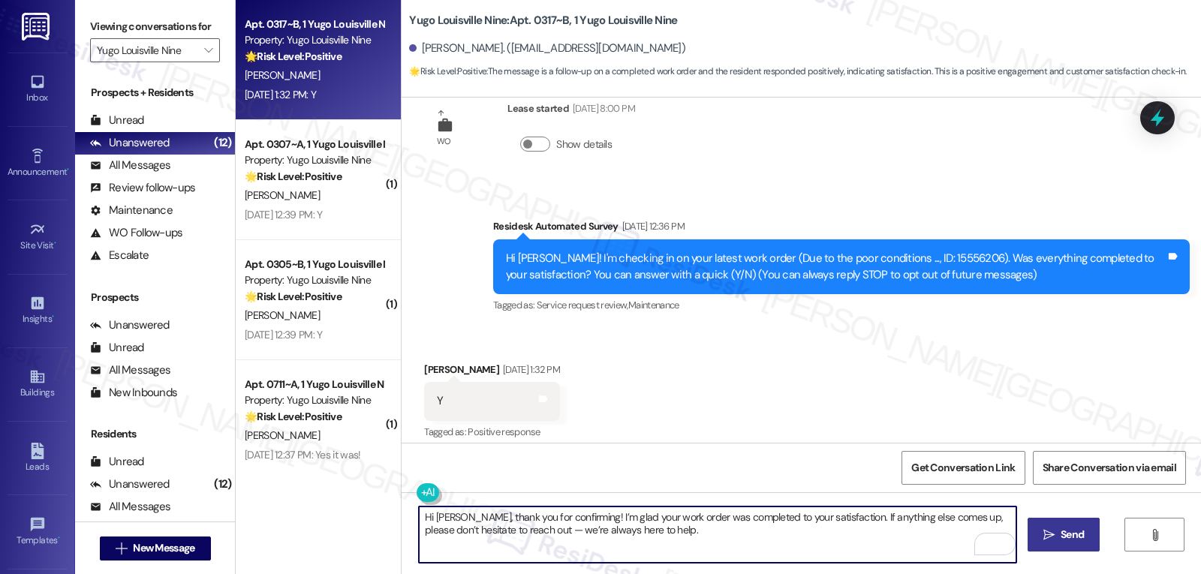
click at [508, 532] on textarea "Hi Jacob, thank you for confirming! I’m glad your work order was completed to y…" at bounding box center [718, 535] width 598 height 56
click at [695, 542] on textarea "Hi Jacob, thank you for confirming! I’m glad your work order was completed to y…" at bounding box center [718, 535] width 598 height 56
type textarea "Hi Jacob, thank you for confirming! I’m glad your work order was completed to y…"
click at [1080, 527] on span "Send" at bounding box center [1072, 535] width 23 height 16
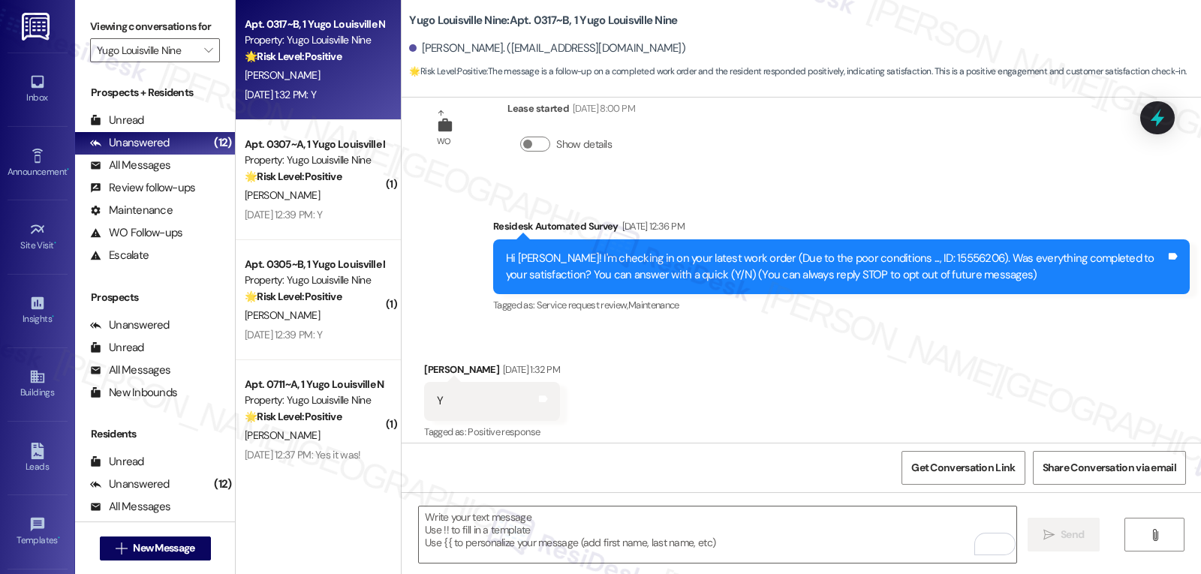
scroll to position [54, 0]
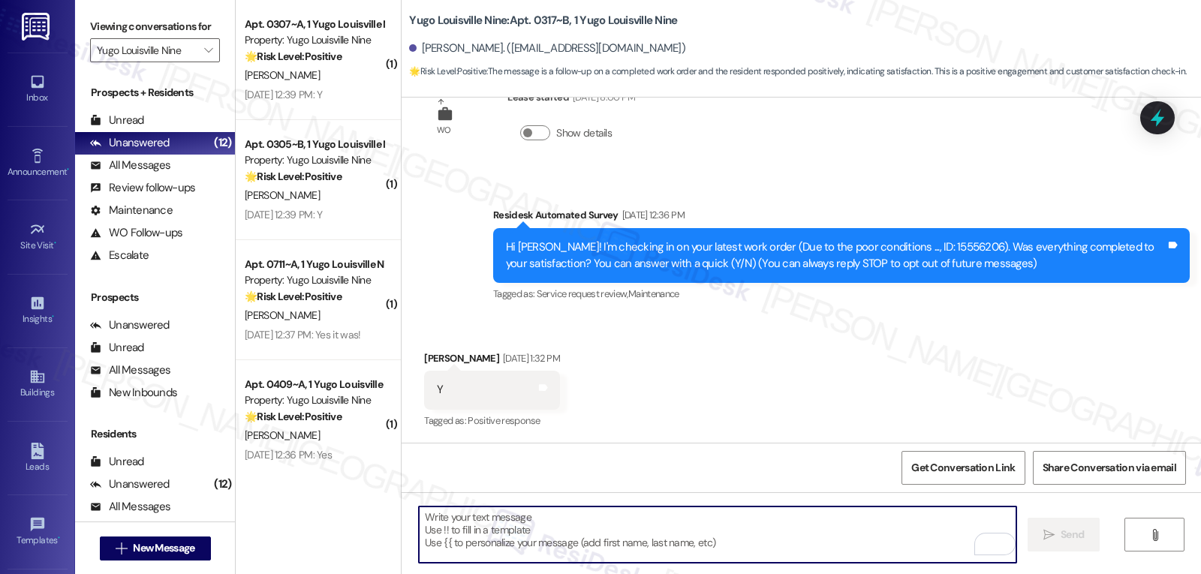
click at [492, 535] on textarea "To enrich screen reader interactions, please activate Accessibility in Grammarl…" at bounding box center [718, 535] width 598 height 56
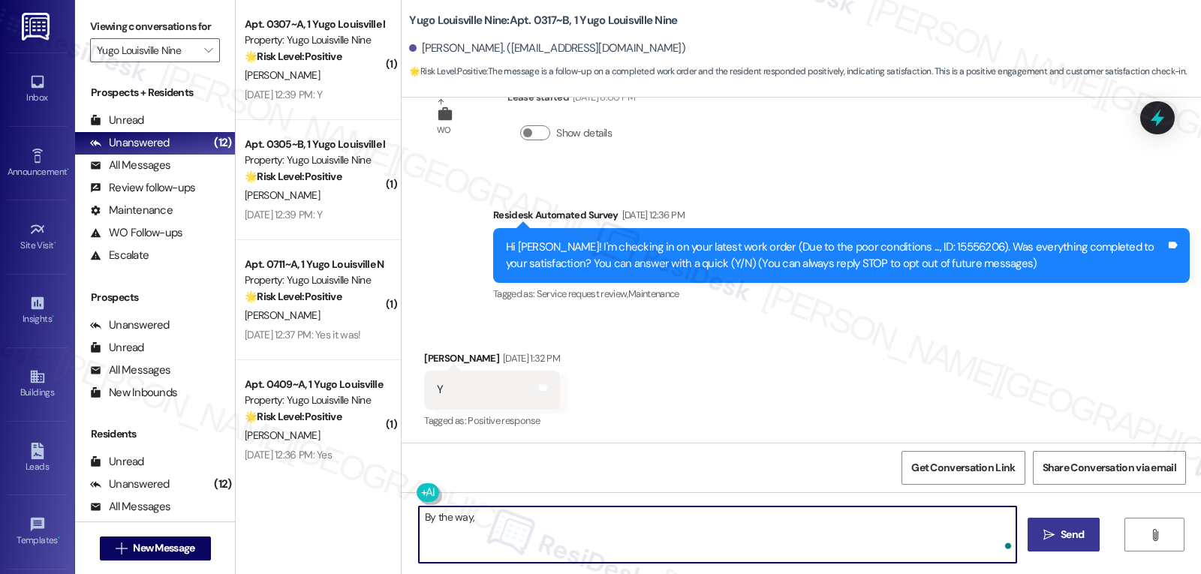
paste textarea "I’ve been meaning to check in—how has your experience at {{property}} been so f…"
click at [466, 519] on textarea "By the way, I’ve been meaning to check in—how has your experience at {{property…" at bounding box center [718, 535] width 598 height 56
click at [680, 543] on textarea "By the way, Jacob, I’ve been meaning to check in—how has your experience at {{p…" at bounding box center [718, 535] width 598 height 56
type textarea "By the way, Jacob, I’ve been meaning to check in—how has your experience at {{p…"
click at [1053, 543] on span " Send" at bounding box center [1064, 535] width 47 height 16
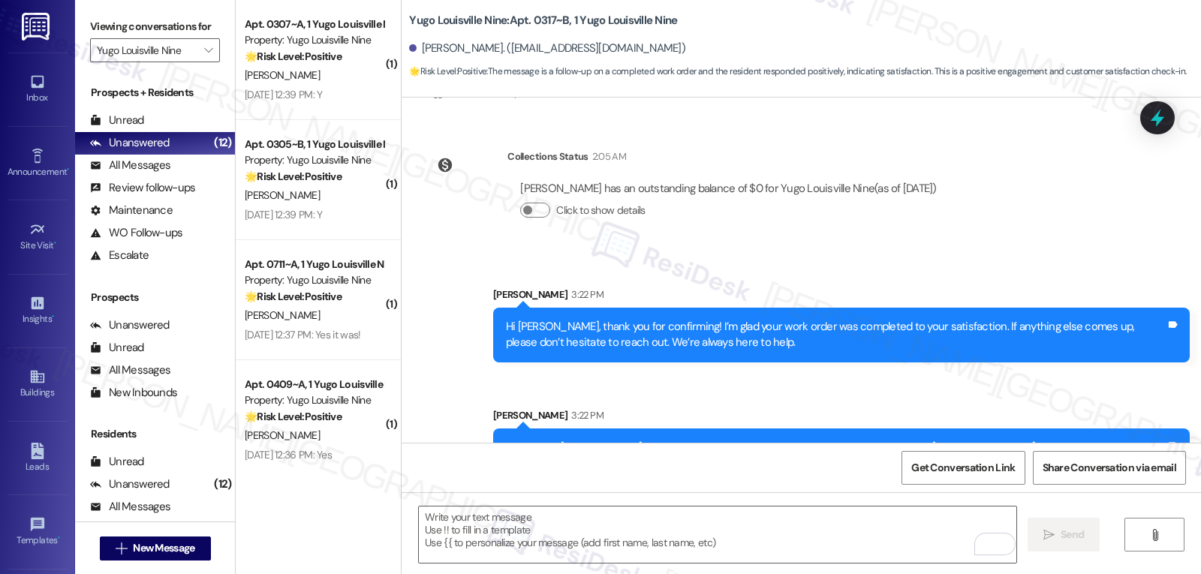
scroll to position [435, 0]
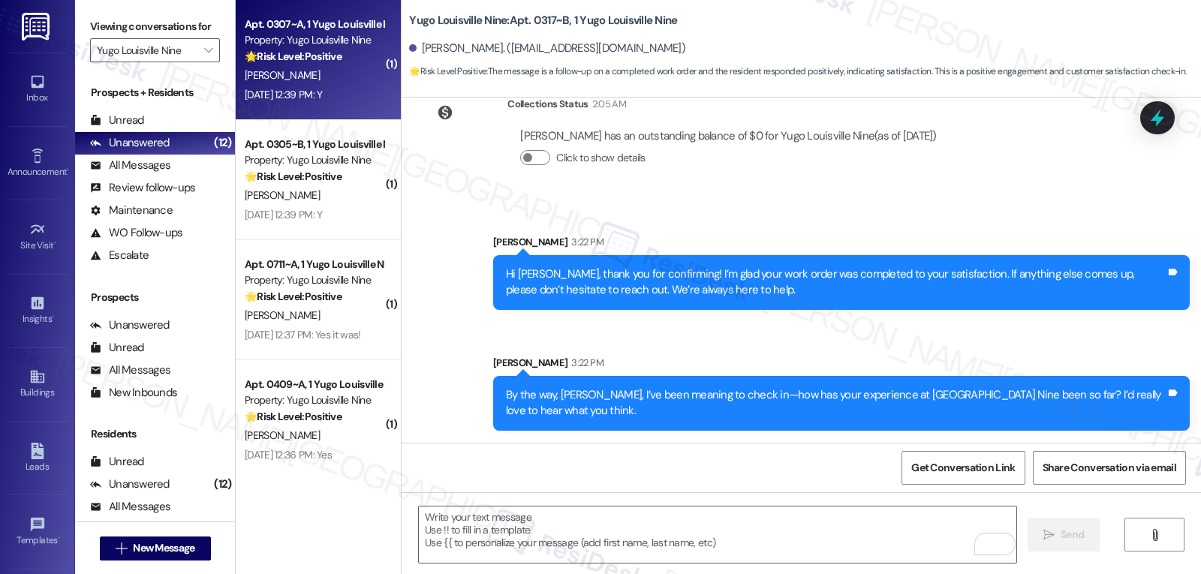
click at [282, 74] on span "[PERSON_NAME]" at bounding box center [282, 75] width 75 height 14
type textarea "Fetching suggested responses. Please feel free to read through the conversation…"
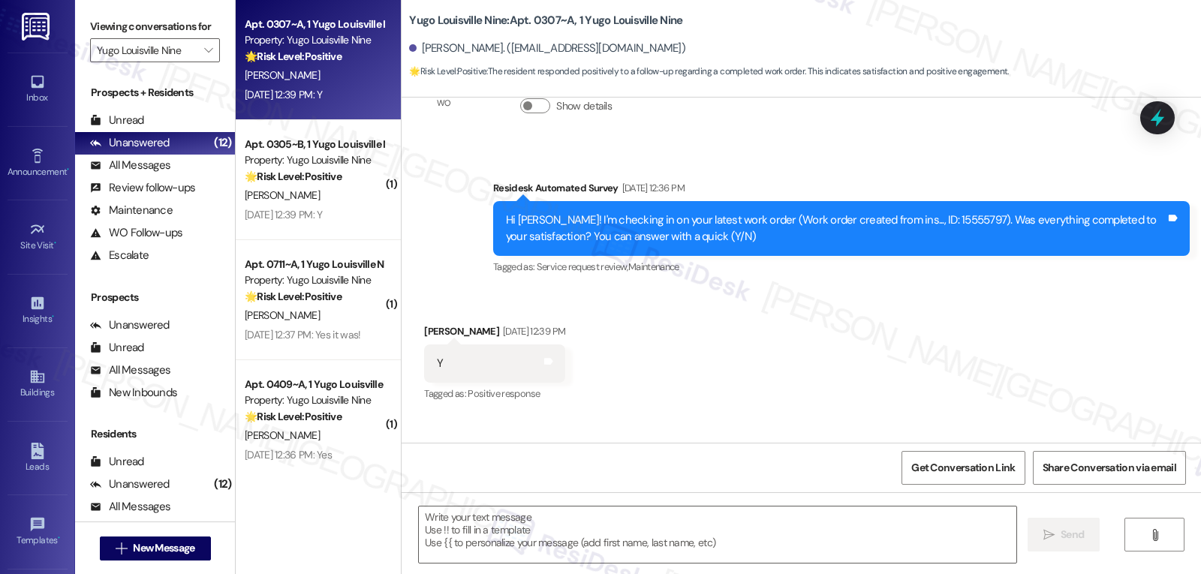
scroll to position [429, 0]
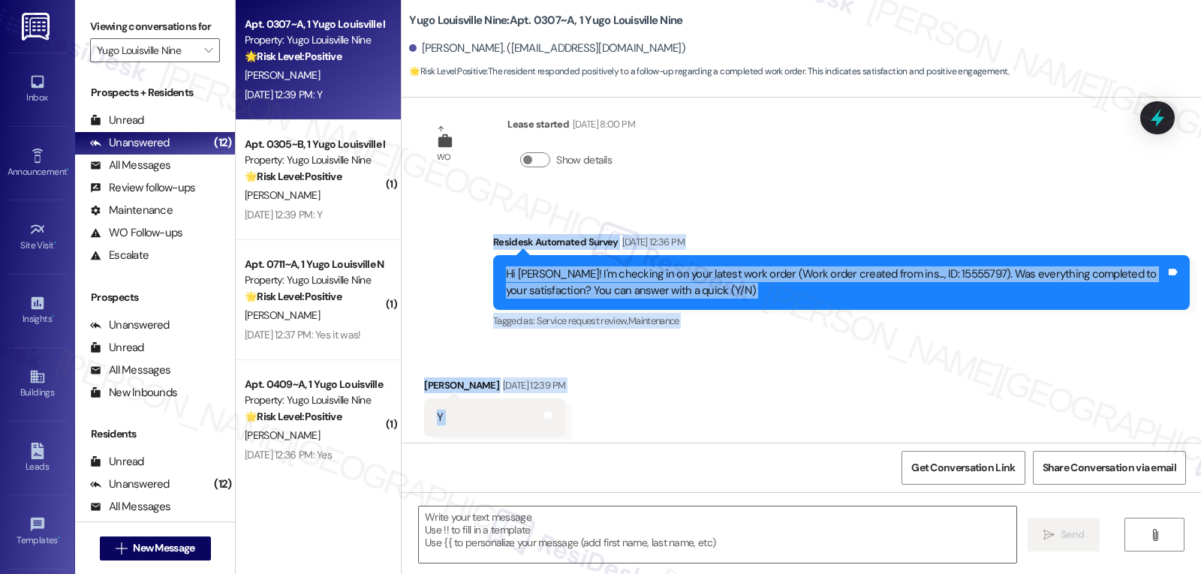
drag, startPoint x: 483, startPoint y: 227, endPoint x: 571, endPoint y: 410, distance: 202.5
click at [571, 410] on div "Sent via SMS Sarah (ResiDesk) Jul 25, 2025 at 7:24 PM Hi Kadence! We’re so exci…" at bounding box center [802, 270] width 800 height 345
copy div "Residesk Automated Survey Aug 22, 2025 at 12:36 PM Hi Kadence! I'm checking in …"
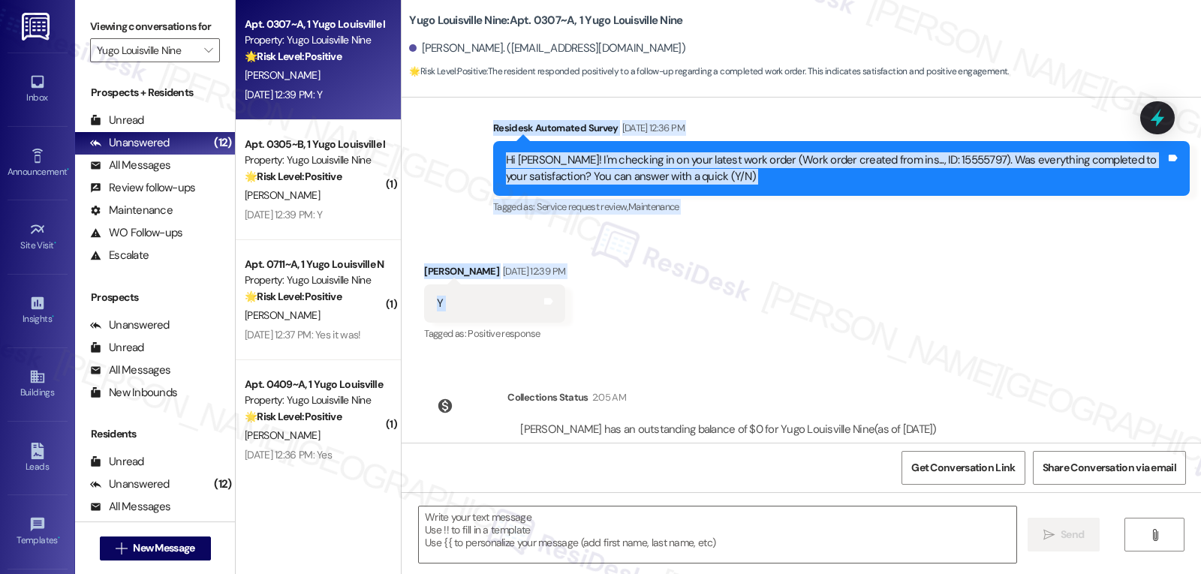
scroll to position [580, 0]
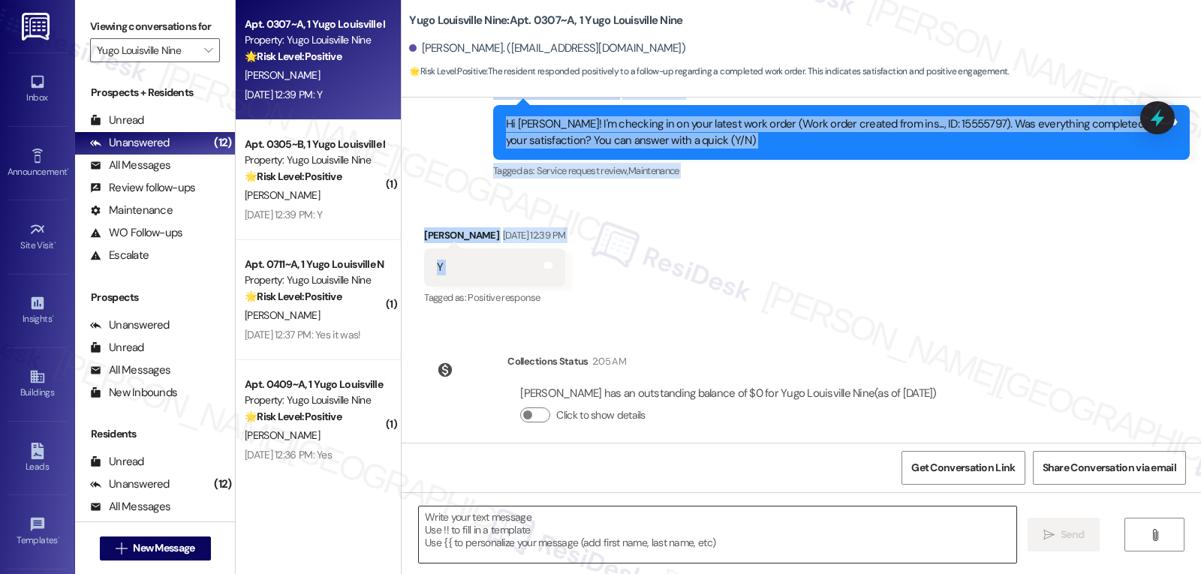
click at [664, 537] on textarea at bounding box center [718, 535] width 598 height 56
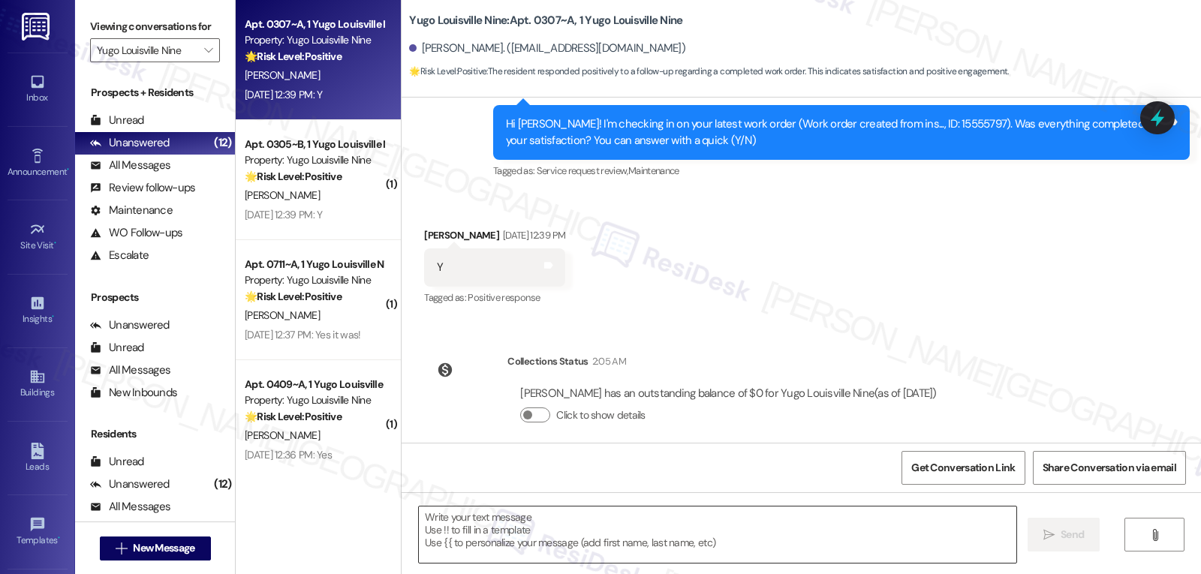
paste textarea "Thanks for confirming, Kadence! Glad everything’s taken care of. If you need an…"
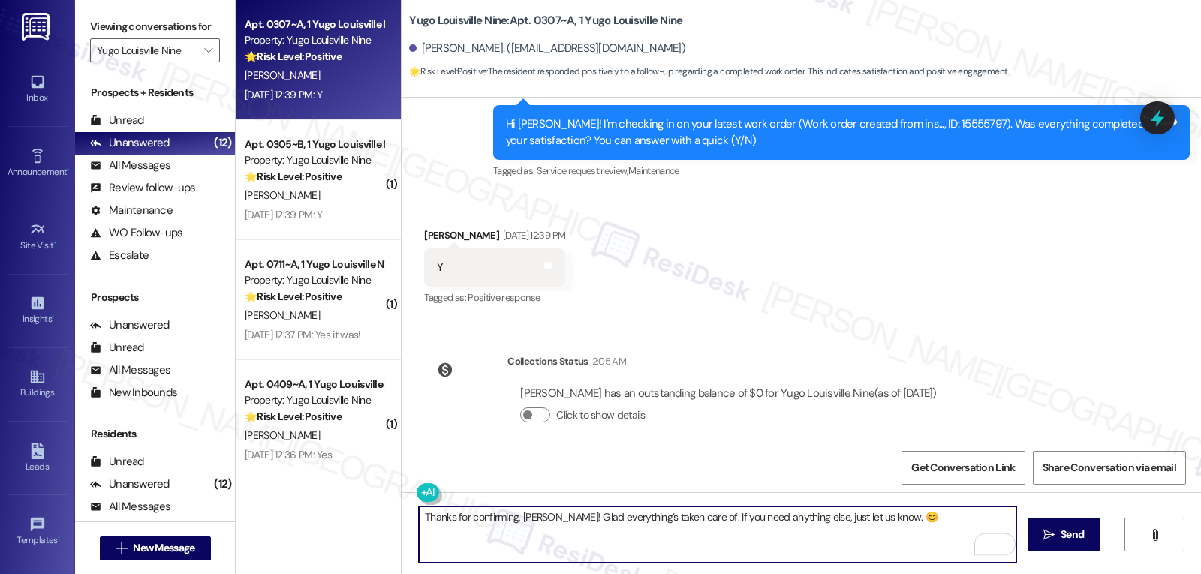
click at [806, 517] on textarea "Thanks for confirming, Kadence! Glad everything’s taken care of. If you need an…" at bounding box center [718, 535] width 598 height 56
click at [809, 539] on textarea "Thanks for confirming, Kadence! Glad everything’s taken care of. If you need an…" at bounding box center [718, 535] width 598 height 56
type textarea "Thanks for confirming, Kadence! Glad everything’s taken care of. If you need an…"
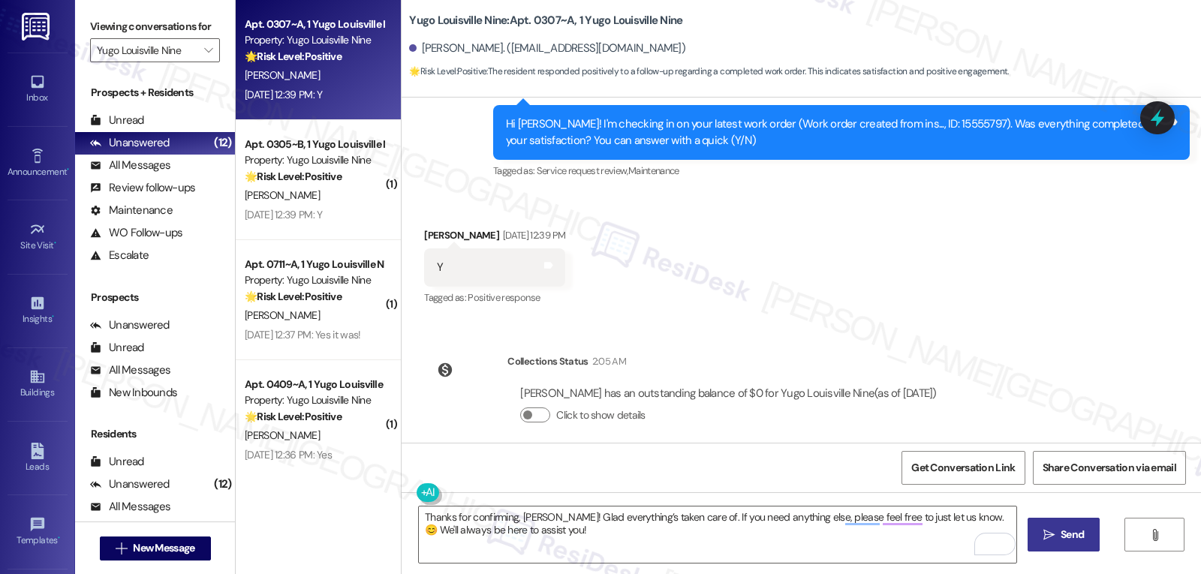
click at [1061, 537] on span "Send" at bounding box center [1072, 535] width 23 height 16
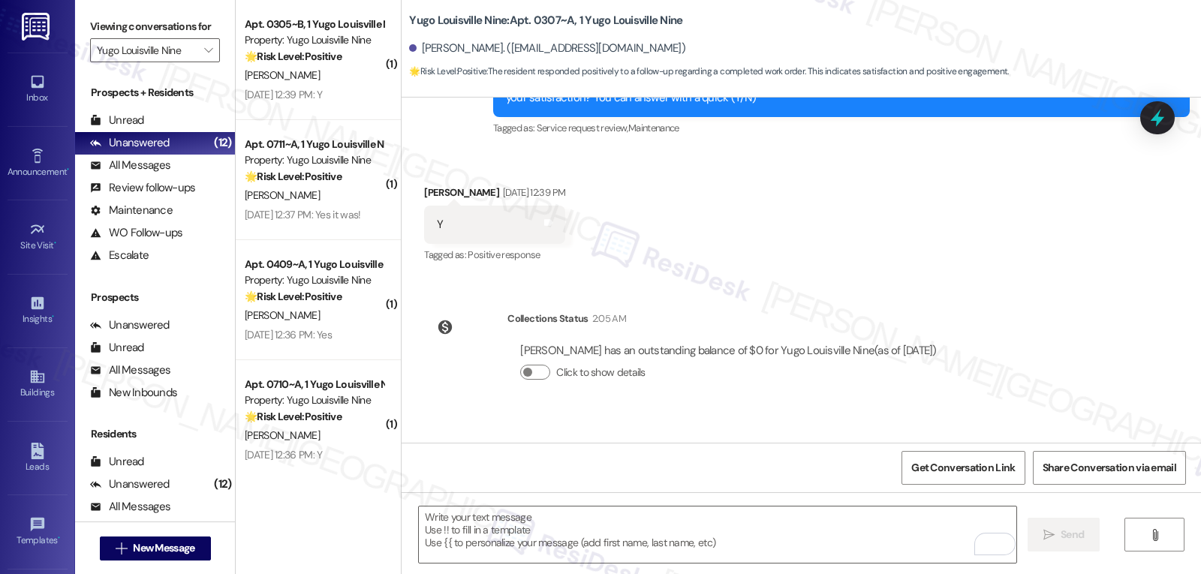
scroll to position [700, 0]
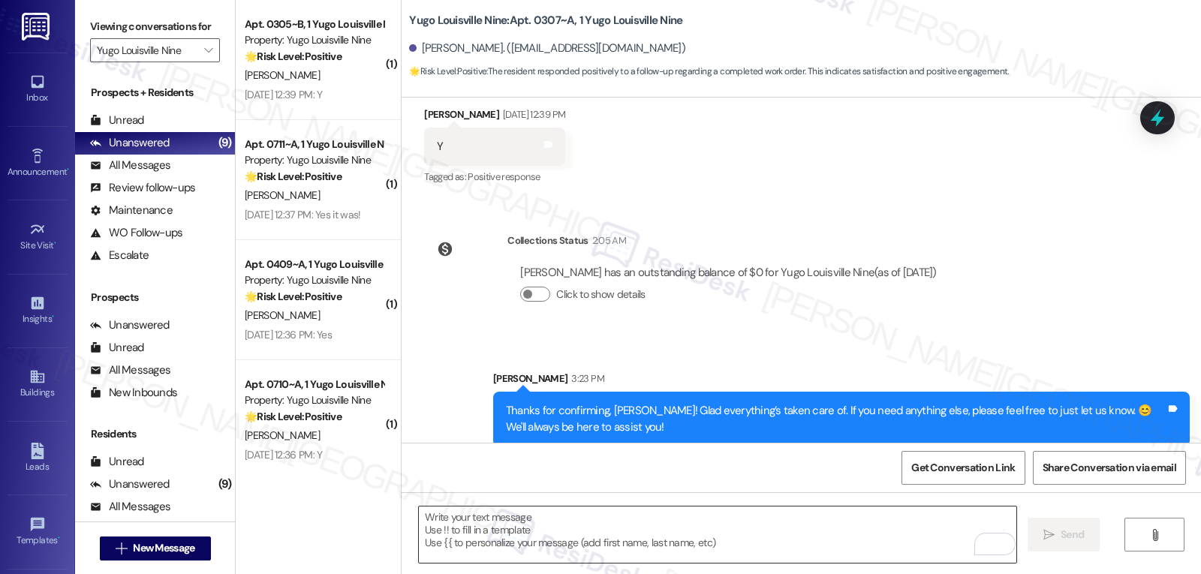
click at [756, 530] on textarea "To enrich screen reader interactions, please activate Accessibility in Grammarl…" at bounding box center [718, 535] width 598 height 56
paste textarea "how’s everything going at {{property}} so far? Is it what you expected when you…"
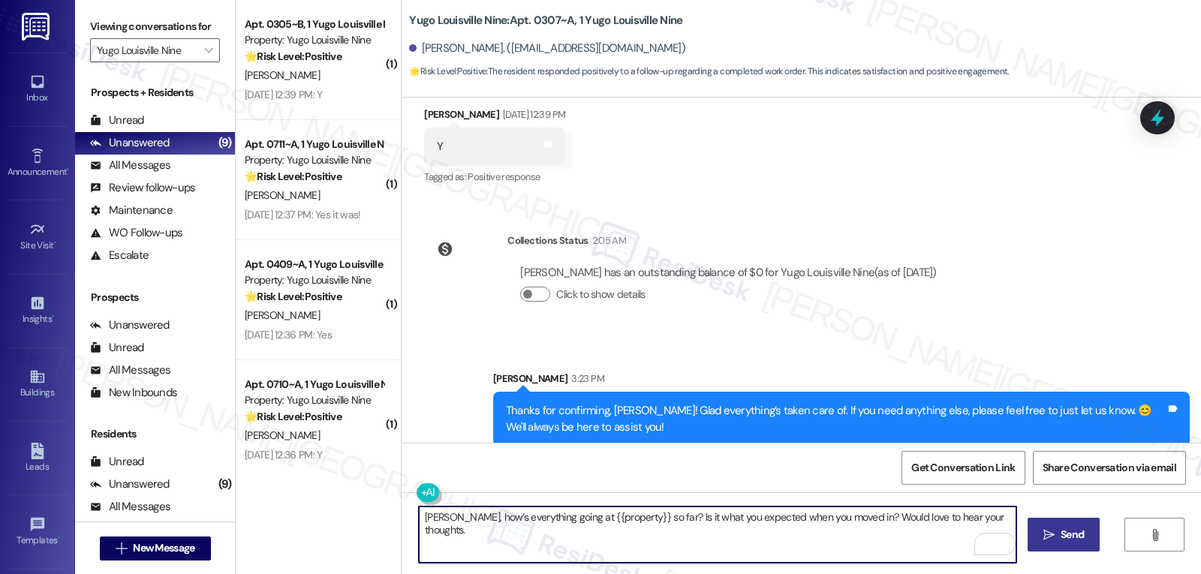
type textarea "Kadence, how’s everything going at {{property}} so far? Is it what you expected…"
click at [1060, 548] on button " Send" at bounding box center [1064, 535] width 73 height 34
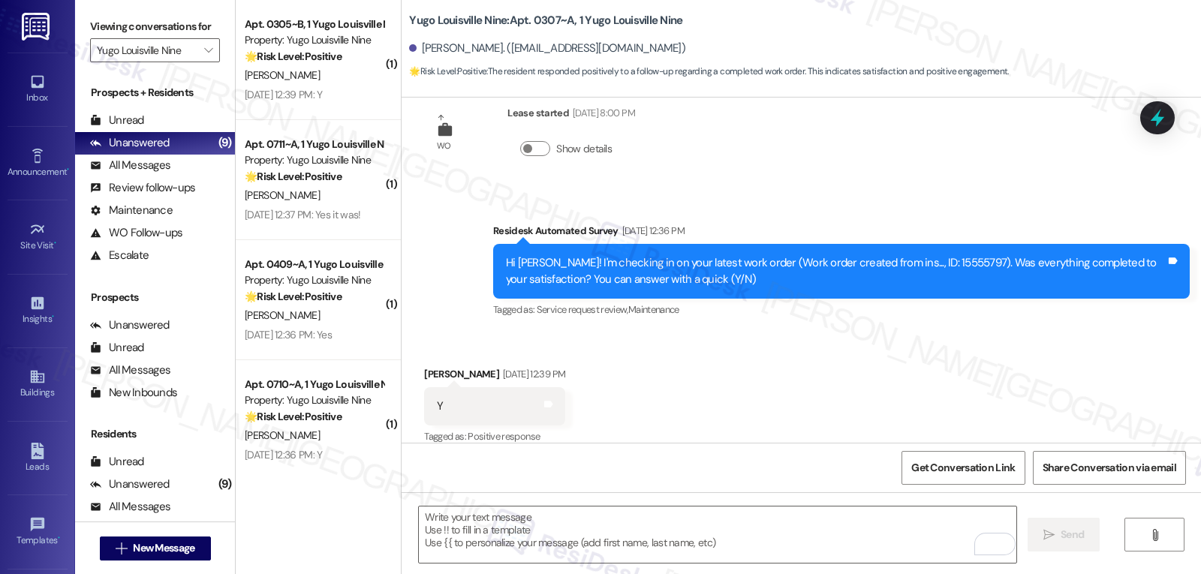
scroll to position [805, 0]
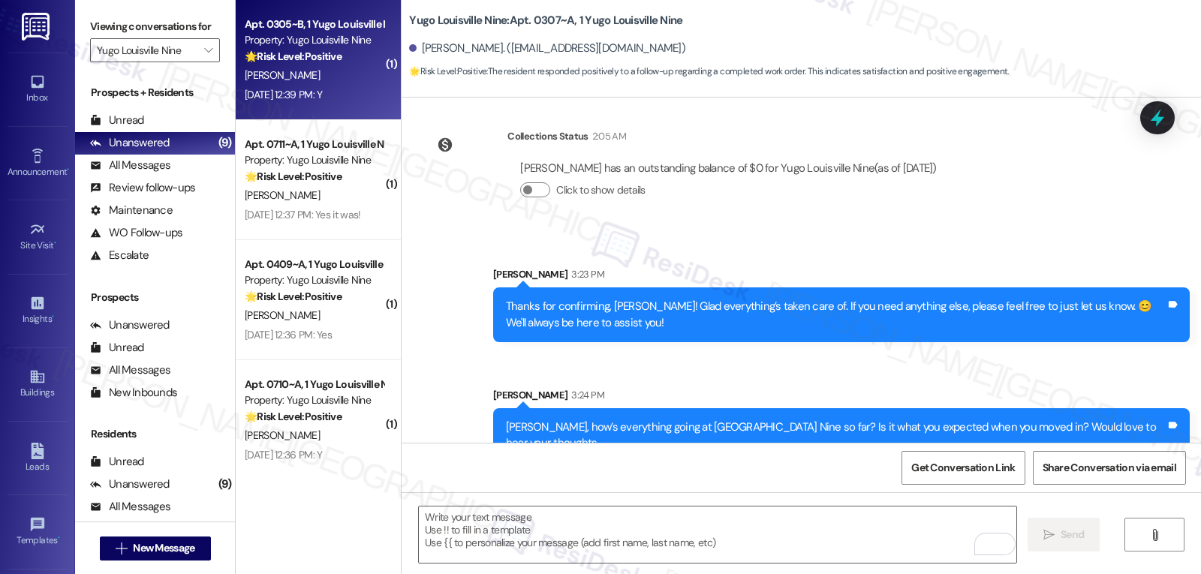
click at [294, 88] on div "Aug 22, 2025 at 12:39 PM: Y Aug 22, 2025 at 12:39 PM: Y" at bounding box center [283, 95] width 77 height 14
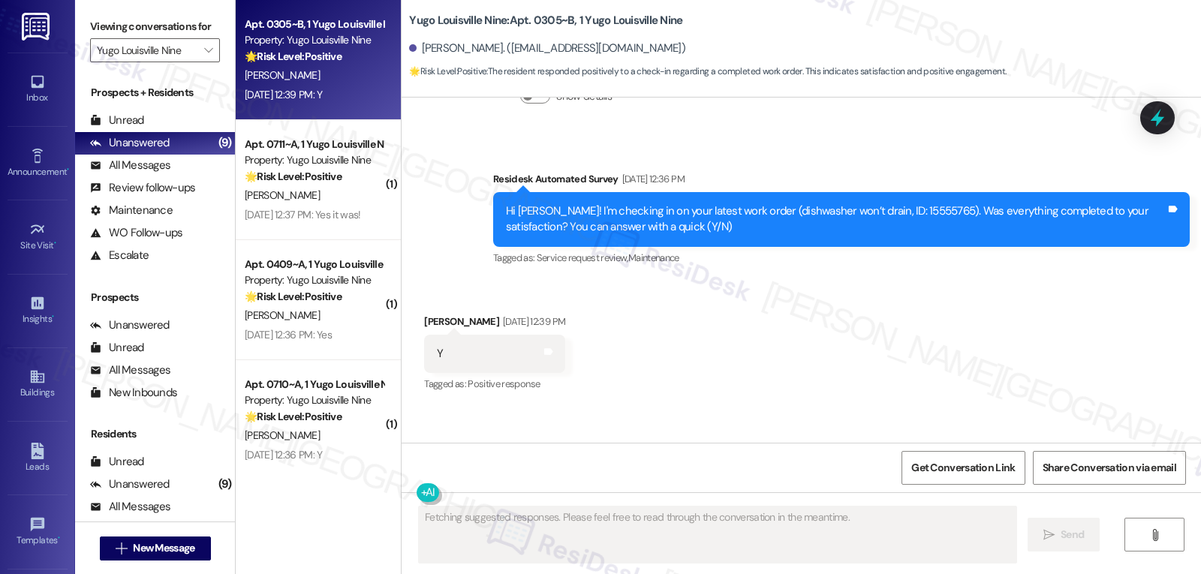
scroll to position [1026, 0]
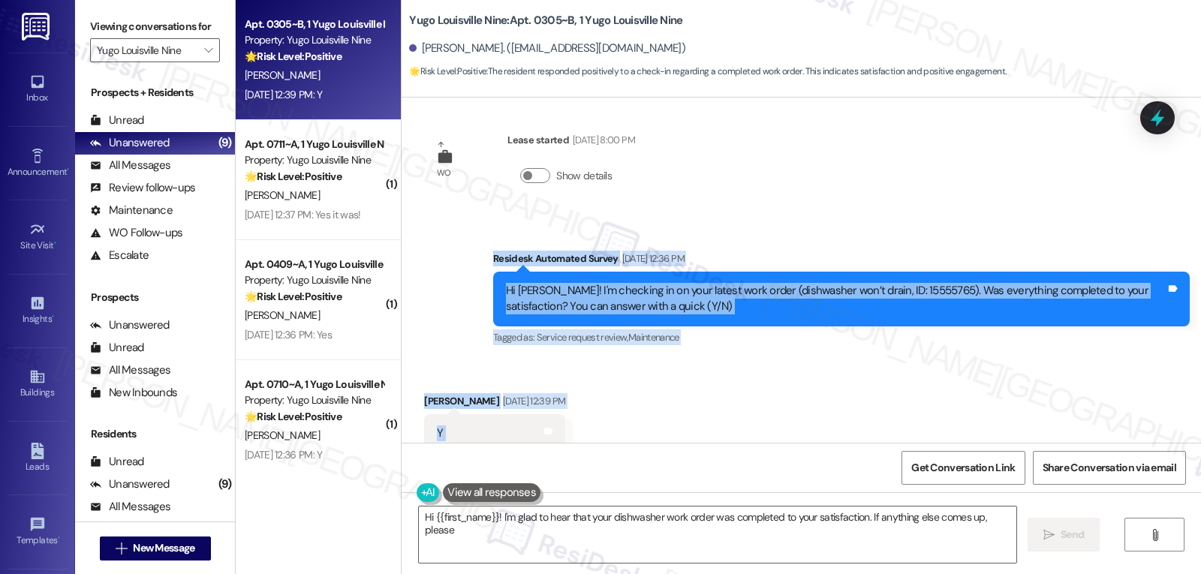
drag, startPoint x: 480, startPoint y: 224, endPoint x: 534, endPoint y: 406, distance: 189.3
click at [534, 406] on div "Review Morgan Lenz Mar 25, 2025 at 3:45 PM - Owner reply: Thank you for taking …" at bounding box center [802, 270] width 800 height 345
copy div "Residesk Automated Survey Aug 22, 2025 at 12:36 PM Hi Morgan! I'm checking in o…"
click at [806, 360] on div "Received via SMS Morgan Owens Aug 22, 2025 at 12:39 PM Y Tags and notes Tagged …" at bounding box center [802, 423] width 800 height 127
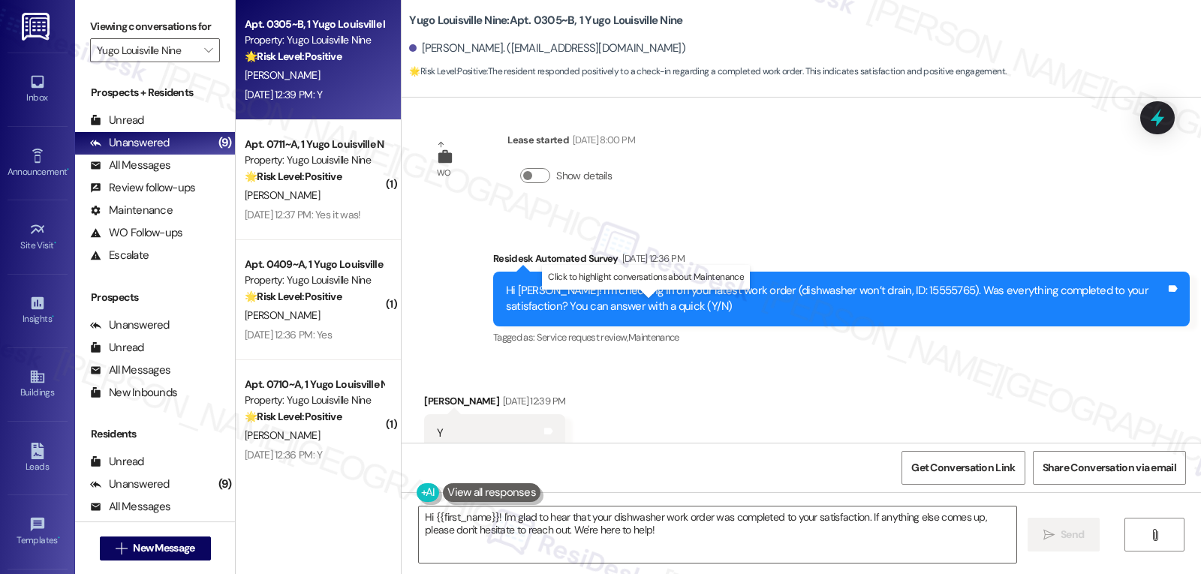
click at [646, 284] on p "Click to highlight conversations about Maintenance" at bounding box center [646, 277] width 196 height 13
click at [789, 360] on div "Received via SMS Morgan Owens Aug 22, 2025 at 12:39 PM Y Tags and notes Tagged …" at bounding box center [802, 423] width 800 height 127
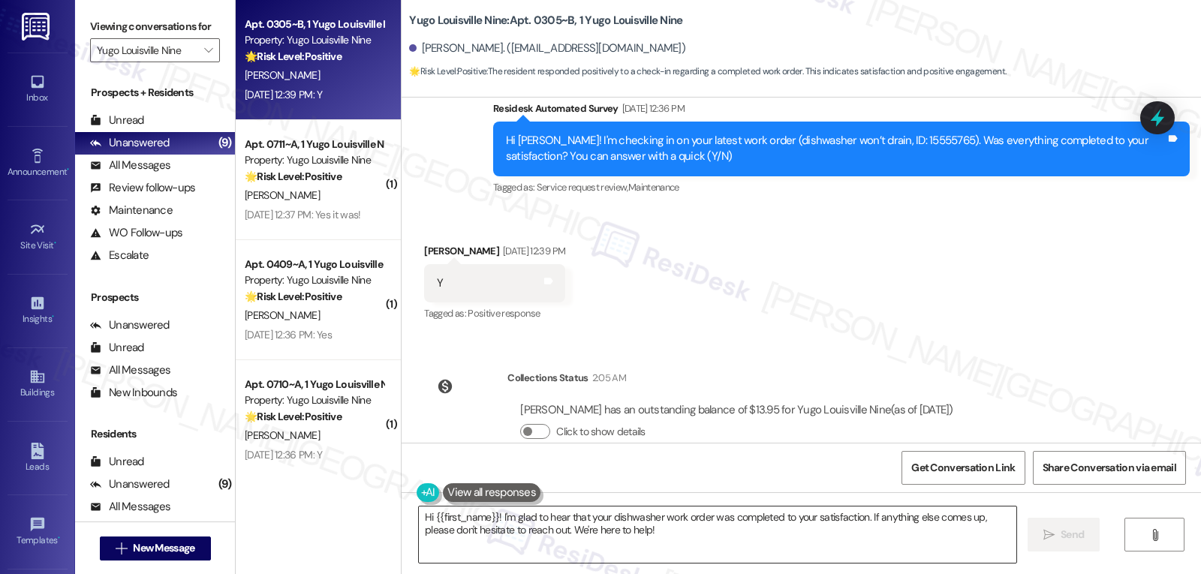
click at [652, 544] on textarea "Hi {{first_name}}! I'm glad to hear that your dishwasher work order was complet…" at bounding box center [718, 535] width 598 height 56
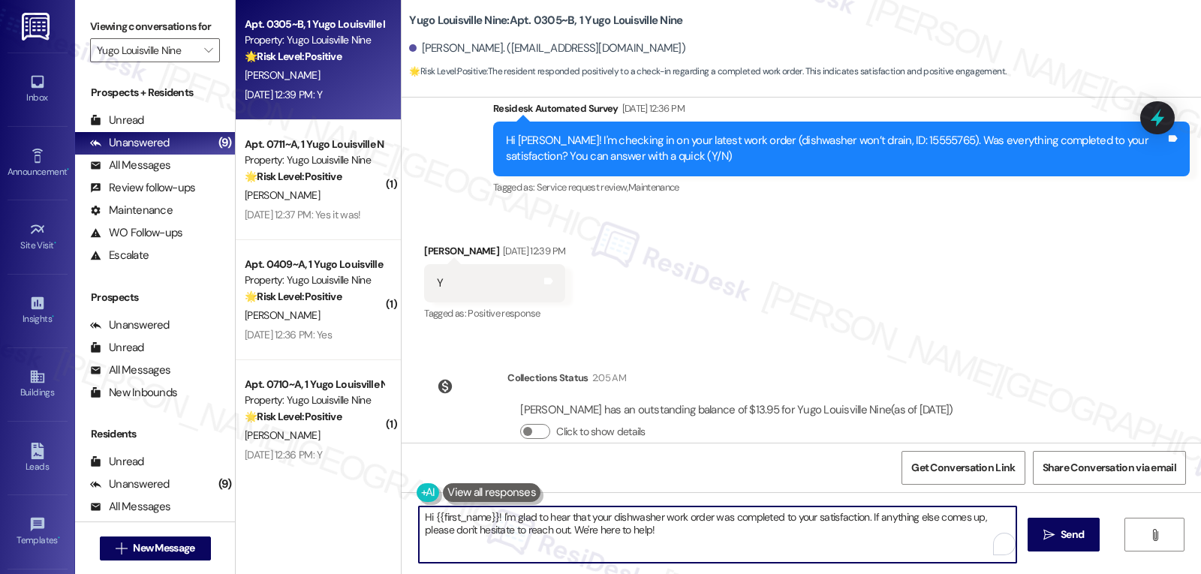
paste textarea "Morgan, thank you for confirming! I’m glad your work order was completed to you…"
click at [511, 529] on textarea "Hi Morgan, thank you for confirming! I’m glad your work order was completed to …" at bounding box center [718, 535] width 598 height 56
click at [691, 529] on textarea "Hi Morgan, thank you for confirming! I’m glad your work order was completed to …" at bounding box center [718, 535] width 598 height 56
type textarea "Hi Morgan, thank you for confirming! I’m glad your work order was completed to …"
click at [1077, 535] on span "Send" at bounding box center [1072, 535] width 23 height 16
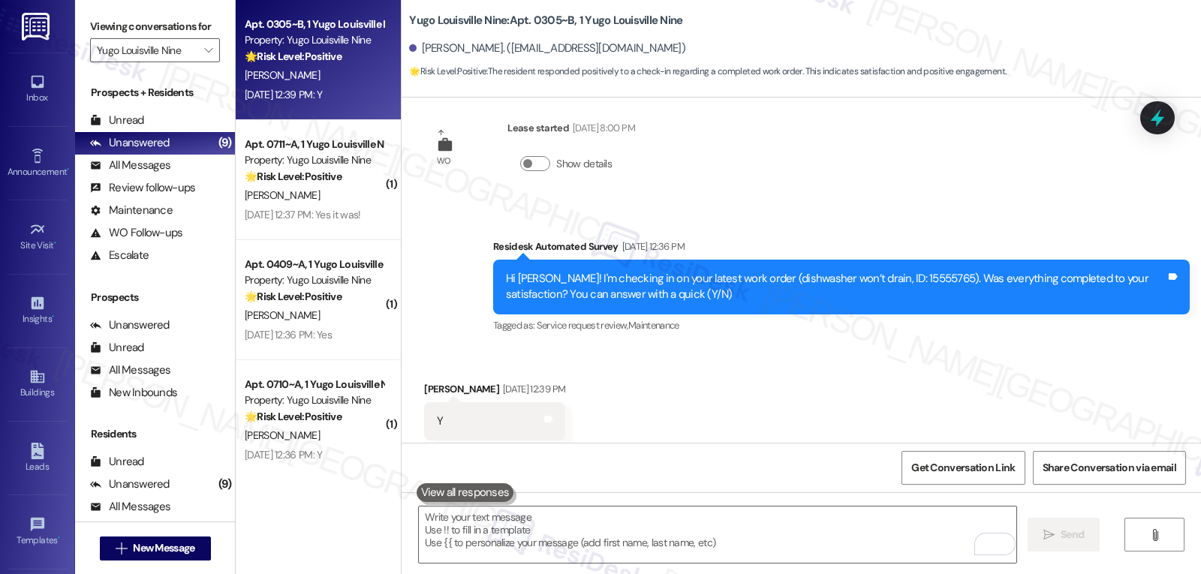
scroll to position [1037, 0]
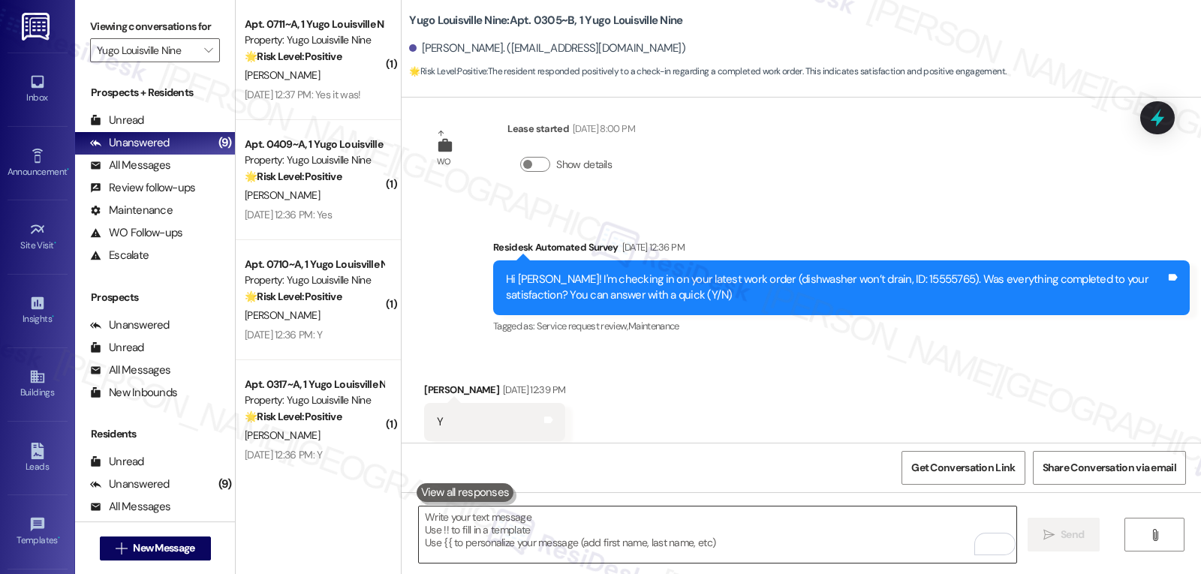
click at [619, 526] on textarea "To enrich screen reader interactions, please activate Accessibility in Grammarl…" at bounding box center [718, 535] width 598 height 56
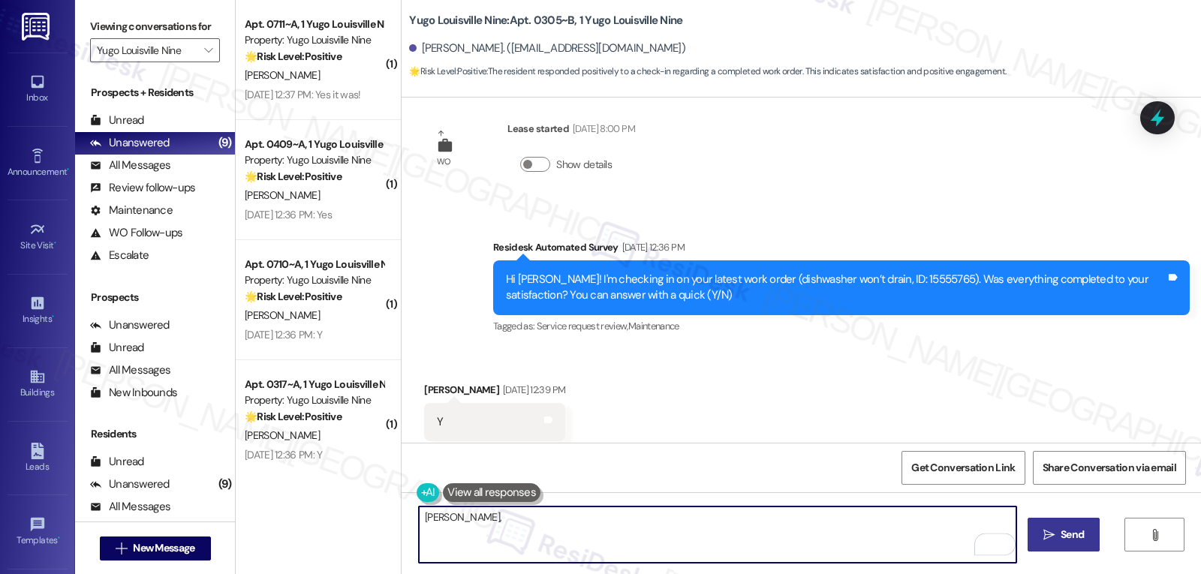
paste textarea "hope you’re enjoying your place at {{property}}! Has it been living up to what …"
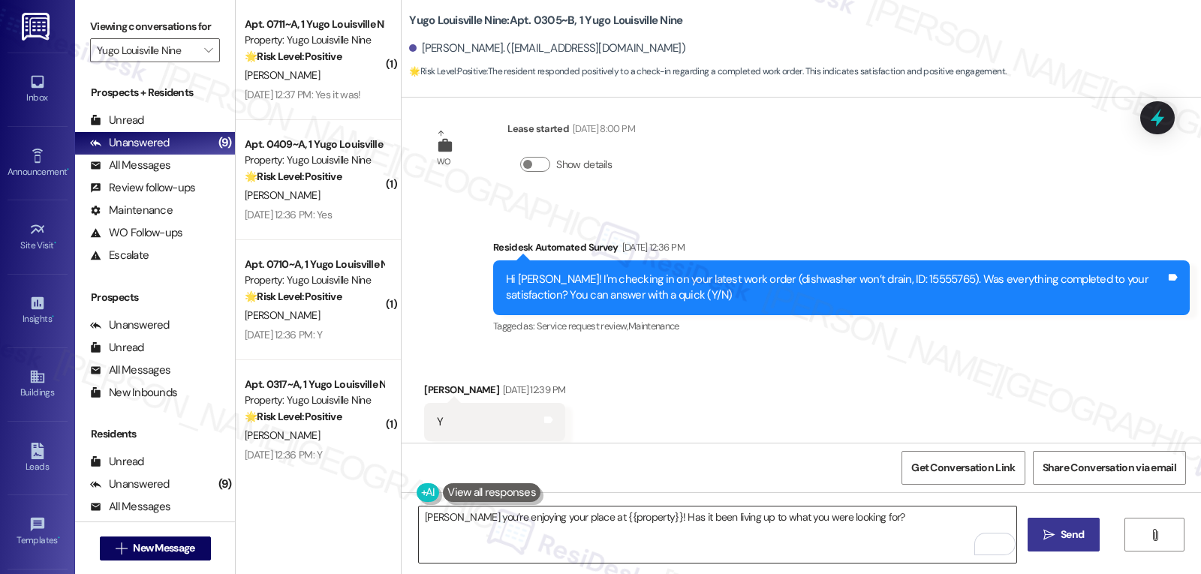
click at [659, 526] on textarea "Morgan, hope you’re enjoying your place at {{property}}! Has it been living up …" at bounding box center [718, 535] width 598 height 56
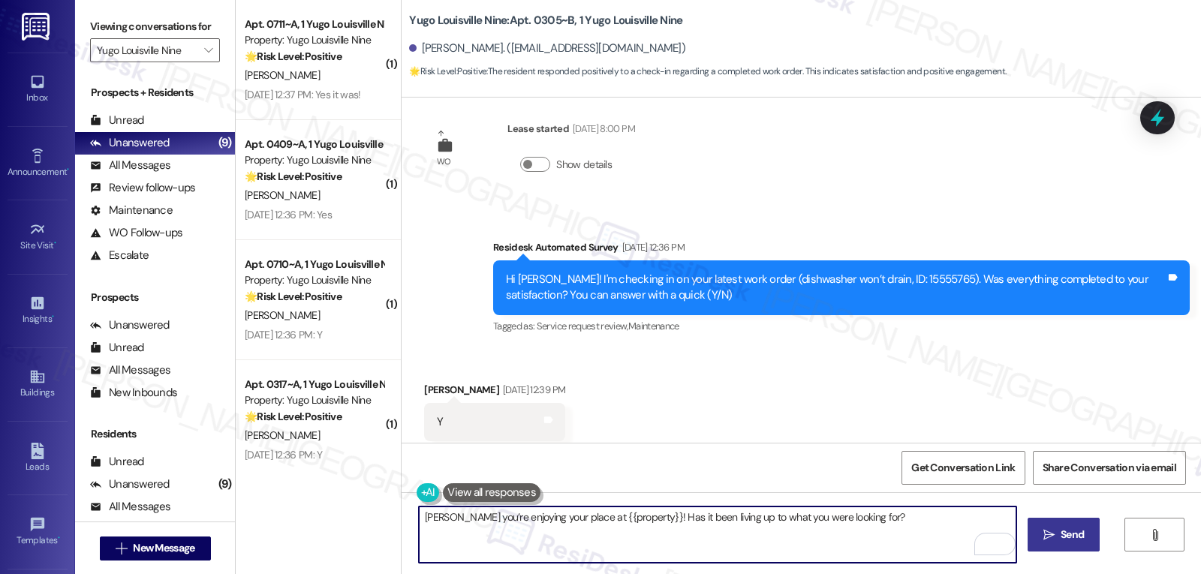
drag, startPoint x: 450, startPoint y: 516, endPoint x: 1200, endPoint y: 610, distance: 755.8
click at [1200, 574] on html "Inbox Go to Inbox Announcement • Send A Text Announcement Site Visit • Go to Si…" at bounding box center [600, 287] width 1201 height 574
paste textarea "I’d love to hear your thoughts."
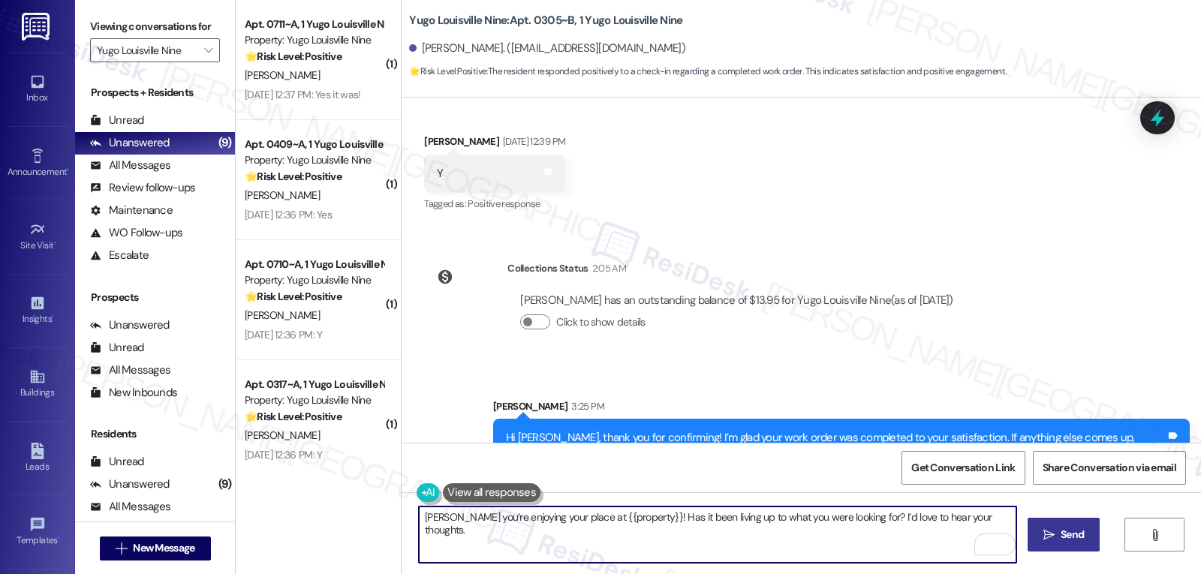
scroll to position [1296, 0]
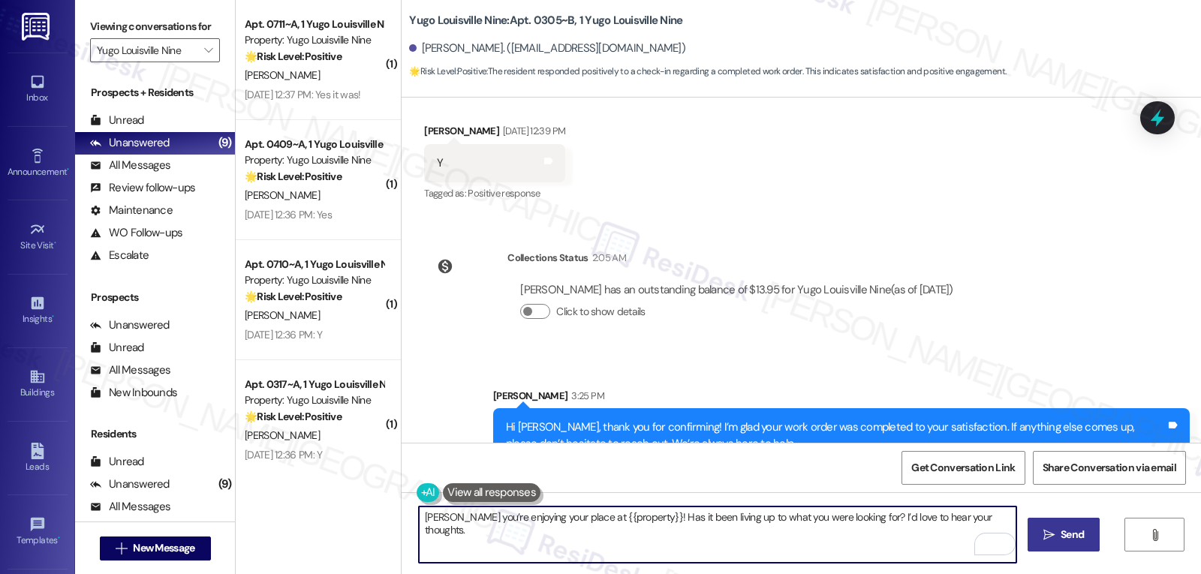
type textarea "Morgan, hope you’re enjoying your place at {{property}}! Has it been living up …"
click at [1086, 522] on button " Send" at bounding box center [1064, 535] width 73 height 34
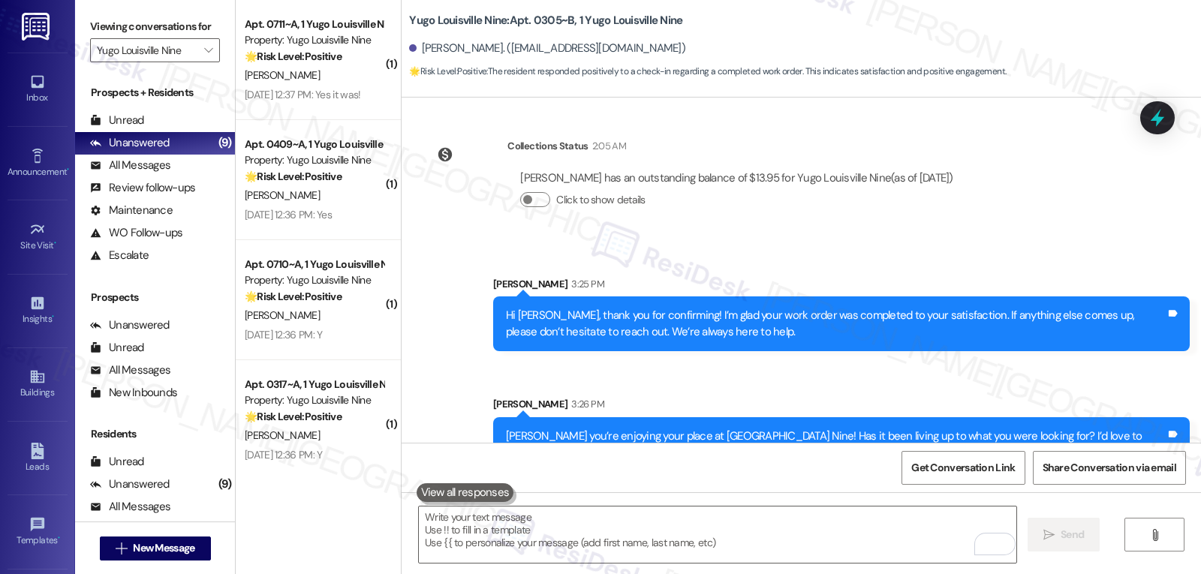
scroll to position [1417, 0]
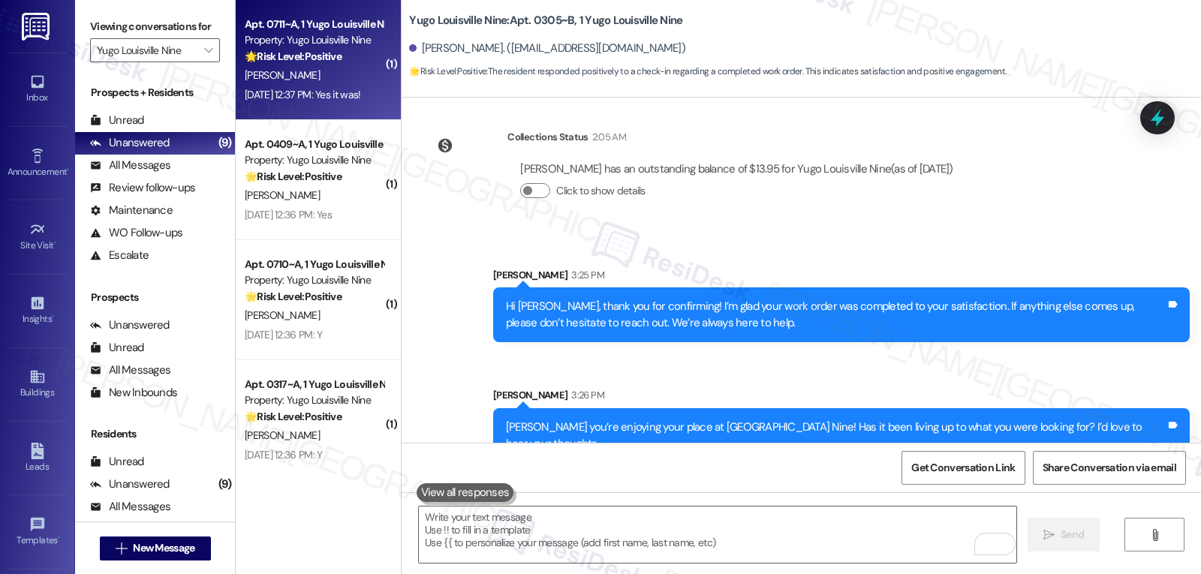
click at [262, 106] on div "Apt. 0711~A, 1 Yugo Louisville Nine Property: Yugo Louisville Nine 🌟 Risk Level…" at bounding box center [318, 60] width 165 height 120
type textarea "Fetching suggested responses. Please feel free to read through the conversation…"
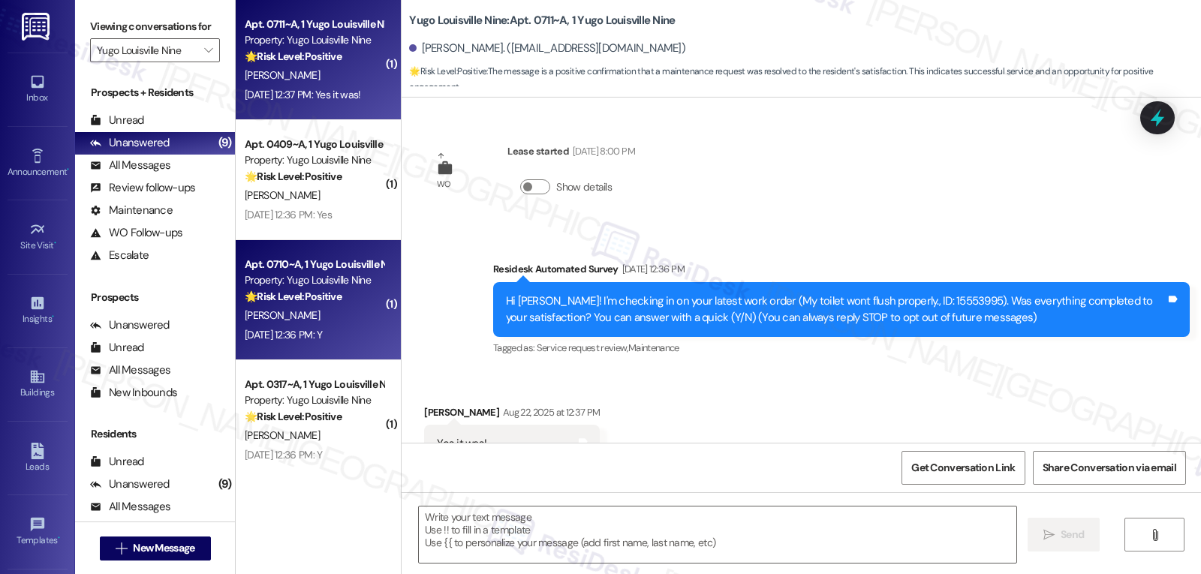
scroll to position [54, 0]
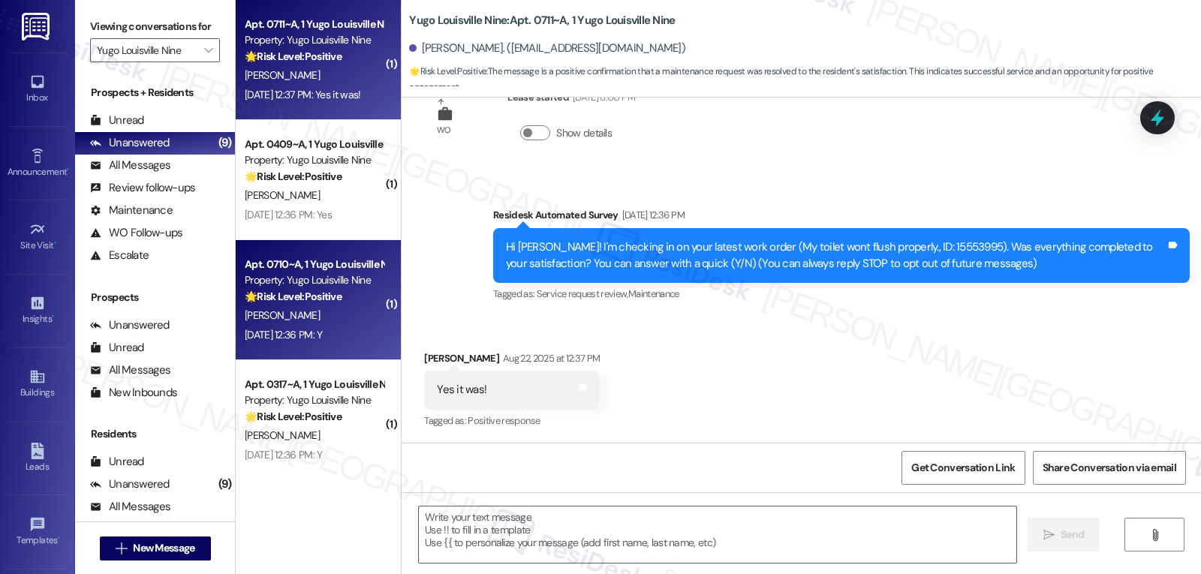
type textarea "Fetching suggested responses. Please feel free to read through the conversation…"
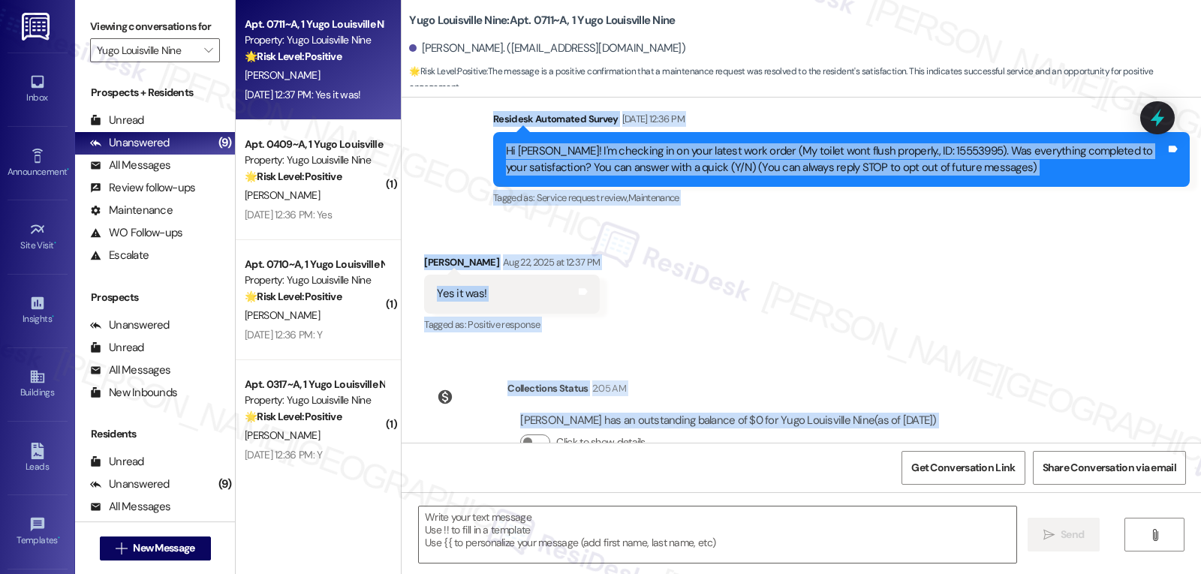
scroll to position [193, 0]
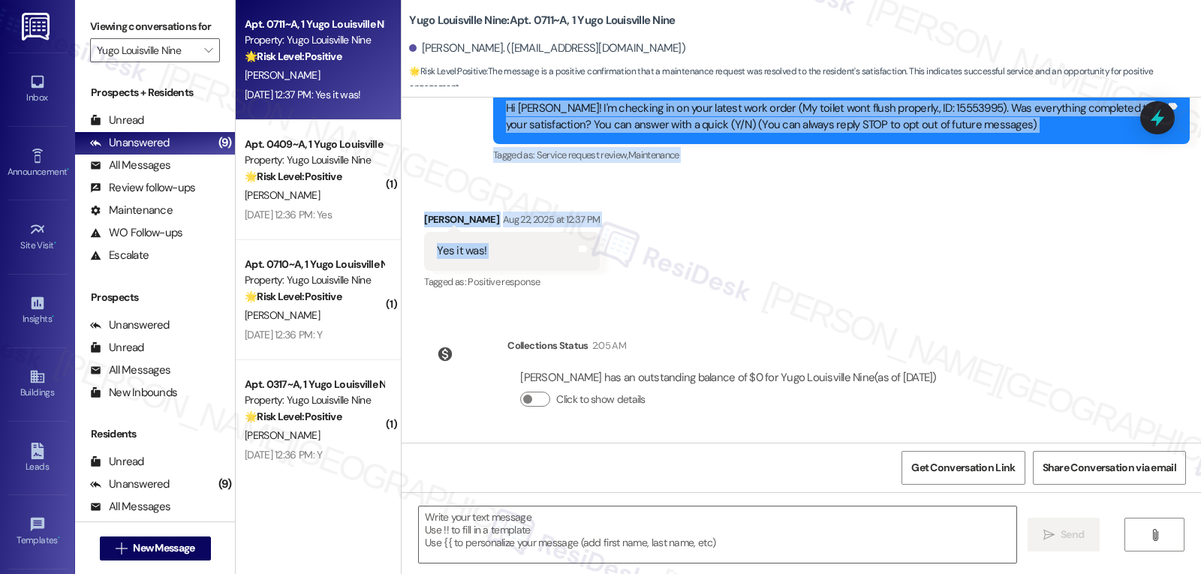
drag, startPoint x: 485, startPoint y: 230, endPoint x: 653, endPoint y: 260, distance: 170.8
click at [653, 260] on div "WO Lease started Aug 14, 2025 at 8:00 PM Show details Survey, sent via SMS Resi…" at bounding box center [802, 270] width 800 height 345
copy div "Residesk Automated Survey Aug 22, 2025 at 12:36 PM Hi Kaitlyn! I'm checking in …"
click at [601, 530] on textarea at bounding box center [718, 535] width 598 height 56
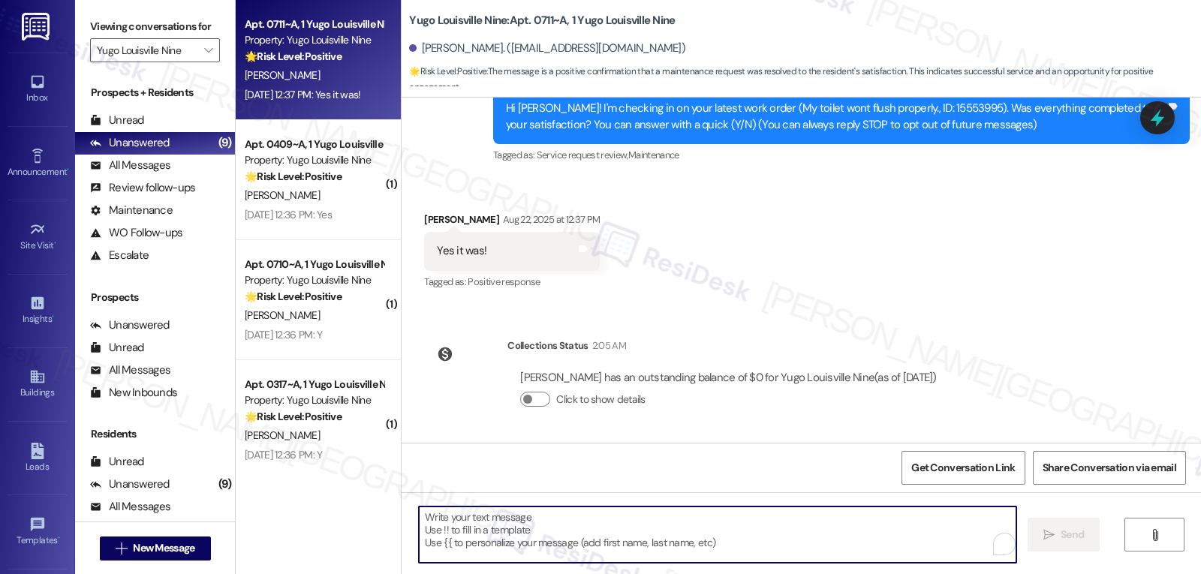
paste textarea "Hi Kaitlyn, thank you for confirming! I’m glad to hear your work order was comp…"
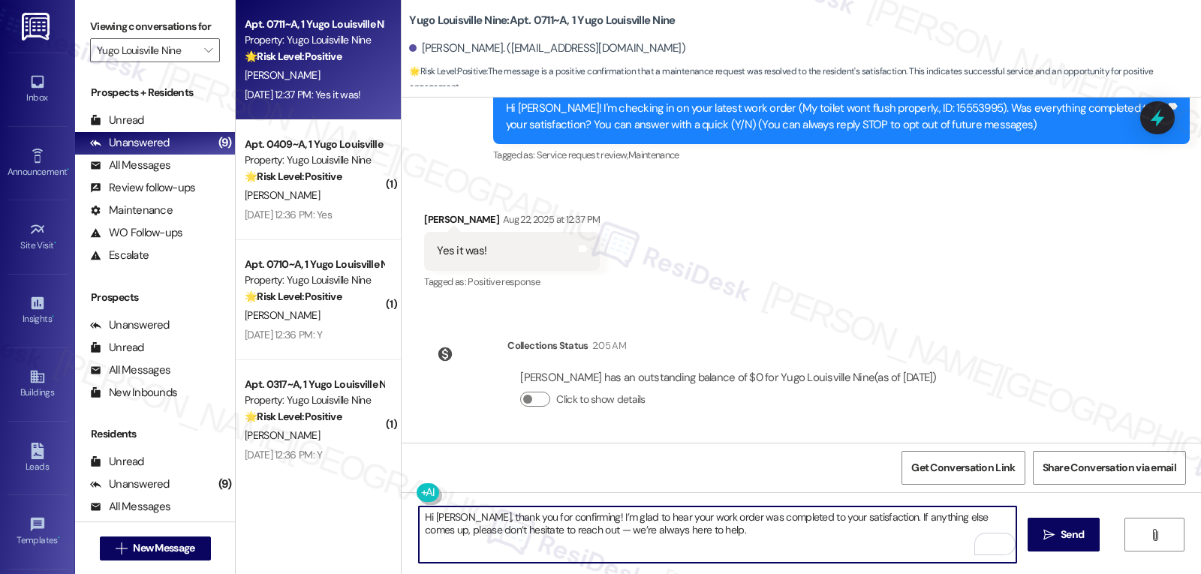
click at [575, 536] on textarea "Hi Kaitlyn, thank you for confirming! I’m glad to hear your work order was comp…" at bounding box center [718, 535] width 598 height 56
click at [709, 540] on textarea "Hi Kaitlyn, thank you for confirming! I’m glad to hear your work order was comp…" at bounding box center [718, 535] width 598 height 56
type textarea "Hi Kaitlyn, thank you for confirming! I’m glad to hear your work order was comp…"
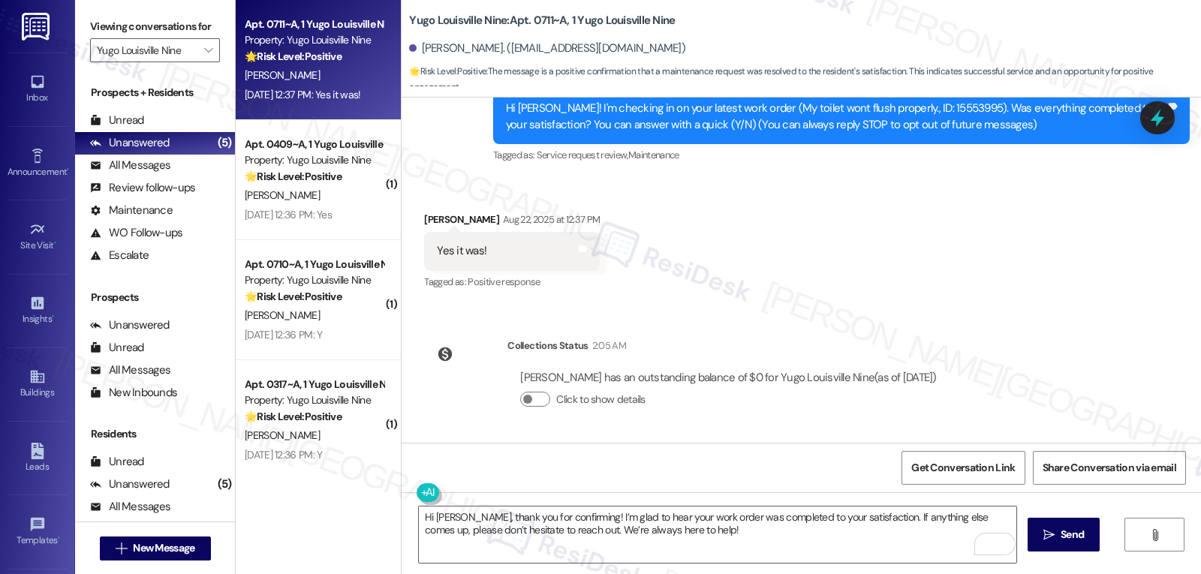
click at [839, 221] on div "Received via SMS Kaitlyn Mccaughey Aug 22, 2025 at 12:37 PM Yes it was! Tags an…" at bounding box center [802, 241] width 800 height 127
click at [728, 529] on textarea "Hi Kaitlyn, thank you for confirming! I’m glad to hear your work order was comp…" at bounding box center [718, 535] width 598 height 56
click at [1048, 528] on span " Send" at bounding box center [1064, 535] width 47 height 16
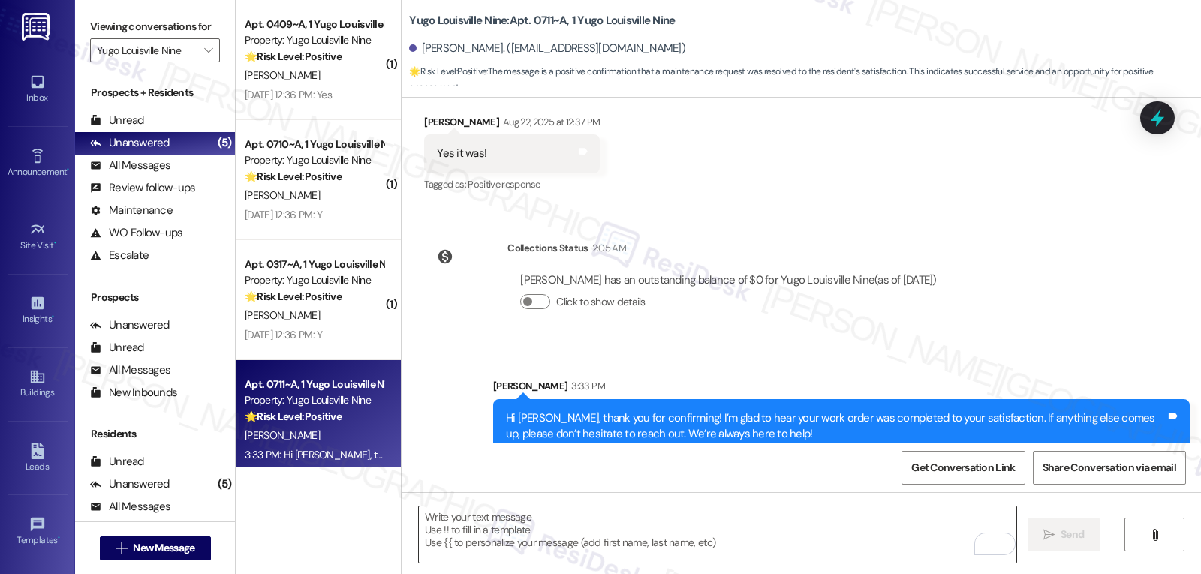
scroll to position [314, 0]
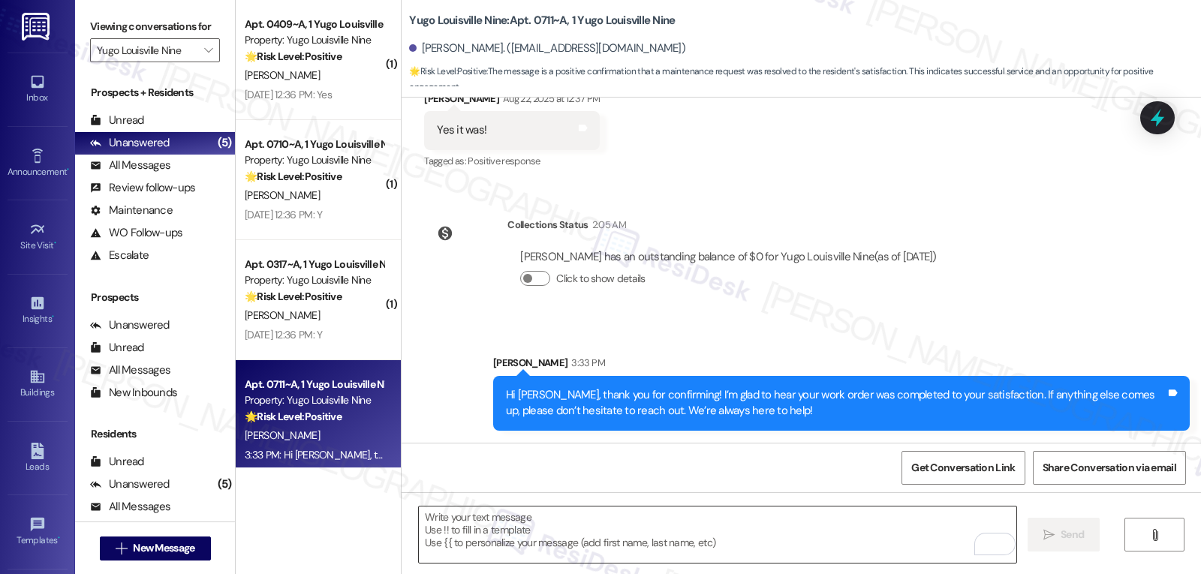
click at [585, 554] on textarea "To enrich screen reader interactions, please activate Accessibility in Grammarl…" at bounding box center [718, 535] width 598 height 56
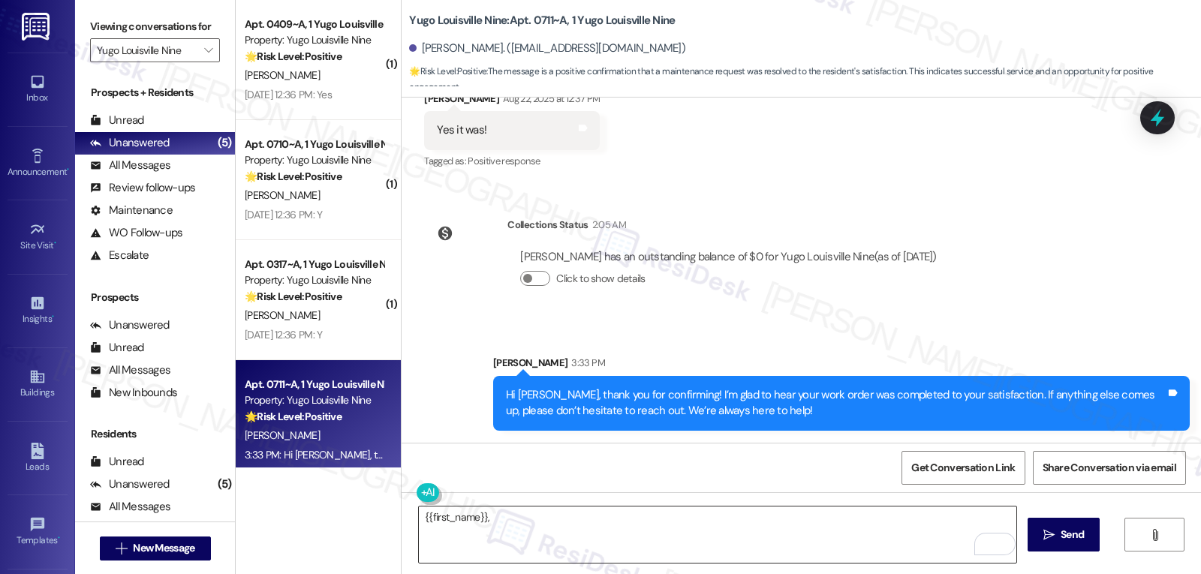
click at [583, 540] on textarea "{{first_name}}," at bounding box center [718, 535] width 598 height 56
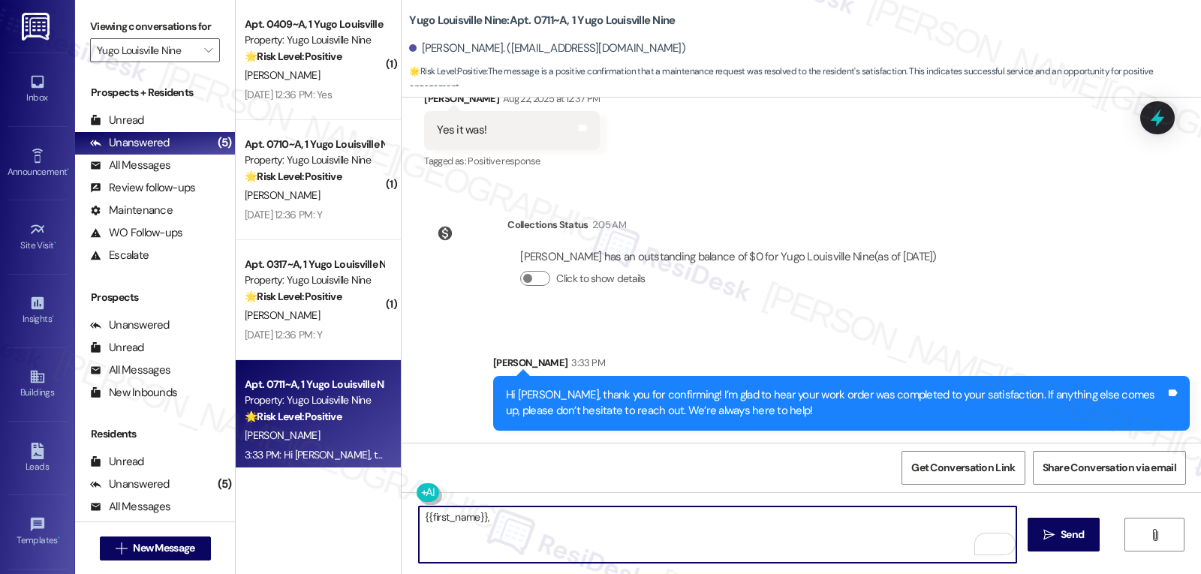
paste textarea "hope you’re enjoying your place at {{property}}! Has it been living up to what …"
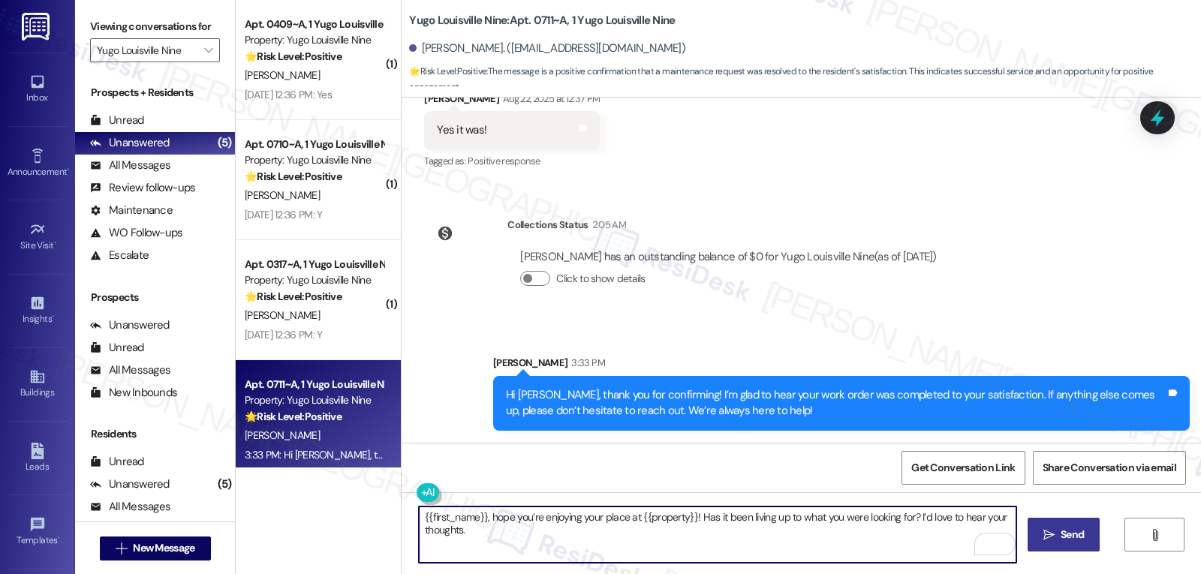
type textarea "{{first_name}}, hope you’re enjoying your place at {{property}}! Has it been li…"
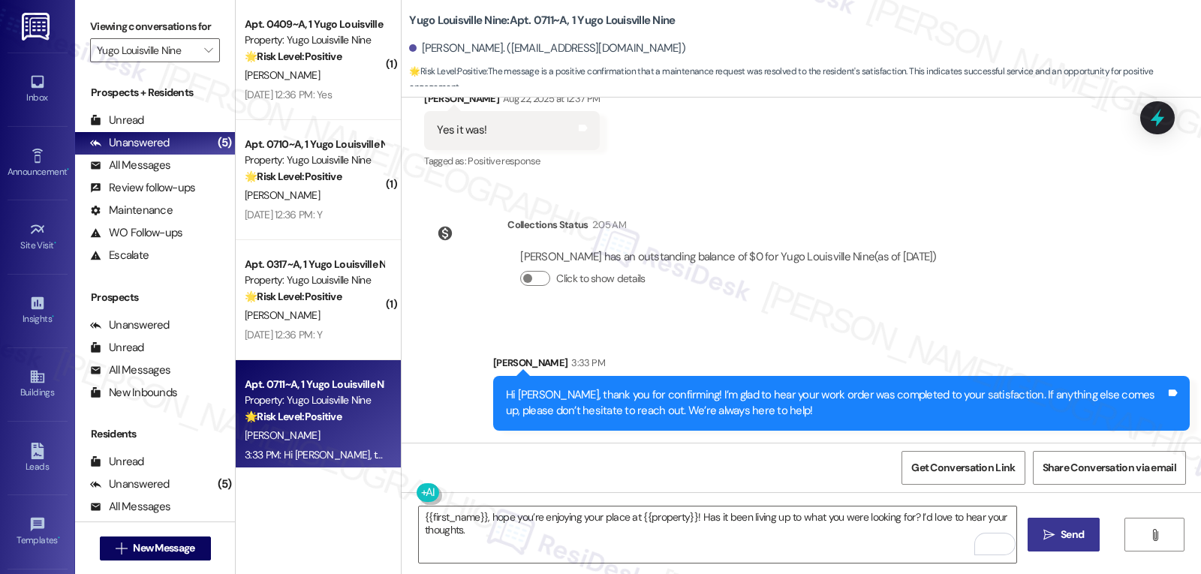
click at [1058, 543] on span "Send" at bounding box center [1072, 535] width 29 height 16
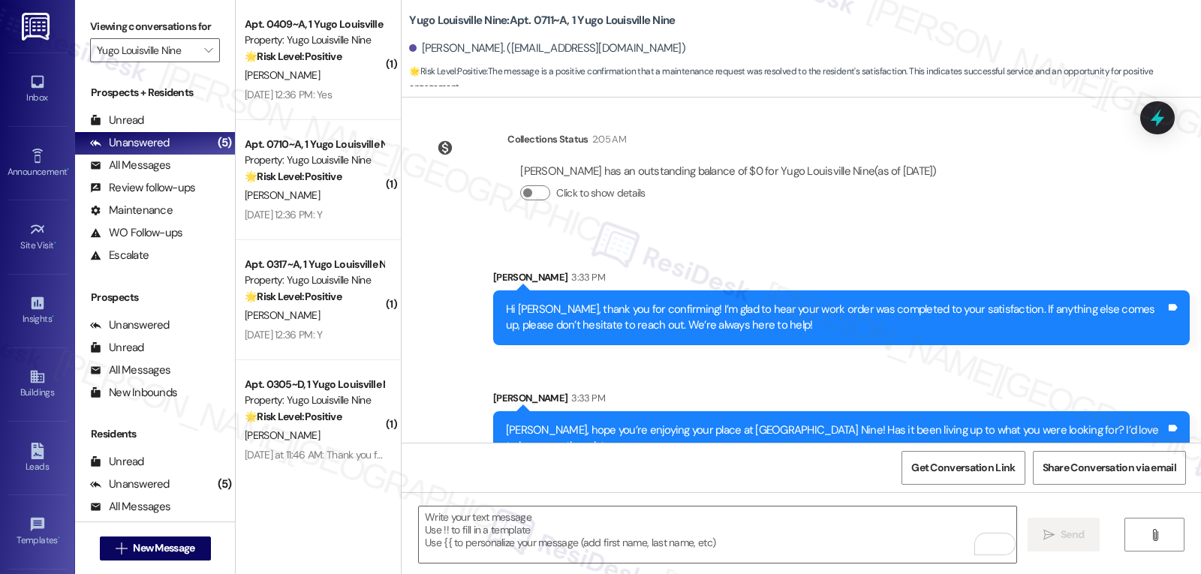
scroll to position [418, 0]
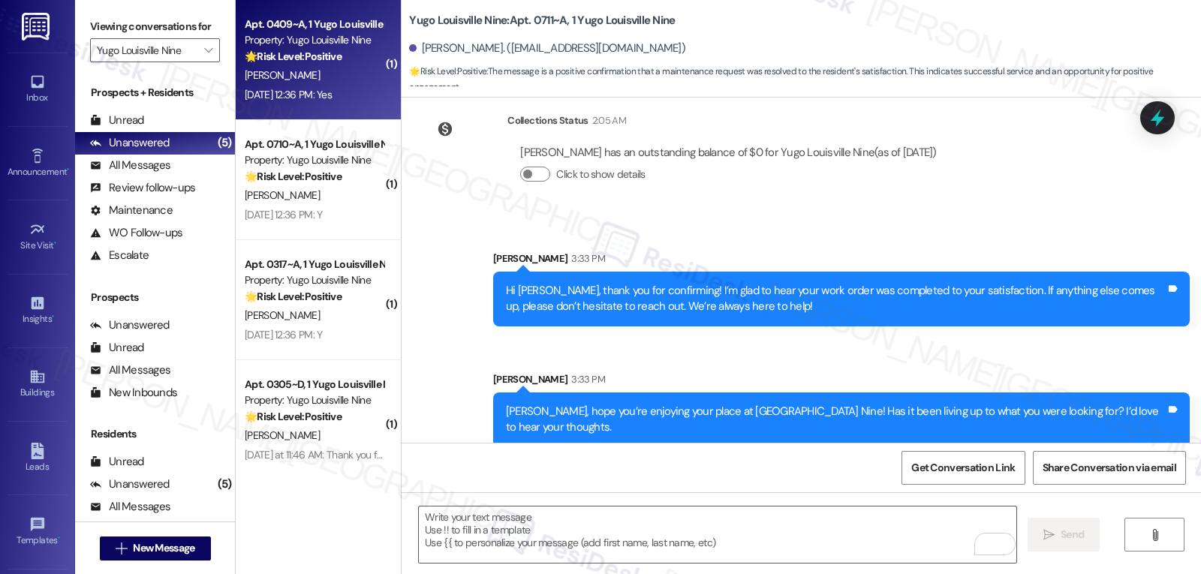
click at [285, 79] on div "K. Reising" at bounding box center [314, 75] width 142 height 19
type textarea "Fetching suggested responses. Please feel free to read through the conversation…"
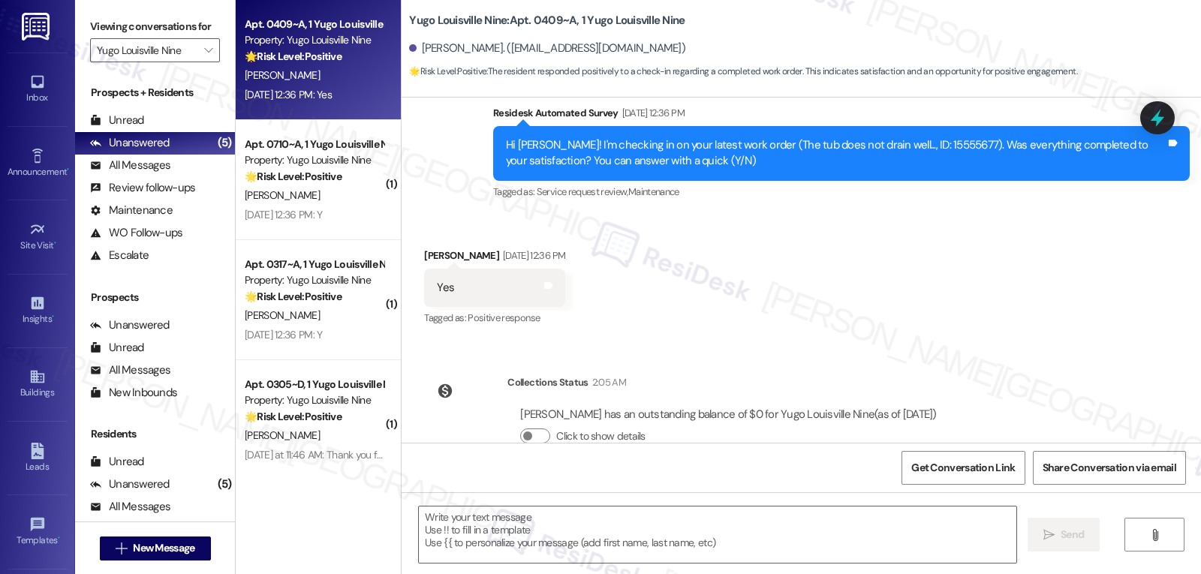
scroll to position [1166, 0]
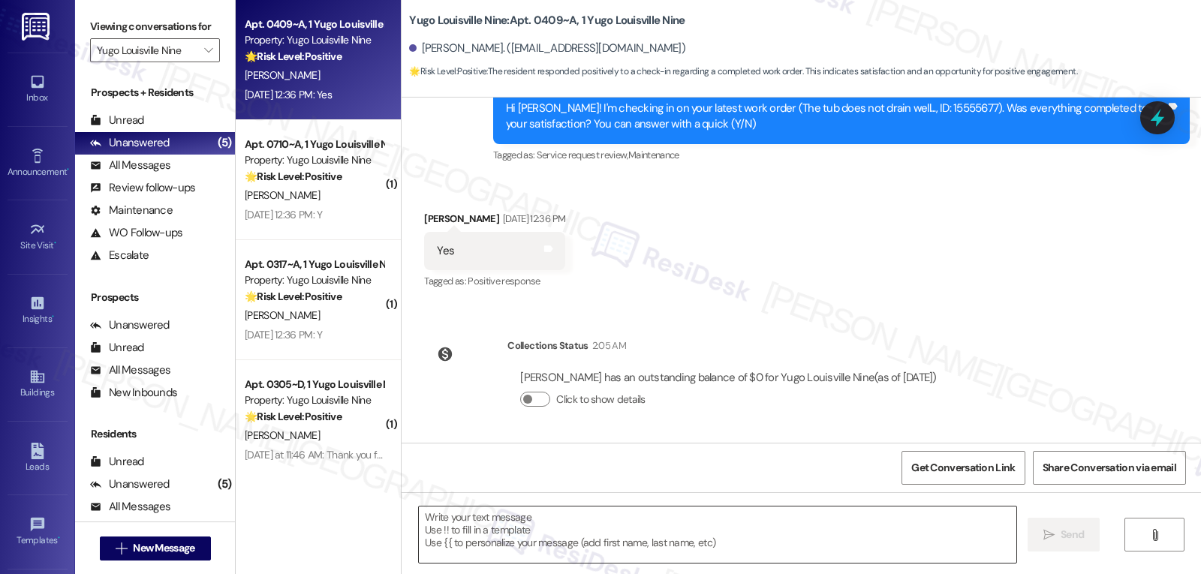
click at [510, 532] on textarea at bounding box center [718, 535] width 598 height 56
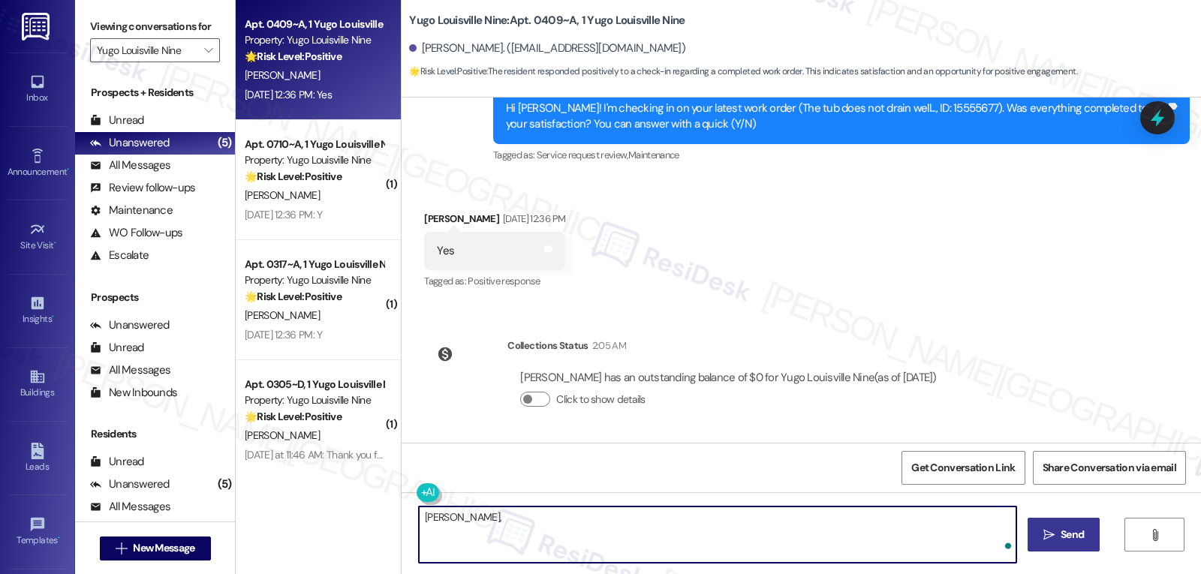
paste textarea "Thanks so much for letting us know, {{first_name}}! I’m happy to hear everythin…"
click at [740, 545] on textarea "Katherine, Thanks so much for letting us know, {{first_name}}! I’m happy to hea…" at bounding box center [718, 535] width 598 height 56
click at [462, 519] on textarea "Katherine, Thanks so much for letting us know, {{first_name}}! I’m happy to hea…" at bounding box center [718, 535] width 598 height 56
click at [597, 540] on textarea "Thanks so much for letting us know, {{first_name}}! I’m happy to hear everythin…" at bounding box center [718, 535] width 598 height 56
type textarea "Thanks so much for letting us know, {{first_name}}! I’m happy to hear everythin…"
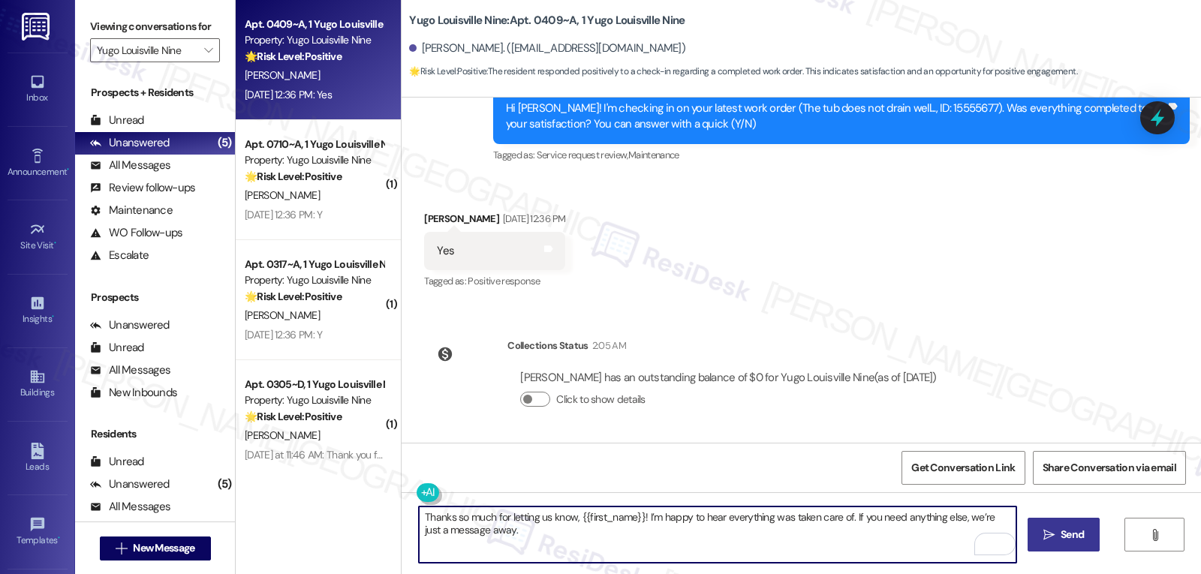
click at [1060, 549] on button " Send" at bounding box center [1064, 535] width 73 height 34
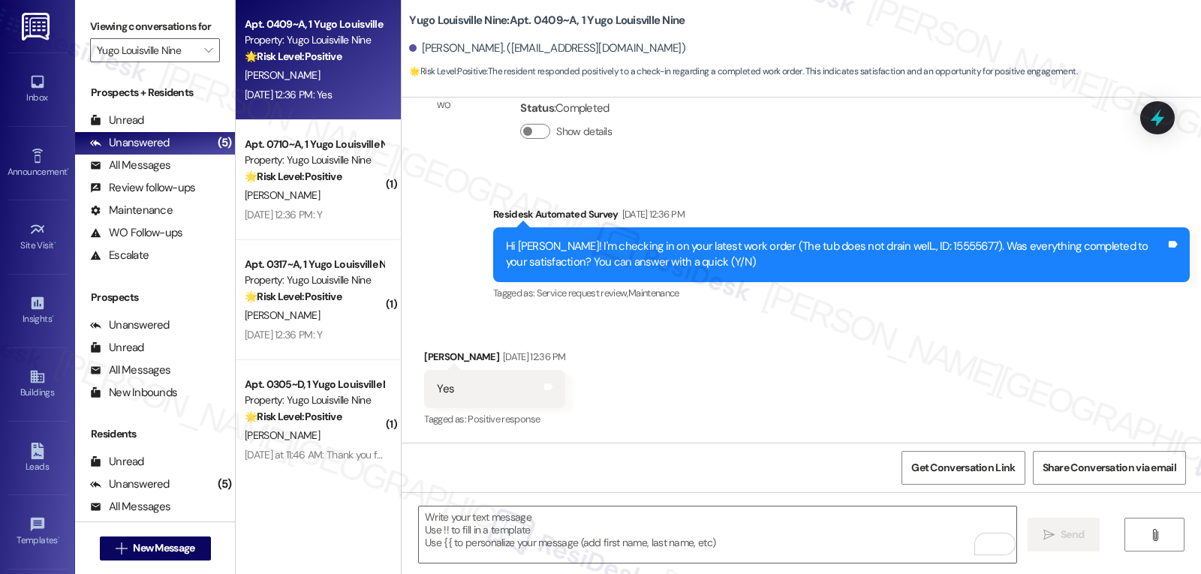
scroll to position [1027, 0]
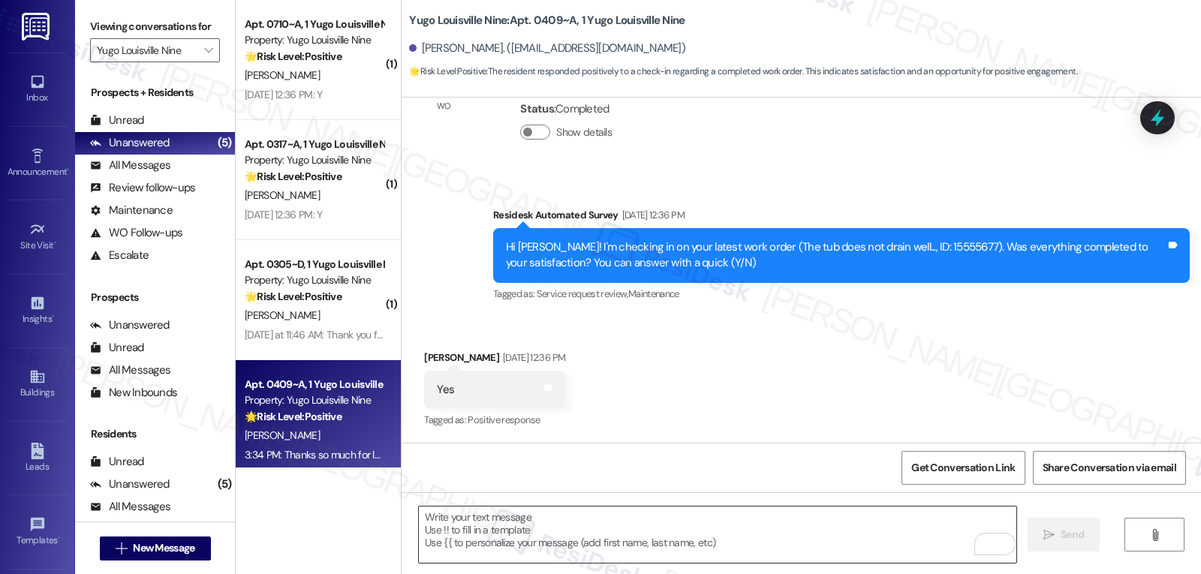
click at [477, 547] on textarea "To enrich screen reader interactions, please activate Accessibility in Grammarl…" at bounding box center [718, 535] width 598 height 56
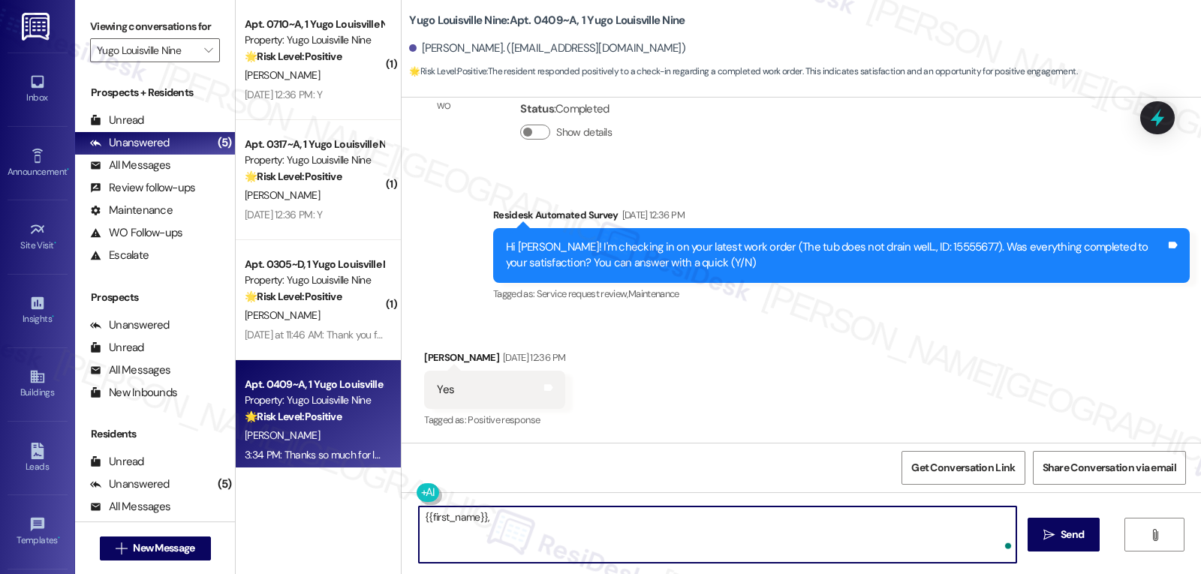
paste textarea "just checking in—how’s life at {{property}} treating you? I’d love to know if i…"
type textarea "{{first_name}}, just checking in—how’s life at {{property}} treating you? I’d l…"
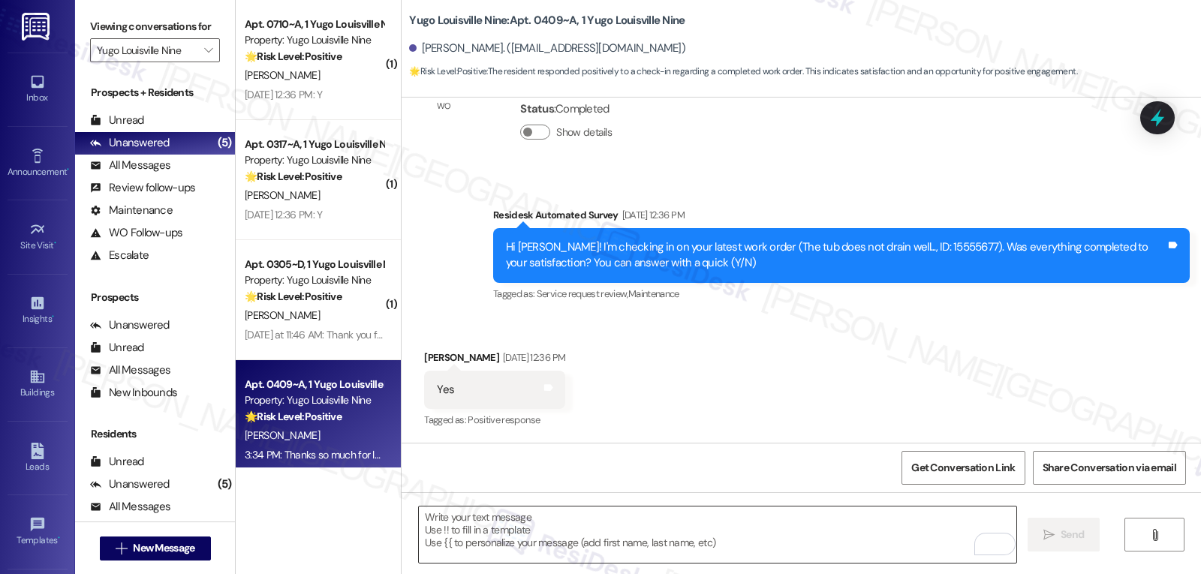
click at [495, 524] on textarea "To enrich screen reader interactions, please activate Accessibility in Grammarl…" at bounding box center [718, 535] width 598 height 56
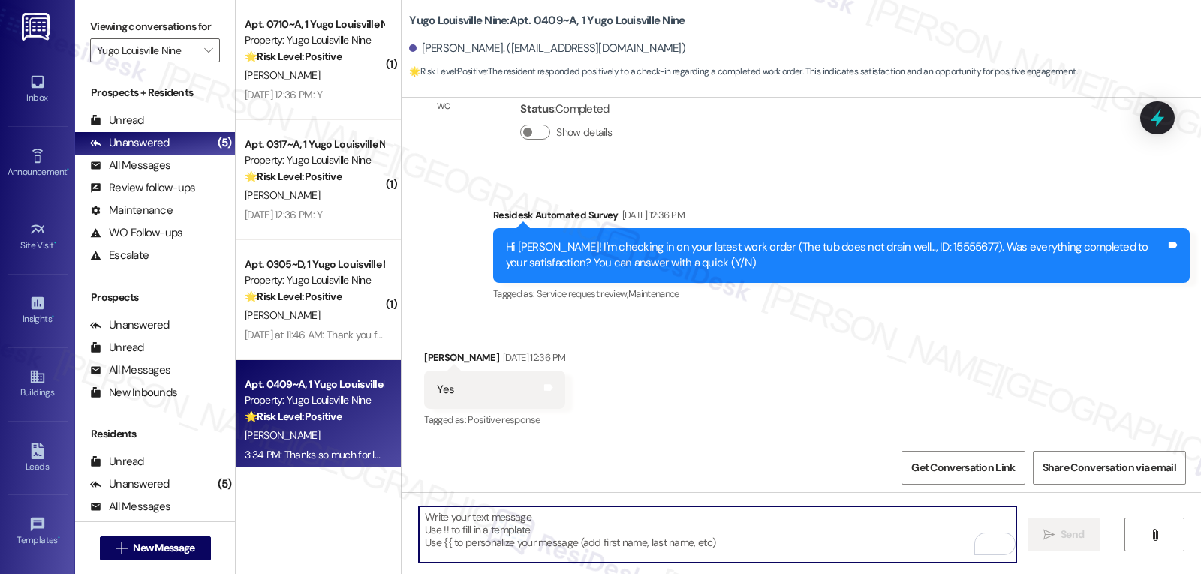
paste textarea "Hope you’ve been settling in nicely at {{property}}, {{first_name}}! Has it fel…"
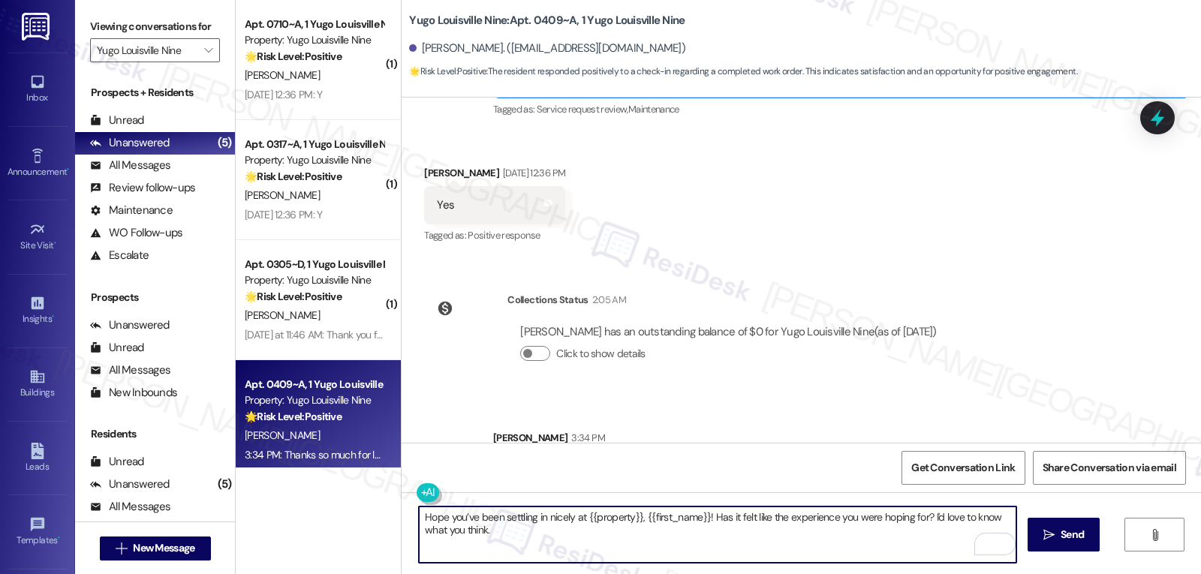
scroll to position [1286, 0]
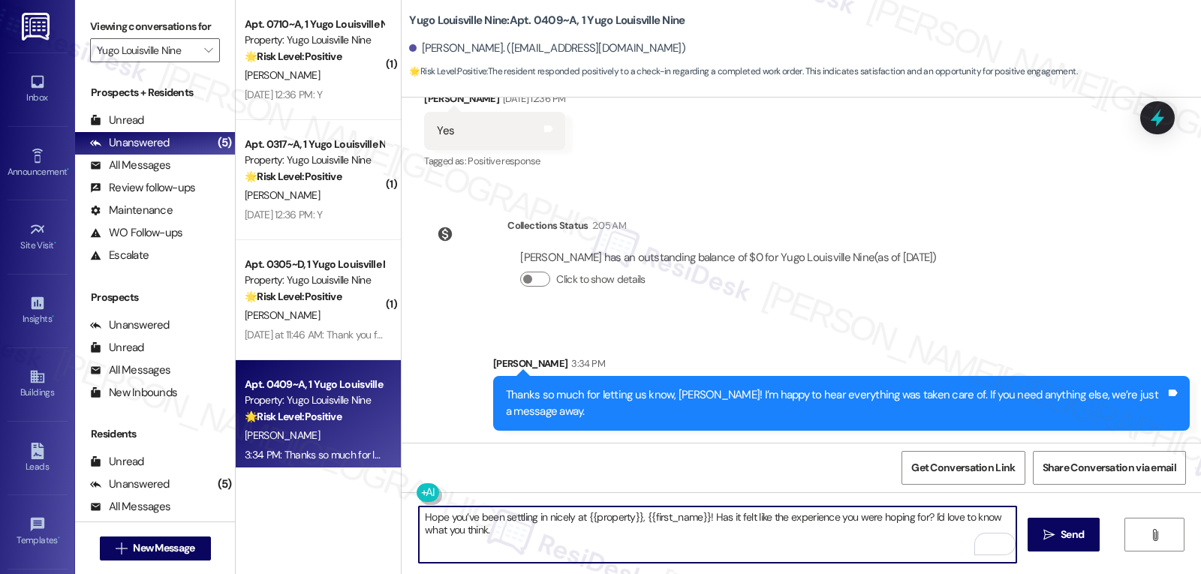
click at [420, 523] on textarea "Hope you’ve been settling in nicely at {{property}}, {{first_name}}! Has it fel…" at bounding box center [718, 535] width 598 height 56
click at [568, 532] on textarea "By the way, I hope you’ve been settling in nicely at {{property}}, {{first_name…" at bounding box center [718, 535] width 598 height 56
type textarea "By the way, I hope you’ve been settling in nicely at {{property}}, {{first_name…"
click at [1046, 531] on icon "" at bounding box center [1049, 535] width 11 height 12
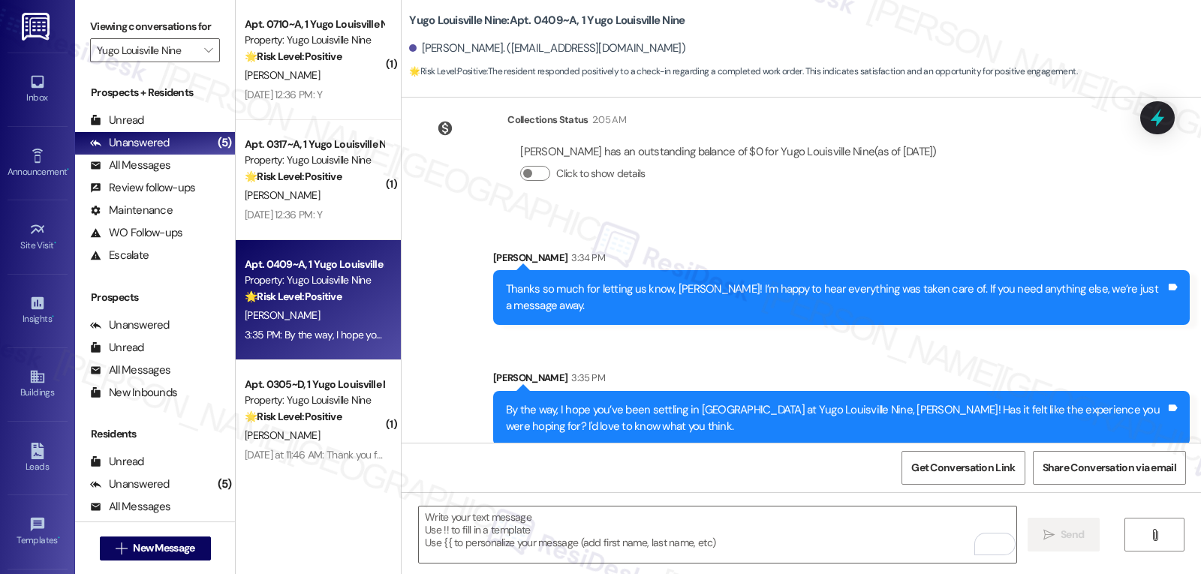
scroll to position [1407, 0]
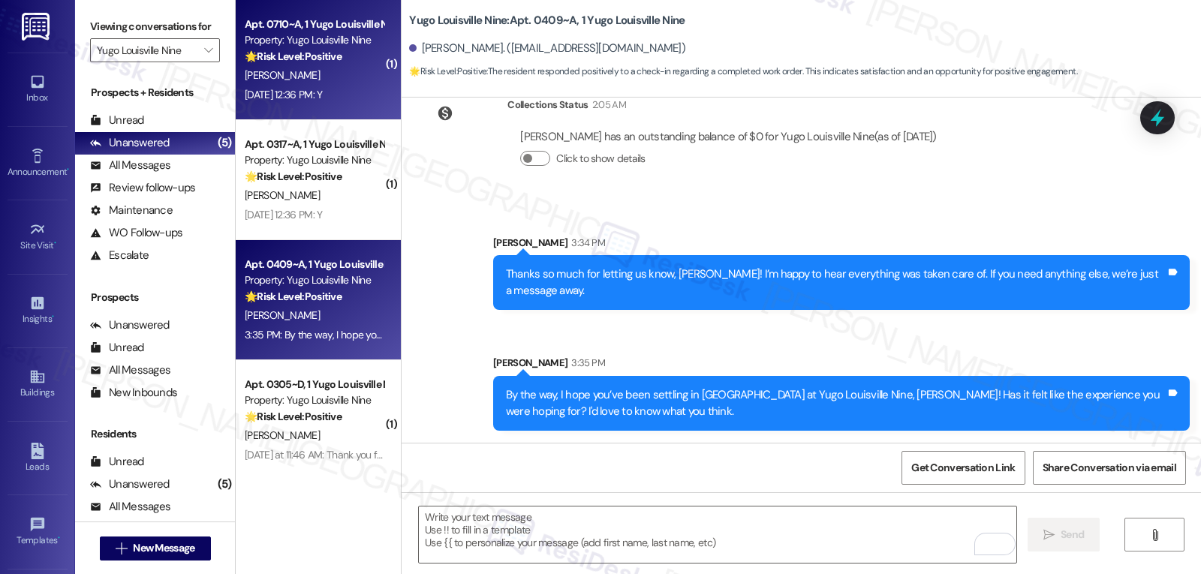
click at [315, 65] on div "🌟 Risk Level: Positive The message is a positive confirmation from the resident…" at bounding box center [314, 57] width 139 height 16
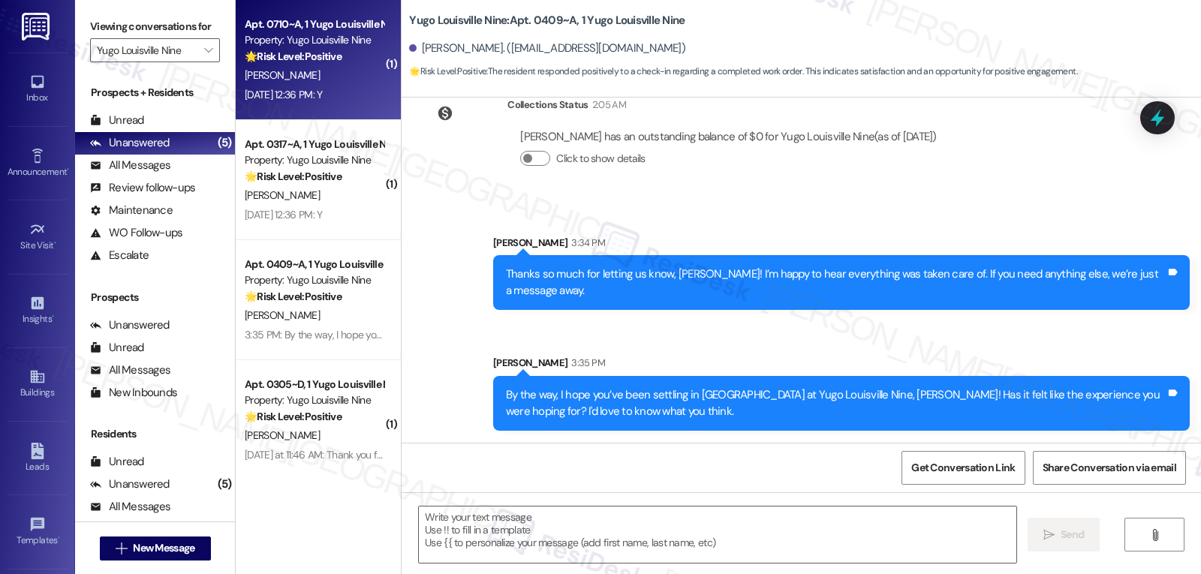
type textarea "Fetching suggested responses. Please feel free to read through the conversation…"
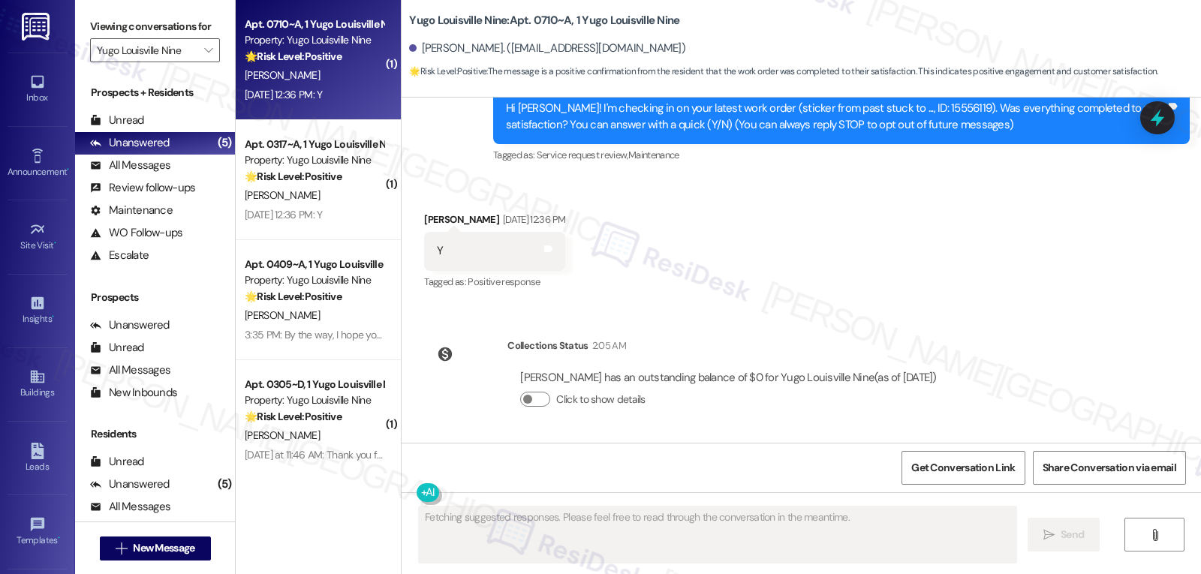
scroll to position [193, 0]
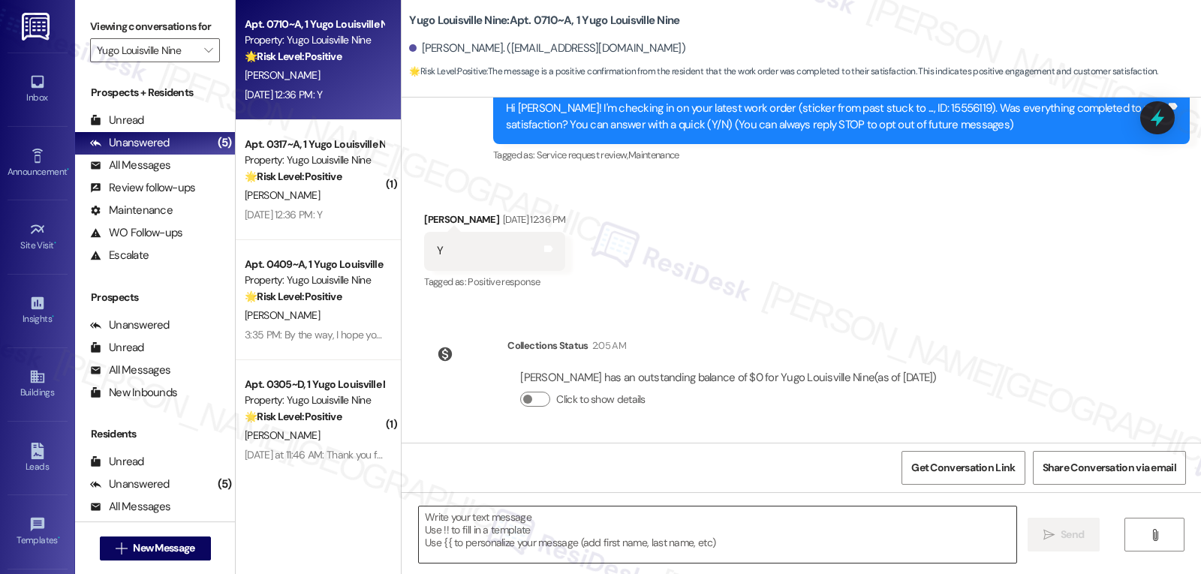
click at [611, 542] on textarea at bounding box center [718, 535] width 598 height 56
paste textarea "Hope you’ve been settling in nicely at {{property}}, {{first_name}}! Has it fel…"
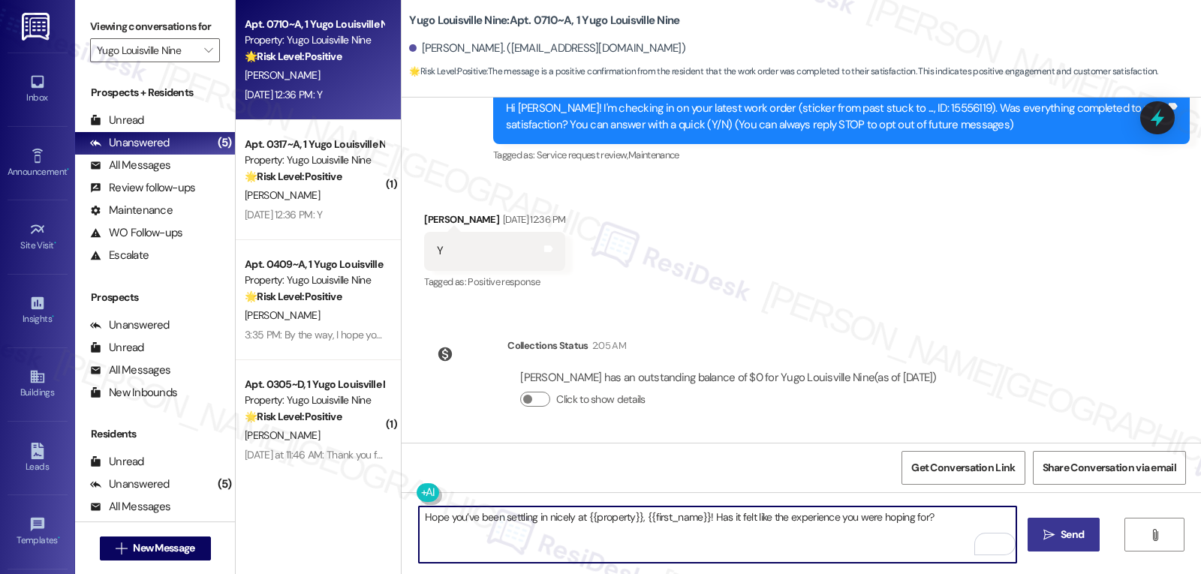
type textarea "Hope you’ve been settling in nicely at {{property}}, {{first_name}}! Has it fel…"
click at [1041, 536] on span " Send" at bounding box center [1064, 535] width 47 height 16
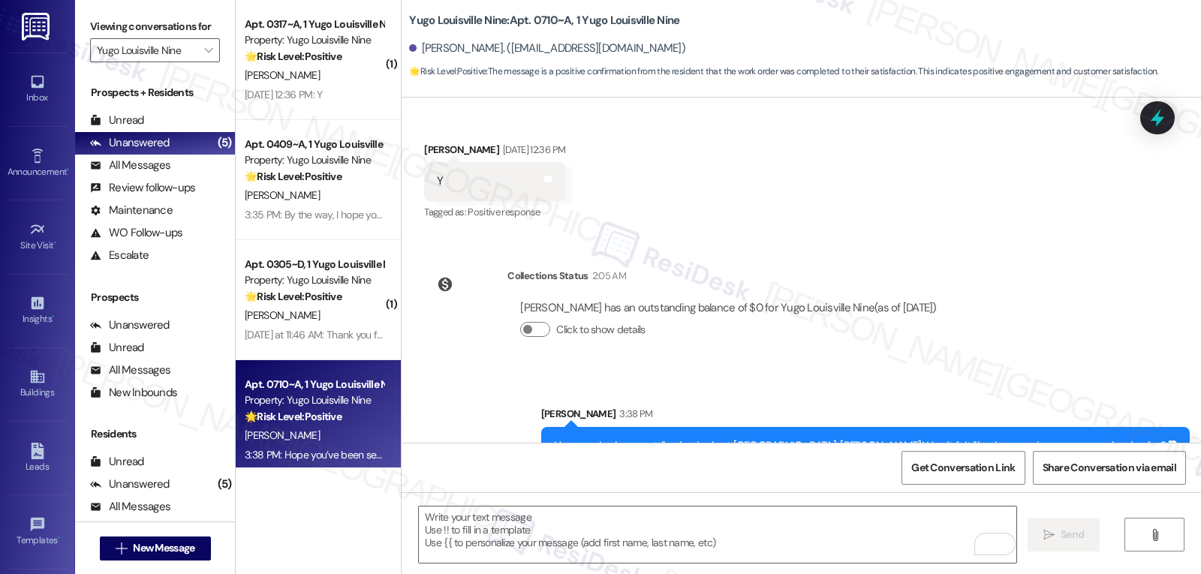
scroll to position [297, 0]
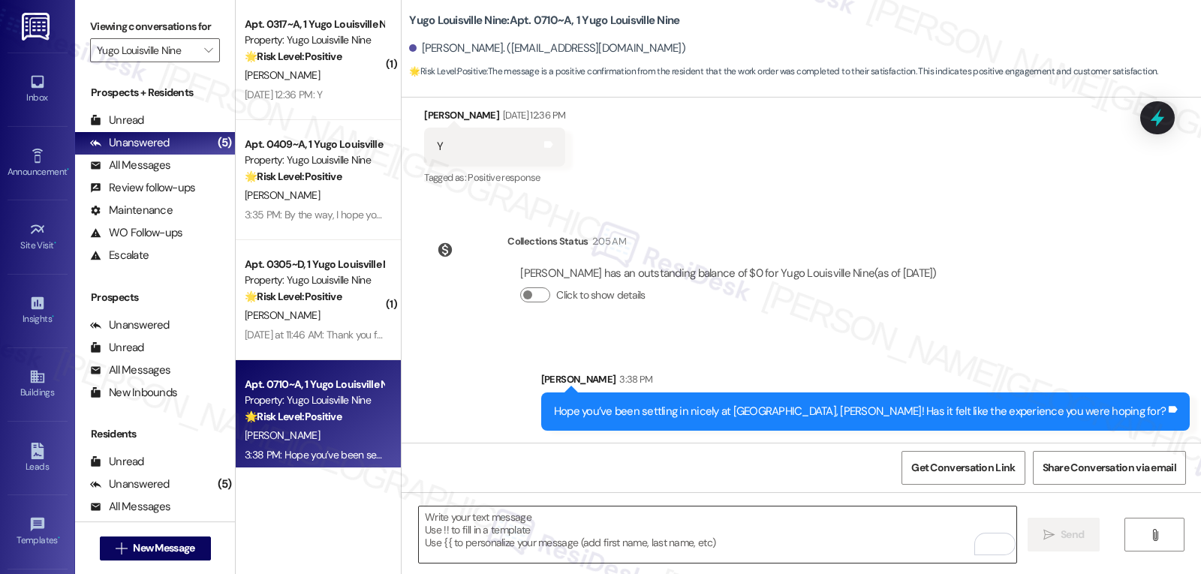
click at [504, 538] on textarea "To enrich screen reader interactions, please activate Accessibility in Grammarl…" at bounding box center [718, 535] width 598 height 56
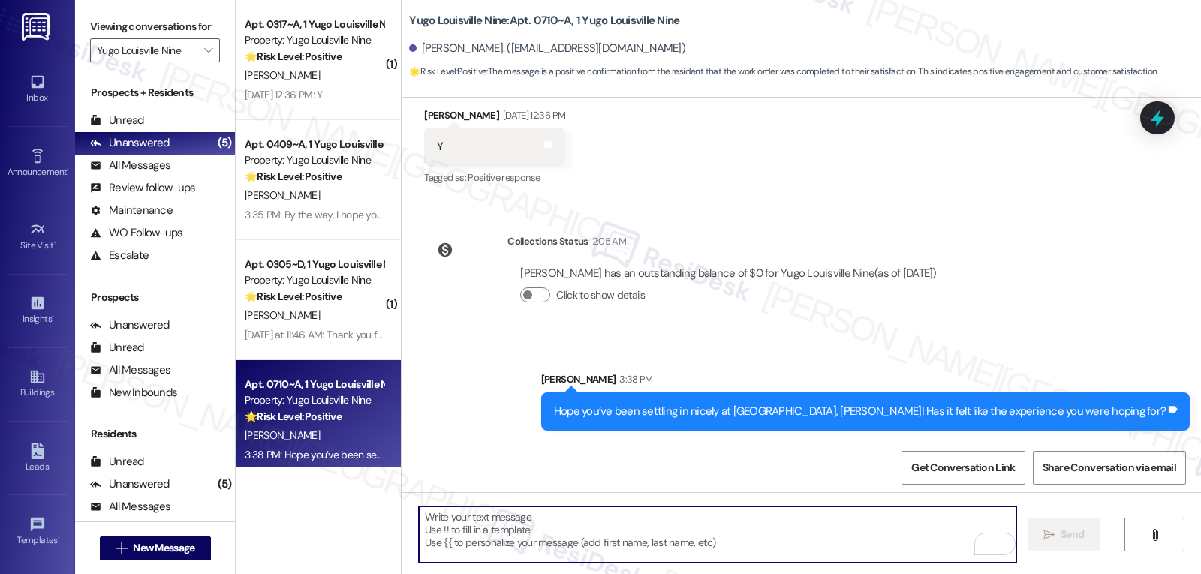
paste textarea "Great to hear, {{first_name}}! Thank you for confirming. We’re always here if s…"
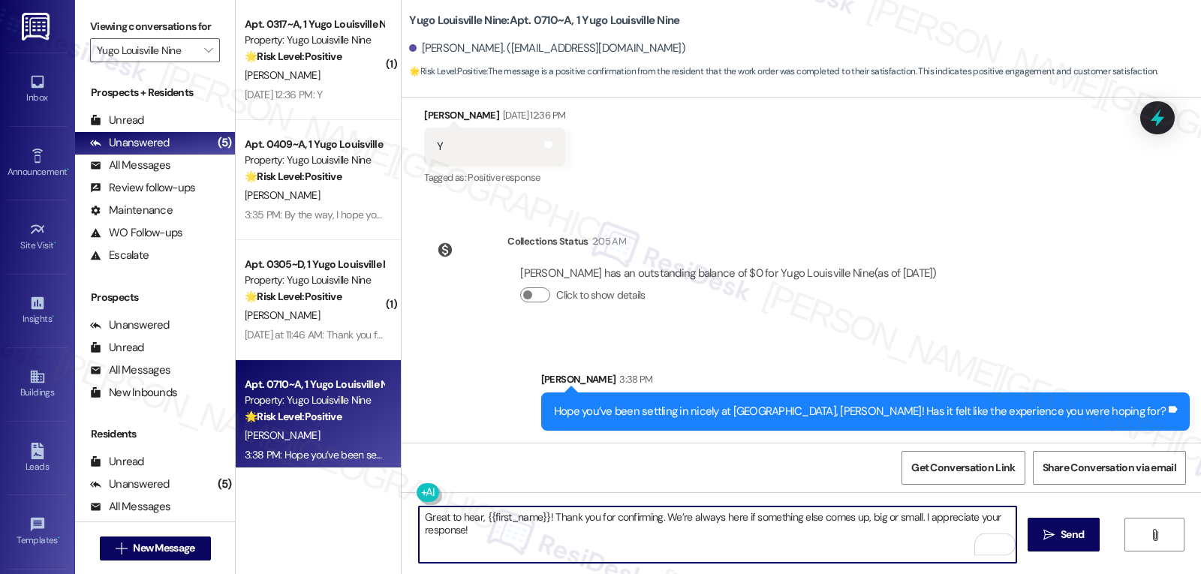
type textarea "Great to hear, {{first_name}}! Thank you for confirming. We’re always here if s…"
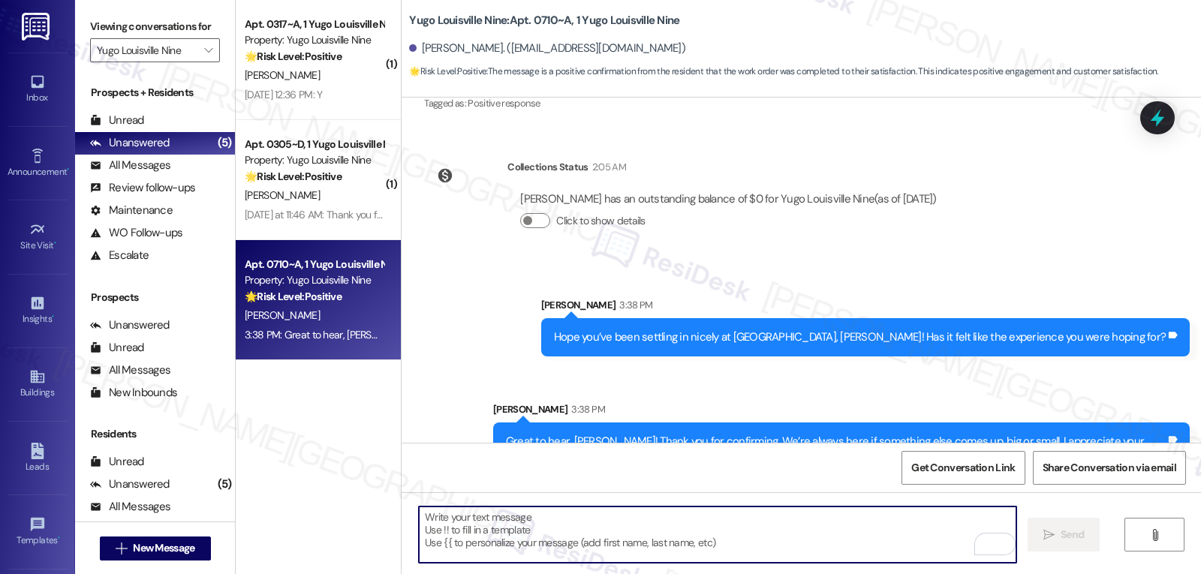
scroll to position [402, 0]
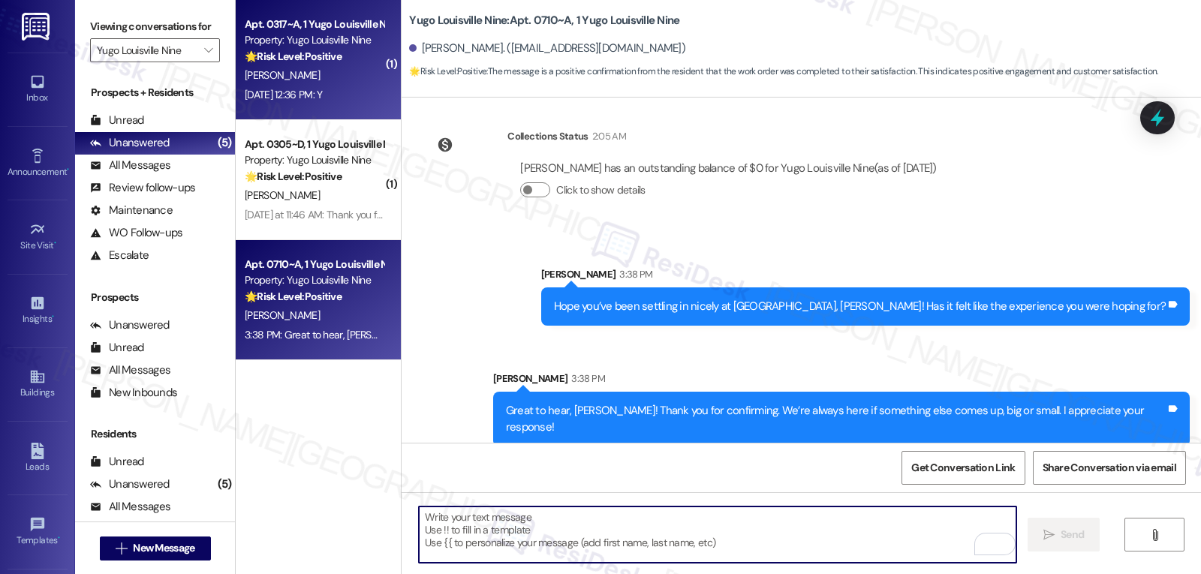
click at [285, 36] on div "Property: Yugo Louisville Nine" at bounding box center [314, 40] width 139 height 16
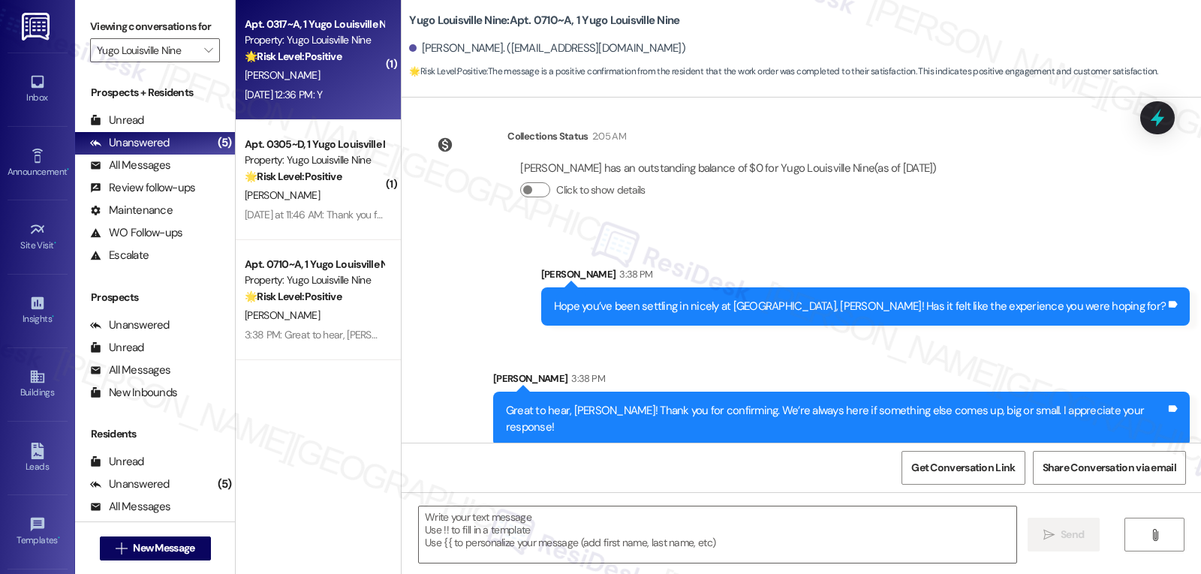
type textarea "Fetching suggested responses. Please feel free to read through the conversation…"
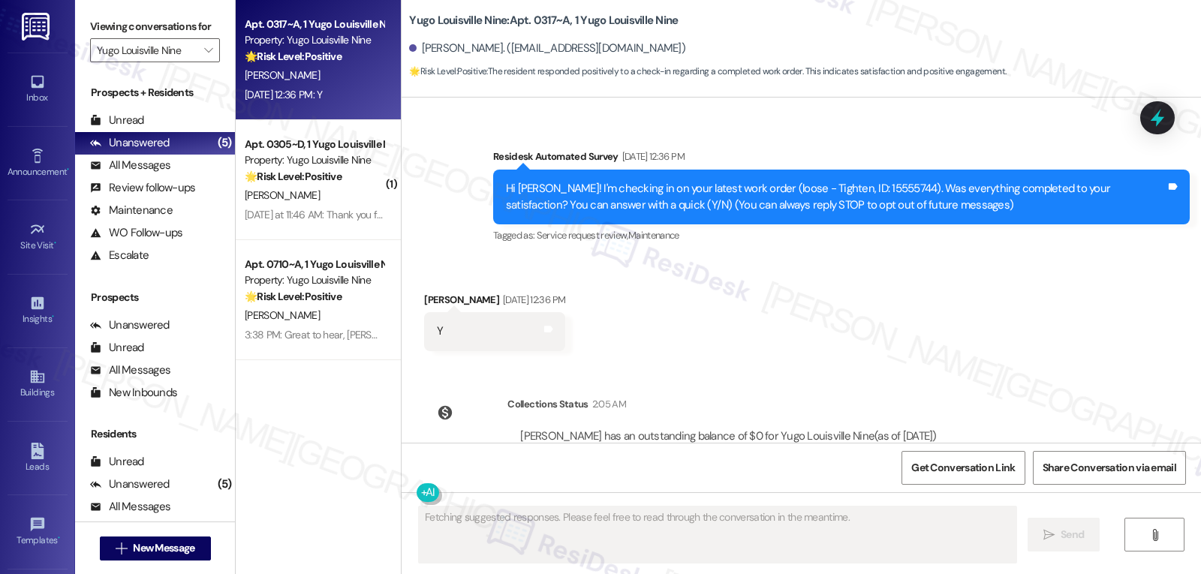
scroll to position [171, 0]
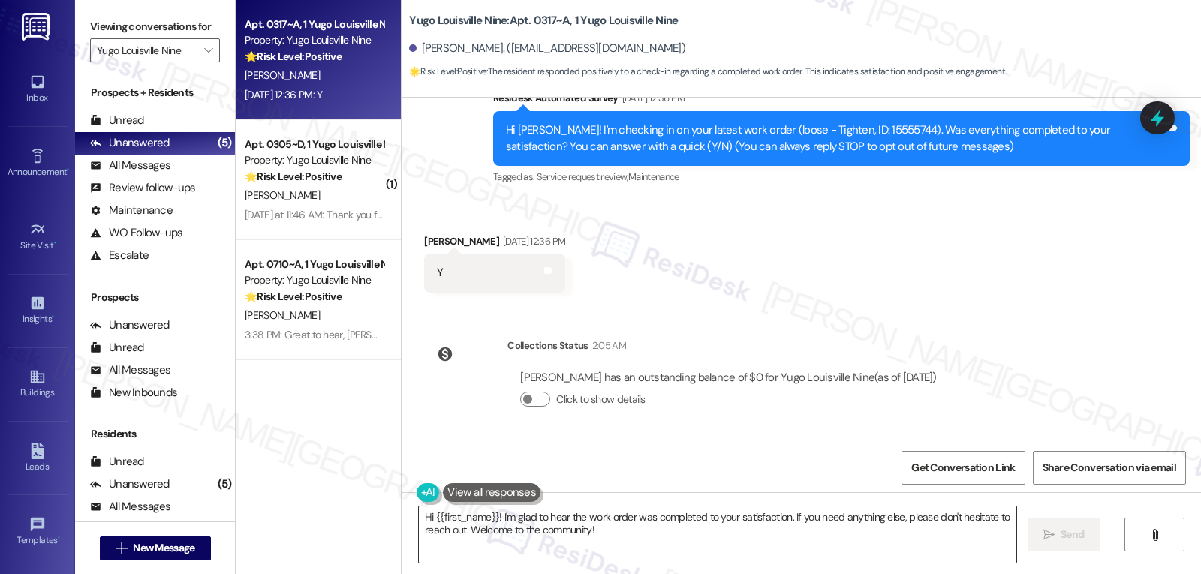
click at [550, 547] on textarea "Hi {{first_name}}! I'm glad to hear the work order was completed to your satisf…" at bounding box center [718, 535] width 598 height 56
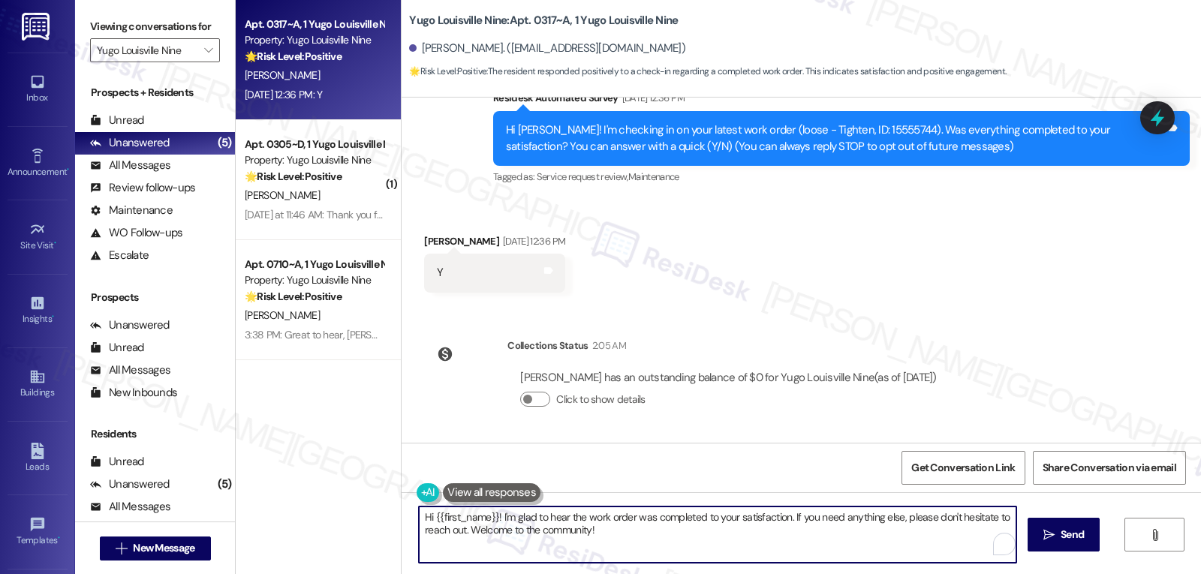
paste textarea "{{first_name}}! I’m glad your work order is all set. Please don’t hesitate to r…"
click at [652, 543] on textarea "{{first_name}}! I’m glad your work order is all set. Please don’t hesitate to r…" at bounding box center [718, 535] width 598 height 56
click at [939, 521] on textarea "{{first_name}}! I’m glad your work order is all set. Please don’t hesitate to r…" at bounding box center [718, 535] width 598 height 56
type textarea "{{first_name}}! I’m glad your work order is all set. Please don’t hesitate to r…"
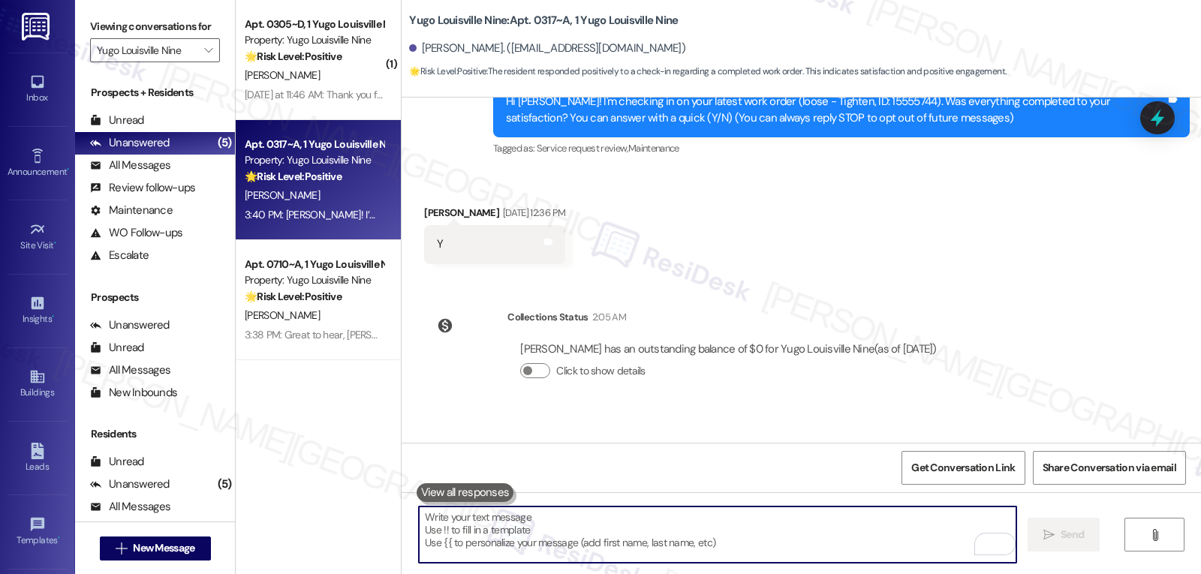
scroll to position [276, 0]
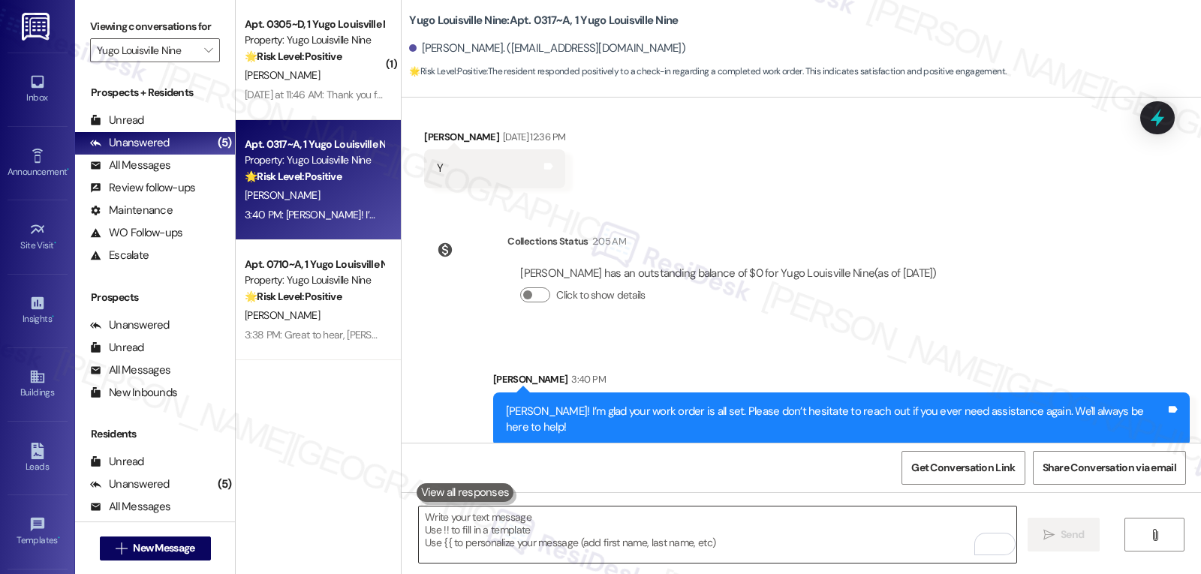
click at [504, 523] on textarea "To enrich screen reader interactions, please activate Accessibility in Grammarl…" at bounding box center [718, 535] width 598 height 56
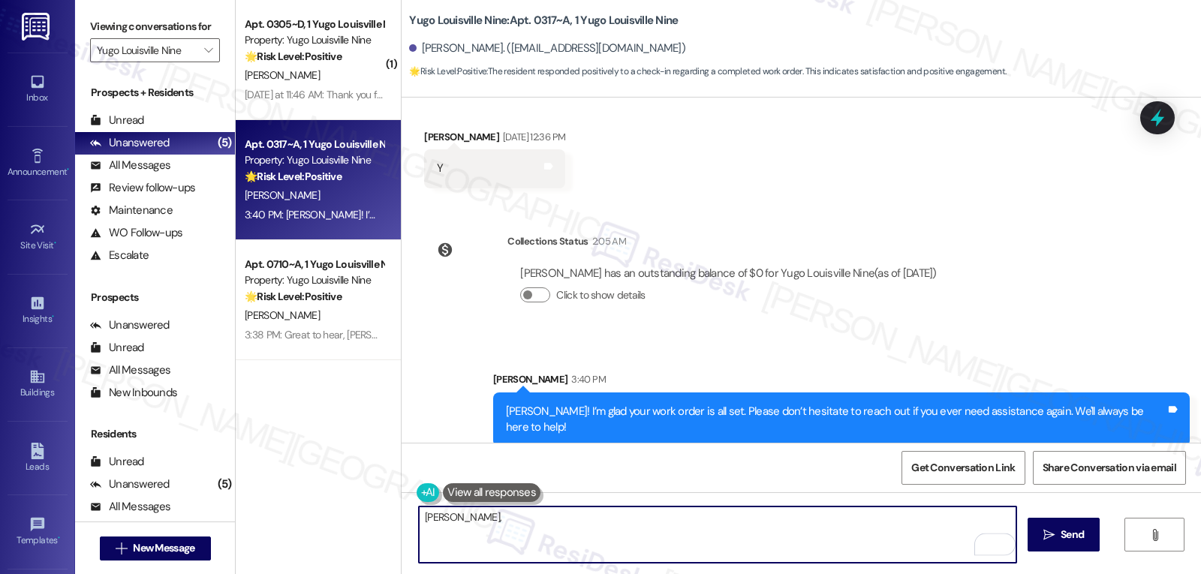
paste textarea "just curious—has {{property}} been everything you hoped for? I’d love to hear y…"
type textarea "Gavyn, just curious—has {{property}} been everything you hoped for? I’d love to…"
click at [1071, 531] on span "Send" at bounding box center [1072, 535] width 23 height 16
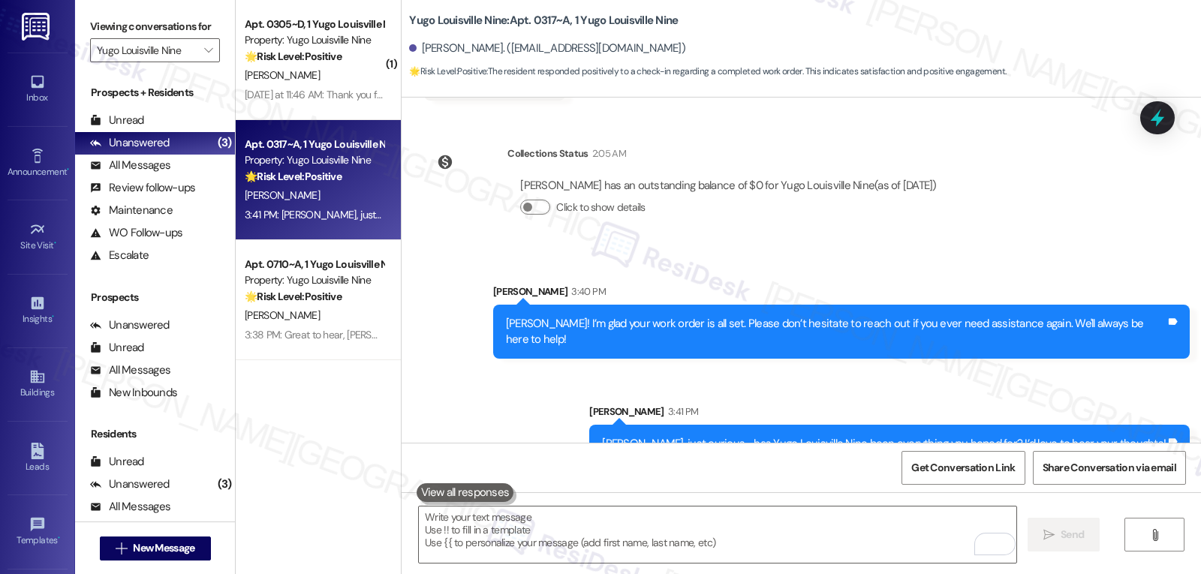
scroll to position [380, 0]
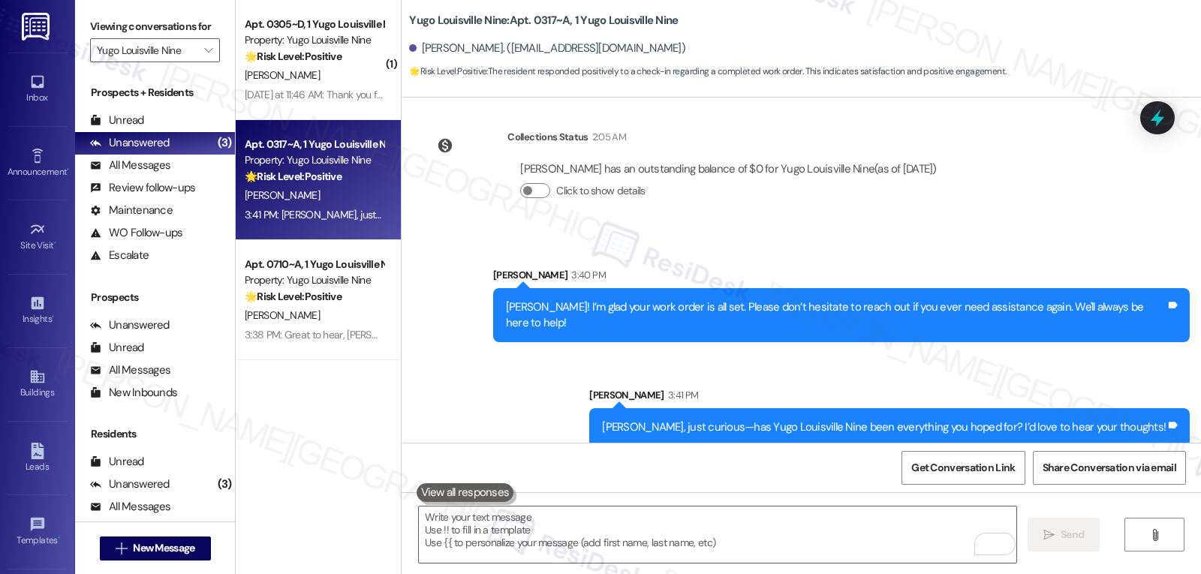
click at [333, 125] on div "Apt. 0317~A, 1 Yugo Louisville Nine Property: Yugo Louisville Nine 🌟 Risk Level…" at bounding box center [318, 180] width 165 height 120
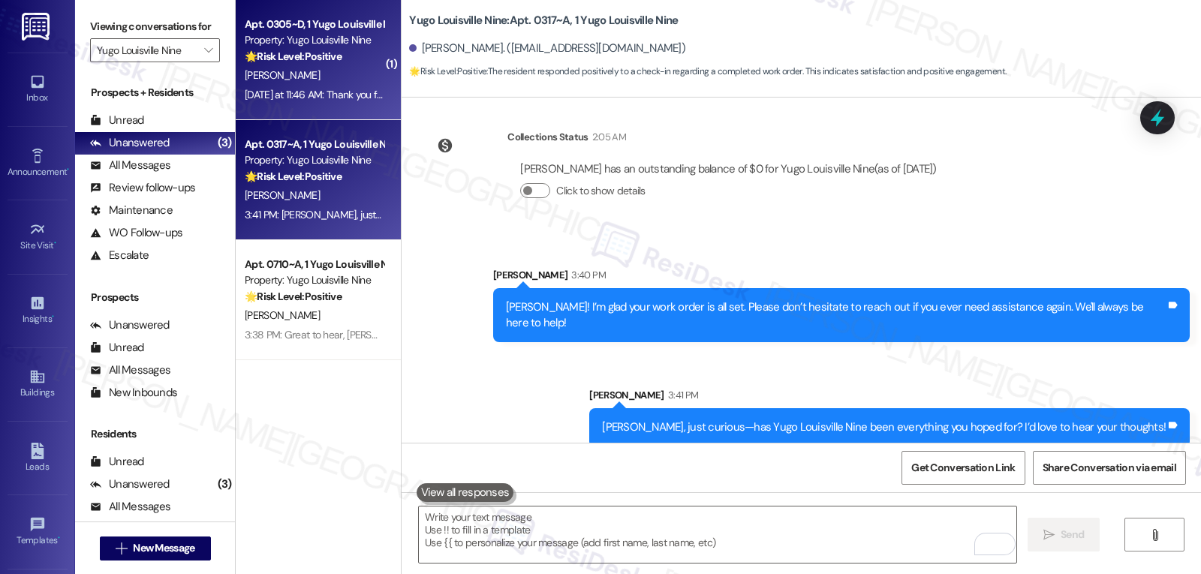
click at [327, 99] on div "Yesterday at 11:46 AM: Thank you for your message. Our offices are currently cl…" at bounding box center [706, 95] width 922 height 14
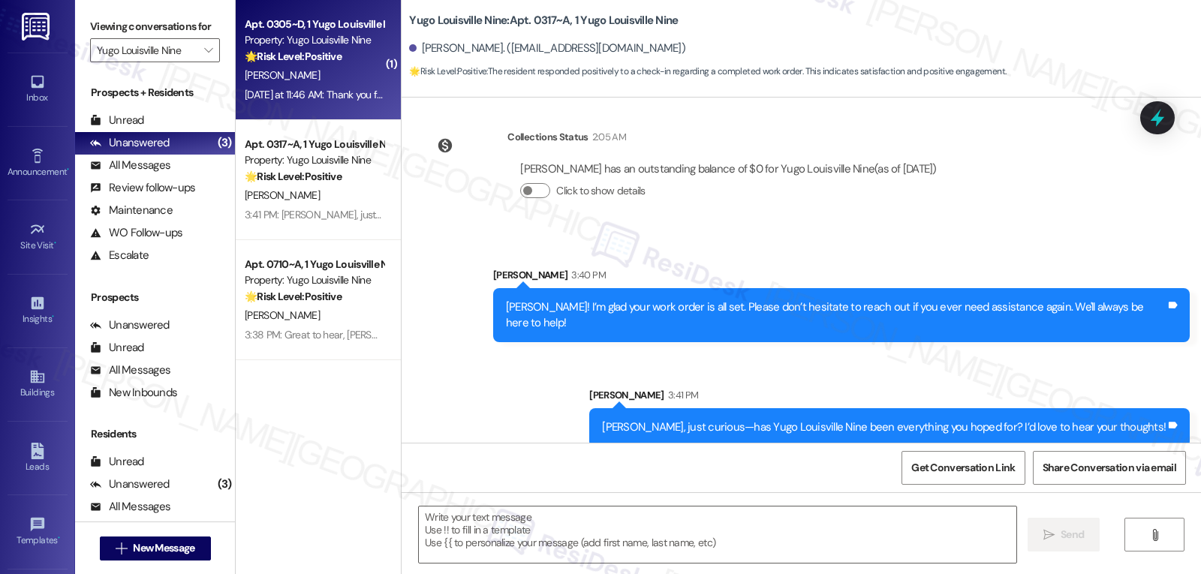
type textarea "Fetching suggested responses. Please feel free to read through the conversation…"
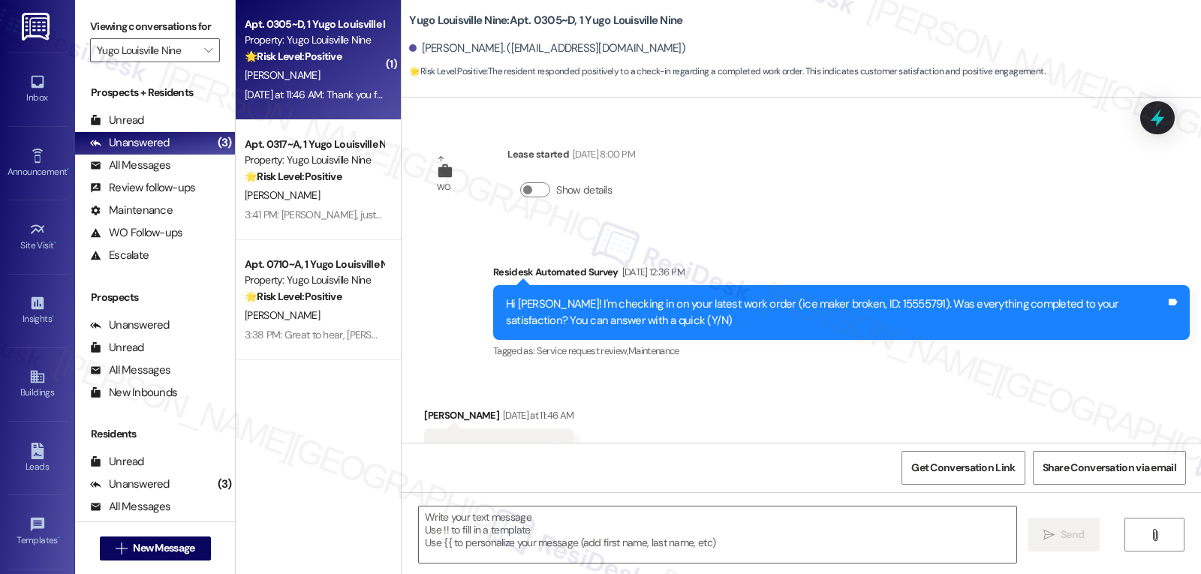
type textarea "Fetching suggested responses. Please feel free to read through the conversation…"
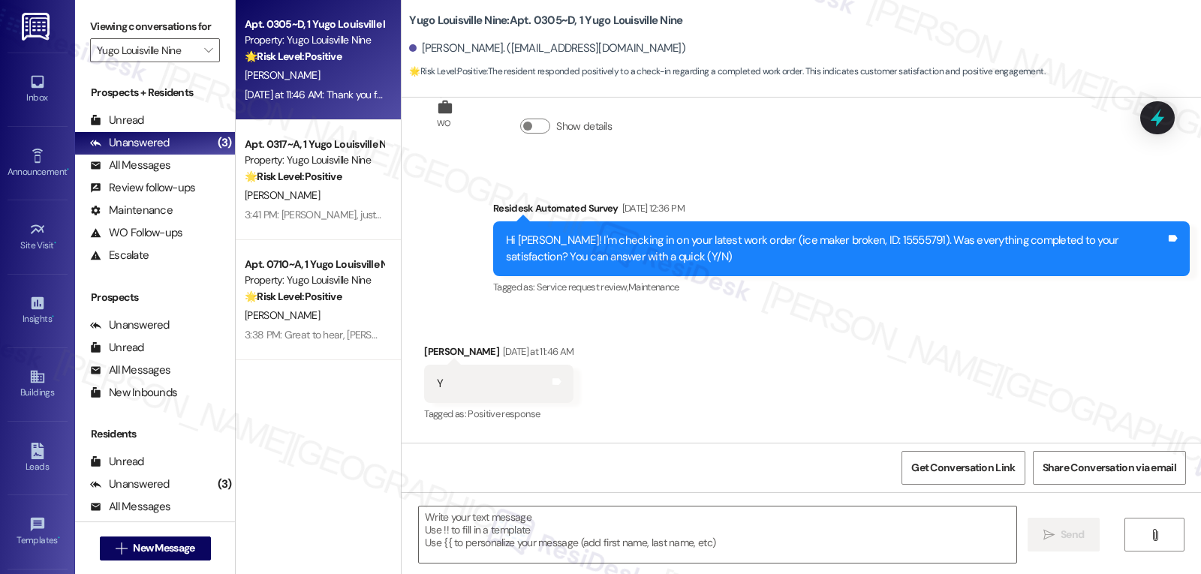
scroll to position [434, 0]
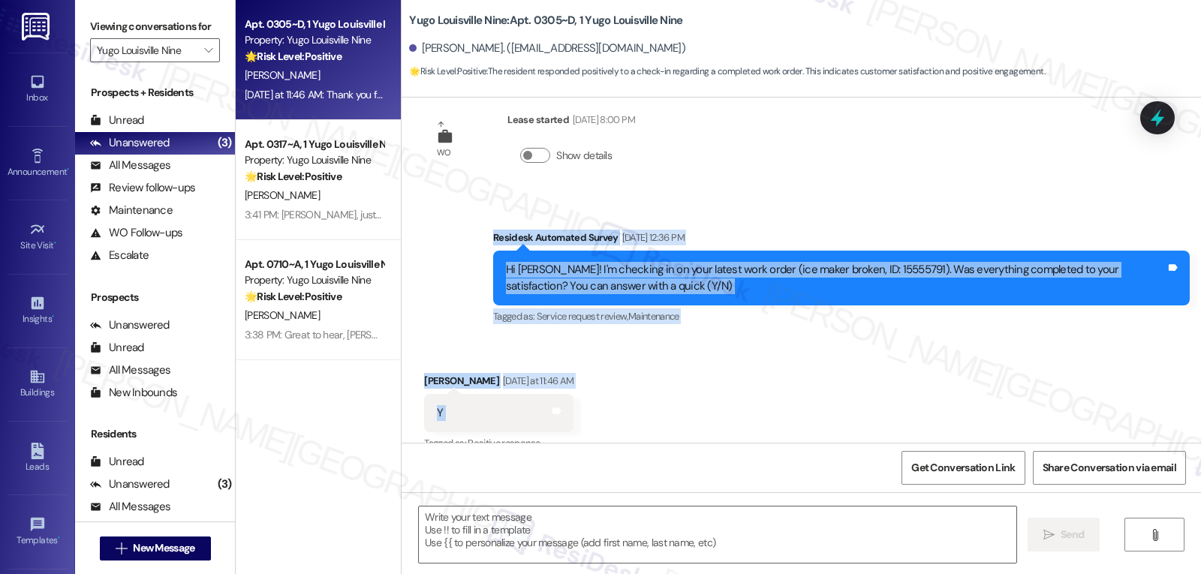
drag, startPoint x: 482, startPoint y: 216, endPoint x: 597, endPoint y: 389, distance: 207.4
click at [597, 389] on div "Sent via SMS Sarah (ResiDesk) Jul 25, 2025 at 7:23 PM Hi Anna! We’re so excited…" at bounding box center [802, 270] width 800 height 345
copy div "Residesk Automated Survey Aug 22, 2025 at 12:36 PM Hi Anna! I'm checking in on …"
click at [714, 308] on div "Tagged as: Service request review , Click to highlight conversations about Serv…" at bounding box center [841, 317] width 697 height 22
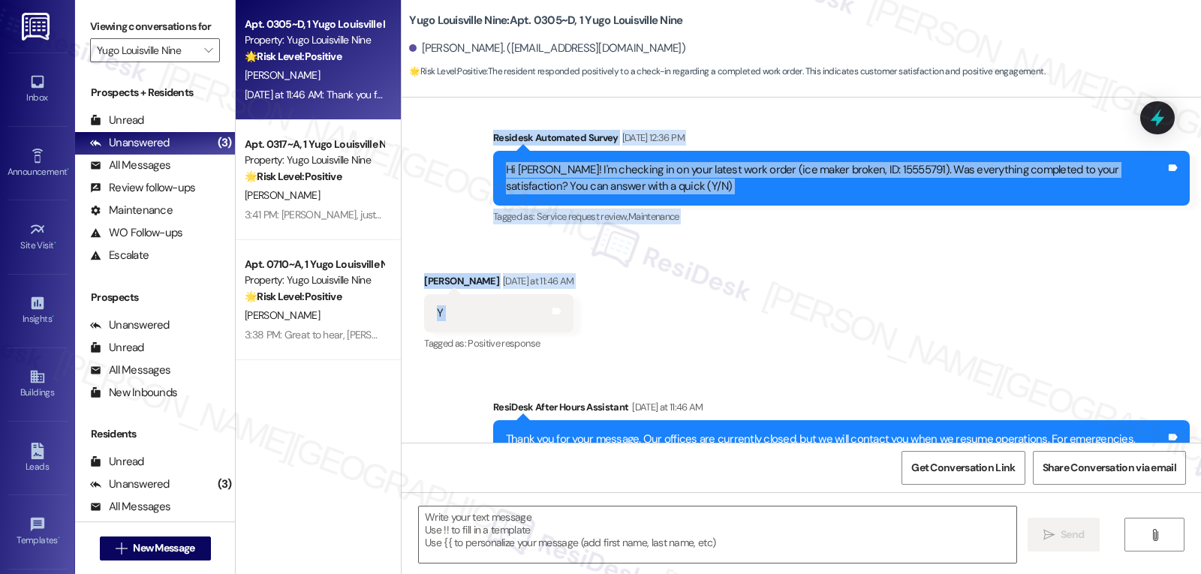
scroll to position [584, 0]
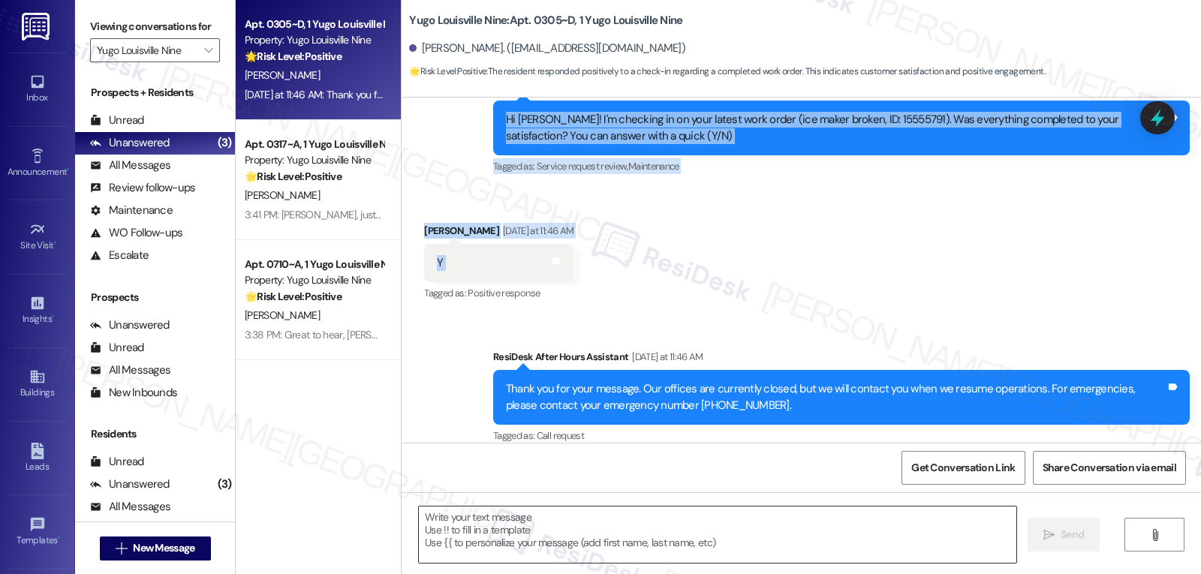
click at [628, 528] on textarea at bounding box center [718, 535] width 598 height 56
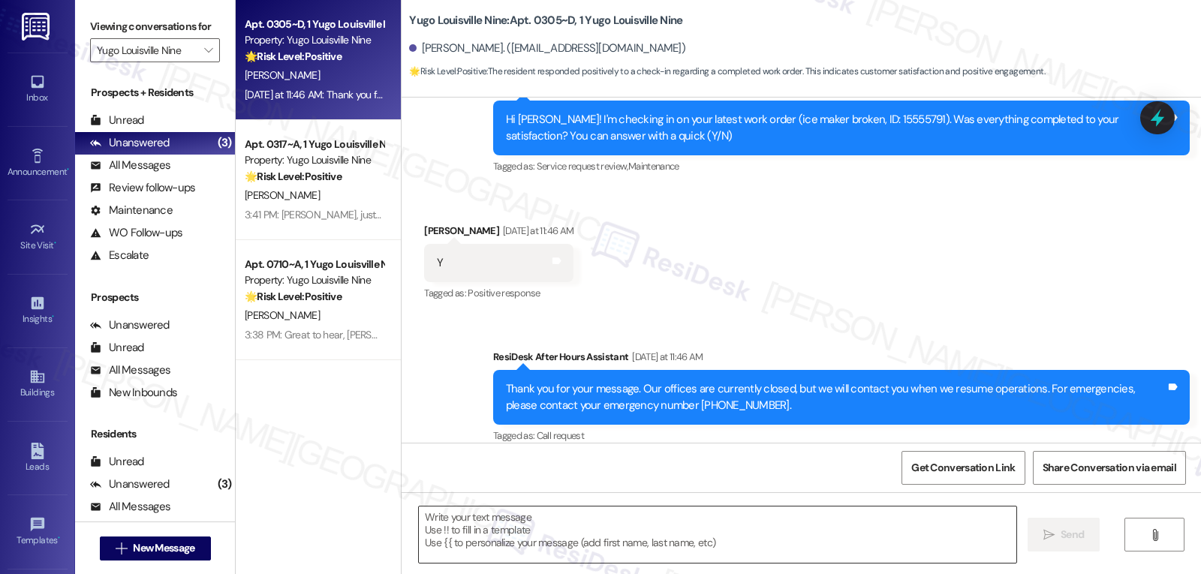
paste textarea "Great to hear, {{first_name}}! Thank you for confirming! We’re always here if s…"
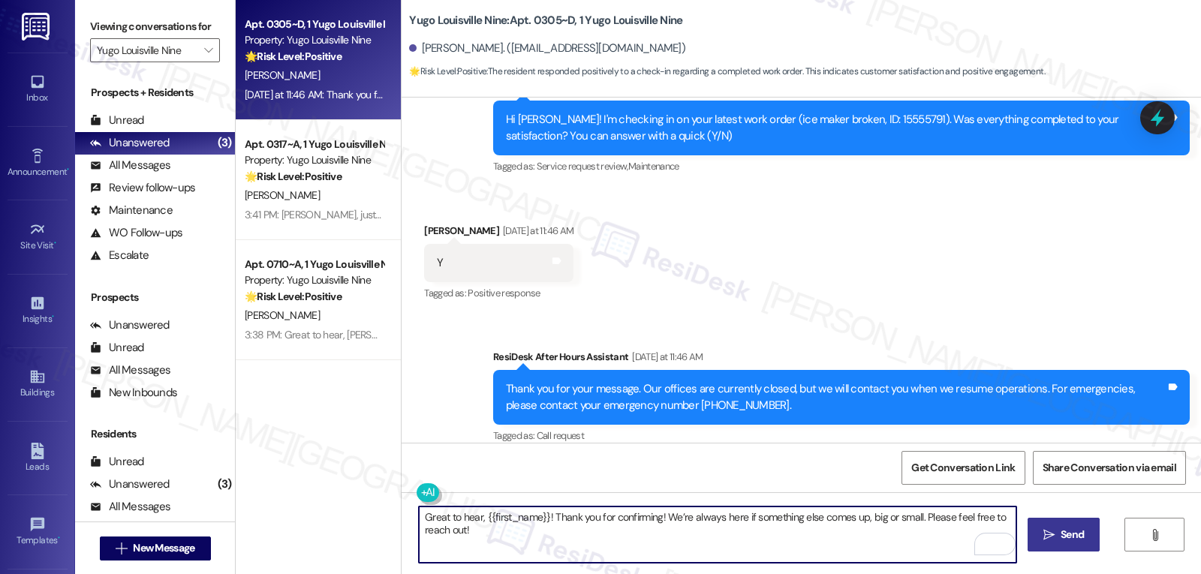
type textarea "Great to hear, {{first_name}}! Thank you for confirming! We’re always here if s…"
click at [1050, 541] on span " Send" at bounding box center [1064, 535] width 47 height 16
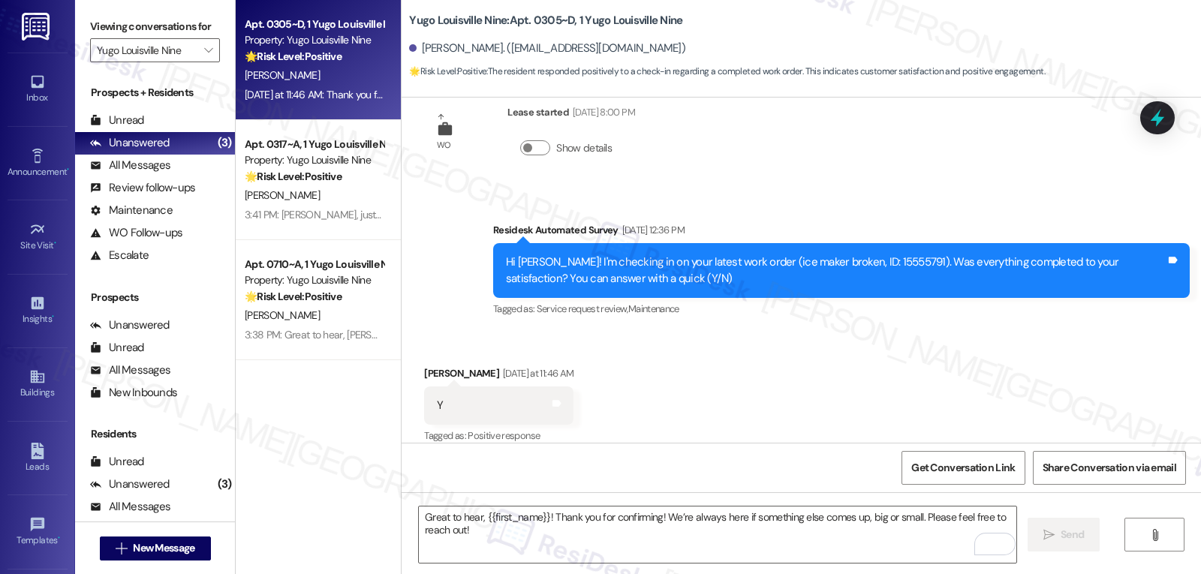
scroll to position [441, 0]
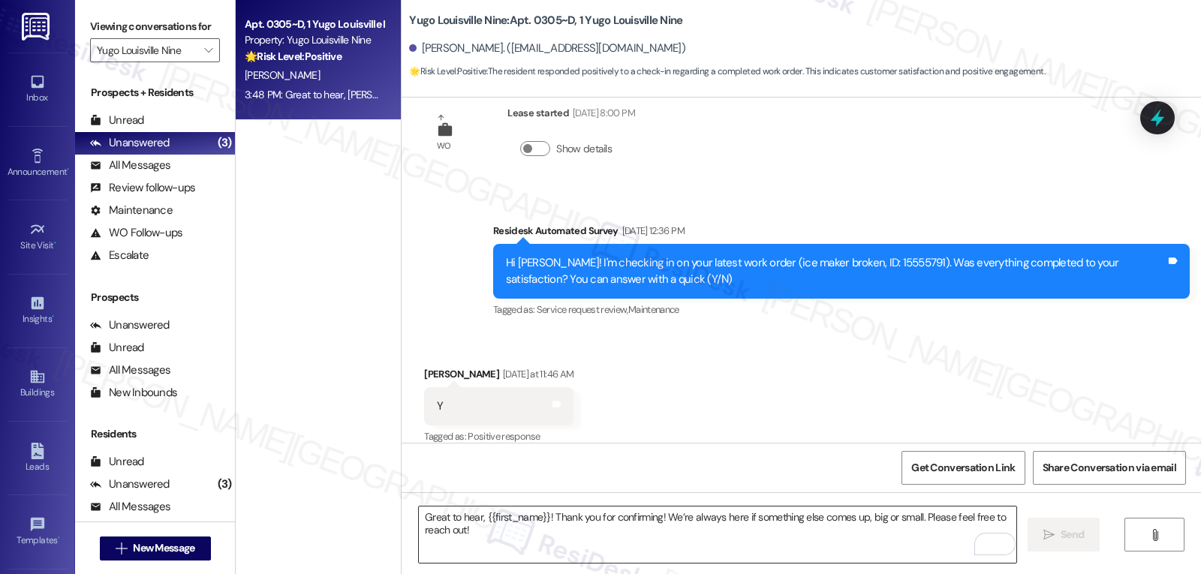
click at [501, 526] on textarea "Great to hear, {{first_name}}! Thank you for confirming! We’re always here if s…" at bounding box center [718, 535] width 598 height 56
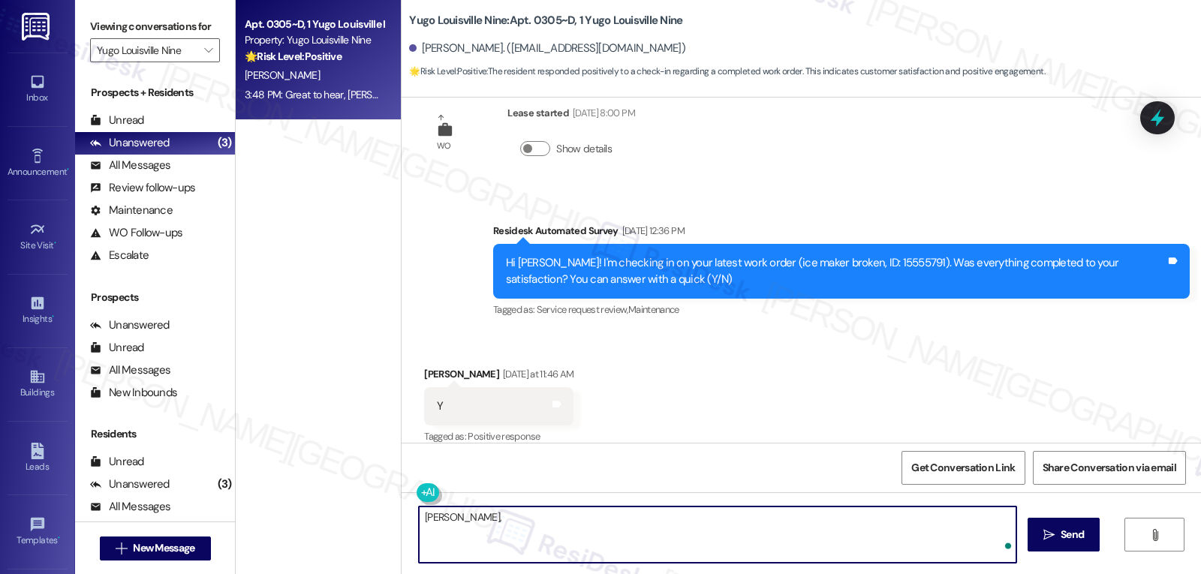
paste textarea "just curious—has {{property}} been everything you hoped for? I’d love to hear y…"
type textarea "[PERSON_NAME], just curious—has {{property}} been everything you hoped for? I’d…"
click at [1071, 534] on span "Send" at bounding box center [1072, 535] width 23 height 16
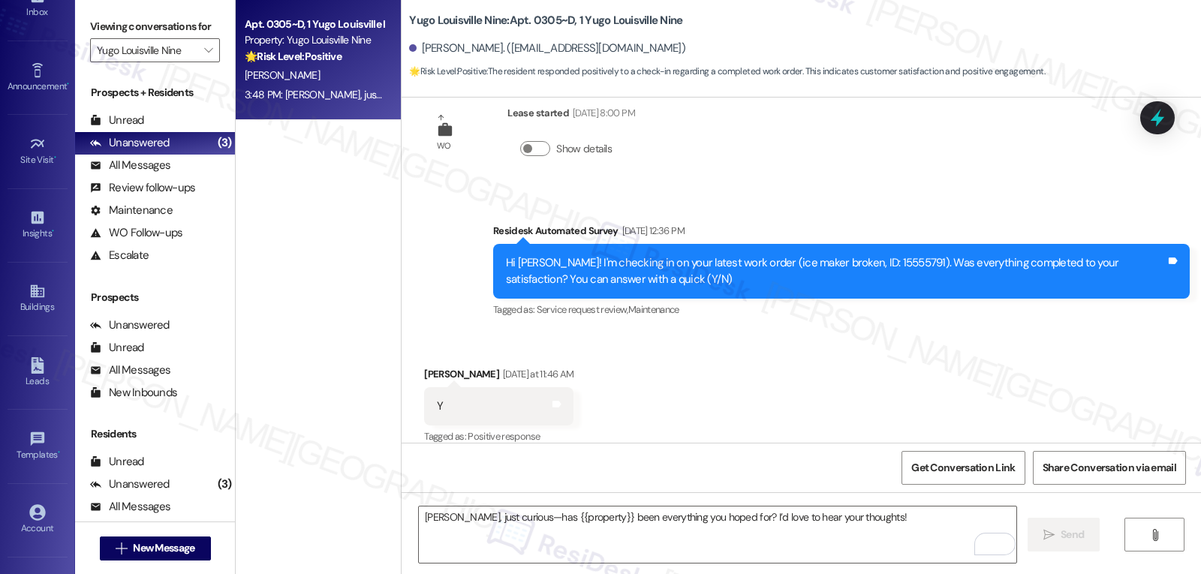
scroll to position [142, 0]
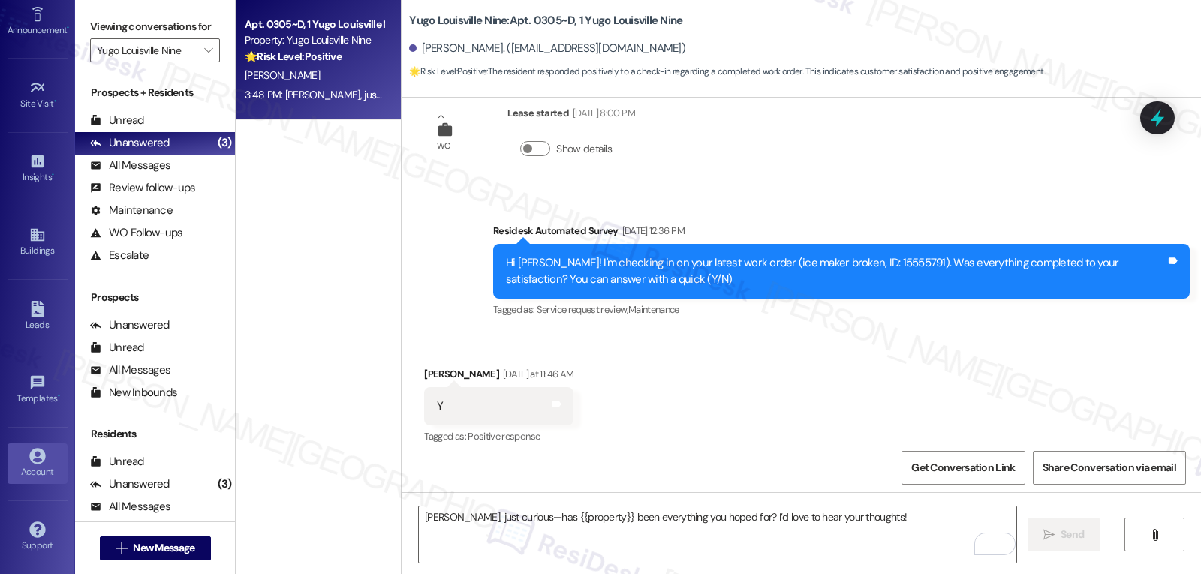
click at [33, 481] on link "Account" at bounding box center [38, 464] width 60 height 41
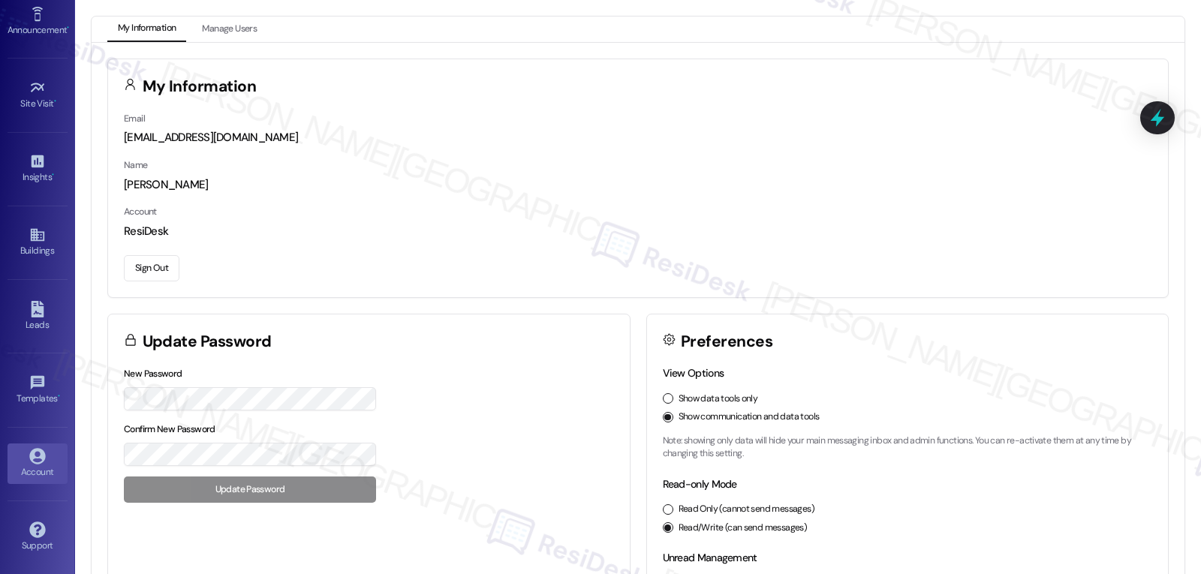
click at [154, 264] on button "Sign Out" at bounding box center [152, 268] width 56 height 26
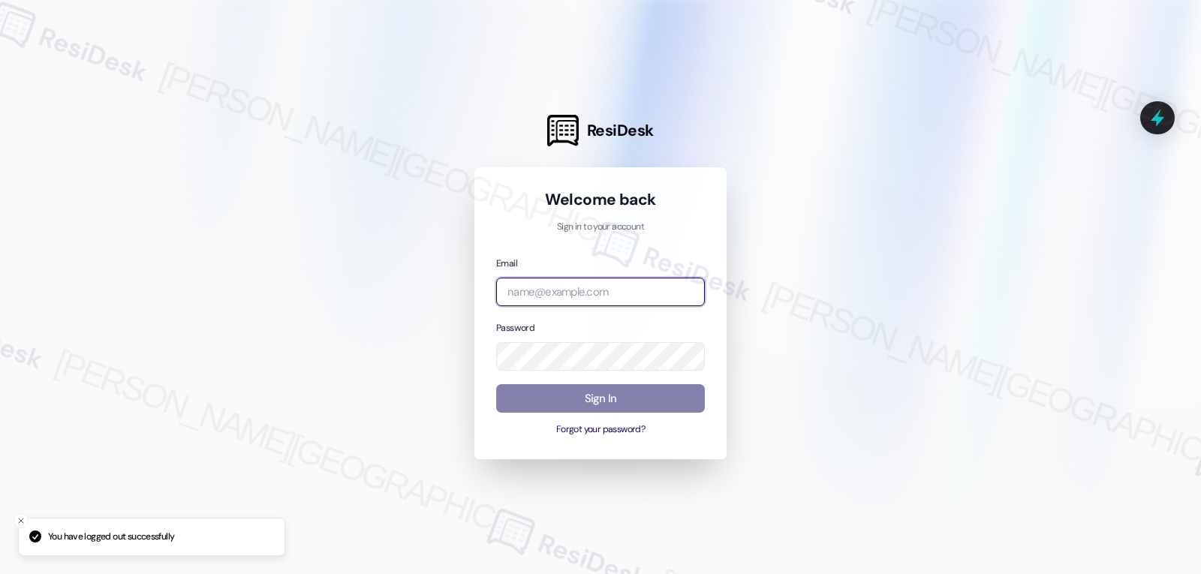
click at [549, 293] on input "email" at bounding box center [600, 292] width 209 height 29
click at [594, 299] on input "email" at bounding box center [600, 292] width 209 height 29
paste input "automated-surveys-birchstone_residential-jomar.punay@birchstone_[DOMAIN_NAME]"
type input "automated-surveys-birchstone_residential-jomar.punay@birchstone_[DOMAIN_NAME]"
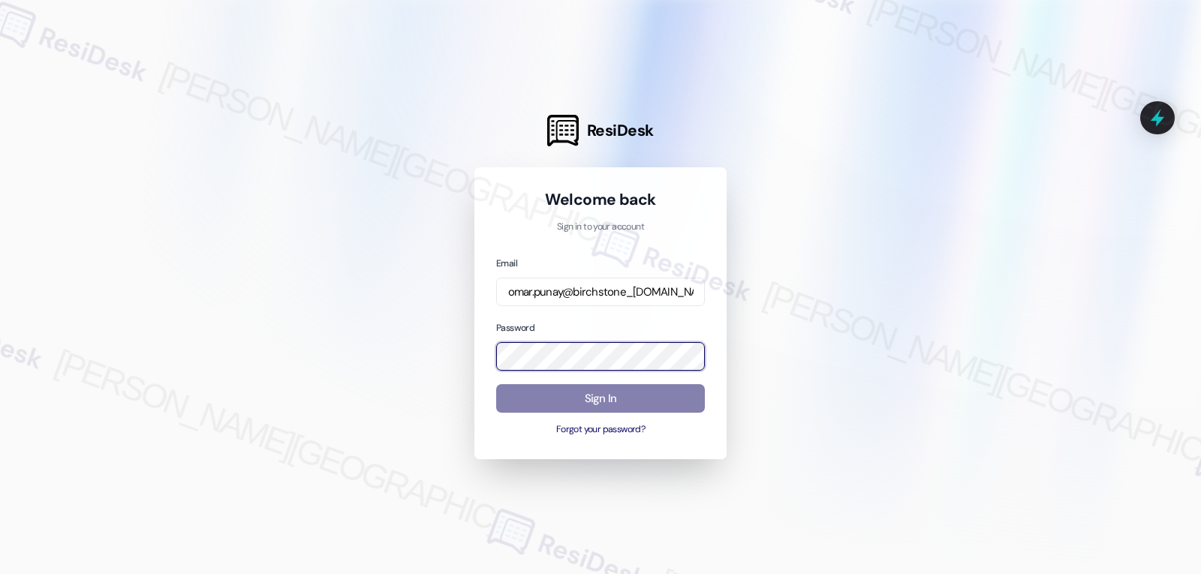
scroll to position [0, 0]
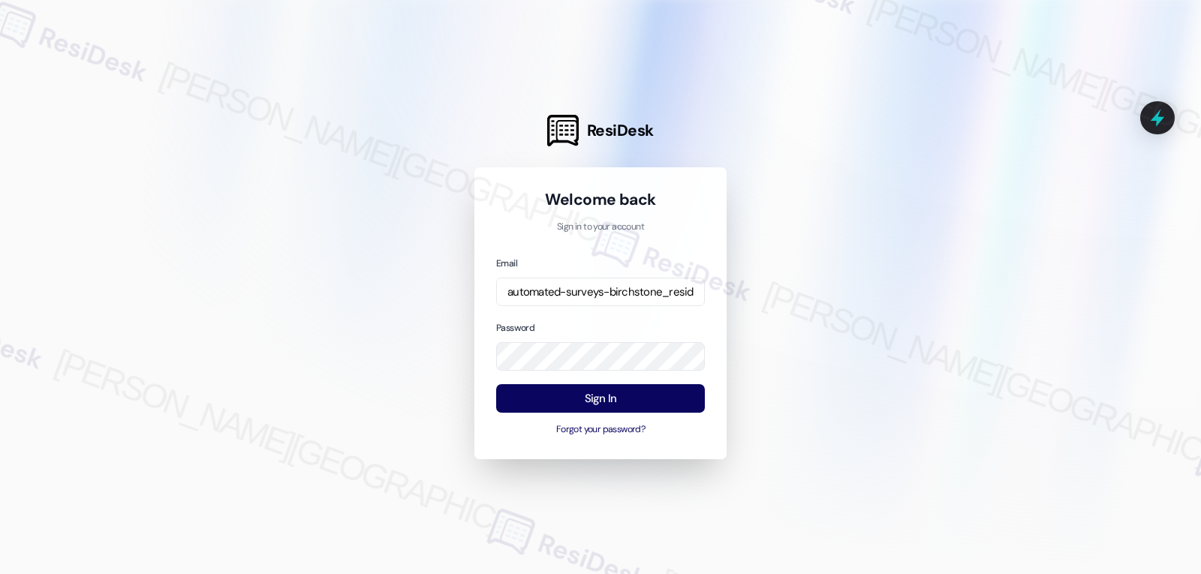
click at [596, 316] on div "Email automated-surveys-birchstone_residential-jomar.punay@birchstone_[DOMAIN_N…" at bounding box center [600, 346] width 209 height 182
drag, startPoint x: 615, startPoint y: 399, endPoint x: 616, endPoint y: 388, distance: 10.6
click at [615, 398] on button "Sign In" at bounding box center [600, 398] width 209 height 29
